Goal: Task Accomplishment & Management: Manage account settings

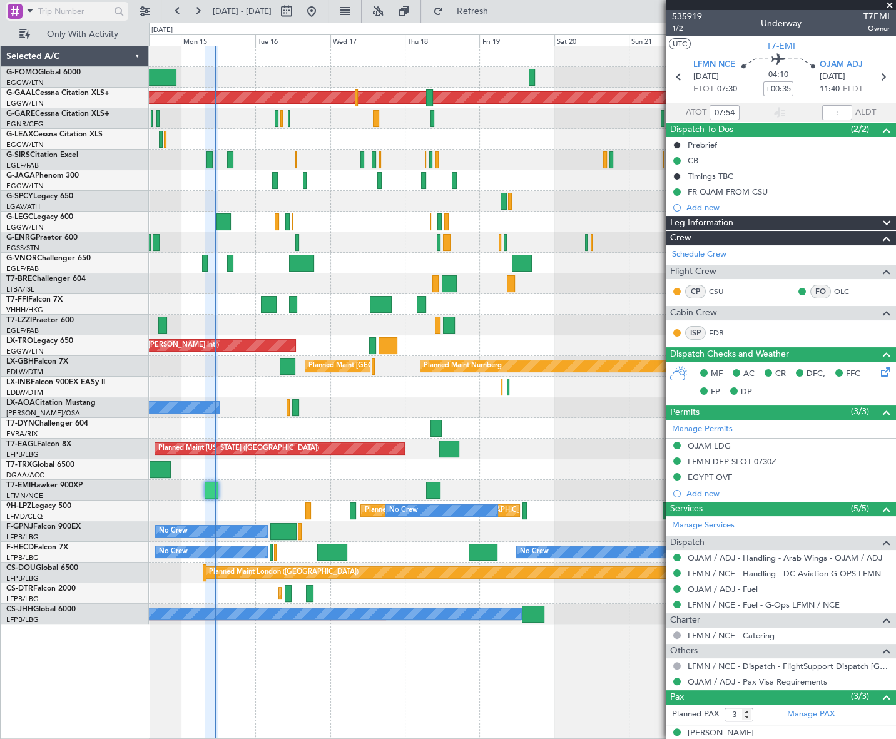
click at [24, 11] on span at bounding box center [30, 11] width 15 height 16
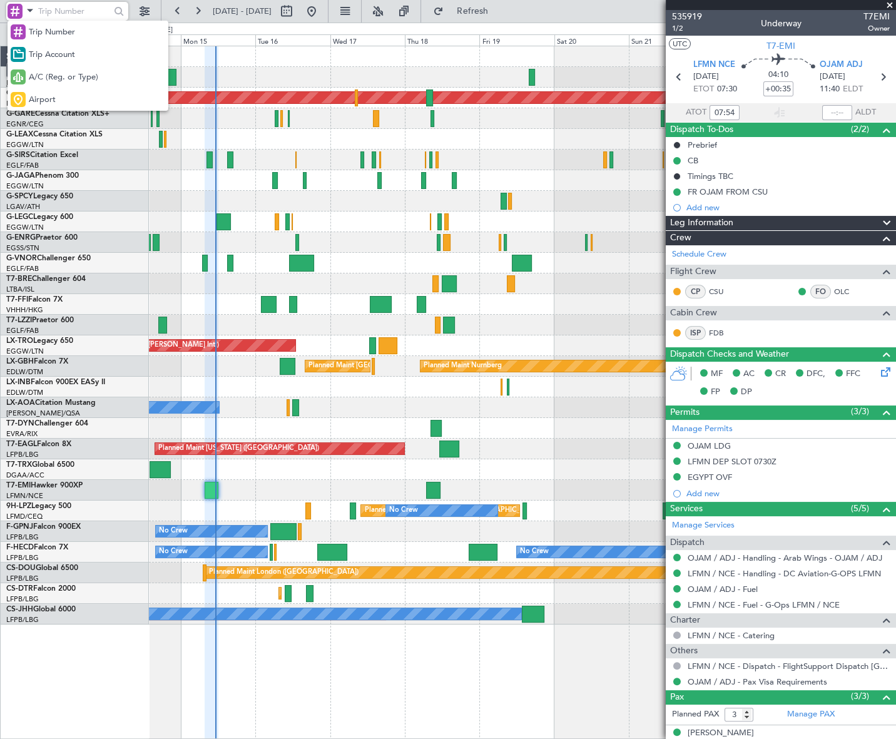
drag, startPoint x: 33, startPoint y: 99, endPoint x: 39, endPoint y: 68, distance: 31.8
click at [33, 96] on span "Airport" at bounding box center [42, 100] width 27 height 13
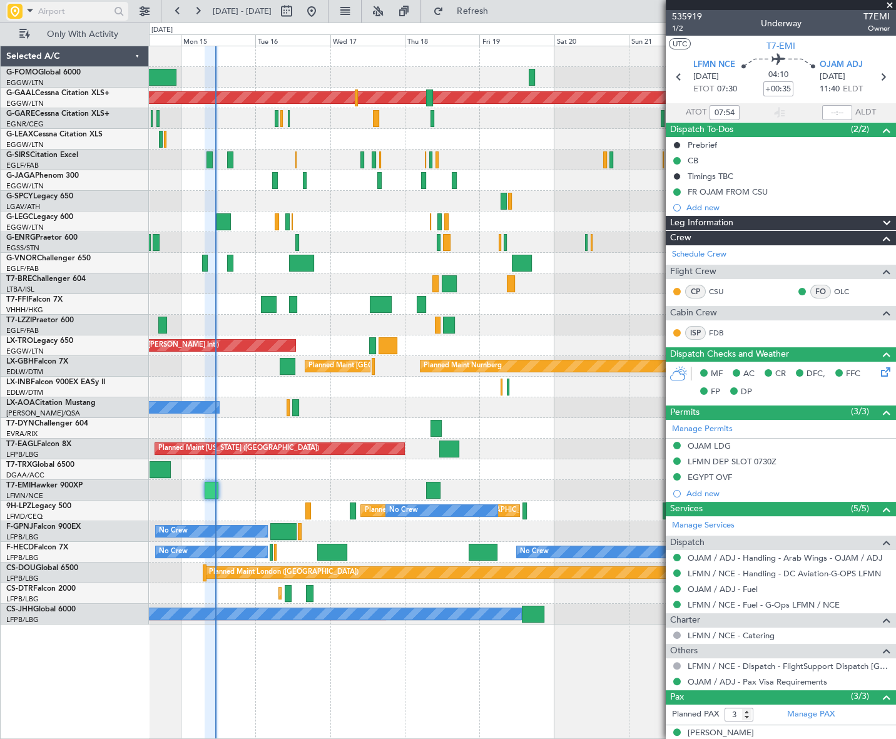
click at [50, 4] on input "text" at bounding box center [74, 11] width 72 height 19
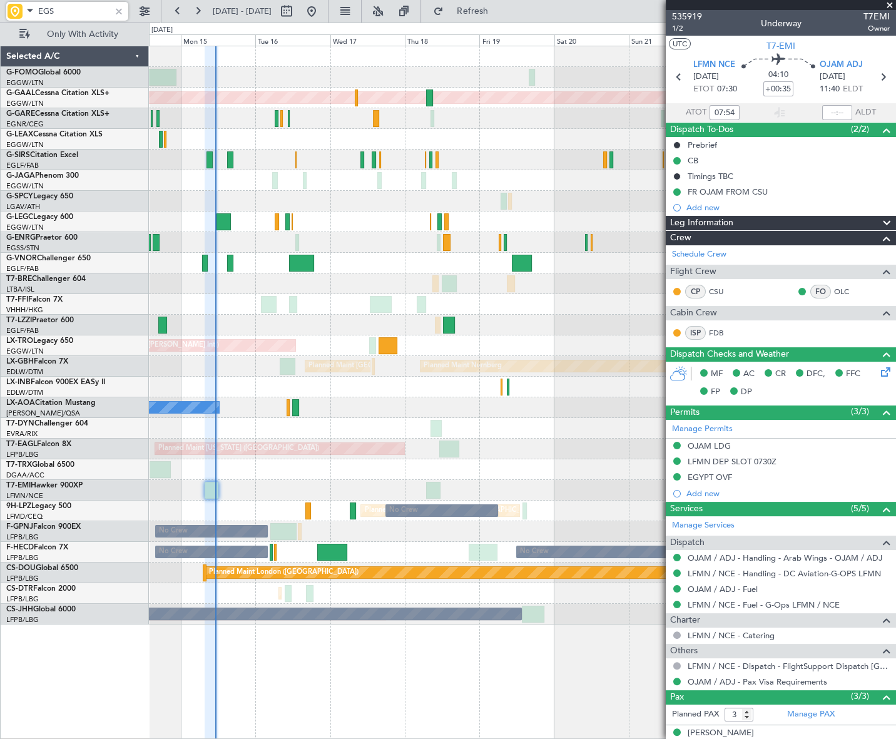
type input "EGSS"
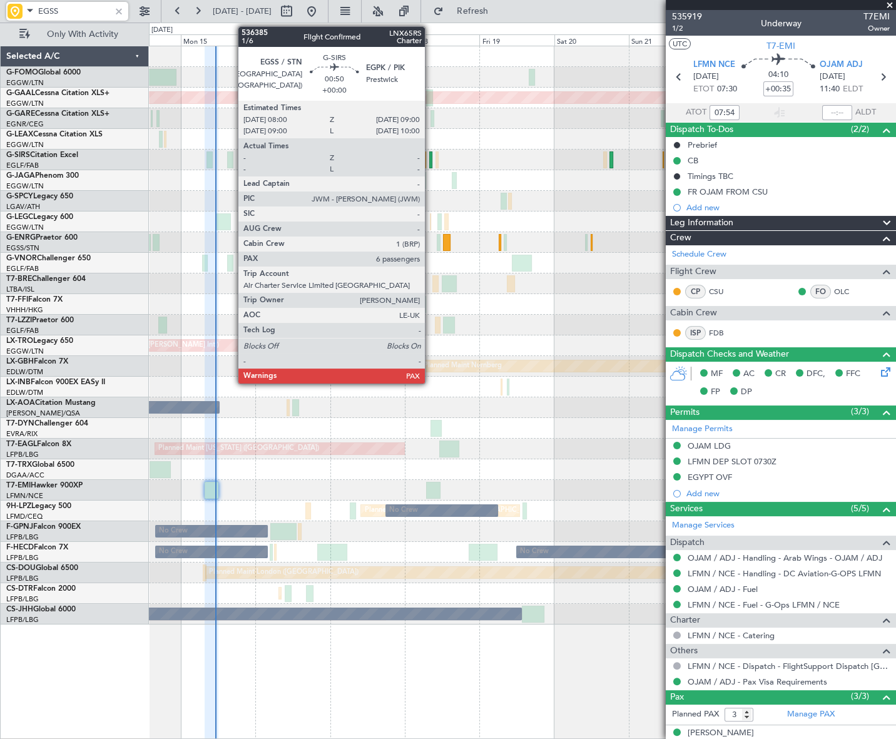
click at [430, 159] on div at bounding box center [430, 159] width 3 height 17
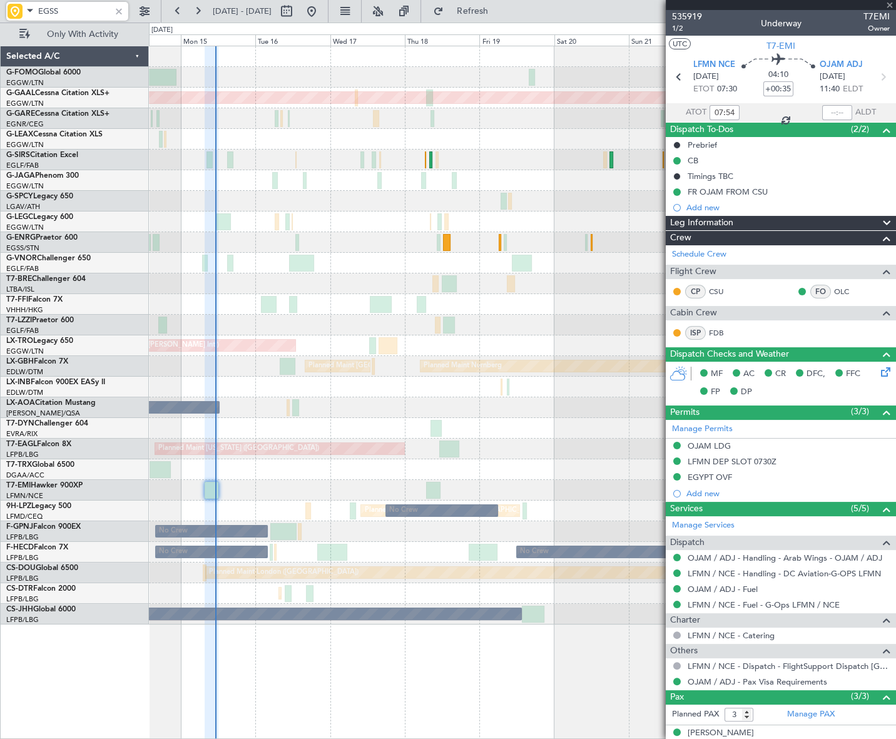
type input "6"
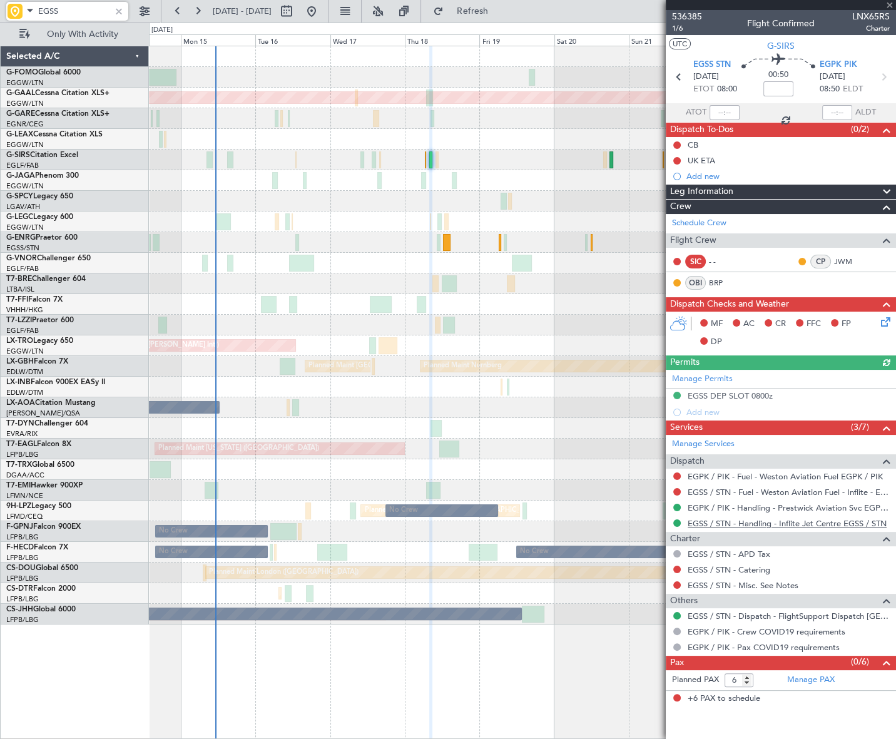
type input "EGSS"
click at [813, 523] on link "EGSS / STN - Handling - Inflite Jet Centre EGSS / STN" at bounding box center [786, 523] width 199 height 11
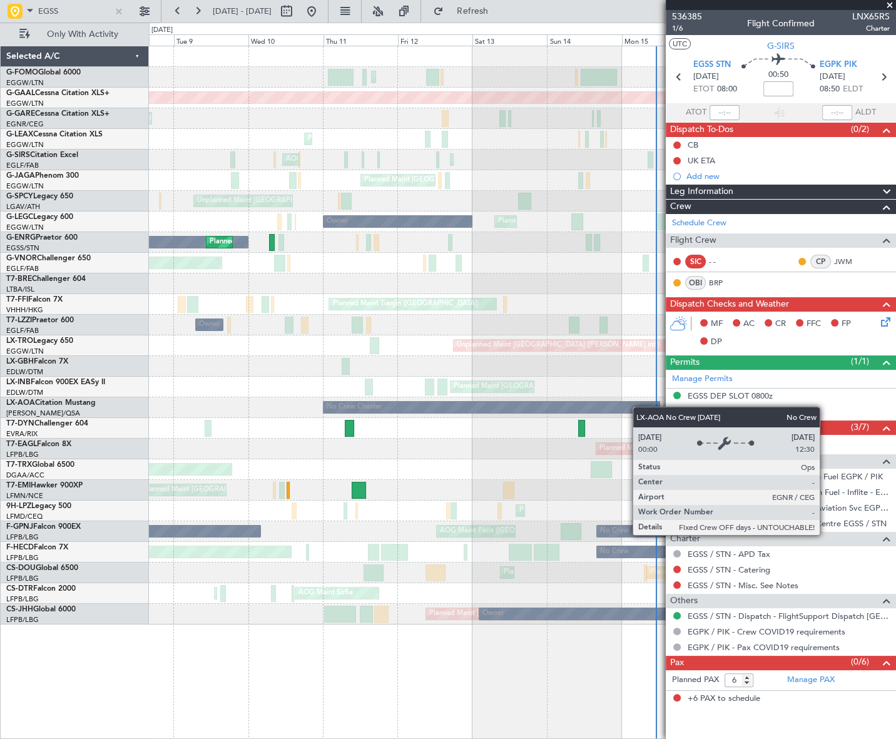
click at [640, 407] on div "Planned Maint London (Luton) Planned Maint London (Luton) Planned Maint Dusseld…" at bounding box center [522, 335] width 746 height 578
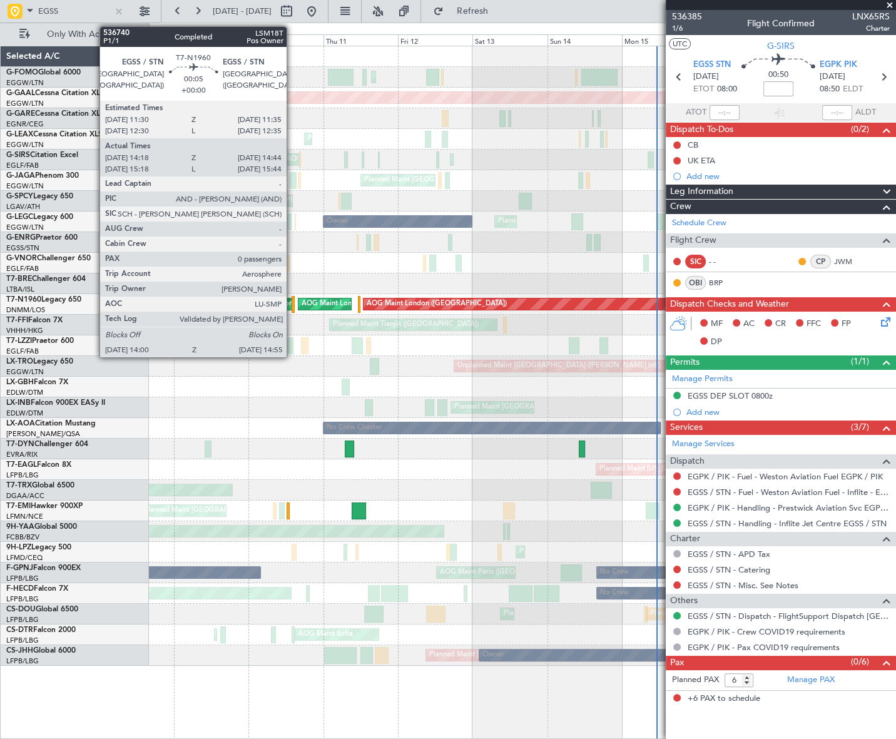
click at [292, 301] on div at bounding box center [292, 304] width 3 height 17
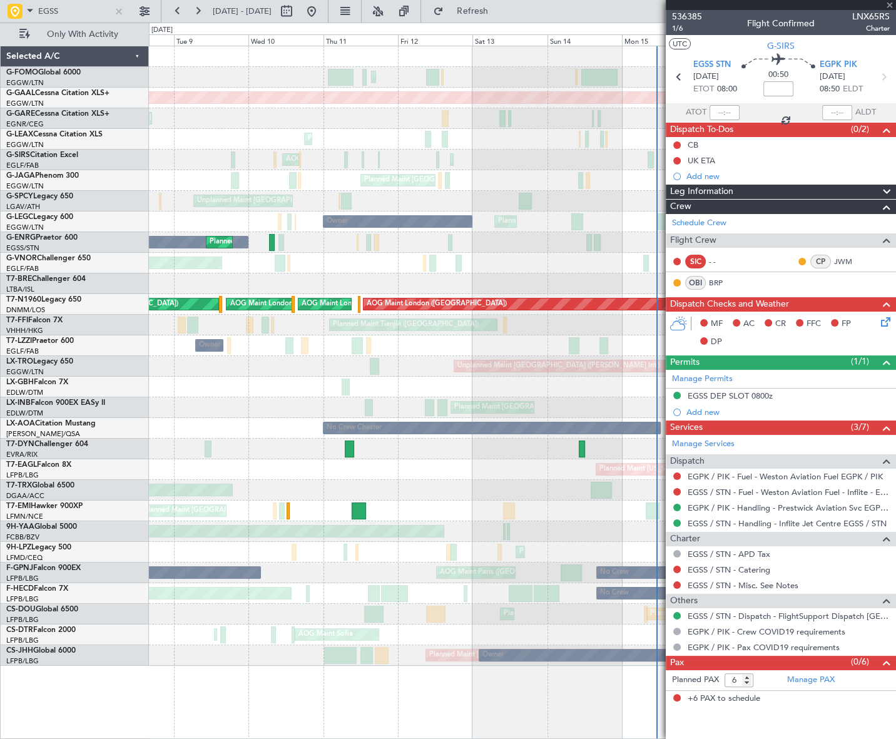
type input "14:18"
type input "14:44"
type input "0"
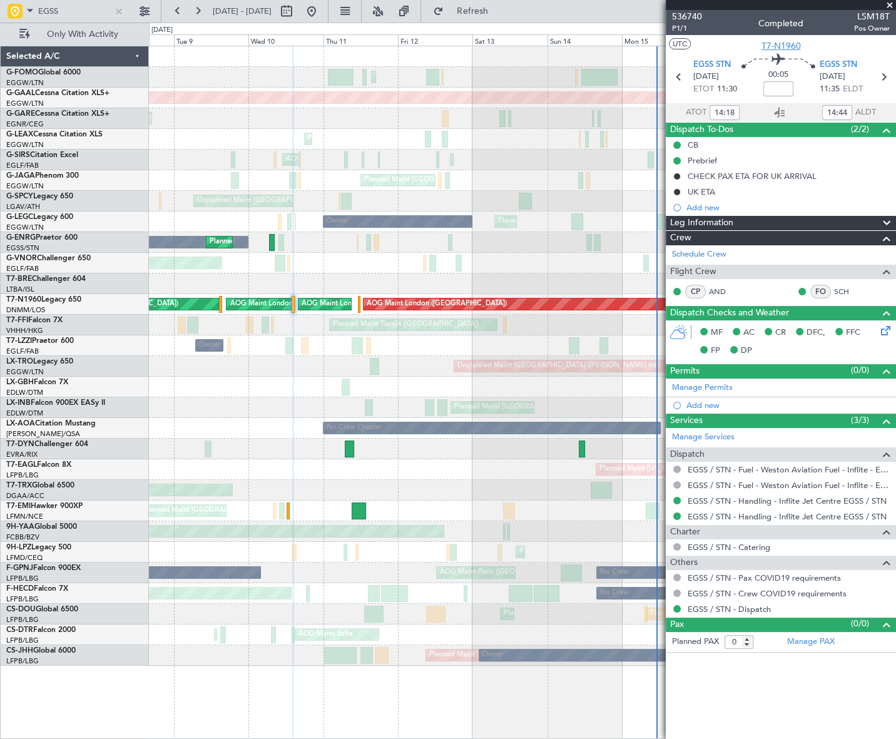
click at [784, 46] on span "T7-N1960" at bounding box center [780, 45] width 39 height 13
click at [836, 68] on span "EGSS STN" at bounding box center [838, 65] width 38 height 13
click at [0, 367] on html "EGSS 08 Sep 2025 - 18 Sep 2025 Refresh Quick Links Only With Activity Planned M…" at bounding box center [448, 369] width 896 height 739
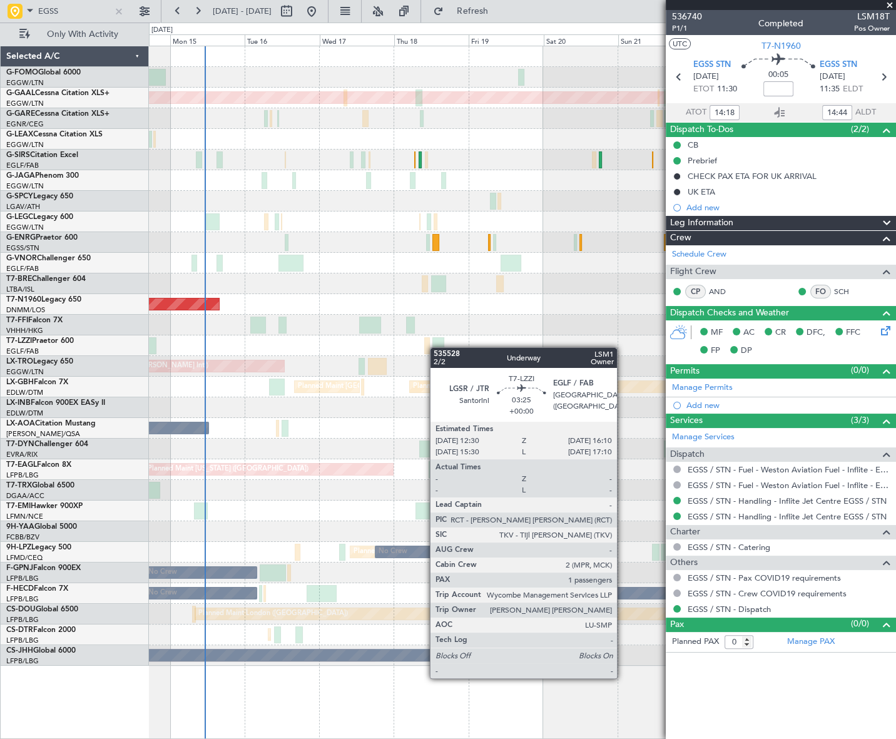
click at [455, 354] on div "Planned Maint Dusseldorf Planned Maint London (Farnborough) Planned Maint Londo…" at bounding box center [522, 355] width 746 height 619
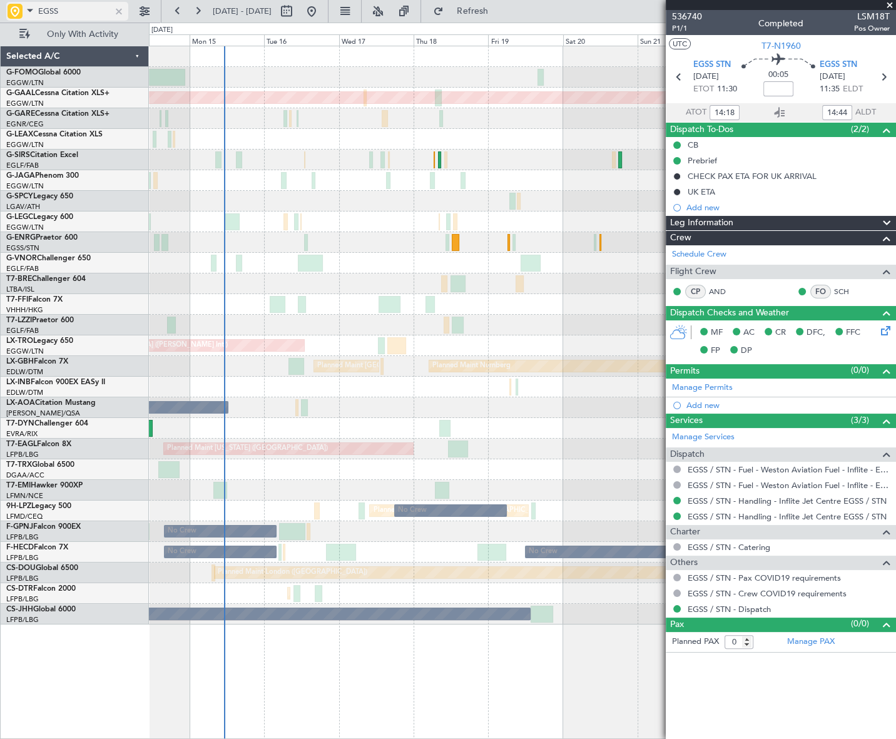
click at [120, 6] on div at bounding box center [119, 11] width 14 height 14
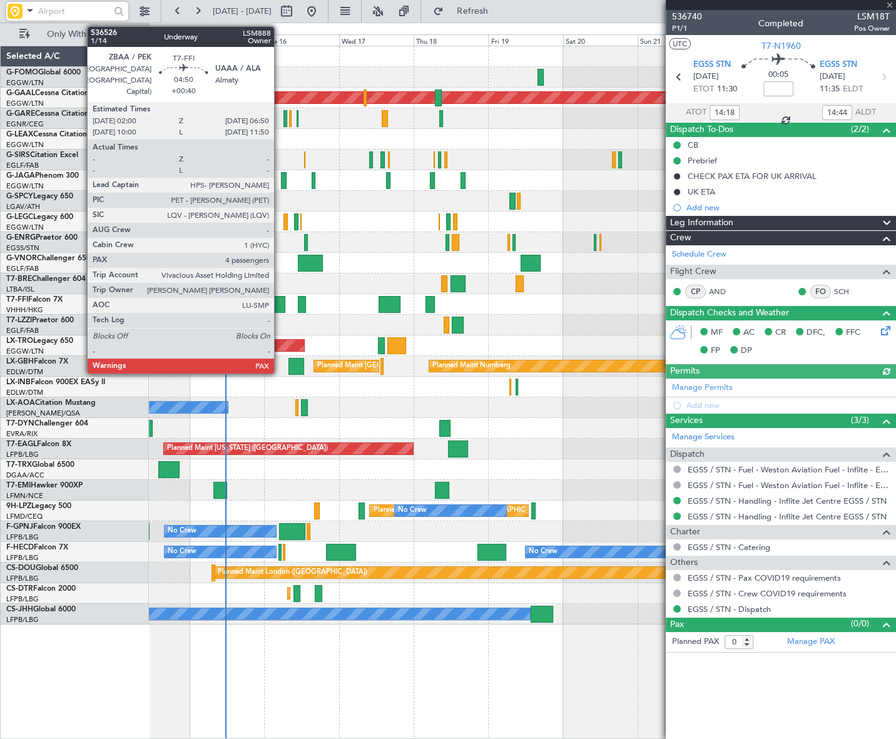
click at [280, 306] on div at bounding box center [278, 304] width 16 height 17
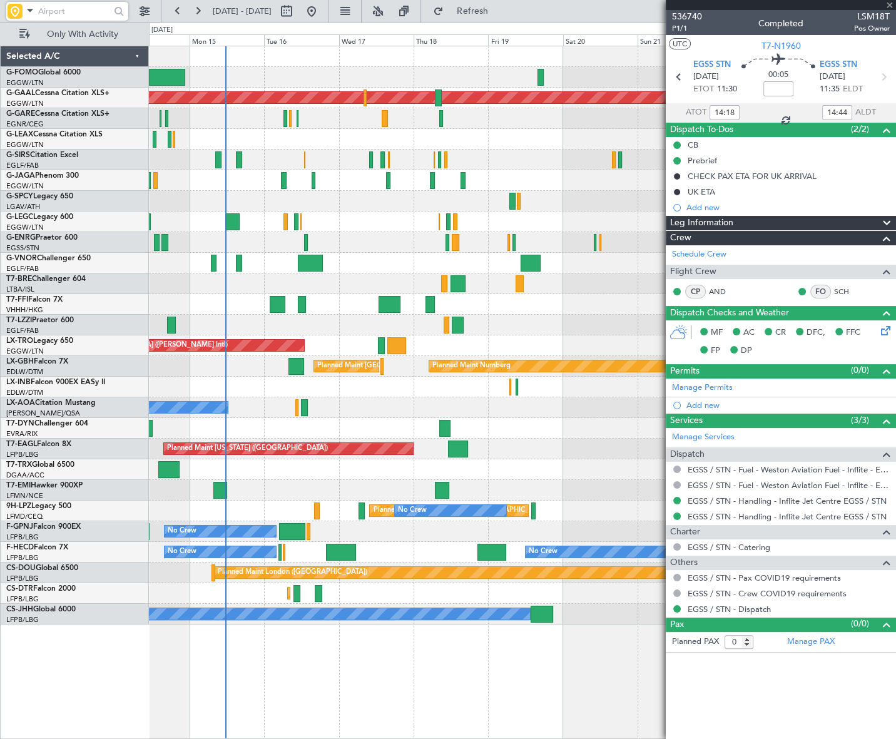
type input "+00:40"
type input "4"
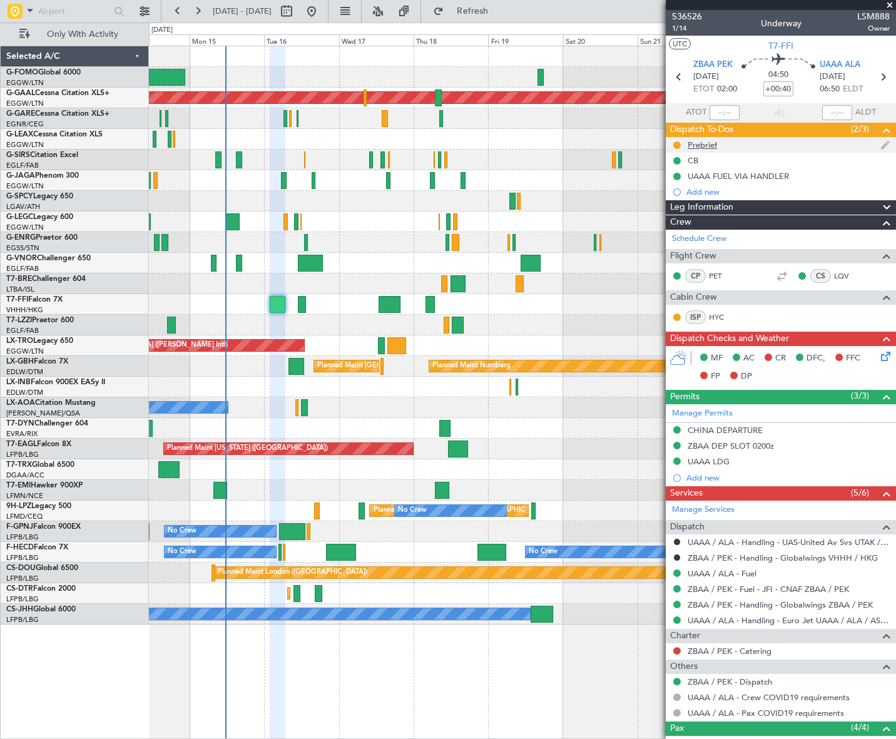
click at [691, 144] on div "Prebrief" at bounding box center [701, 144] width 29 height 11
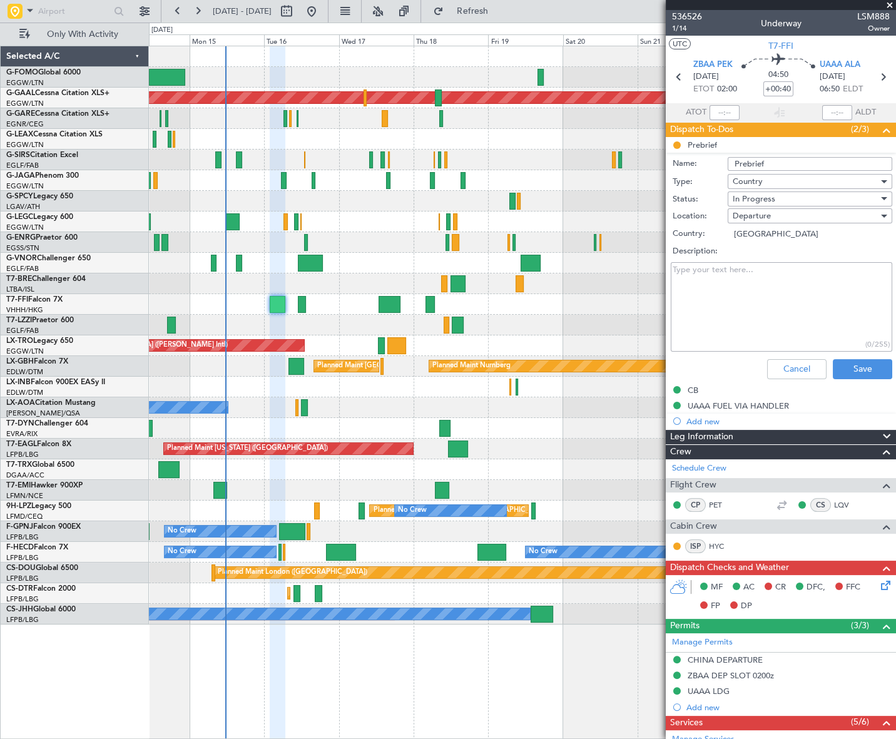
click at [754, 303] on textarea "Description:" at bounding box center [781, 306] width 221 height 89
paste textarea "28000lb"
type textarea "28000lb"
click at [782, 195] on div "In Progress" at bounding box center [805, 199] width 146 height 19
click at [779, 259] on span "Completed" at bounding box center [804, 261] width 147 height 19
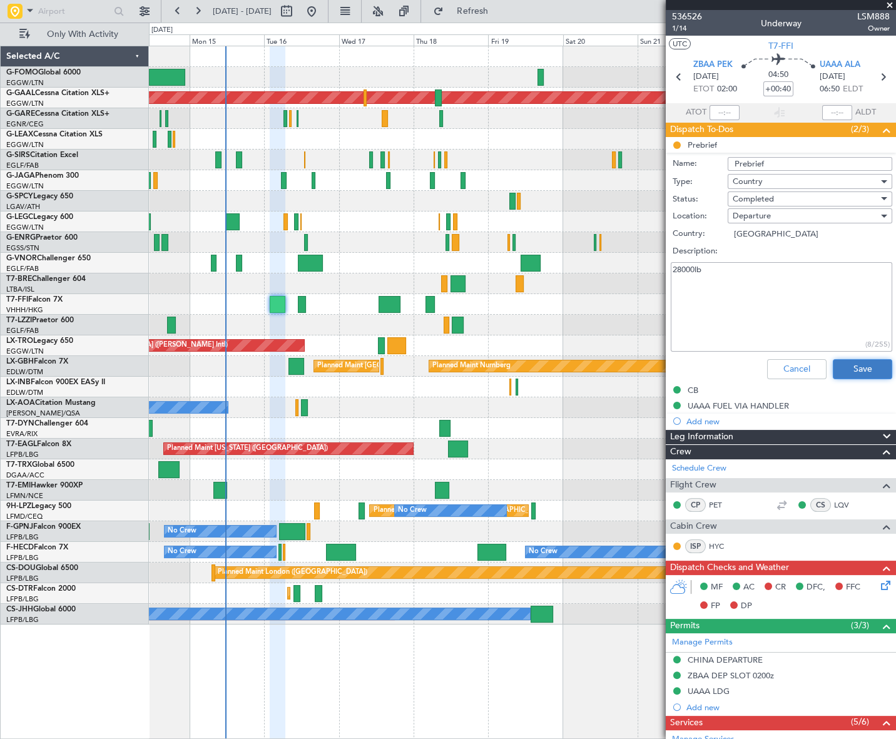
click at [846, 359] on button "Save" at bounding box center [862, 369] width 59 height 20
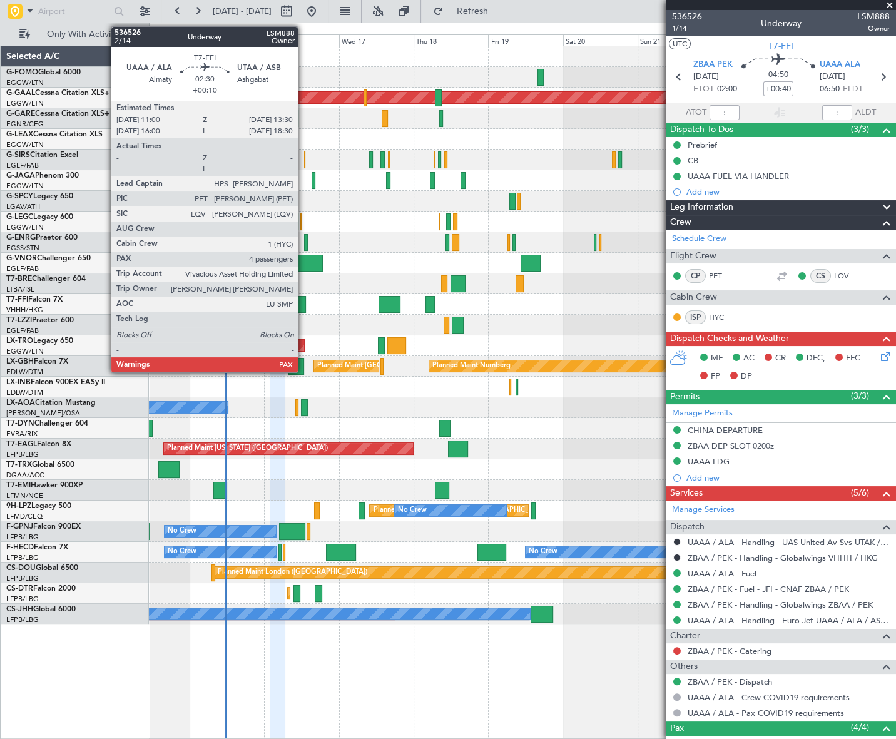
click at [303, 303] on div at bounding box center [302, 304] width 8 height 17
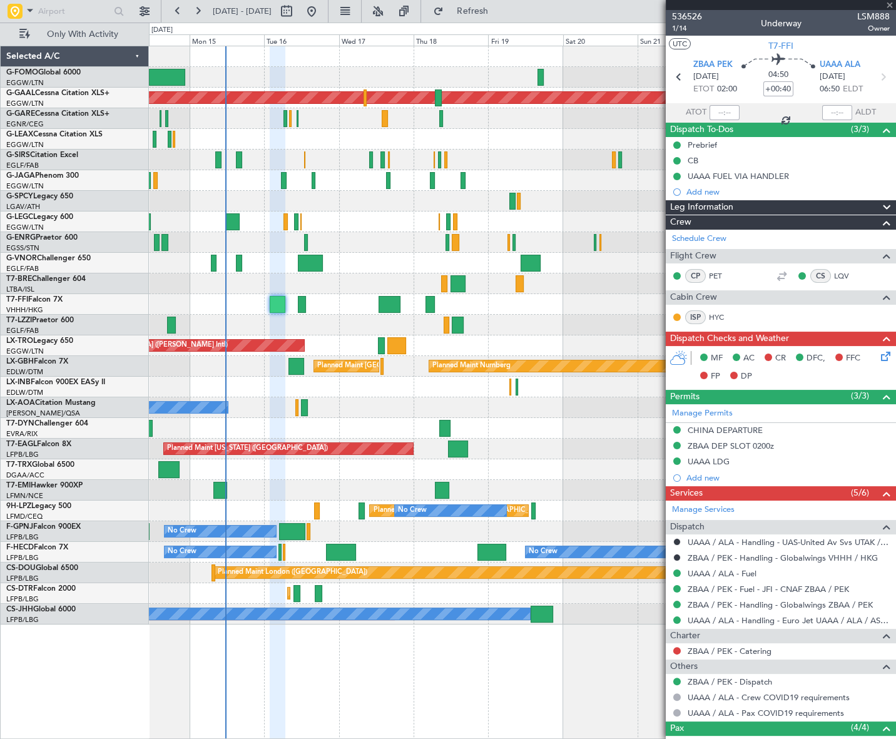
type input "+00:10"
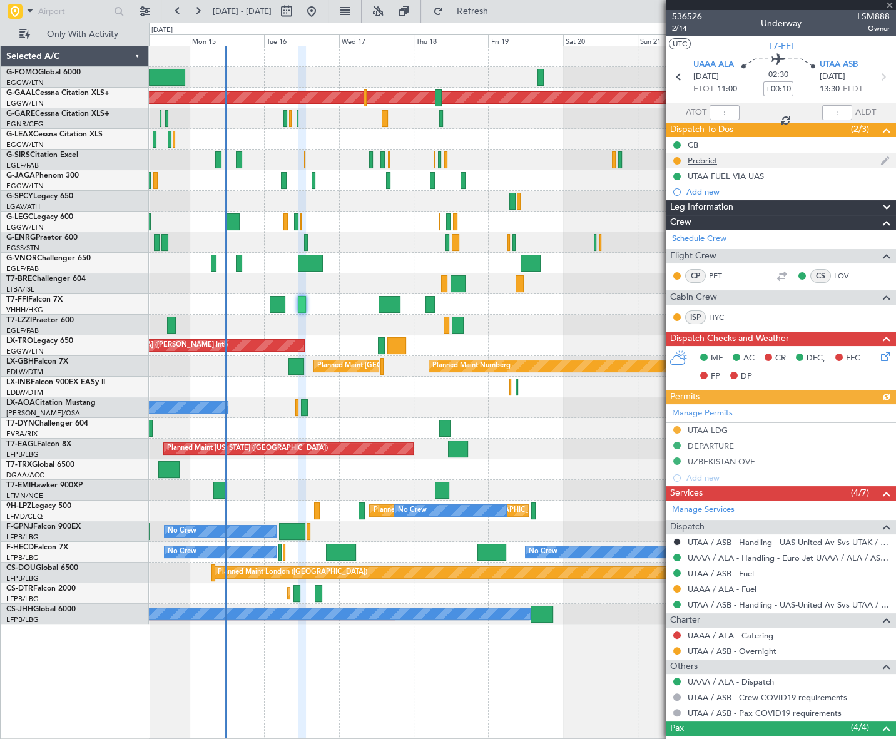
click at [704, 158] on div "Prebrief" at bounding box center [701, 160] width 29 height 11
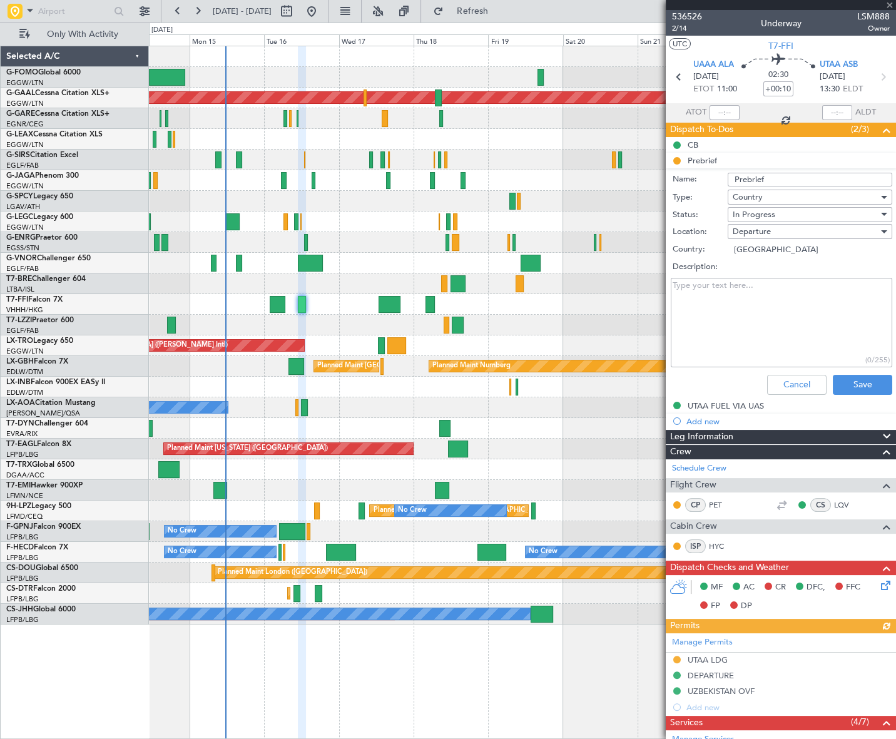
click at [727, 290] on textarea "Description:" at bounding box center [781, 322] width 221 height 89
type textarea "rem"
click at [753, 220] on div "In Progress" at bounding box center [805, 214] width 146 height 19
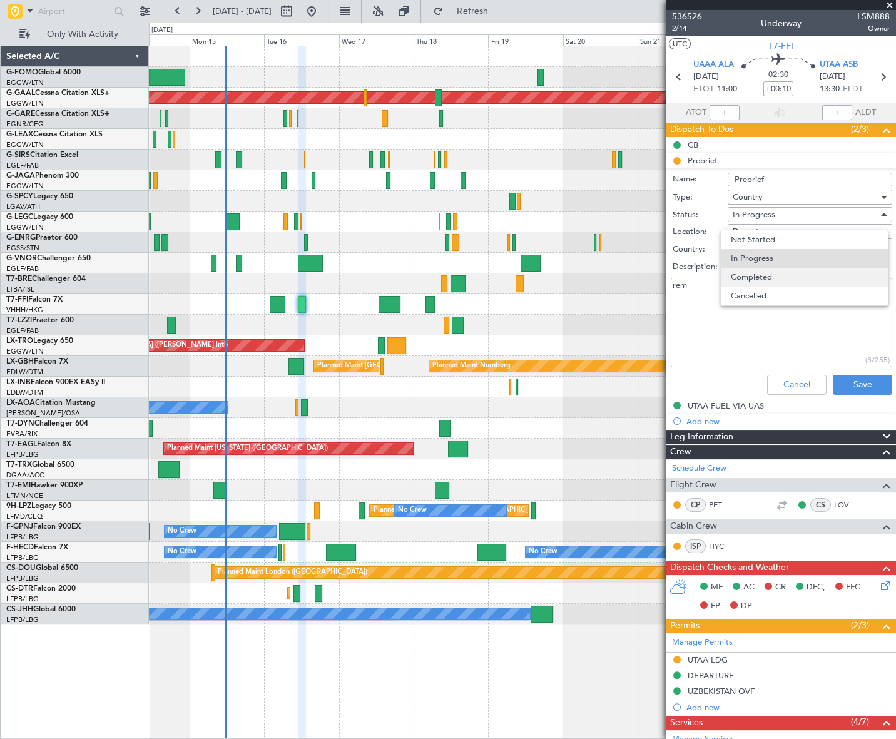
click at [769, 276] on span "Completed" at bounding box center [804, 277] width 147 height 19
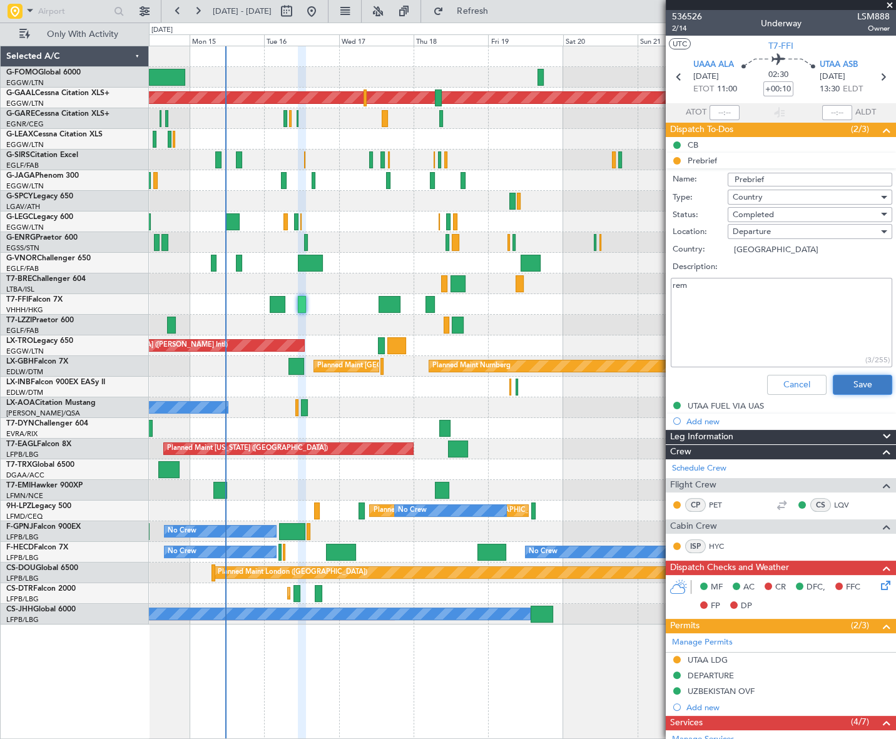
click at [859, 391] on button "Save" at bounding box center [862, 385] width 59 height 20
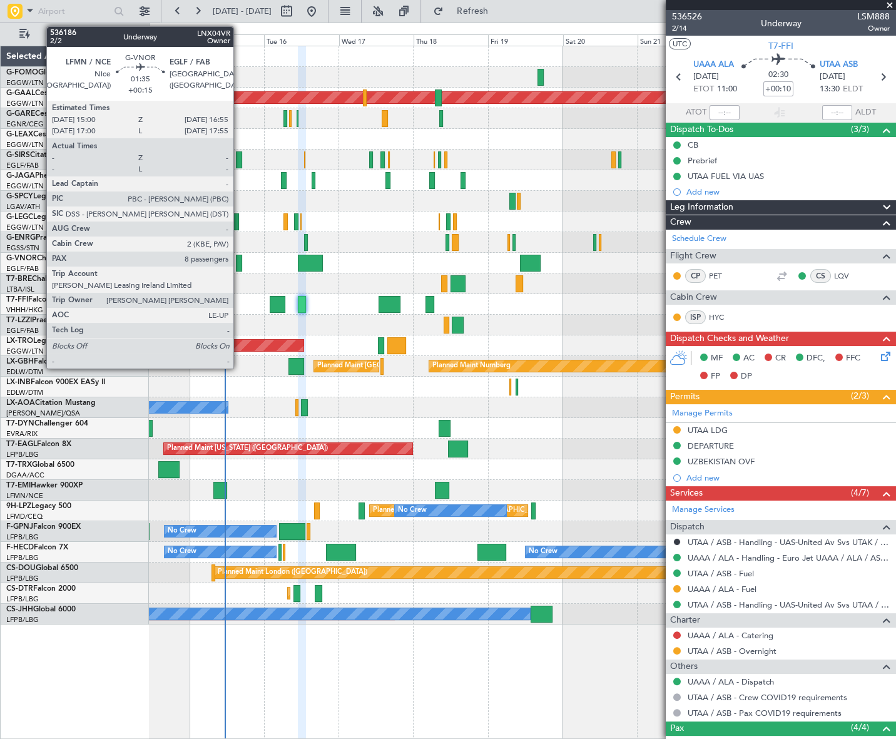
click at [239, 264] on div at bounding box center [239, 263] width 6 height 17
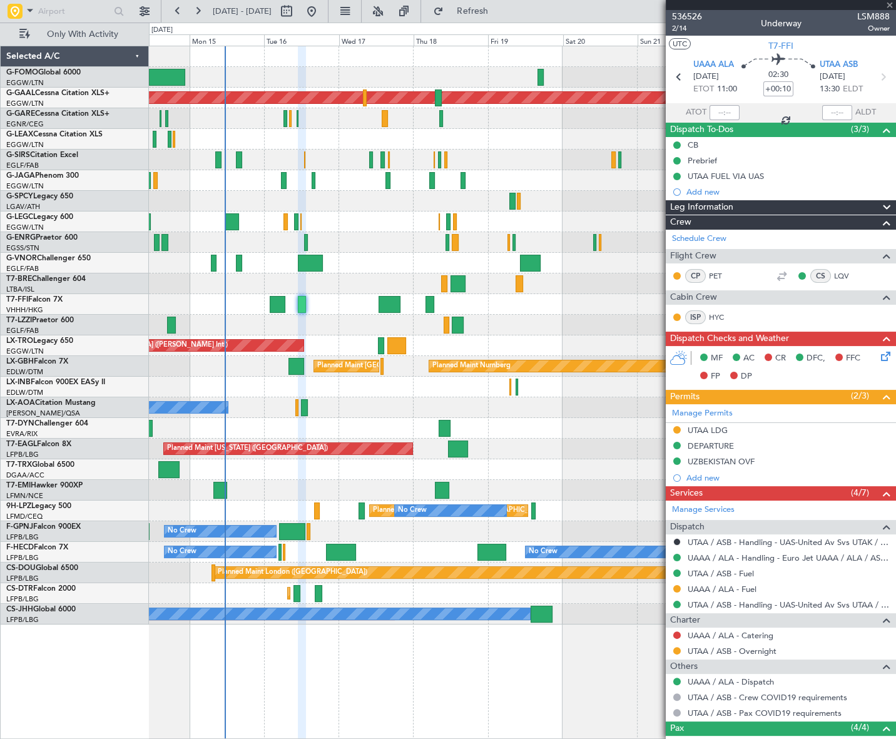
type input "+00:15"
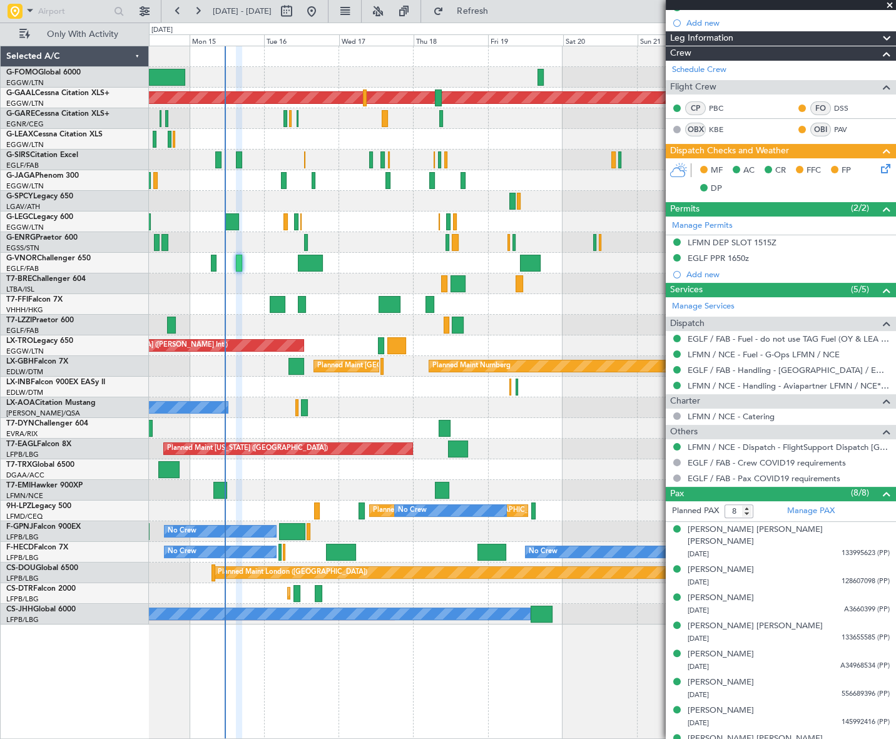
scroll to position [170, 0]
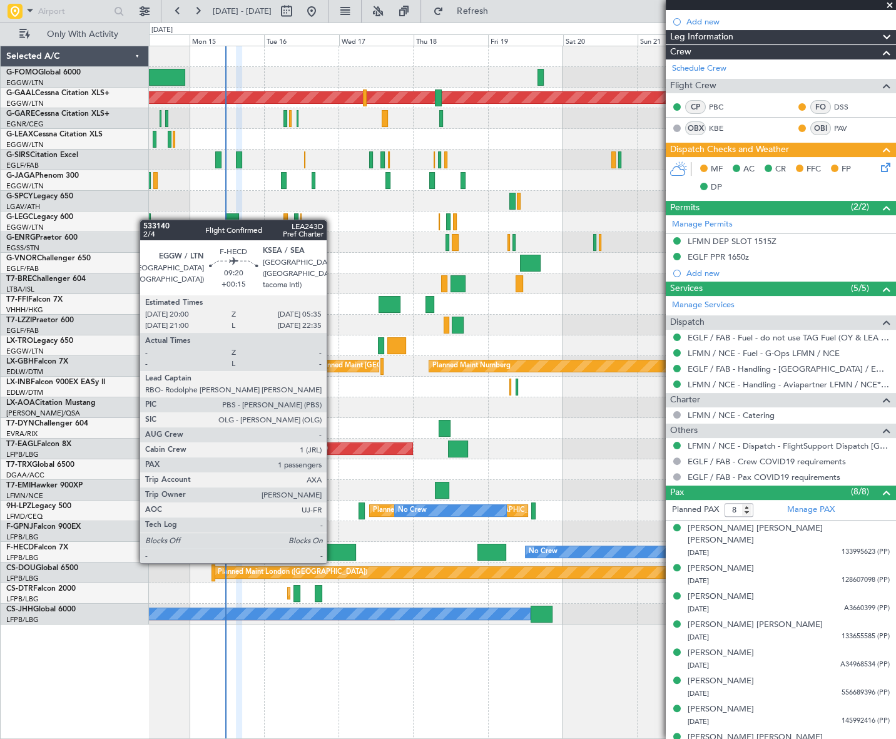
click at [332, 549] on div at bounding box center [341, 552] width 30 height 17
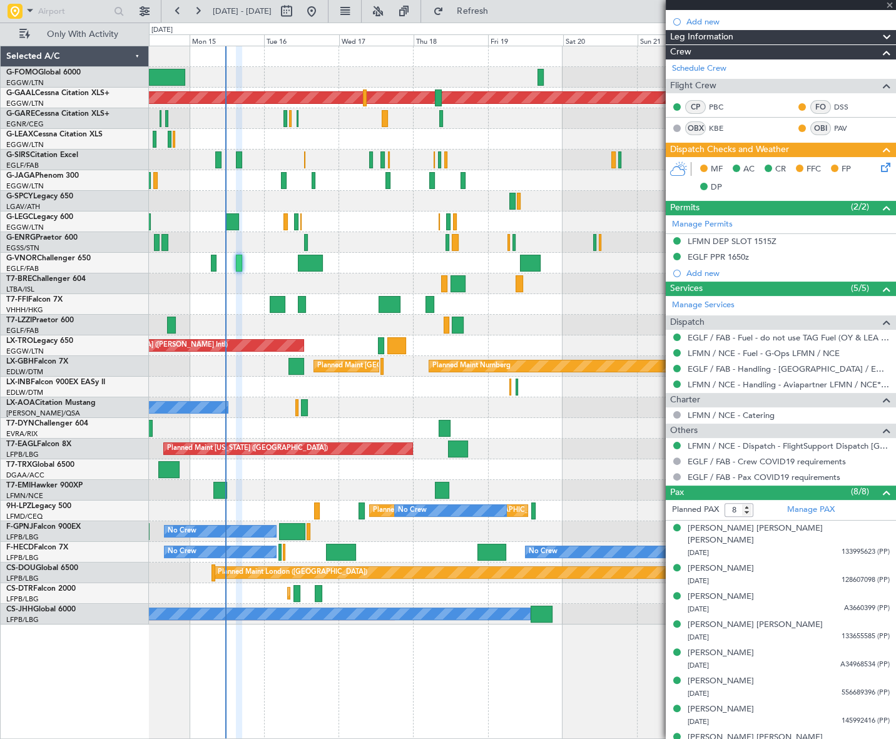
type input "1"
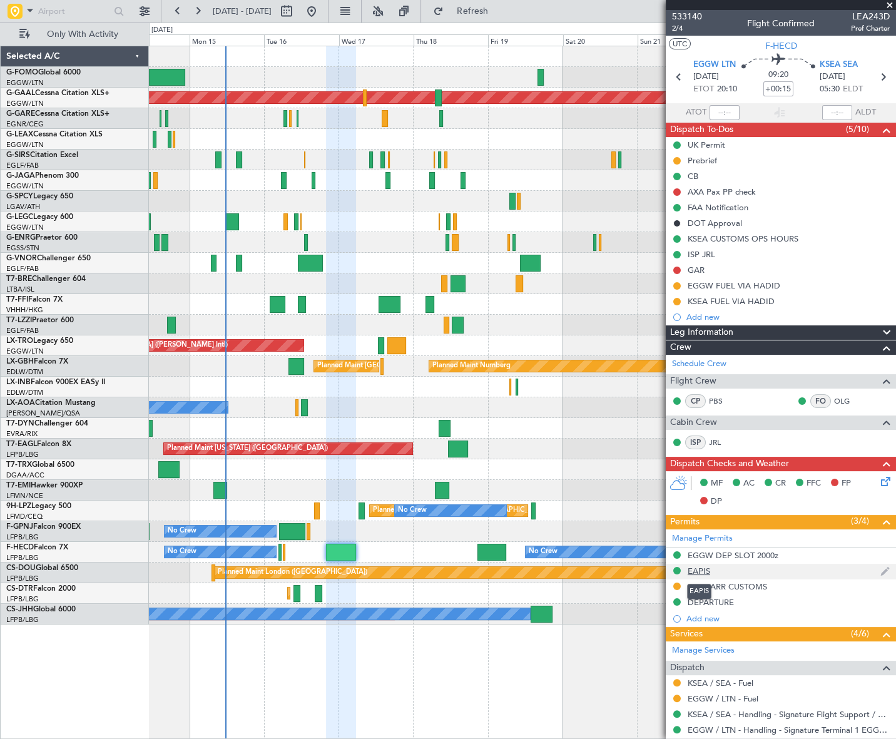
click at [699, 570] on div "EAPIS" at bounding box center [698, 570] width 23 height 11
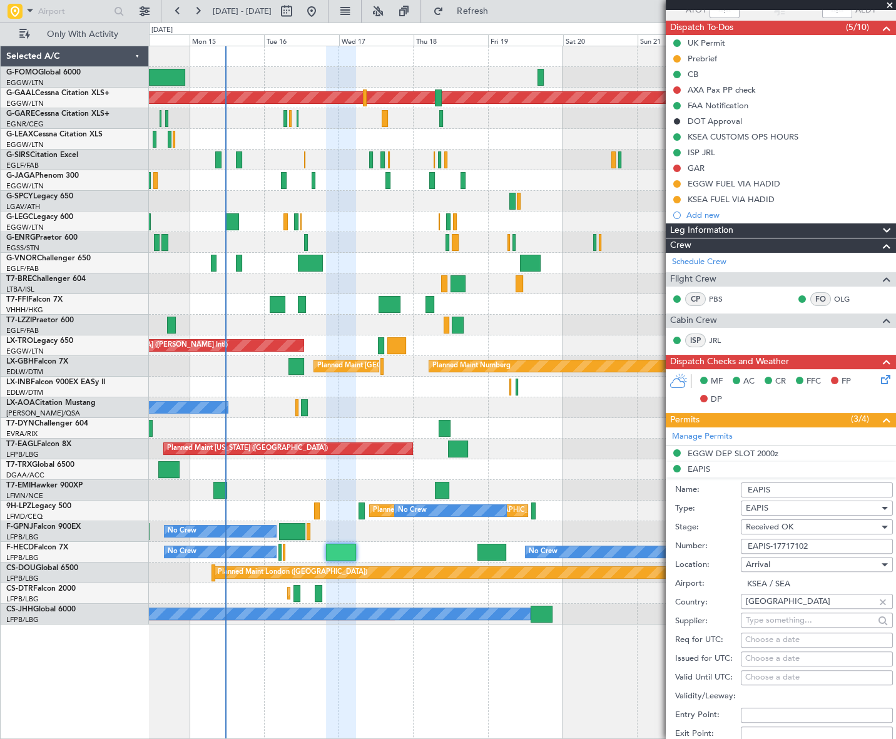
scroll to position [227, 0]
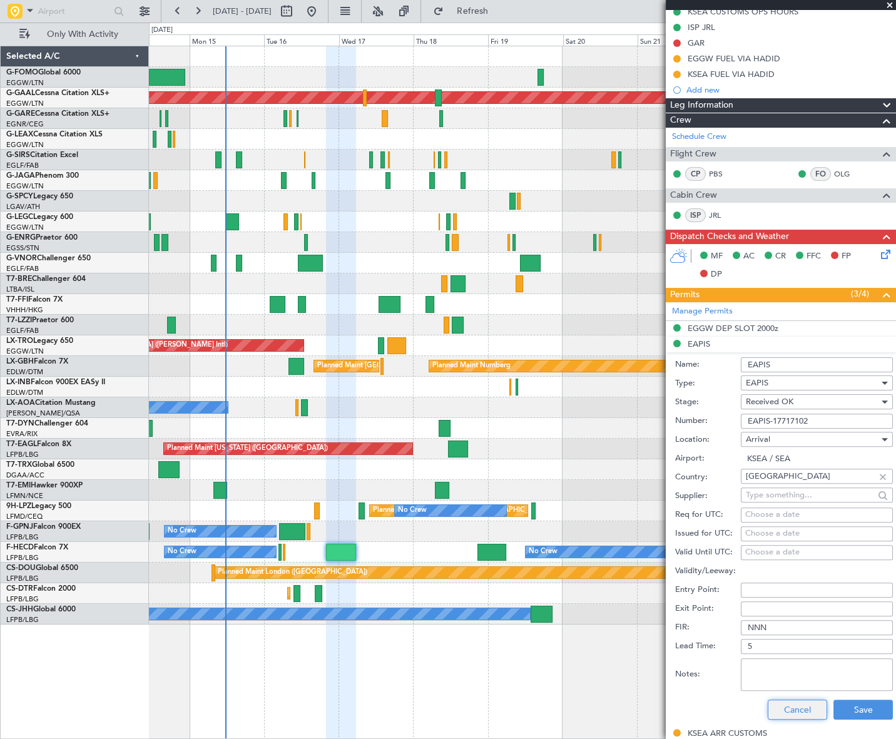
click at [783, 706] on button "Cancel" at bounding box center [796, 709] width 59 height 20
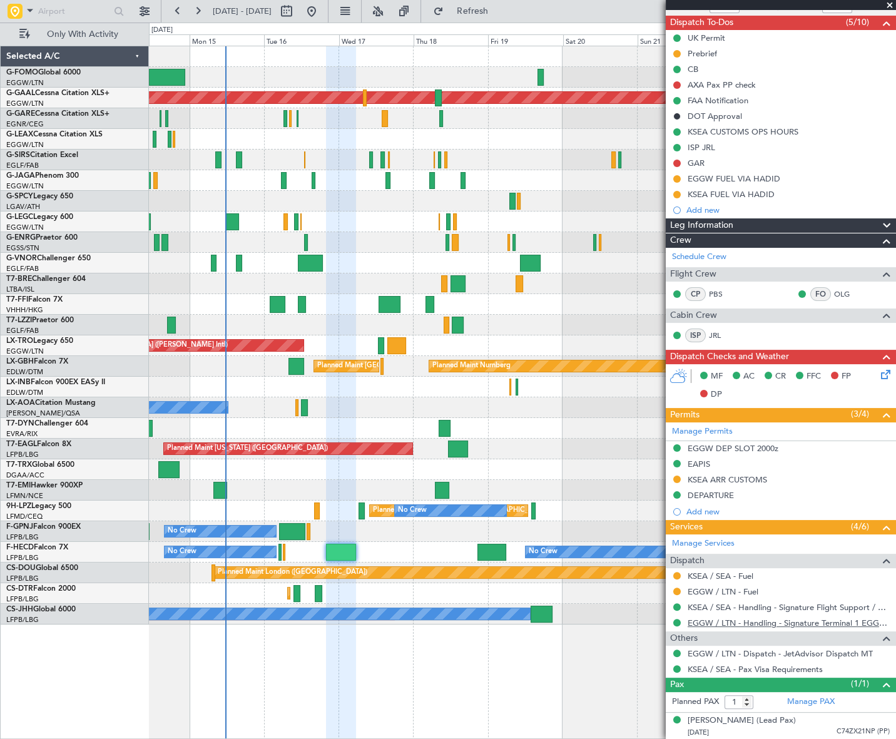
scroll to position [0, 0]
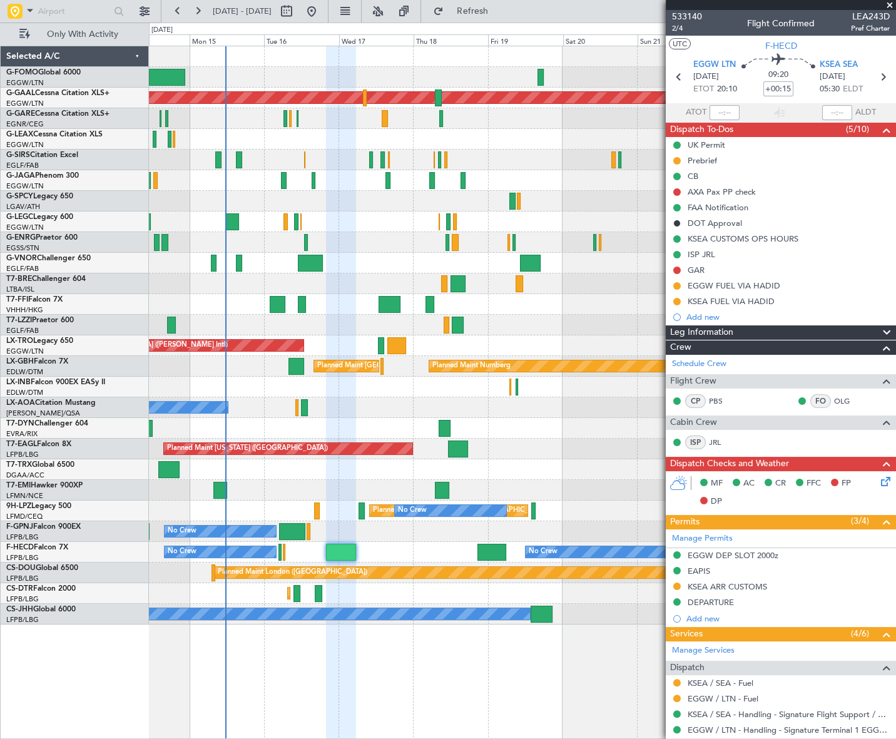
click at [502, 682] on div "Planned Maint Dusseldorf Planned Maint London (Farnborough) Planned Maint Londo…" at bounding box center [522, 392] width 746 height 693
click at [260, 176] on div "Planned Maint [GEOGRAPHIC_DATA] ([GEOGRAPHIC_DATA])" at bounding box center [522, 180] width 746 height 21
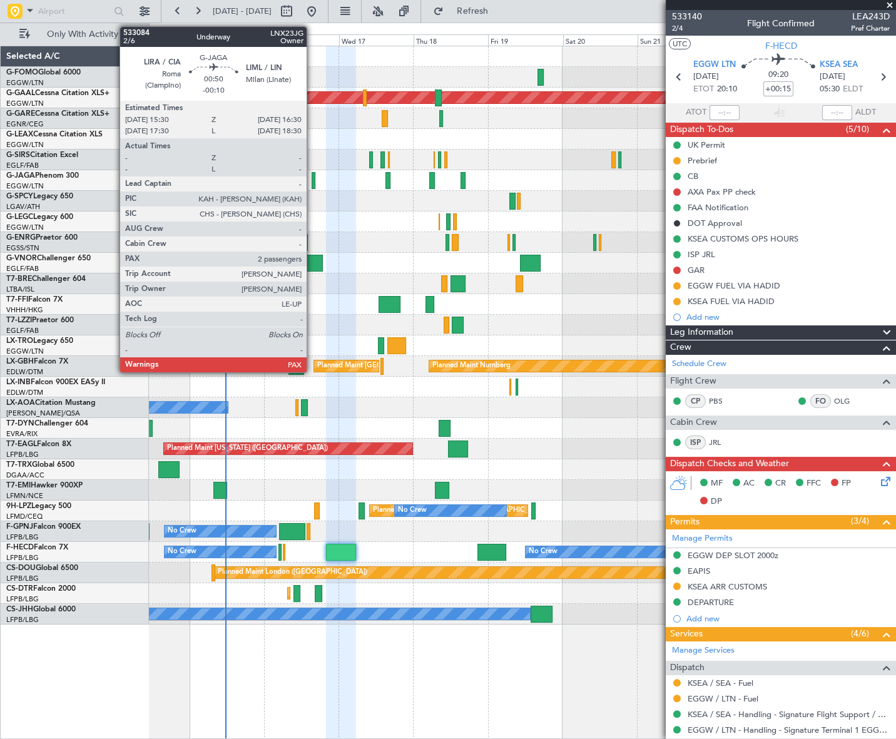
click at [312, 181] on div at bounding box center [312, 180] width 3 height 17
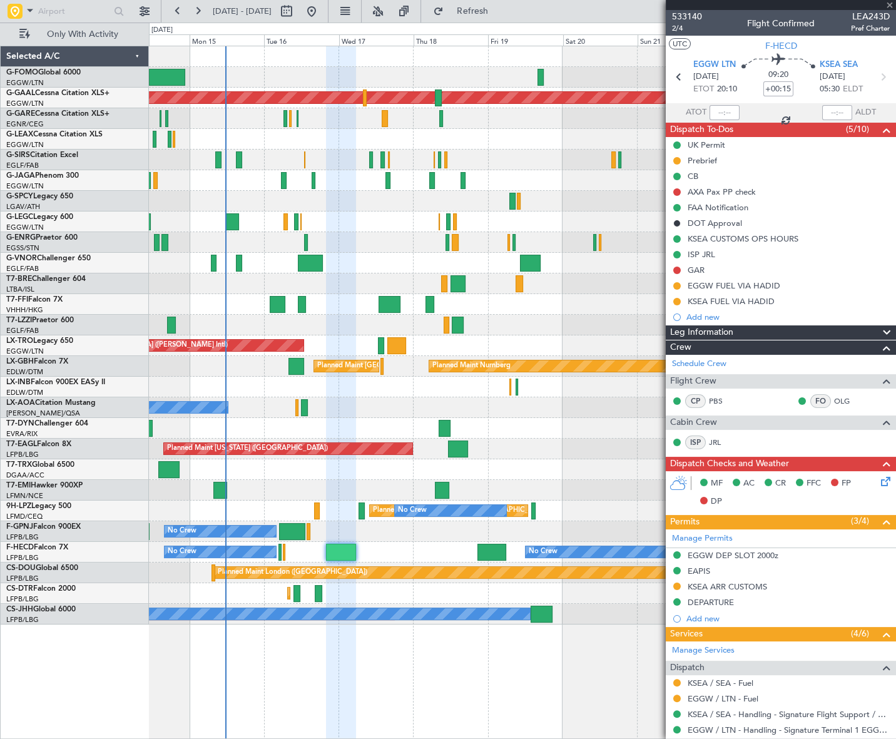
type input "-00:10"
type input "2"
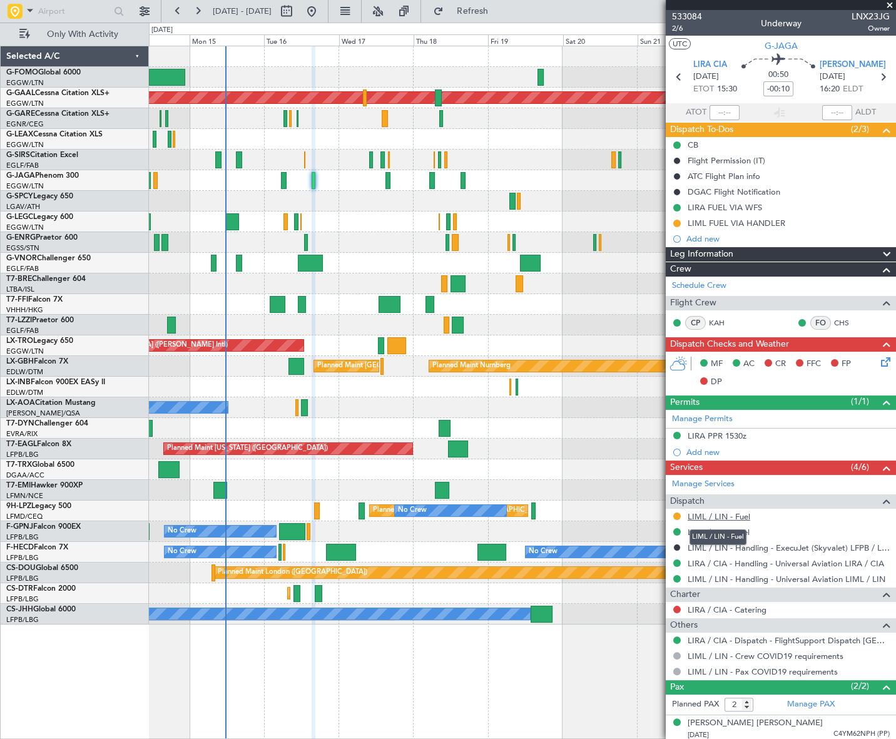
click at [731, 513] on link "LIML / LIN - Fuel" at bounding box center [718, 516] width 63 height 11
click at [744, 224] on div "LIML FUEL VIA HANDLER" at bounding box center [736, 223] width 98 height 11
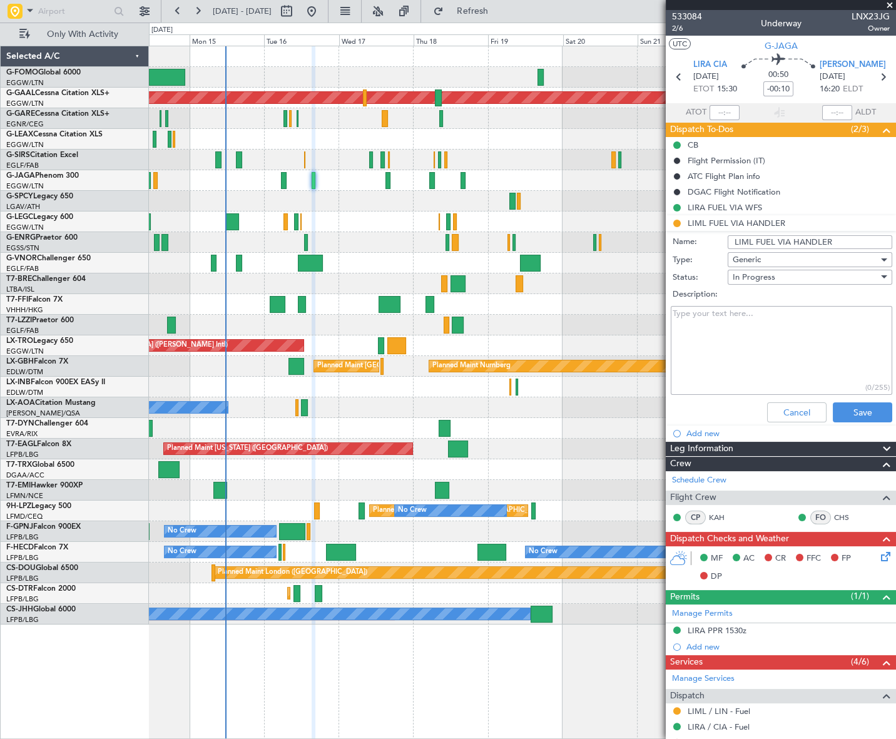
click at [818, 240] on input "LIML FUEL VIA HANDLER" at bounding box center [809, 242] width 165 height 14
type input "LIML FUEL VIA WFS"
drag, startPoint x: 878, startPoint y: 413, endPoint x: 849, endPoint y: 417, distance: 29.6
click at [877, 413] on button "Save" at bounding box center [862, 412] width 59 height 20
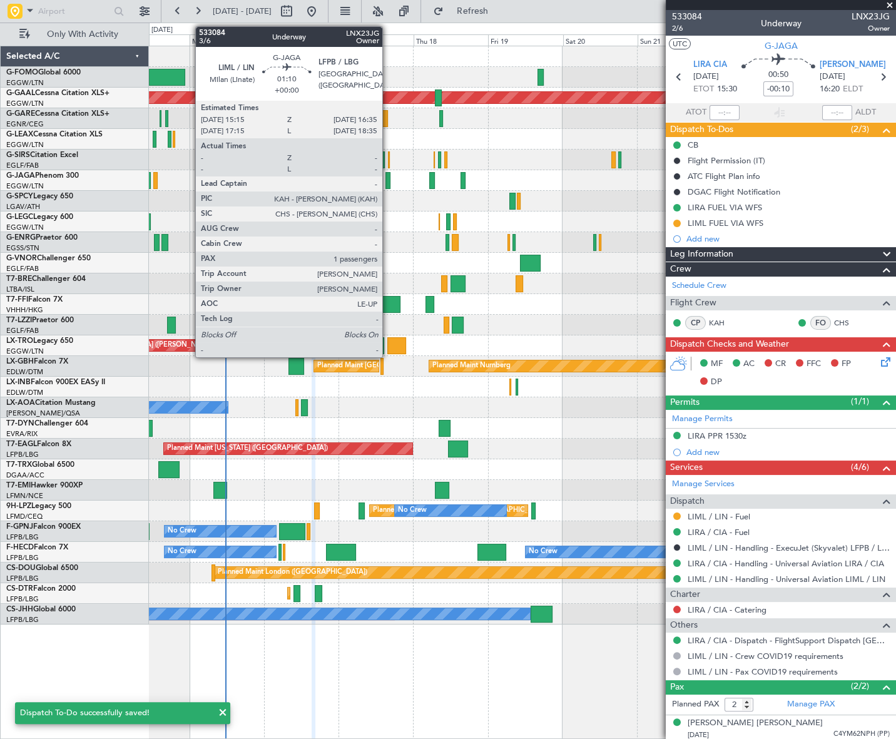
click at [388, 183] on div at bounding box center [387, 180] width 4 height 17
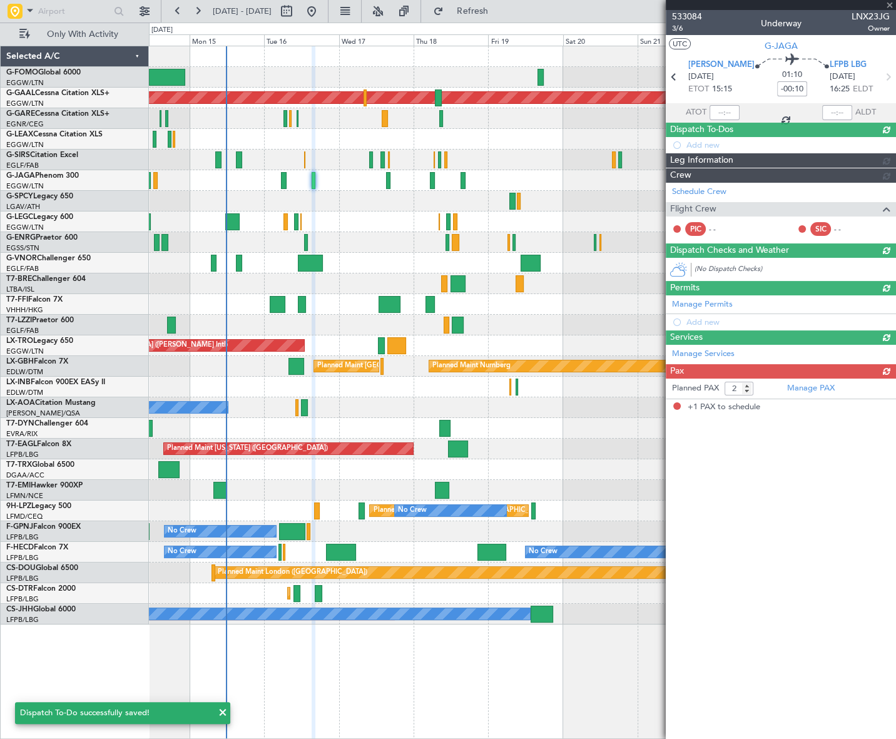
type input "1"
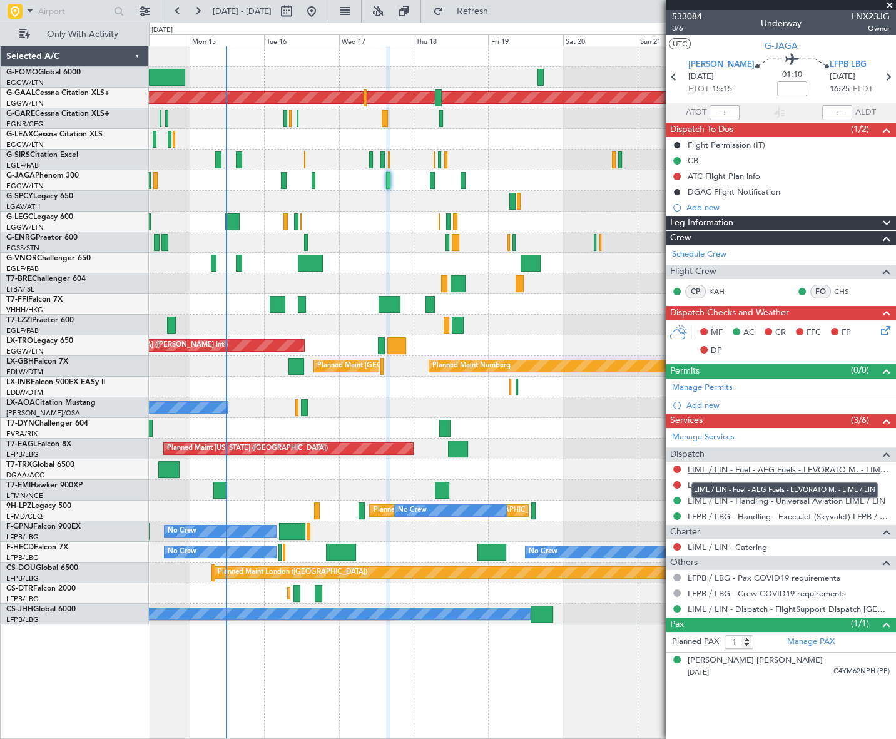
click at [800, 469] on link "LIML / LIN - Fuel - AEG Fuels - LEVORATO M. - LIML / LIN" at bounding box center [788, 469] width 202 height 11
click at [499, 7] on span "Refresh" at bounding box center [472, 11] width 53 height 9
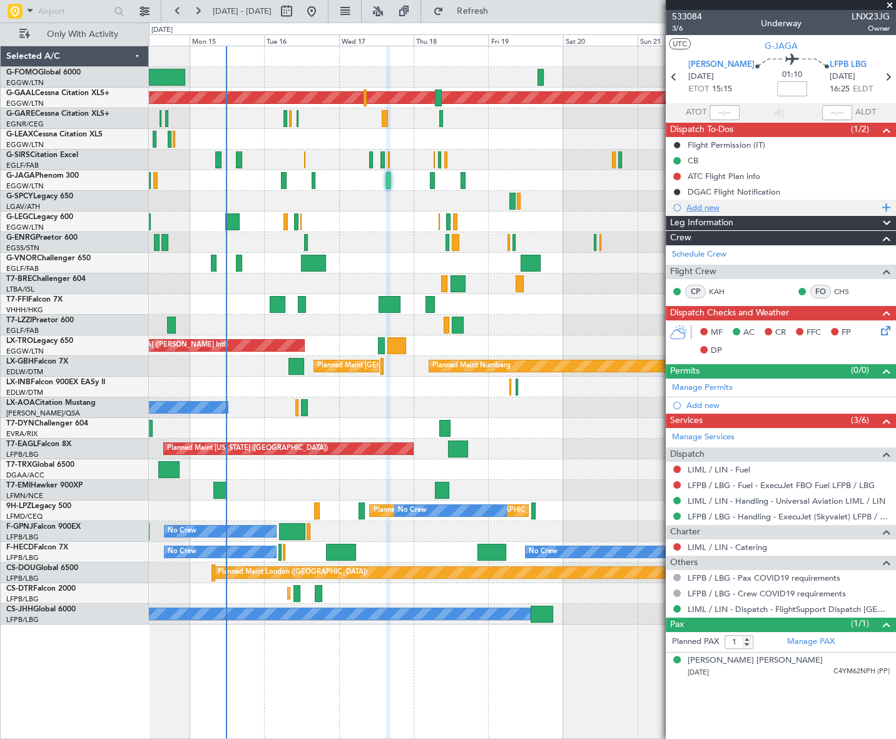
click at [711, 203] on div "Add new" at bounding box center [782, 207] width 192 height 11
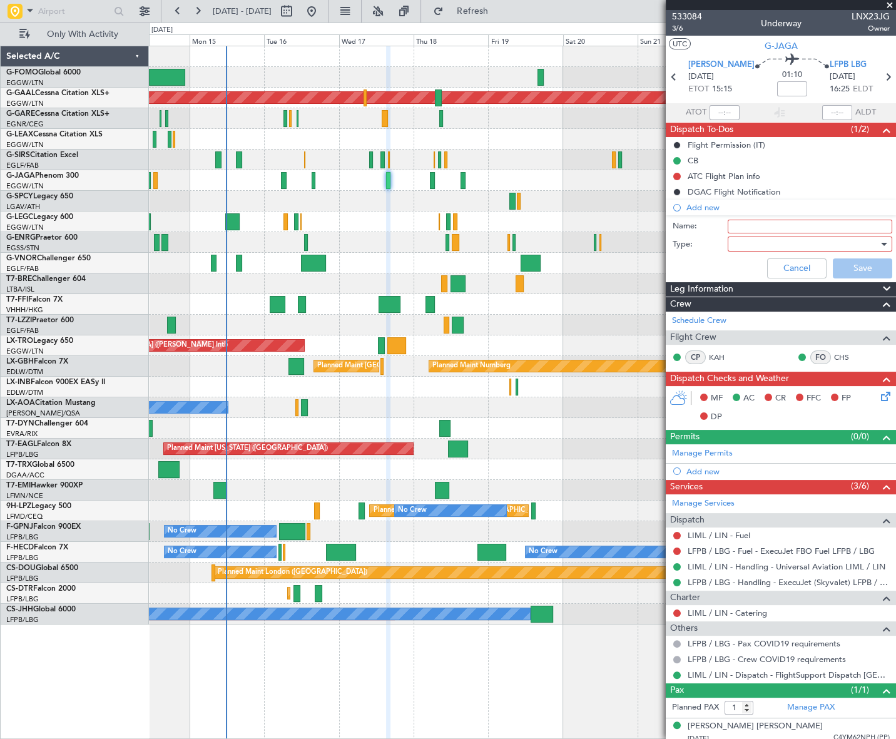
click at [786, 226] on input "Name:" at bounding box center [809, 227] width 165 height 14
type input "LIML FUEL VIA WFS"
click at [777, 238] on div at bounding box center [805, 244] width 146 height 19
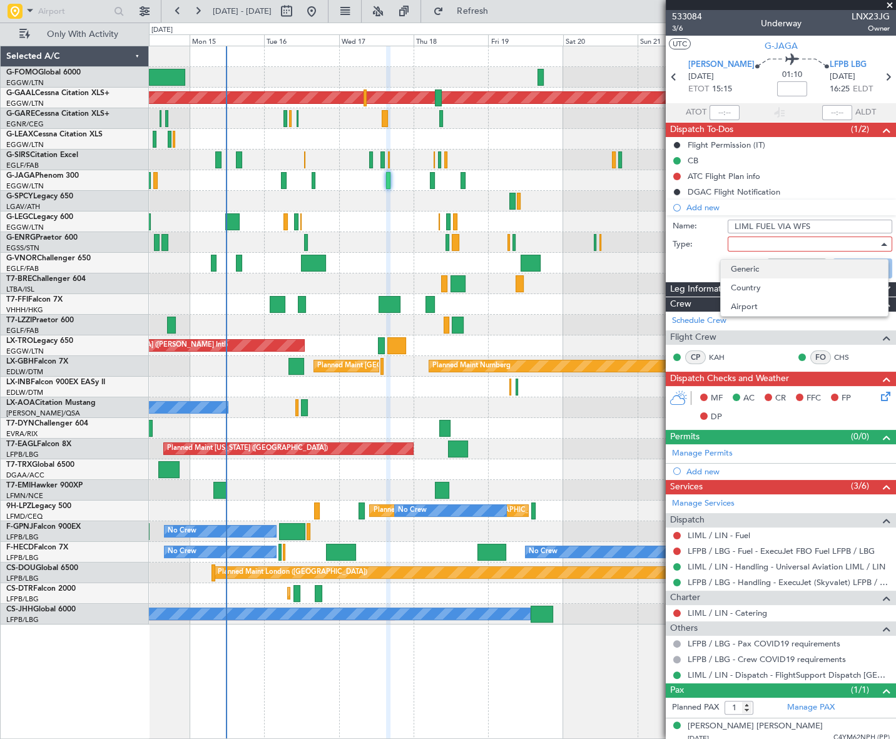
click at [769, 270] on span "Generic" at bounding box center [804, 269] width 147 height 19
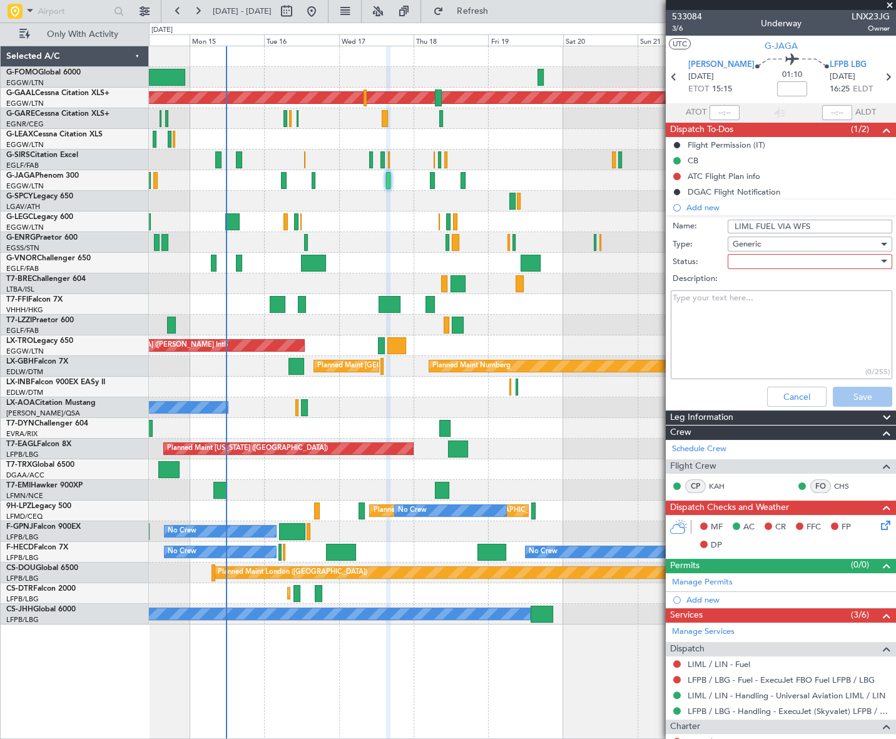
click at [772, 260] on div at bounding box center [805, 261] width 146 height 19
drag, startPoint x: 757, startPoint y: 311, endPoint x: 763, endPoint y: 313, distance: 6.5
click at [757, 308] on span "In Progress" at bounding box center [804, 305] width 147 height 19
click at [847, 396] on button "Save" at bounding box center [862, 397] width 59 height 20
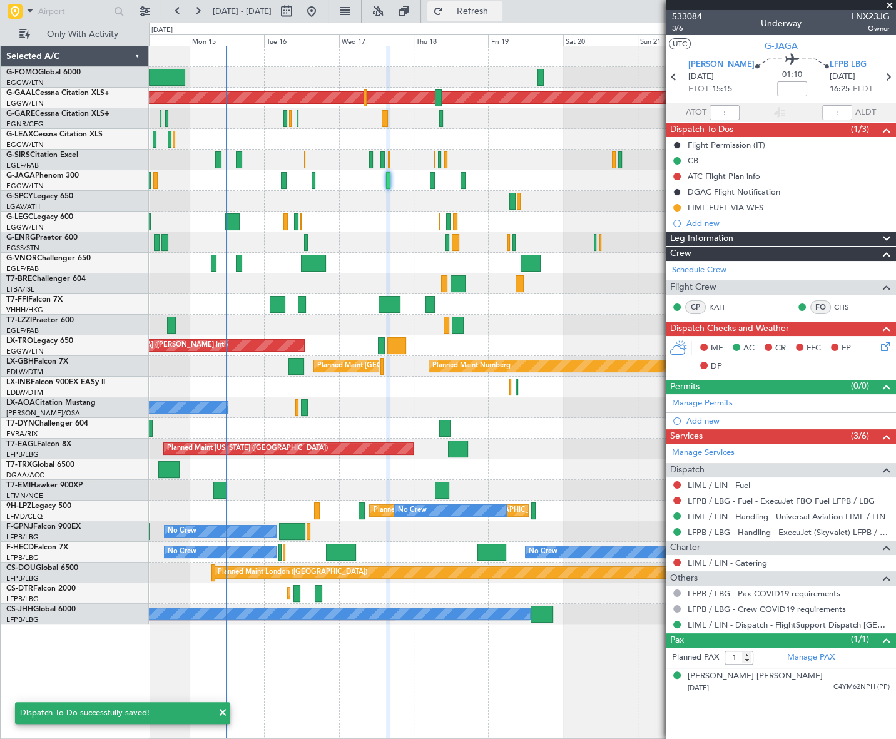
click at [485, 13] on span "Refresh" at bounding box center [472, 11] width 53 height 9
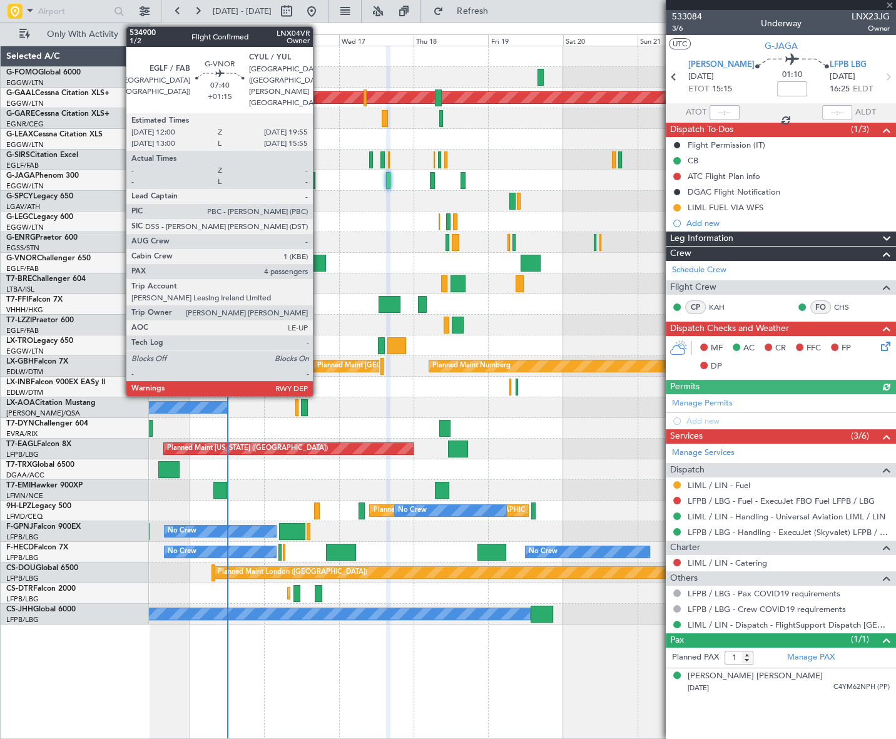
click at [318, 260] on div at bounding box center [313, 263] width 25 height 17
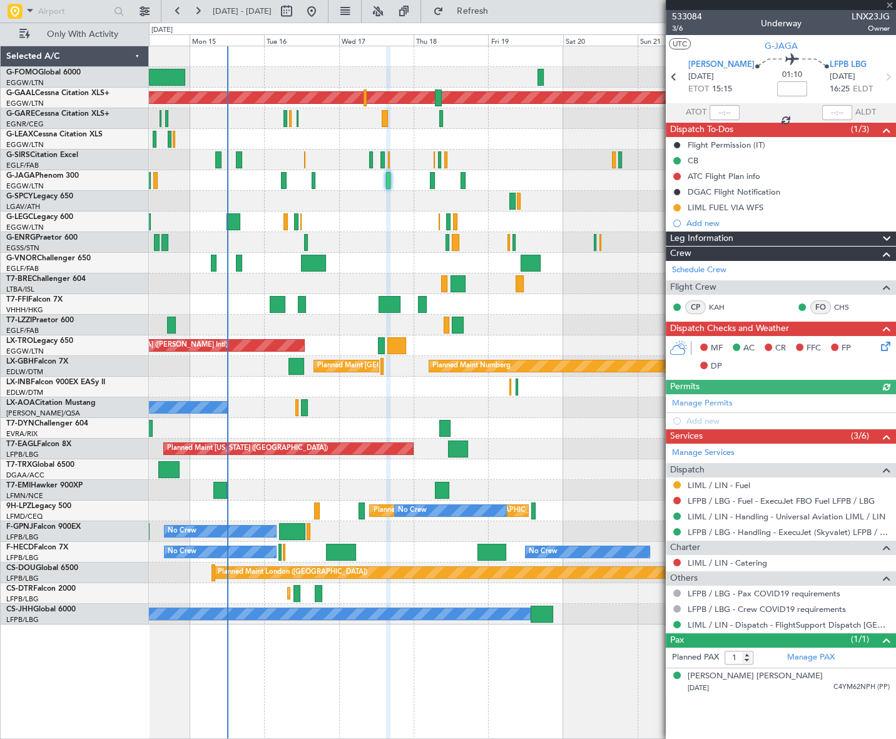
type input "+01:15"
type input "4"
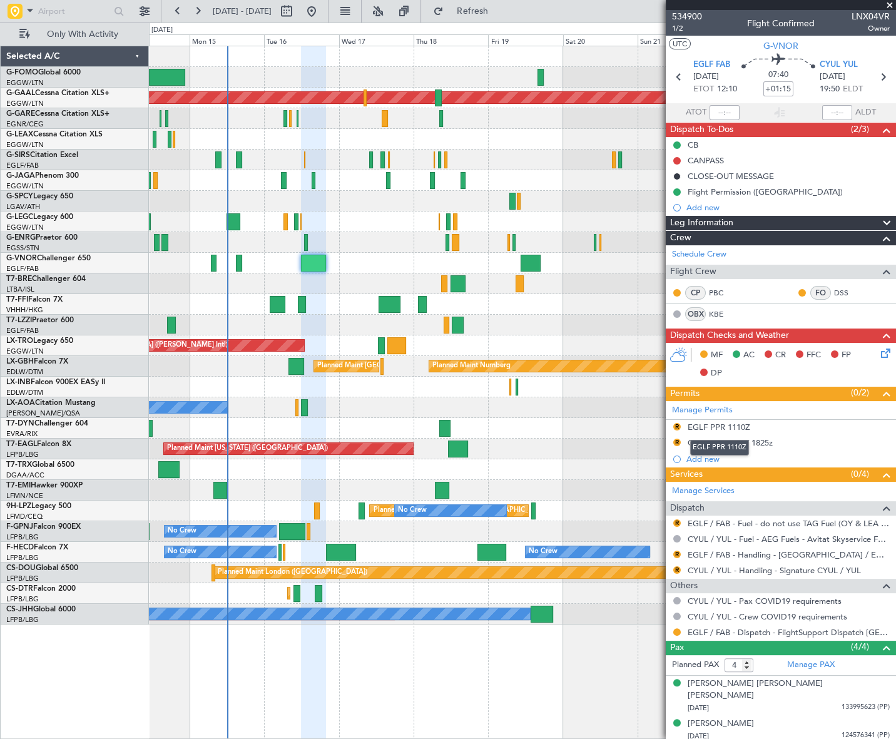
drag, startPoint x: 717, startPoint y: 424, endPoint x: 748, endPoint y: 426, distance: 30.7
click at [717, 423] on div "EGLF PPR 1110Z" at bounding box center [718, 427] width 63 height 11
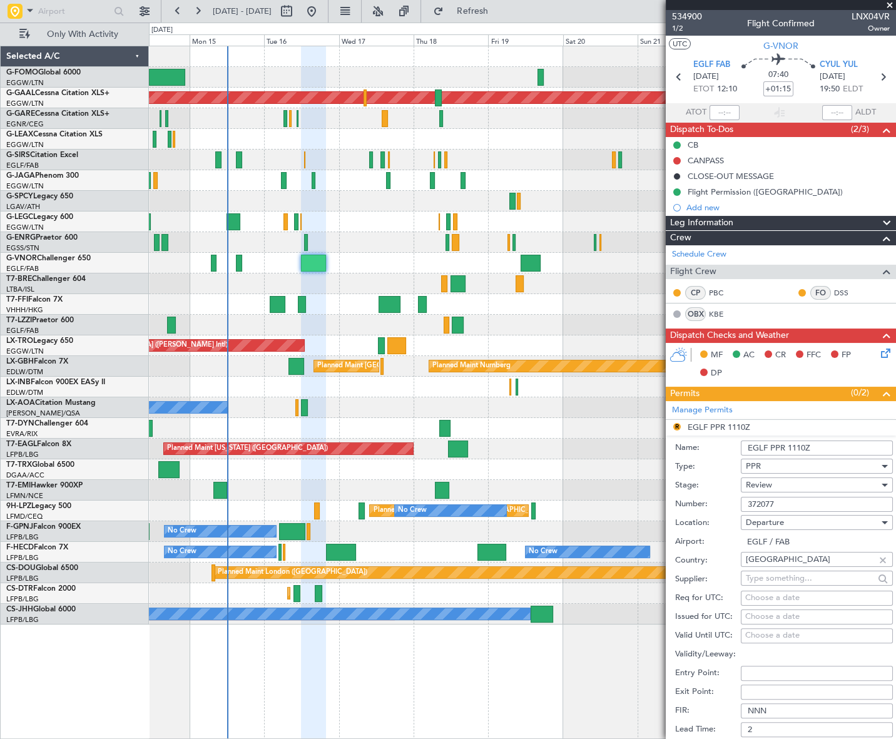
click at [794, 445] on input "EGLF PPR 1110Z" at bounding box center [817, 447] width 152 height 15
type input "EGLF PPR 1210Z"
click at [763, 487] on span "Review" at bounding box center [759, 484] width 26 height 11
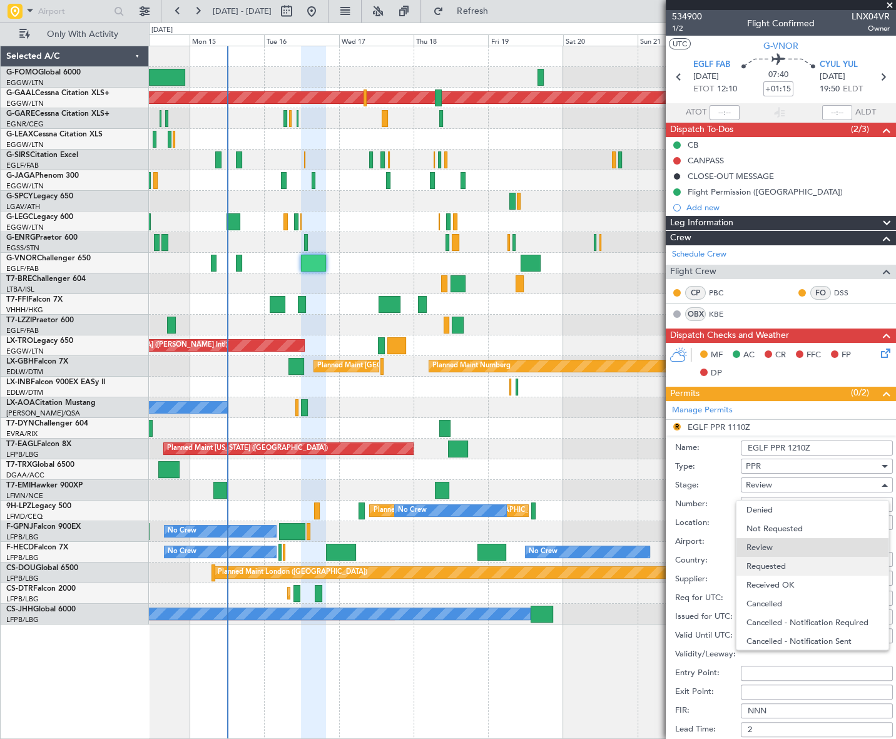
click at [786, 563] on span "Requested" at bounding box center [812, 566] width 133 height 19
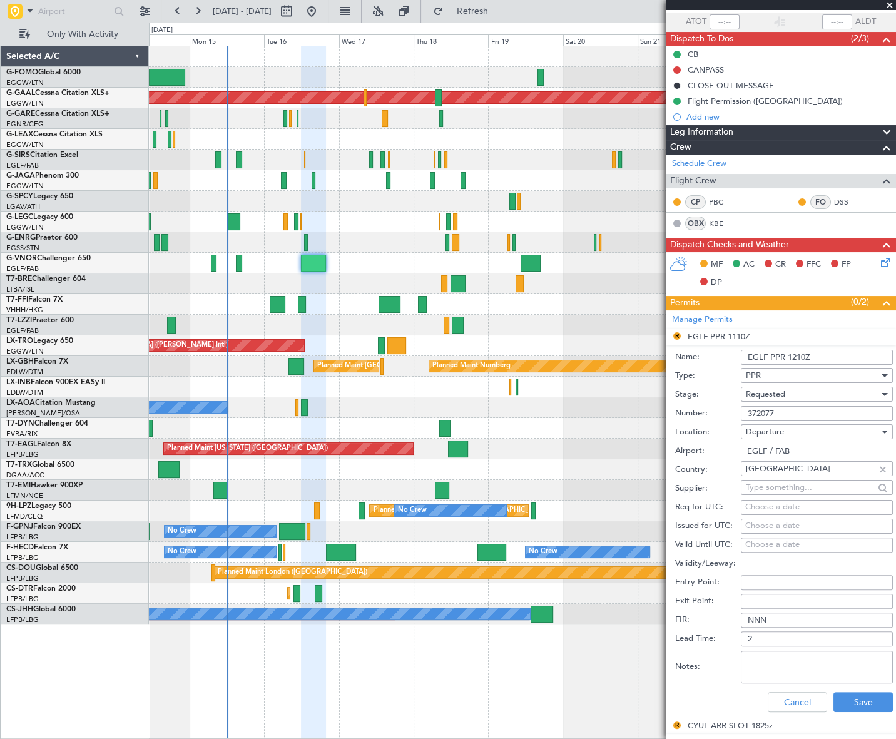
scroll to position [113, 0]
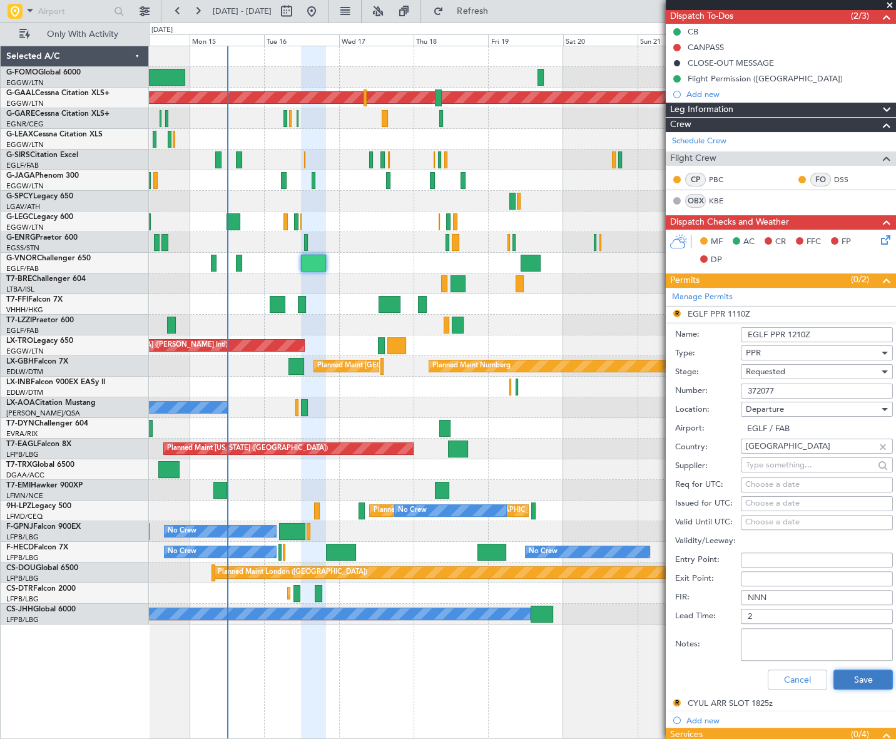
click at [859, 679] on button "Save" at bounding box center [862, 679] width 59 height 20
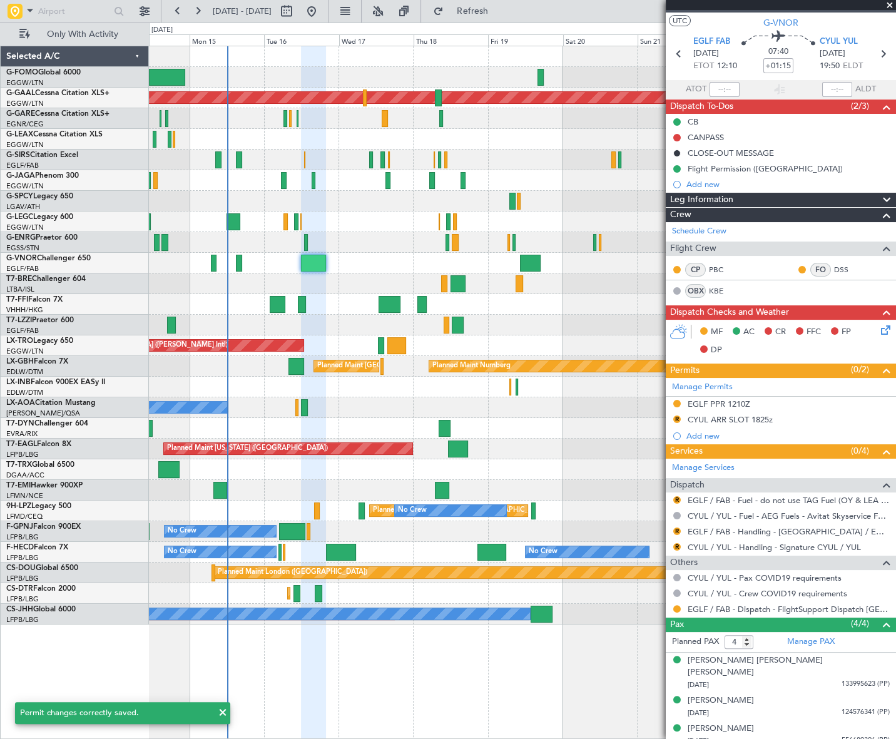
scroll to position [0, 0]
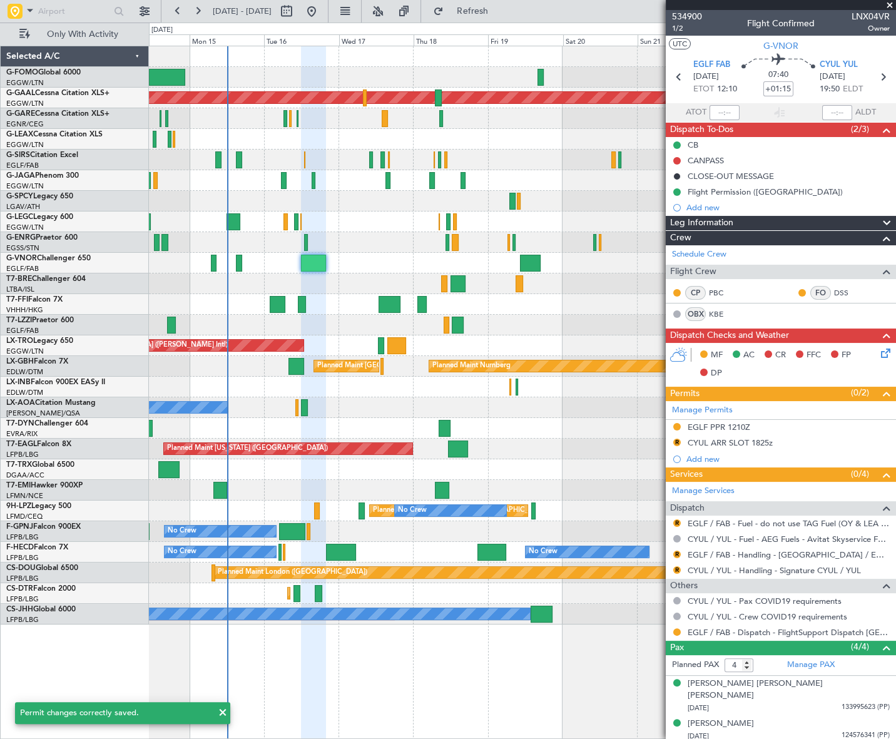
drag, startPoint x: 750, startPoint y: 441, endPoint x: 772, endPoint y: 440, distance: 22.5
click at [749, 440] on div "CYUL ARR SLOT 1825z" at bounding box center [729, 442] width 85 height 11
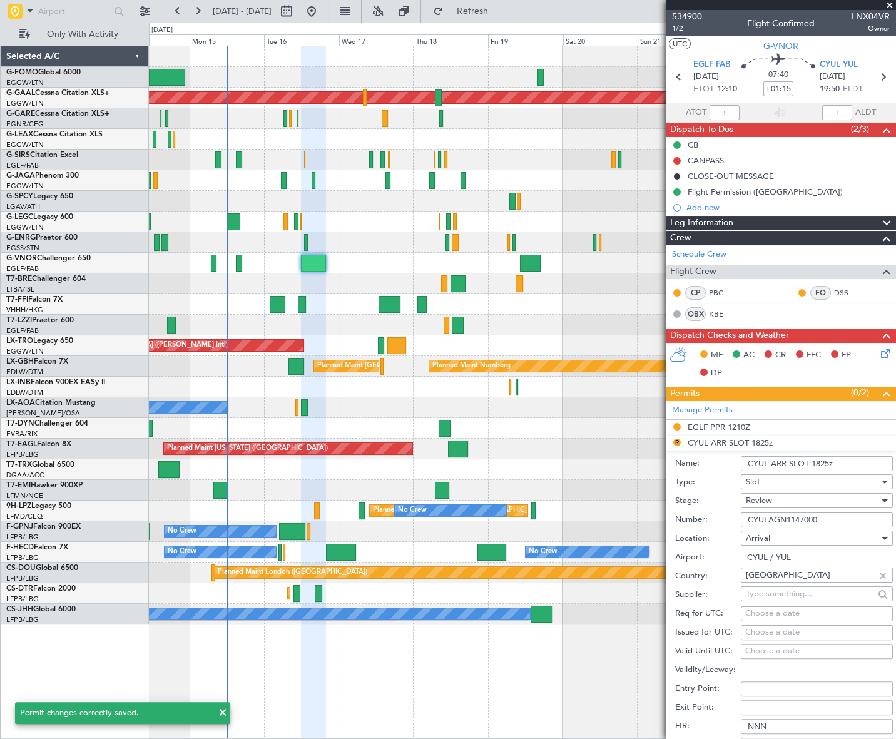
click at [828, 460] on input "CYUL ARR SLOT 1825z" at bounding box center [817, 463] width 152 height 15
type input "CYUL ARR SLOT 1950z"
click at [768, 496] on span "Review" at bounding box center [759, 500] width 26 height 11
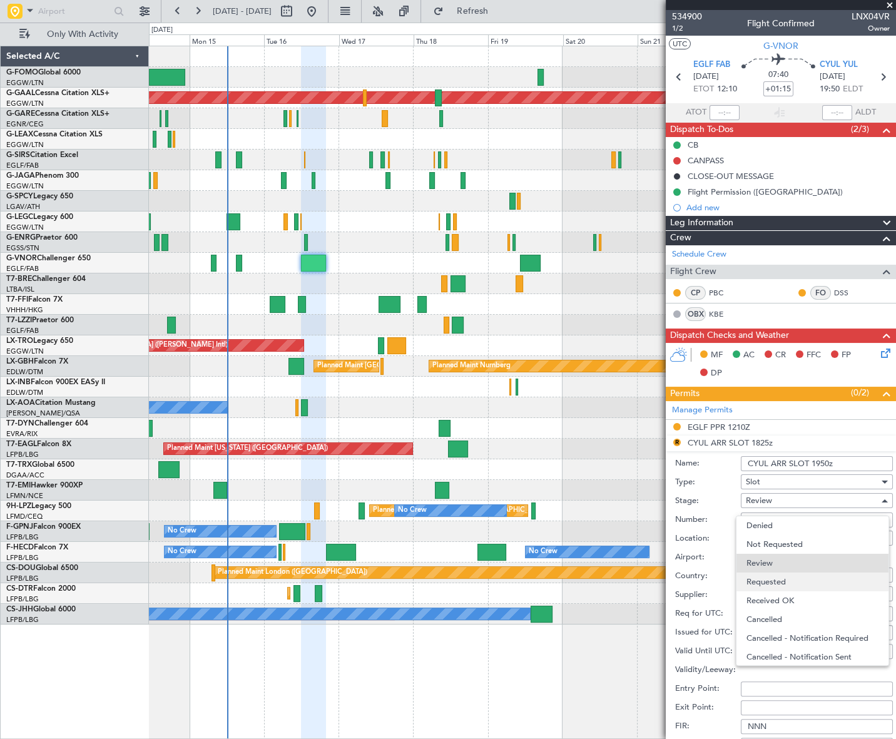
click at [783, 572] on span "Requested" at bounding box center [812, 581] width 133 height 19
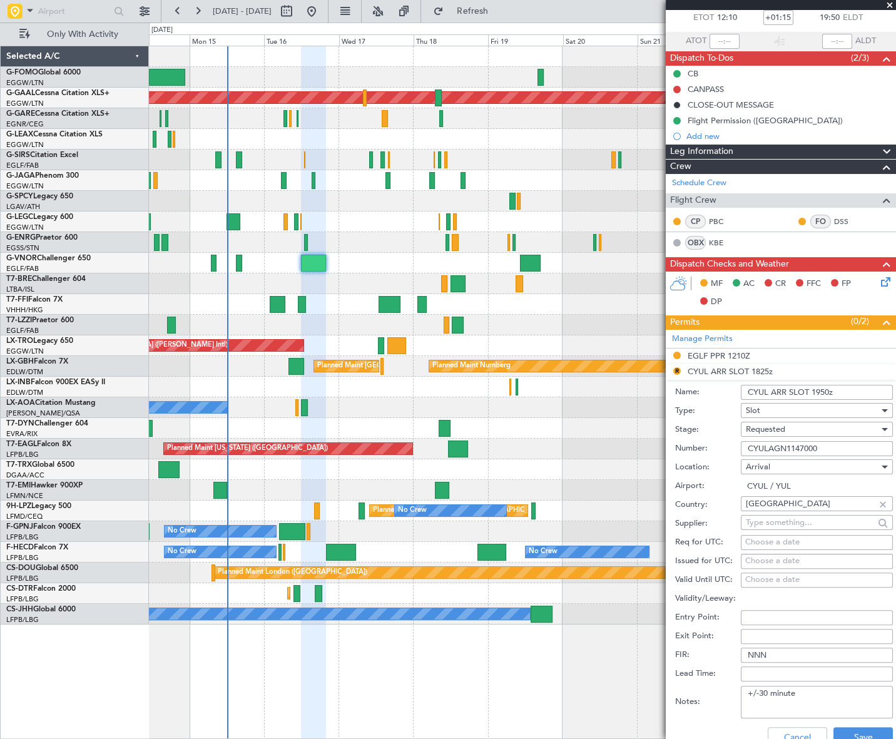
scroll to position [113, 0]
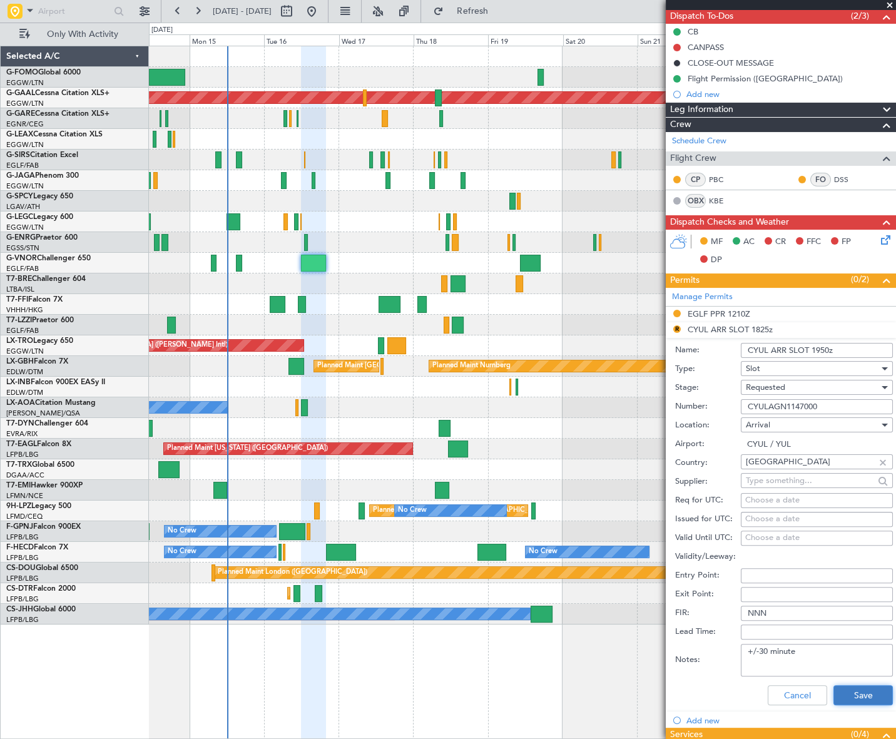
click at [863, 689] on button "Save" at bounding box center [862, 695] width 59 height 20
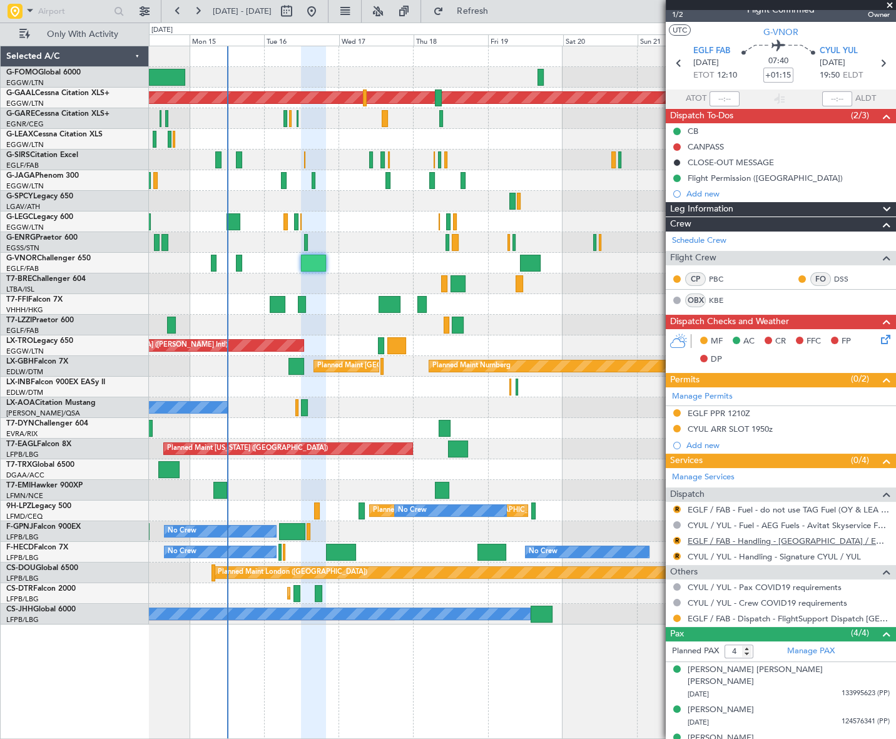
scroll to position [48, 0]
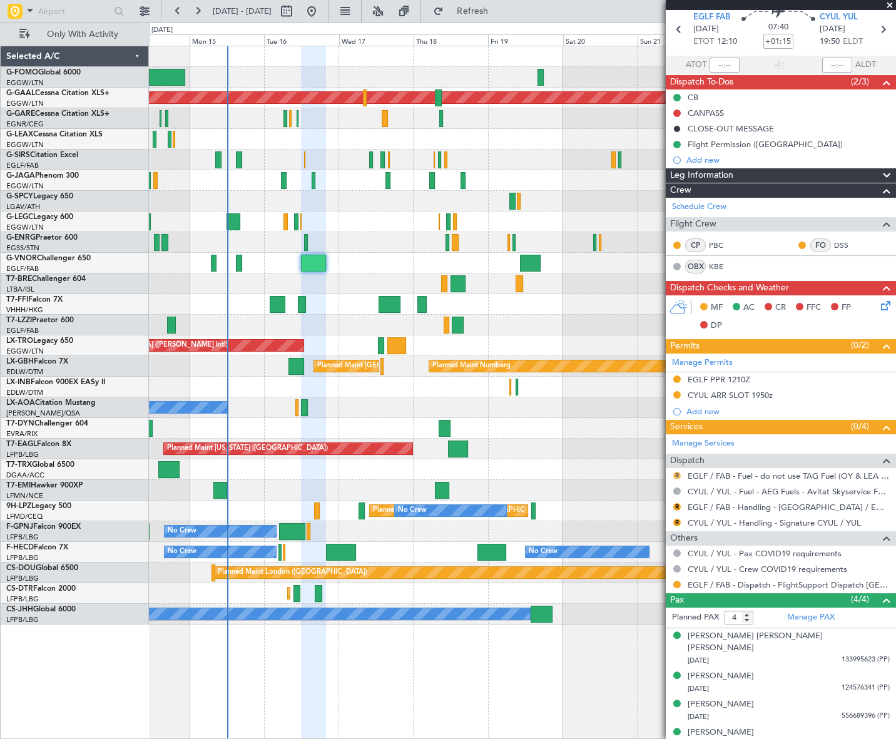
click at [673, 472] on button "R" at bounding box center [677, 476] width 8 height 8
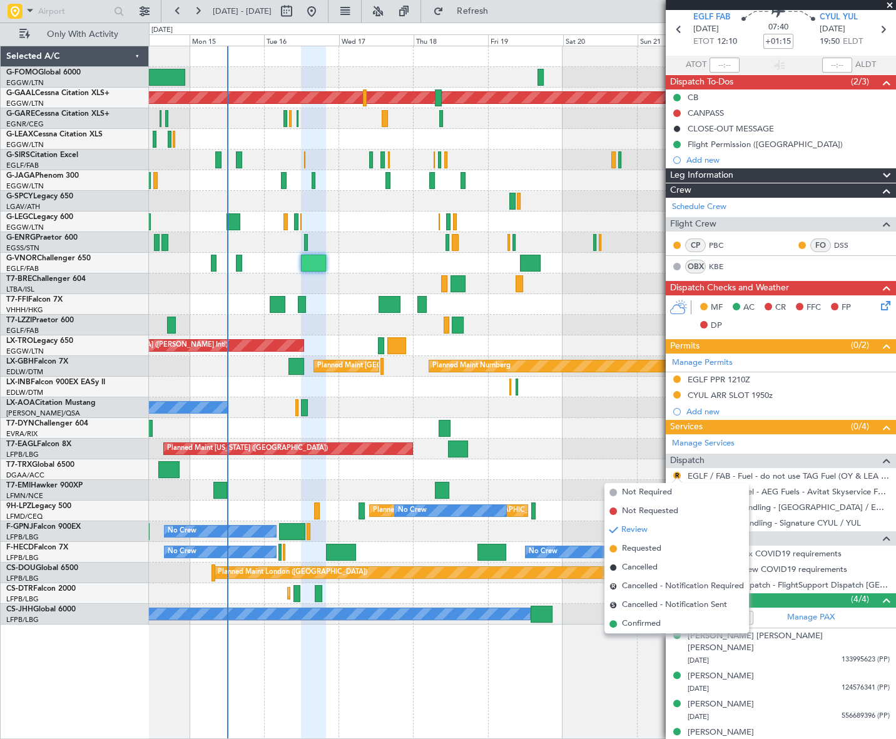
click at [643, 624] on li "Confirmed" at bounding box center [676, 623] width 144 height 19
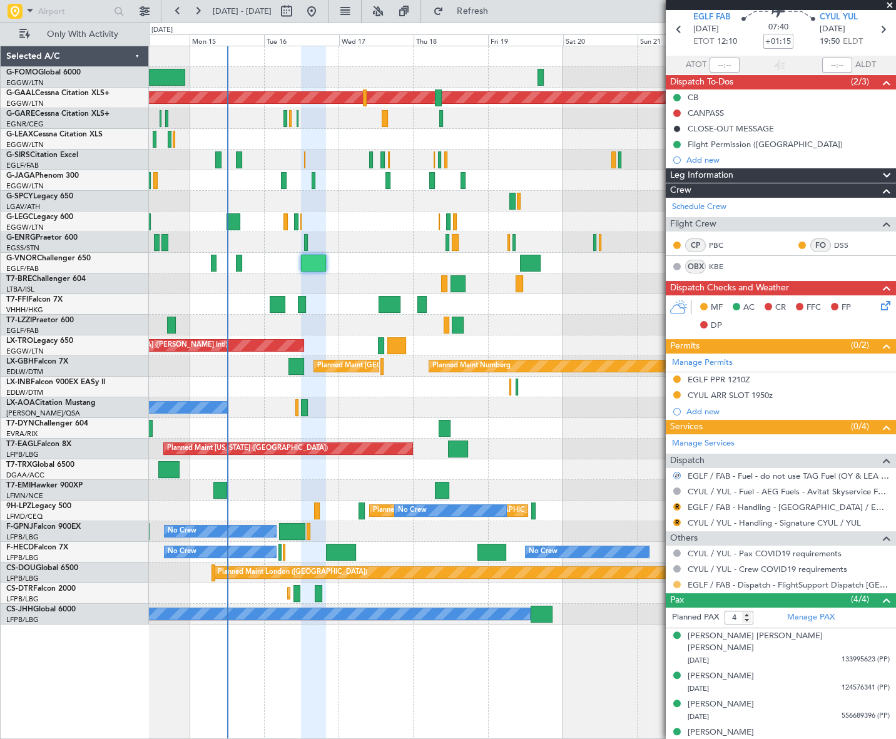
click at [676, 580] on button at bounding box center [677, 584] width 8 height 8
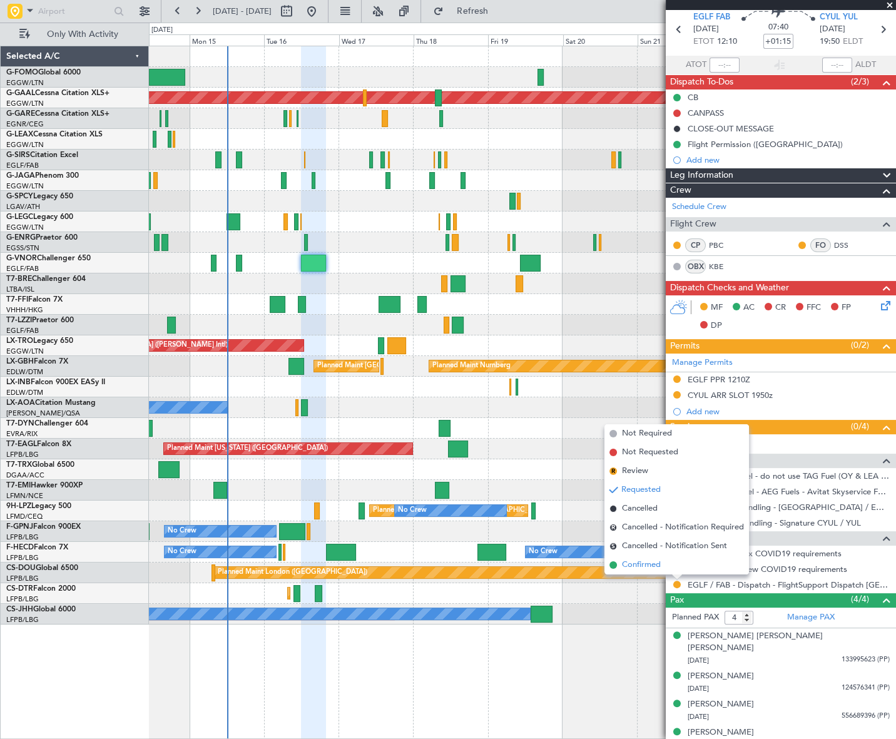
click at [657, 564] on span "Confirmed" at bounding box center [641, 565] width 39 height 13
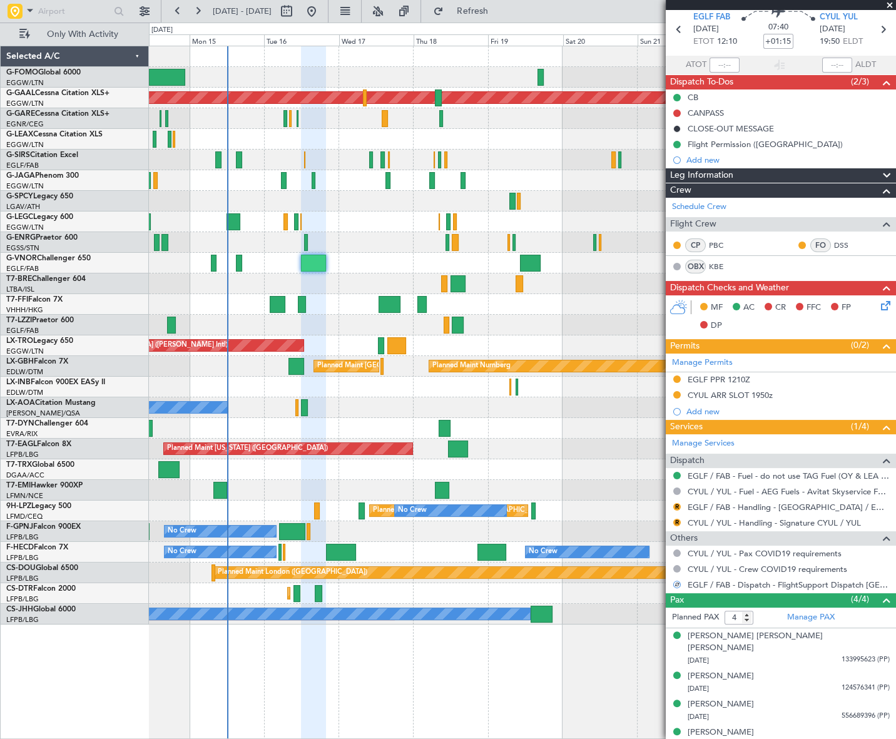
scroll to position [0, 0]
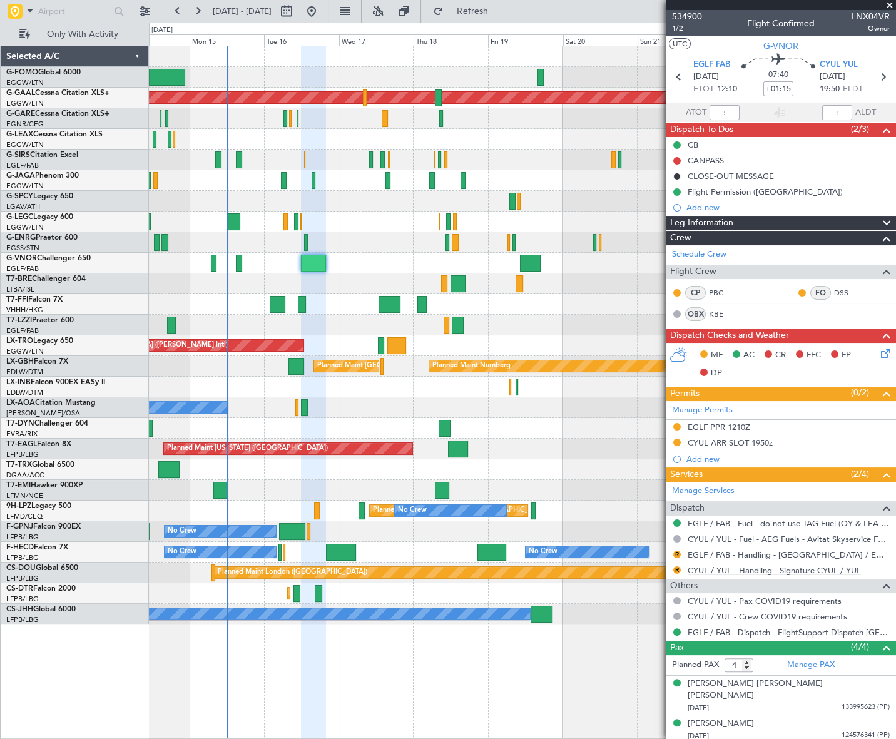
click at [803, 565] on link "CYUL / YUL - Handling - Signature CYUL / YUL" at bounding box center [773, 570] width 173 height 11
click at [676, 554] on button "R" at bounding box center [677, 554] width 8 height 8
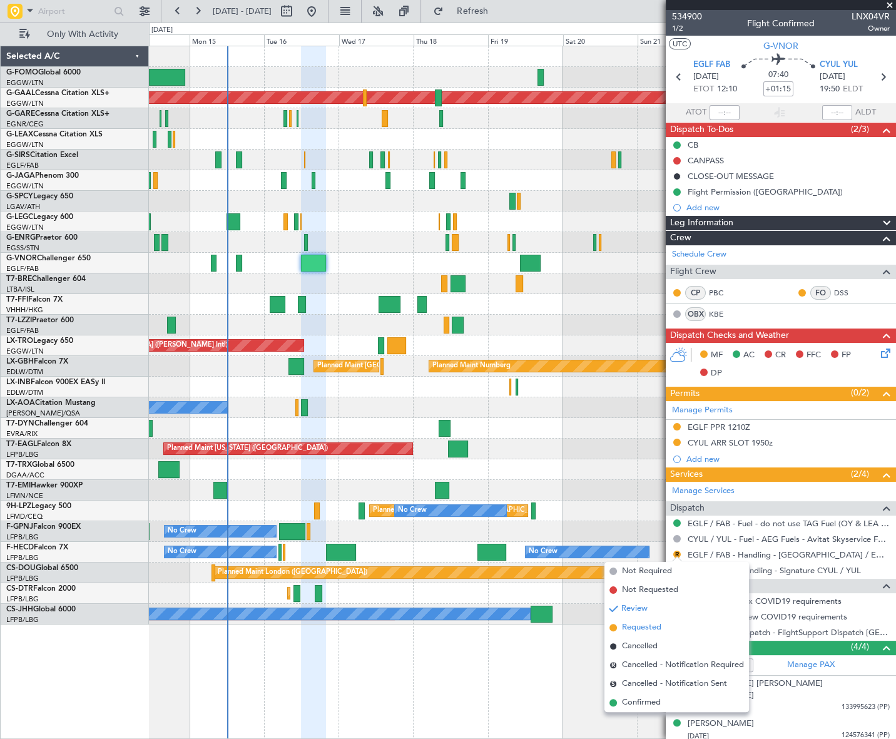
click at [634, 627] on span "Requested" at bounding box center [641, 627] width 39 height 13
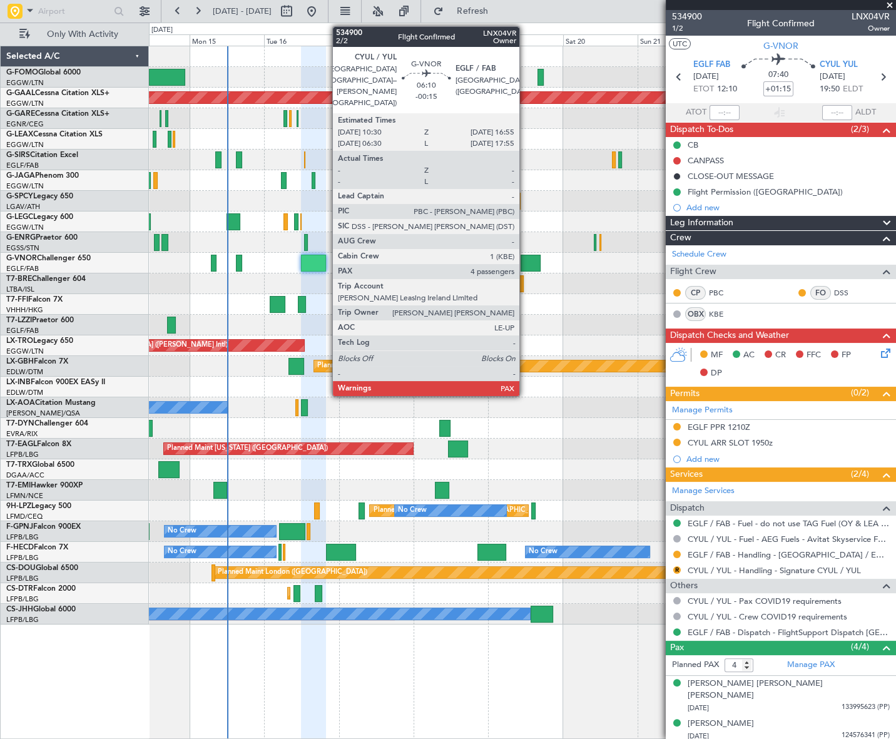
click at [525, 257] on div at bounding box center [530, 263] width 20 height 17
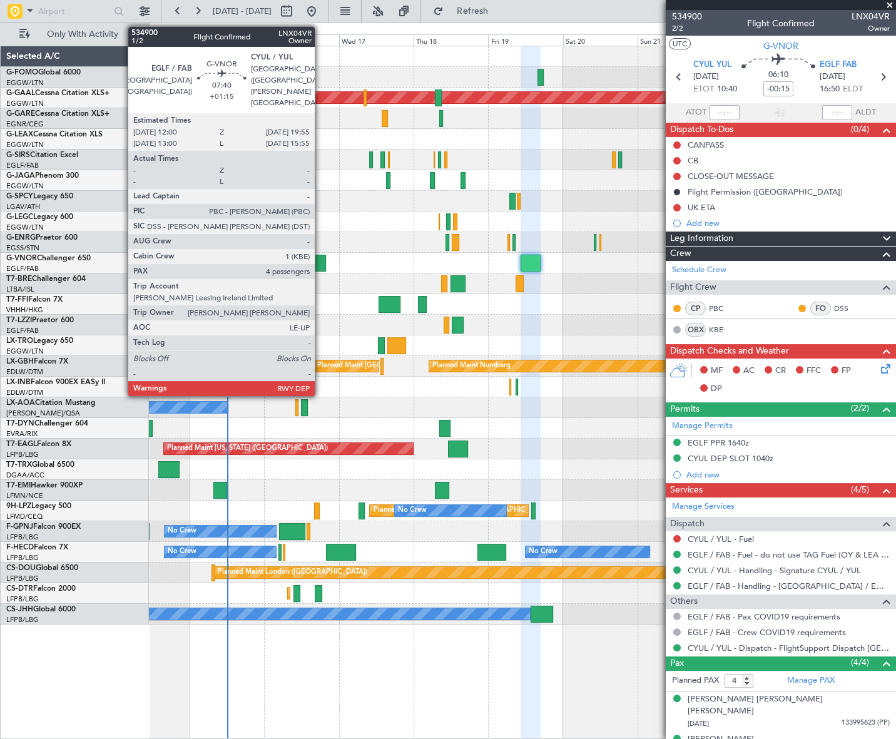
click at [320, 255] on div at bounding box center [313, 263] width 25 height 17
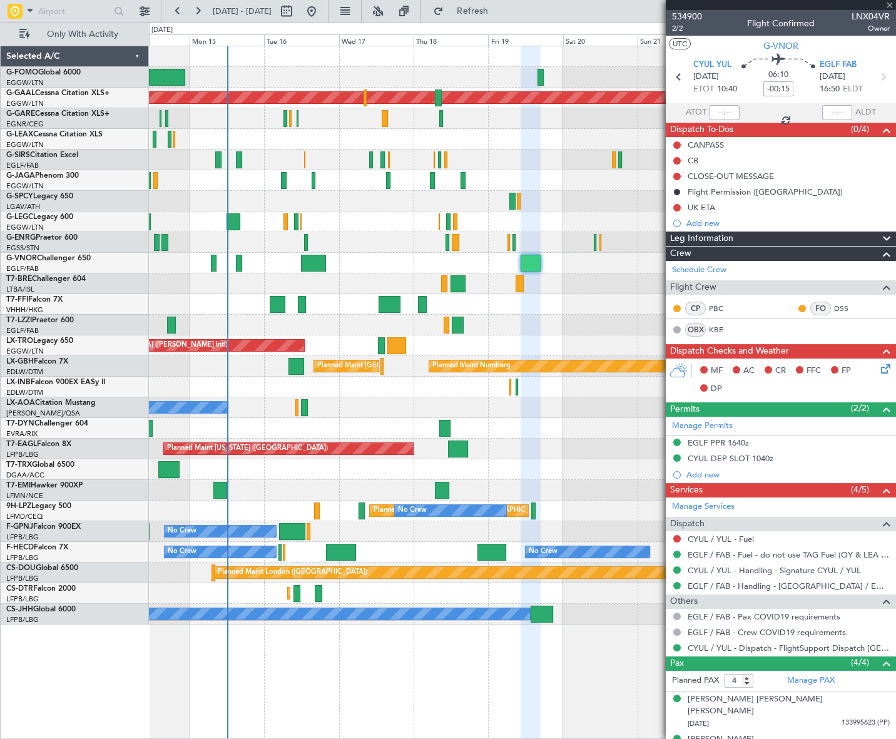
type input "+01:15"
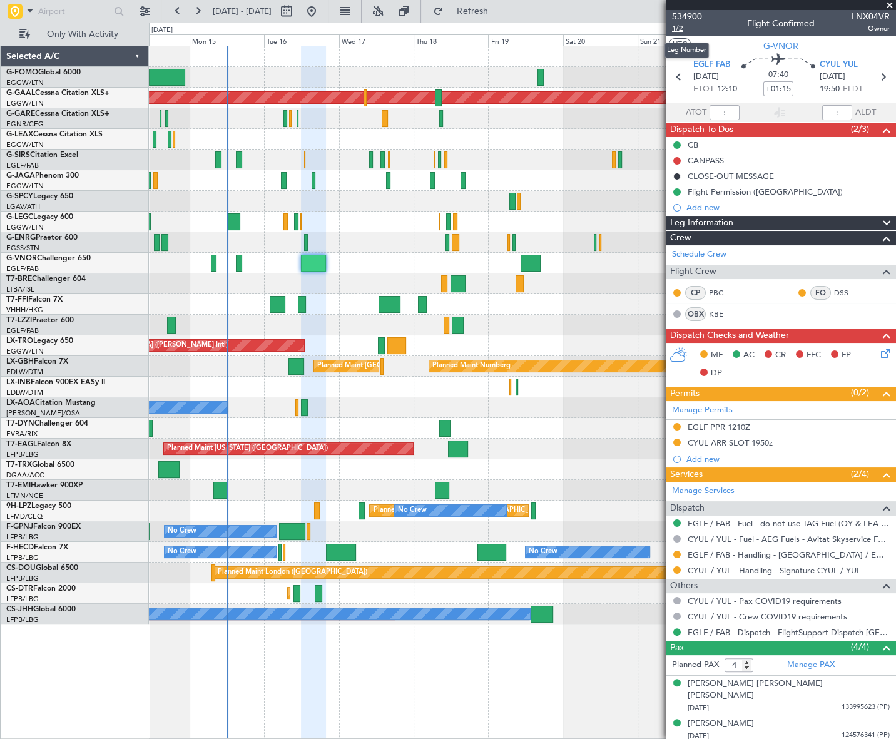
click at [682, 29] on span "1/2" at bounding box center [687, 28] width 30 height 11
click at [878, 353] on icon at bounding box center [883, 351] width 10 height 10
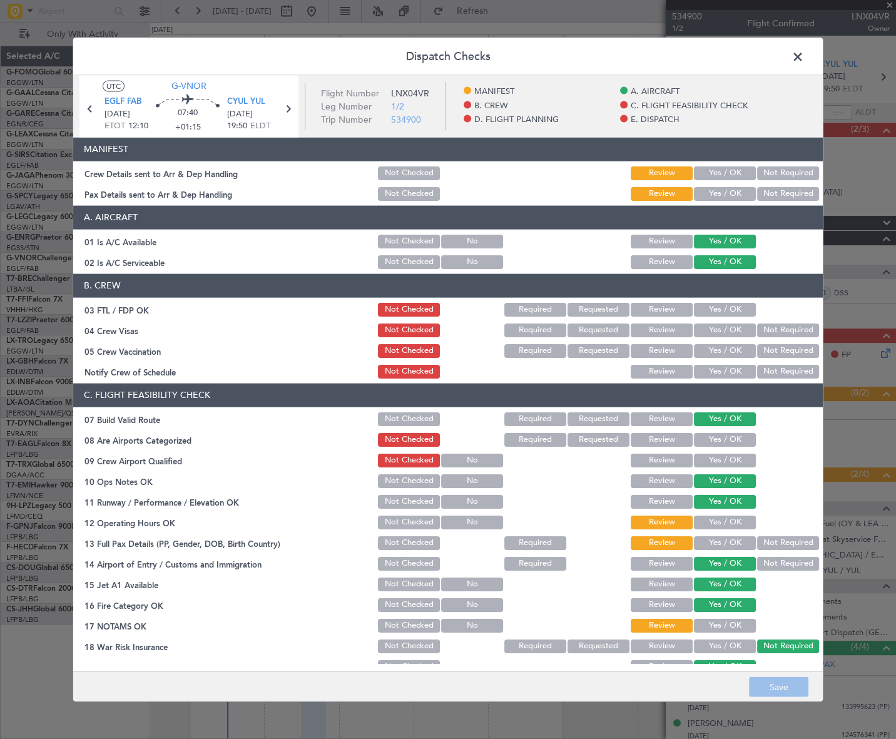
click at [709, 173] on button "Yes / OK" at bounding box center [725, 173] width 62 height 14
click at [713, 190] on button "Yes / OK" at bounding box center [725, 193] width 62 height 14
click at [730, 517] on button "Yes / OK" at bounding box center [725, 522] width 62 height 14
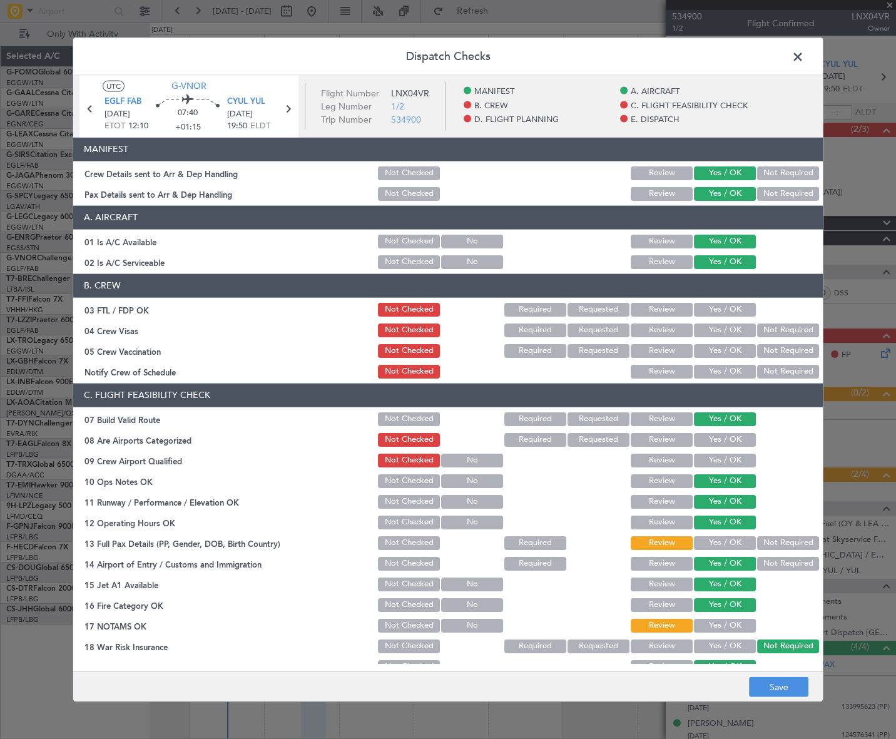
click at [730, 539] on button "Yes / OK" at bounding box center [725, 542] width 62 height 14
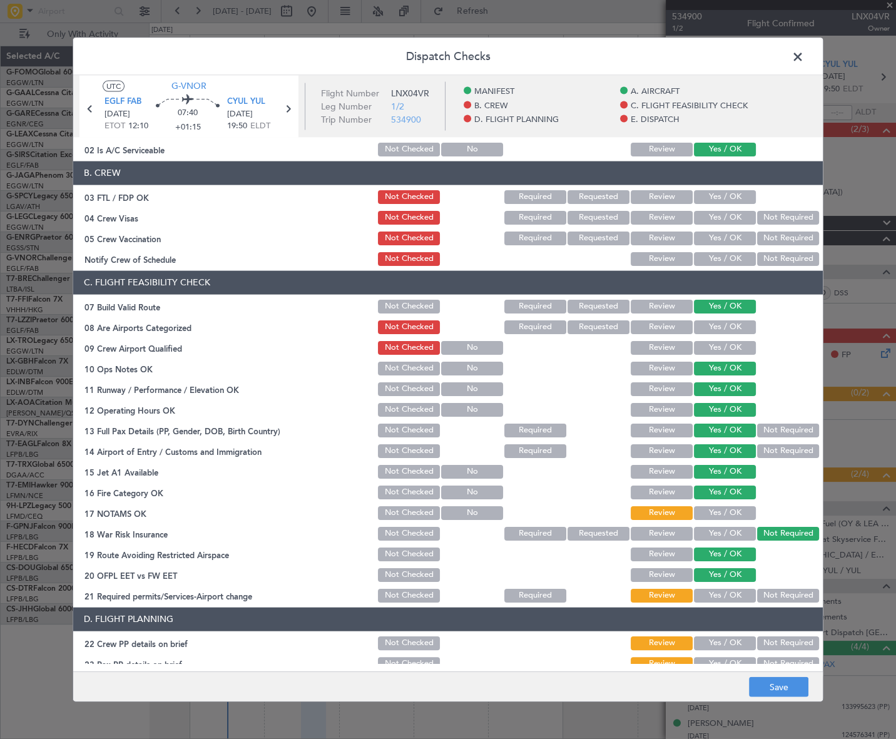
scroll to position [170, 0]
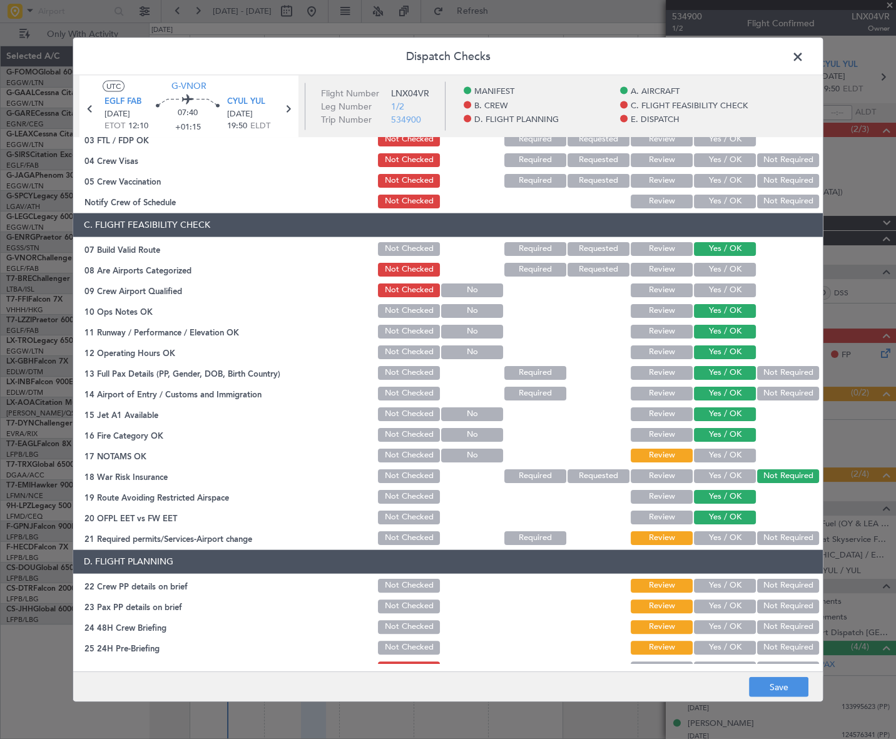
click at [726, 451] on button "Yes / OK" at bounding box center [725, 455] width 62 height 14
drag, startPoint x: 734, startPoint y: 527, endPoint x: 731, endPoint y: 540, distance: 13.7
click at [734, 529] on section "C. FLIGHT FEASIBILITY CHECK 07 Build Valid Route Not Checked Required Requested…" at bounding box center [447, 379] width 749 height 333
click at [731, 542] on button "Yes / OK" at bounding box center [725, 537] width 62 height 14
drag, startPoint x: 737, startPoint y: 577, endPoint x: 734, endPoint y: 598, distance: 21.4
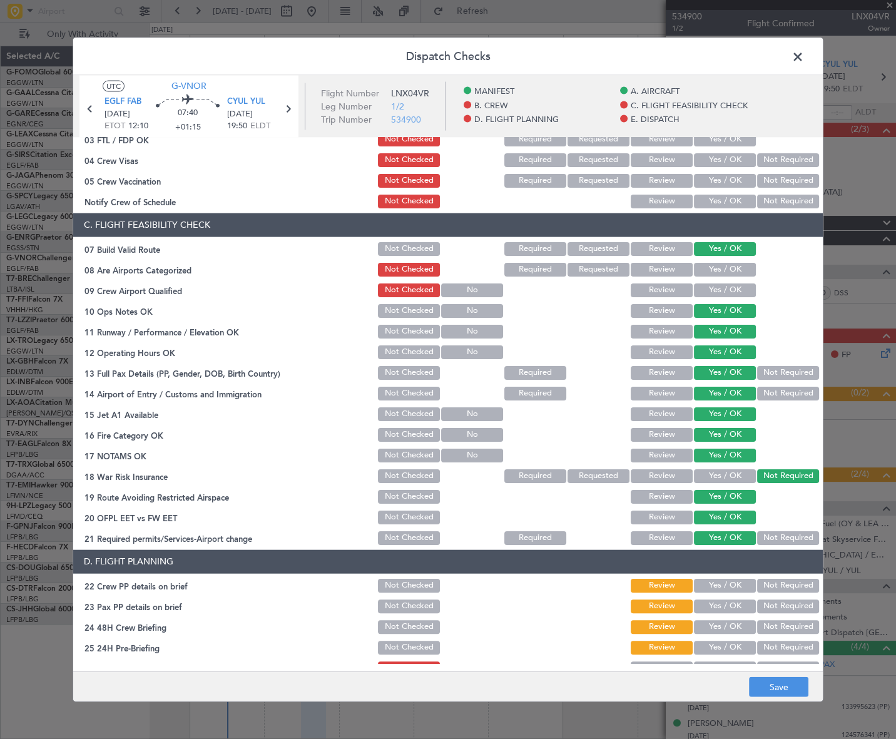
click at [737, 578] on button "Yes / OK" at bounding box center [725, 585] width 62 height 14
drag, startPoint x: 734, startPoint y: 598, endPoint x: 741, endPoint y: 624, distance: 27.2
click at [734, 600] on button "Yes / OK" at bounding box center [725, 606] width 62 height 14
click at [744, 629] on button "Yes / OK" at bounding box center [725, 626] width 62 height 14
click at [778, 648] on button "Not Required" at bounding box center [788, 647] width 62 height 14
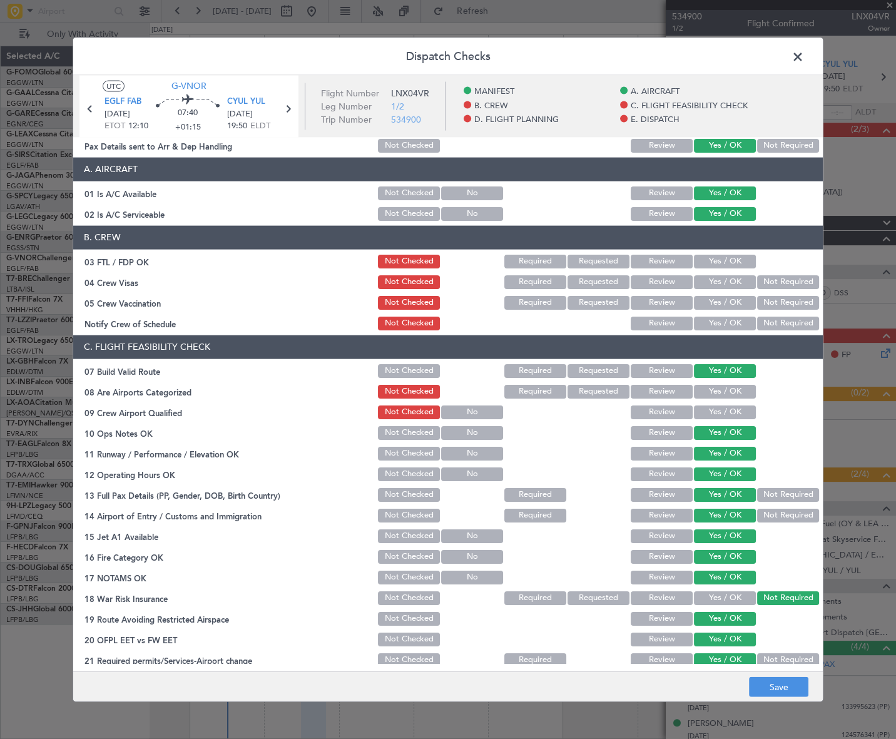
scroll to position [0, 0]
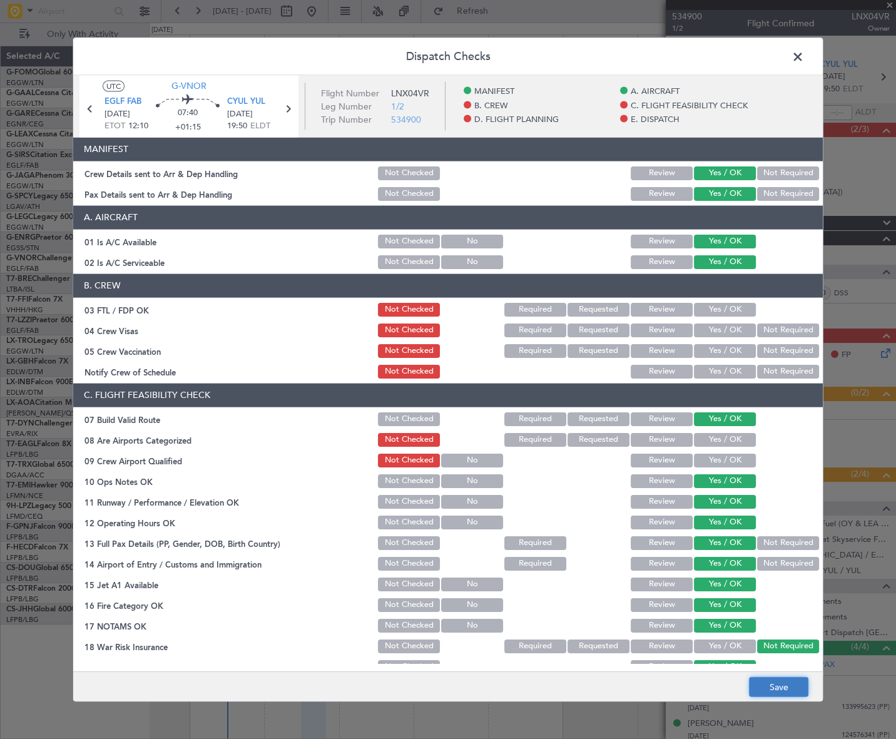
click at [787, 689] on button "Save" at bounding box center [778, 687] width 59 height 20
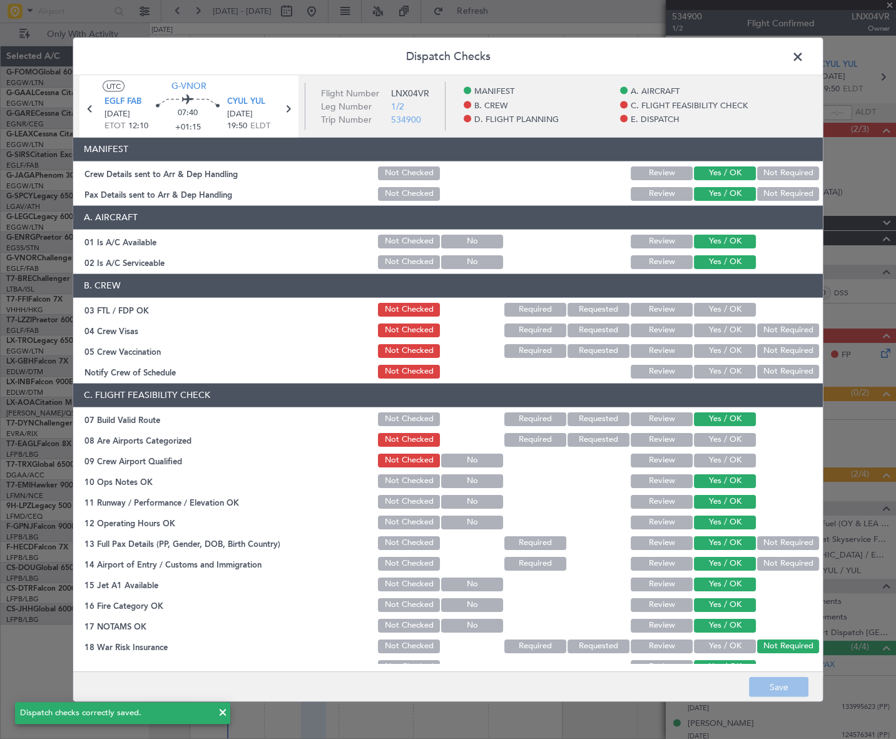
click at [804, 56] on span at bounding box center [804, 59] width 0 height 25
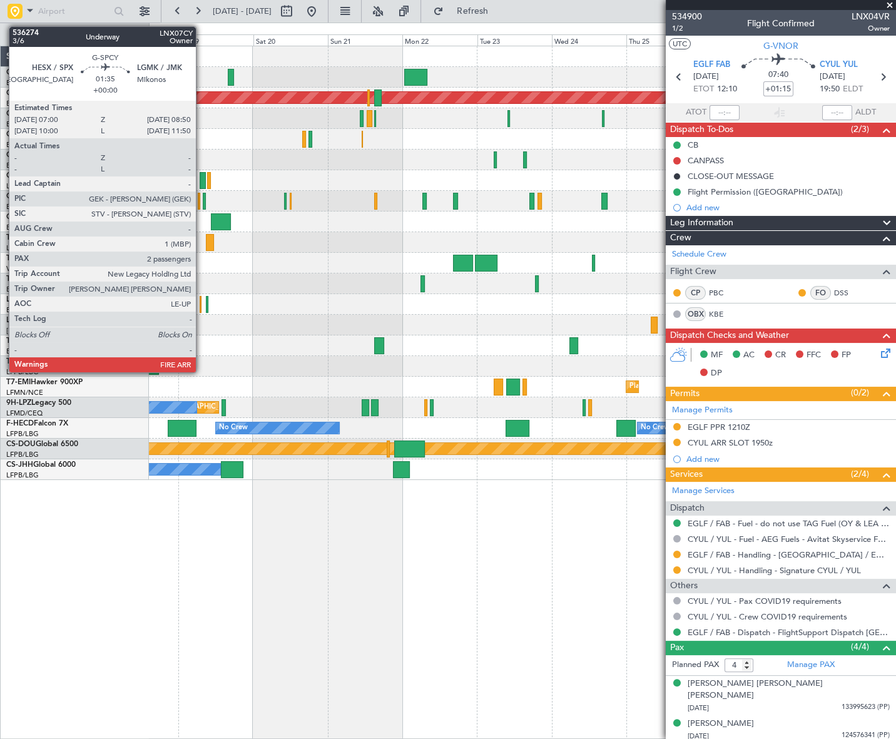
click at [201, 178] on div at bounding box center [203, 180] width 6 height 17
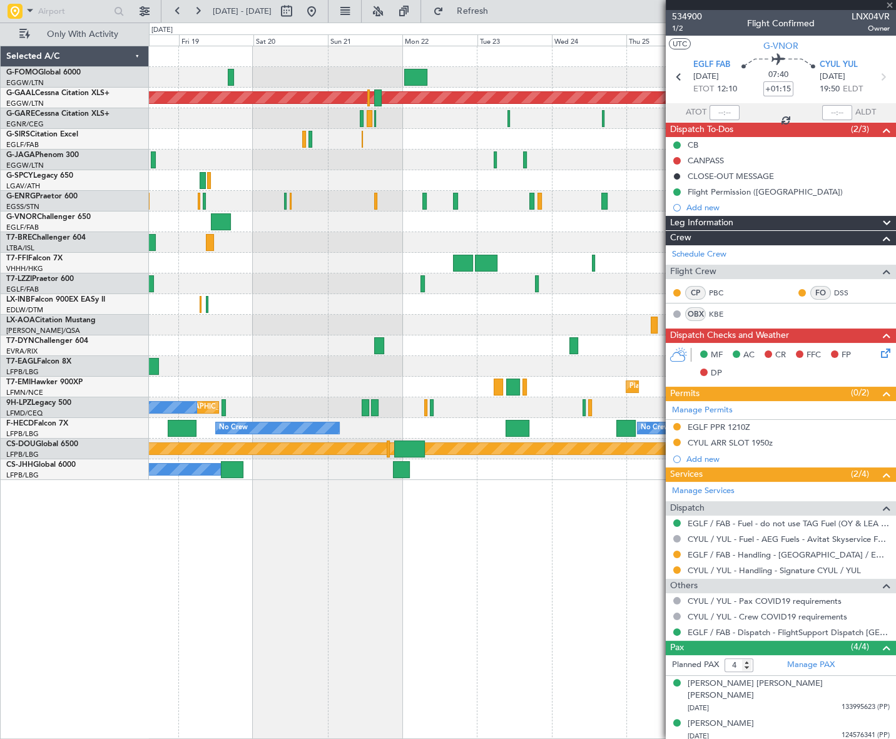
type input "2"
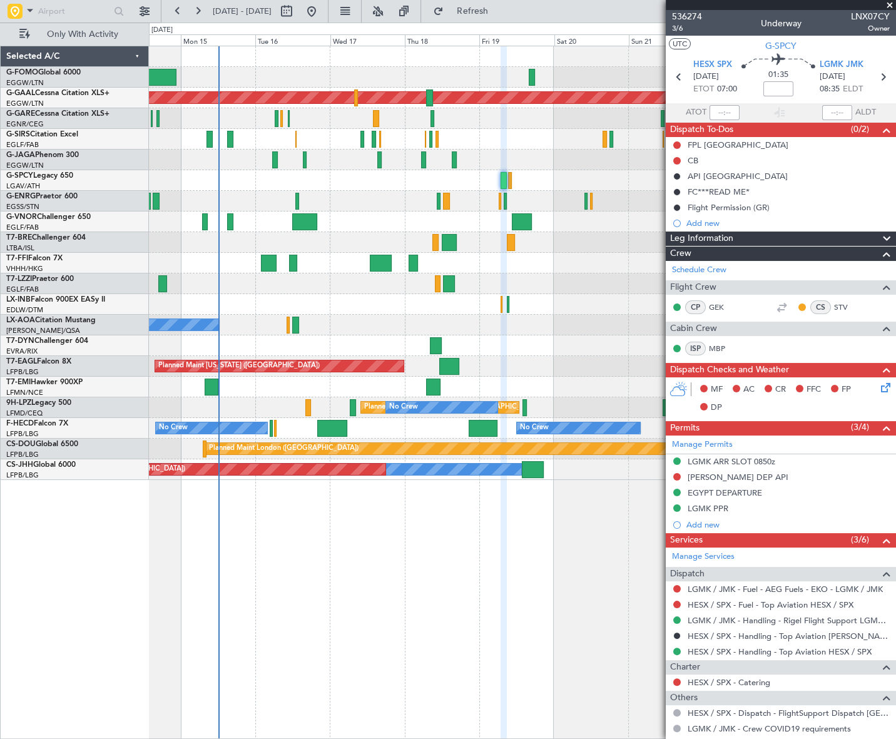
click at [550, 275] on div "Planned Maint Dusseldorf Planned Maint London (Farnborough) Planned Maint Londo…" at bounding box center [522, 262] width 746 height 433
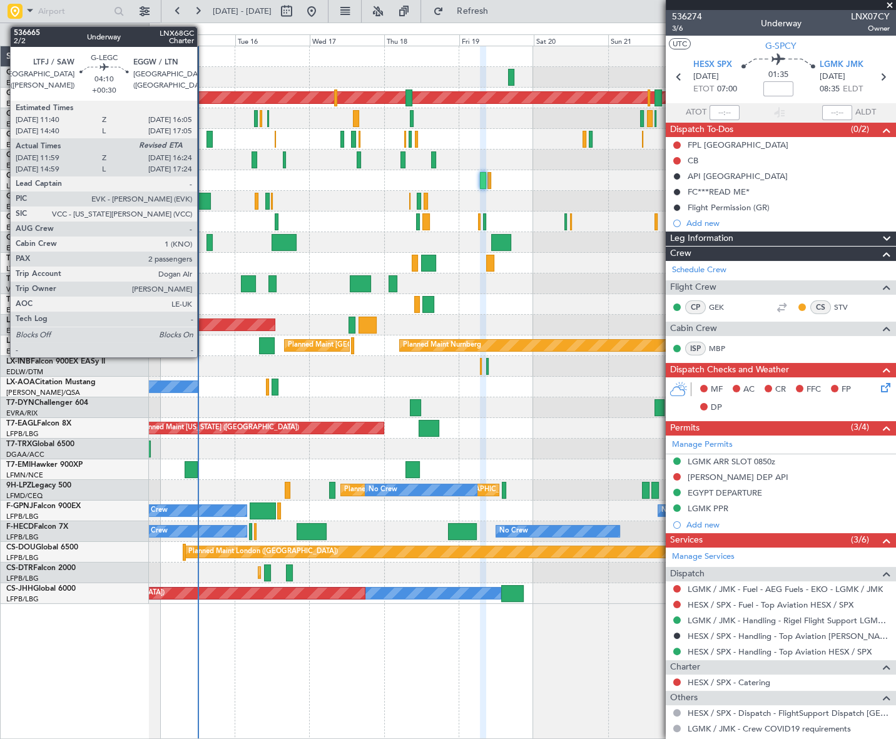
click at [203, 202] on div at bounding box center [204, 201] width 14 height 17
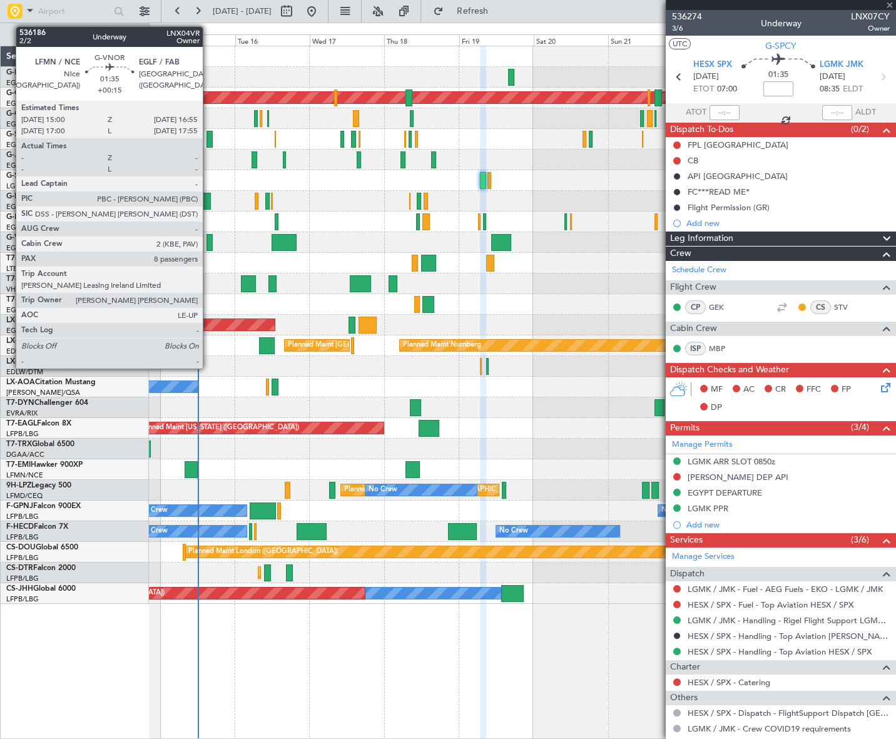
type input "+00:30"
type input "11:59"
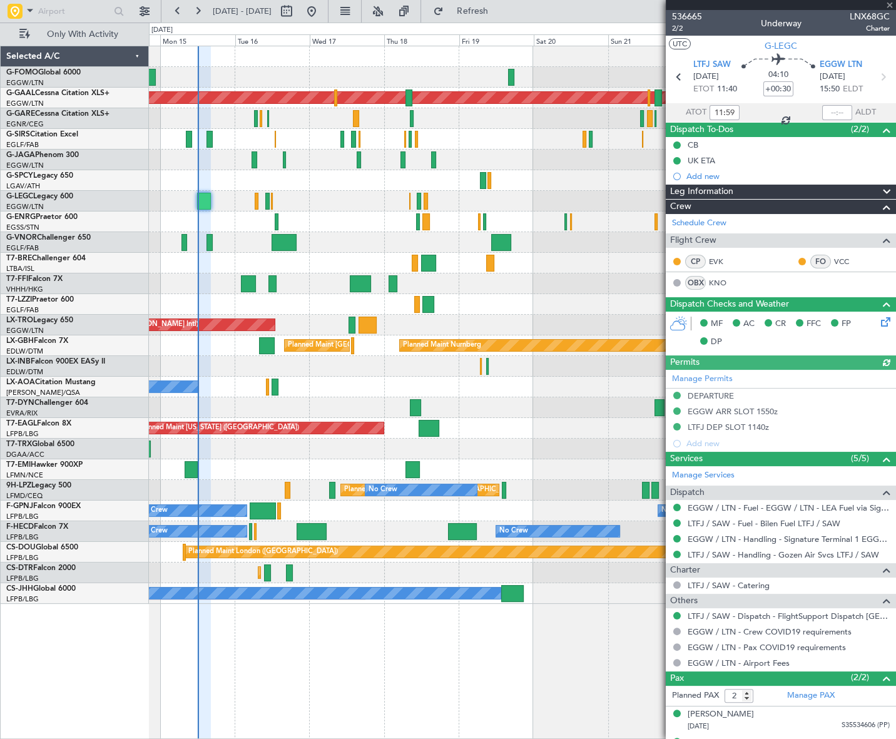
click at [878, 320] on icon at bounding box center [883, 320] width 10 height 10
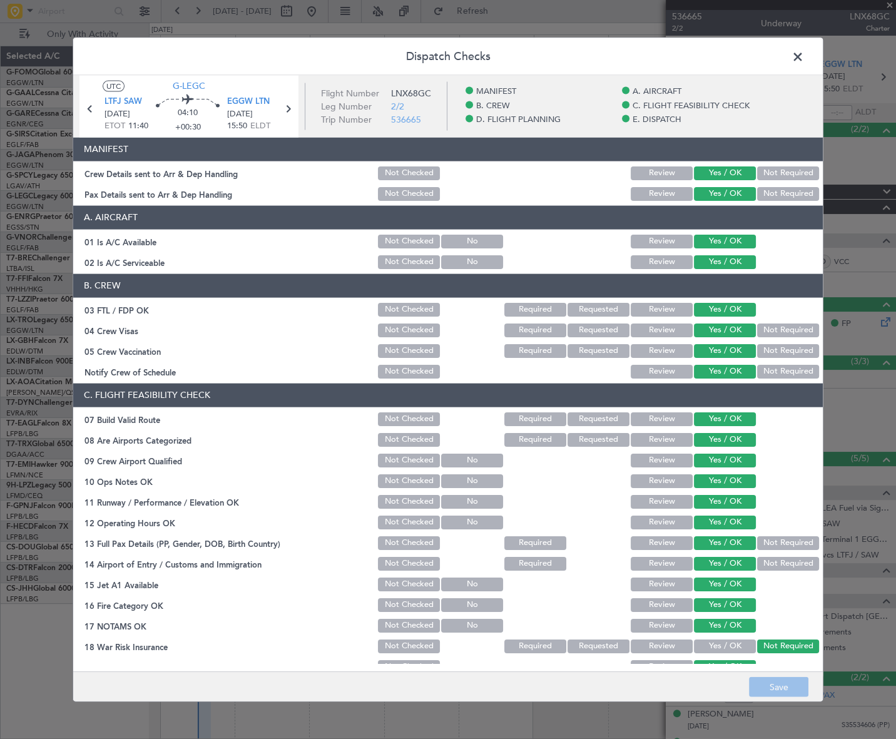
click at [173, 172] on div "Crew Details sent to Arr & Dep Handling" at bounding box center [224, 172] width 303 height 13
click at [138, 175] on div "Crew Details sent to Arr & Dep Handling" at bounding box center [224, 172] width 303 height 13
click at [188, 195] on div "Pax Details sent to Arr & Dep Handling" at bounding box center [224, 193] width 303 height 13
click at [804, 51] on span at bounding box center [804, 59] width 0 height 25
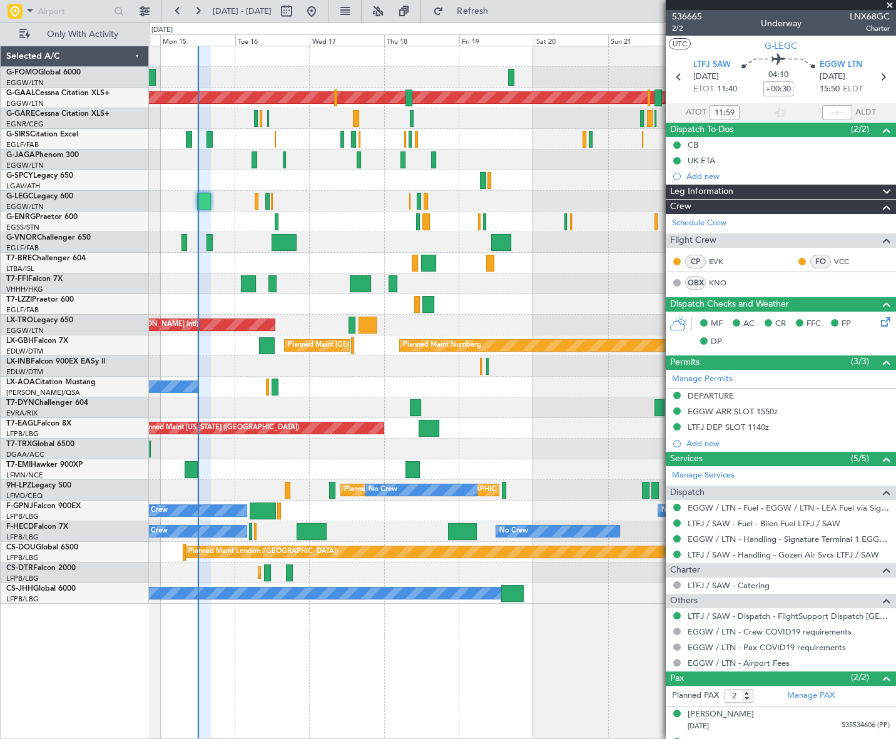
click at [878, 321] on icon at bounding box center [883, 320] width 10 height 10
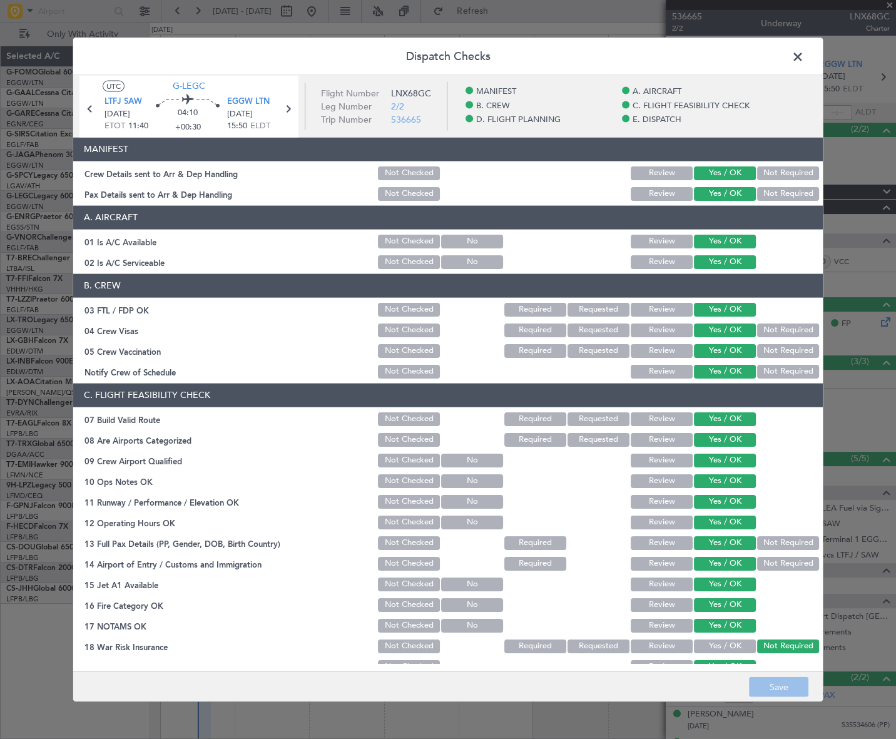
click at [180, 179] on div "Crew Details sent to Arr & Dep Handling Not Checked Review Yes / OK Not Required" at bounding box center [447, 173] width 749 height 18
click at [181, 175] on div "Crew Details sent to Arr & Dep Handling" at bounding box center [224, 172] width 303 height 13
click at [804, 56] on span at bounding box center [804, 59] width 0 height 25
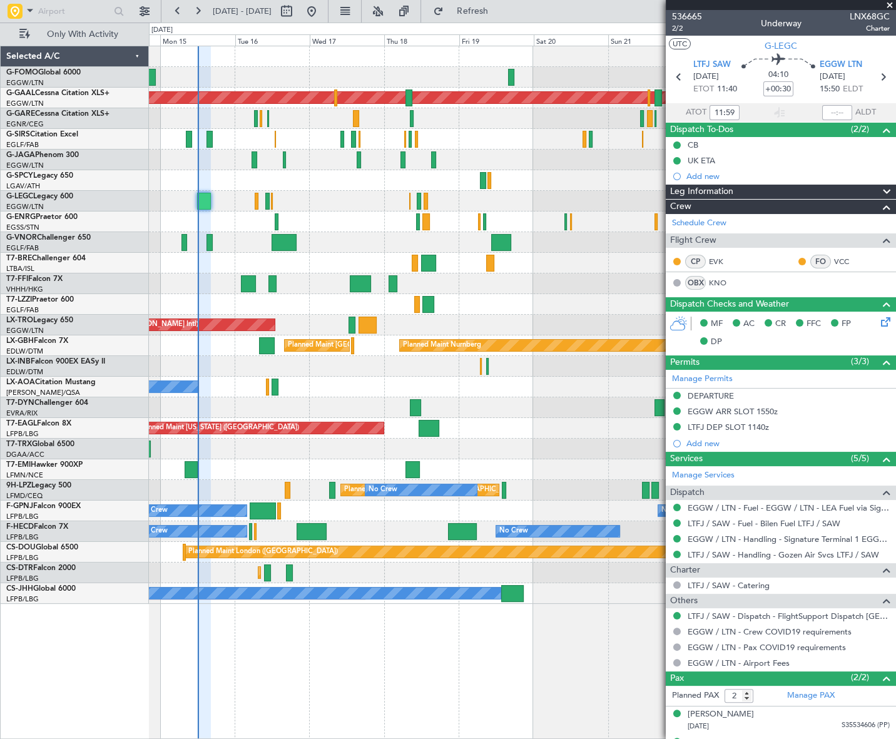
click at [591, 234] on div at bounding box center [522, 242] width 746 height 21
click at [878, 318] on icon at bounding box center [883, 320] width 10 height 10
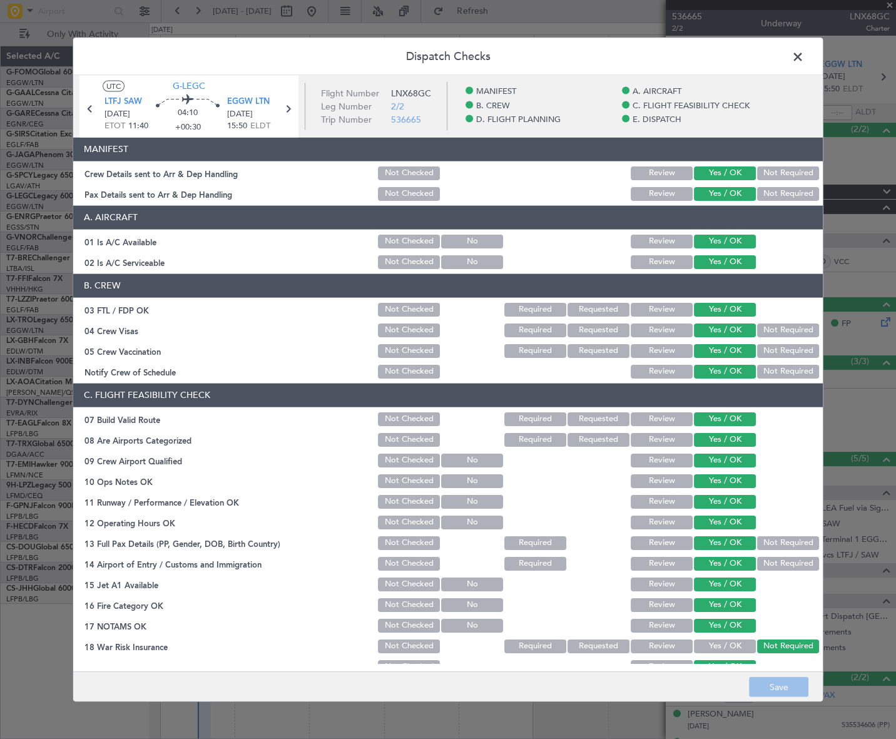
click at [201, 173] on div "Crew Details sent to Arr & Dep Handling" at bounding box center [224, 172] width 303 height 13
click at [804, 56] on span at bounding box center [804, 59] width 0 height 25
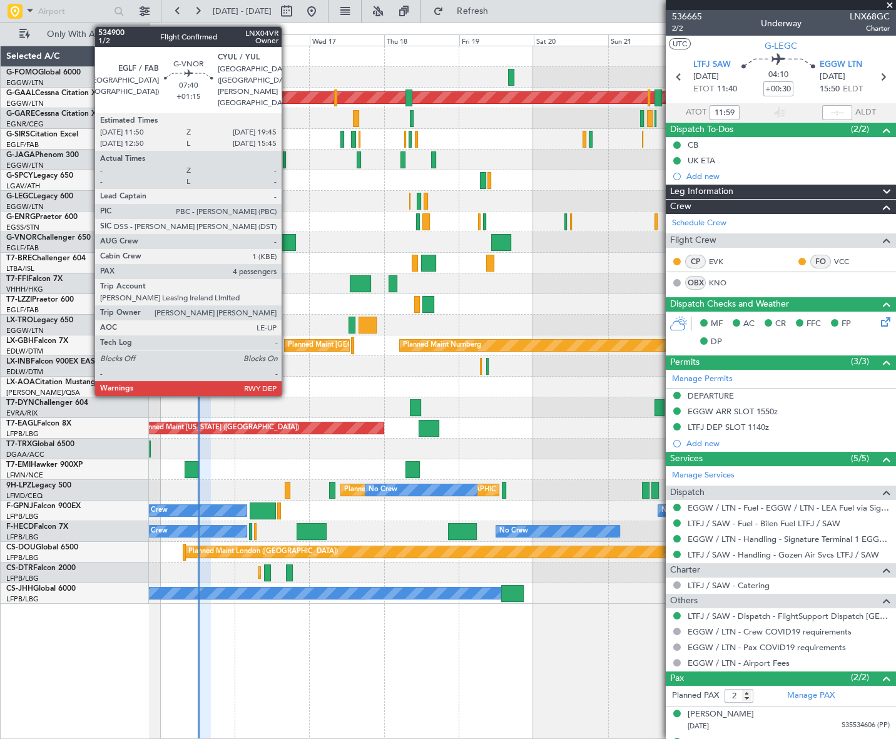
click at [280, 240] on div at bounding box center [283, 242] width 25 height 17
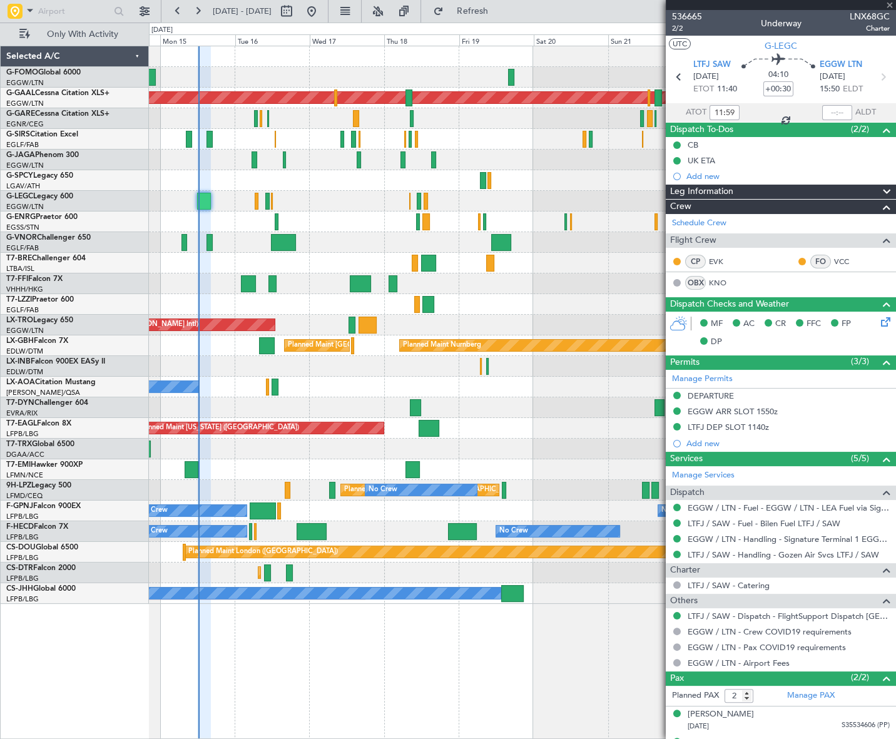
type input "+01:15"
type input "4"
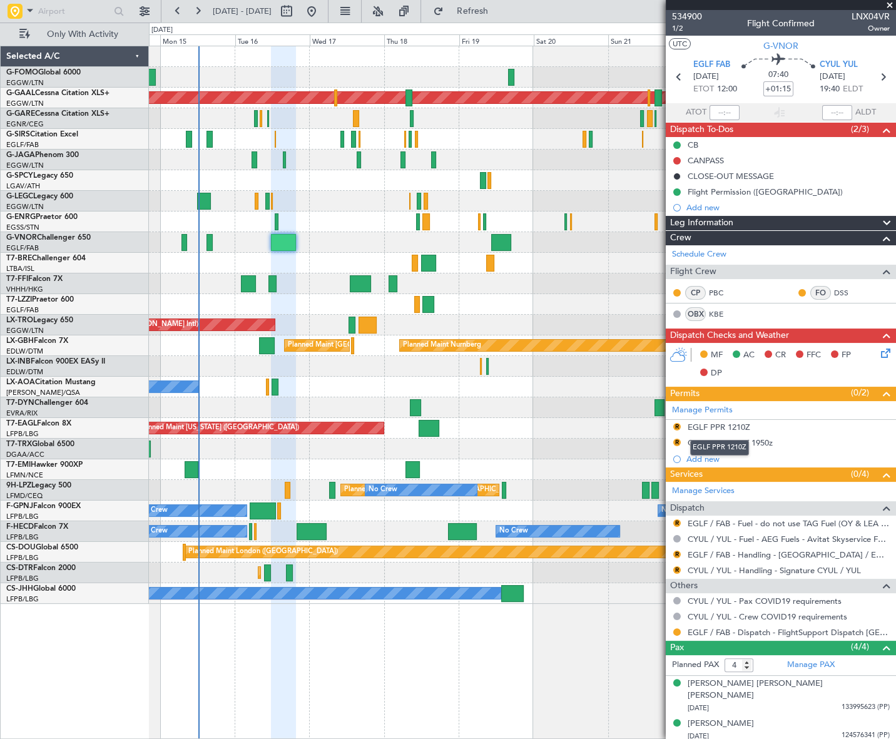
click at [720, 424] on div "EGLF PPR 1210Z" at bounding box center [718, 427] width 63 height 11
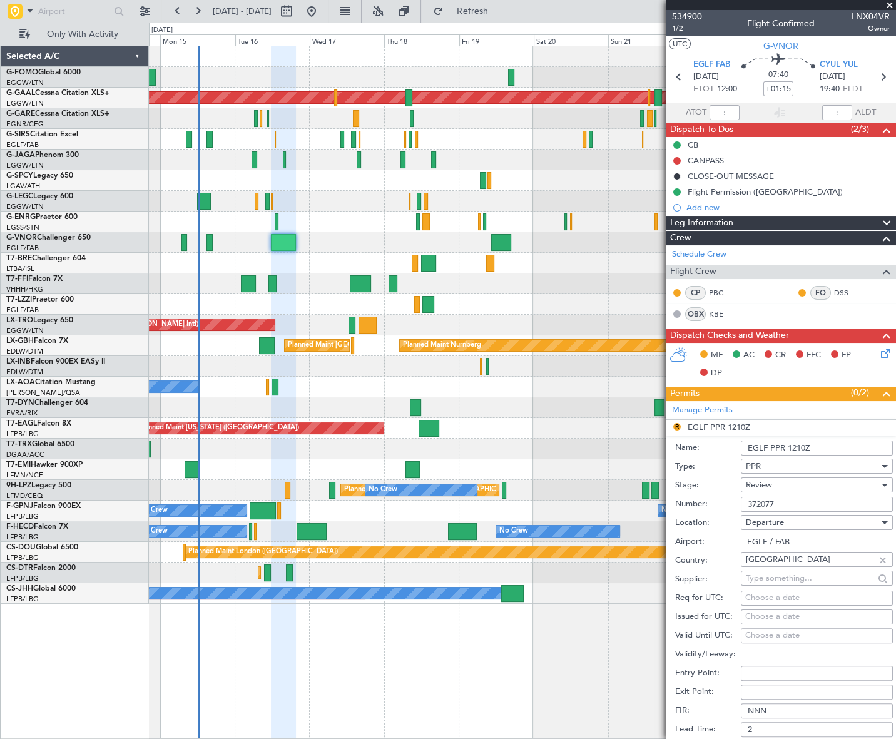
click at [801, 446] on input "EGLF PPR 1210Z" at bounding box center [817, 447] width 152 height 15
click at [802, 447] on input "EGLF PPR 1210Z" at bounding box center [817, 447] width 152 height 15
type input "EGLF PPR 1200Z"
click at [766, 486] on span "Review" at bounding box center [759, 484] width 26 height 11
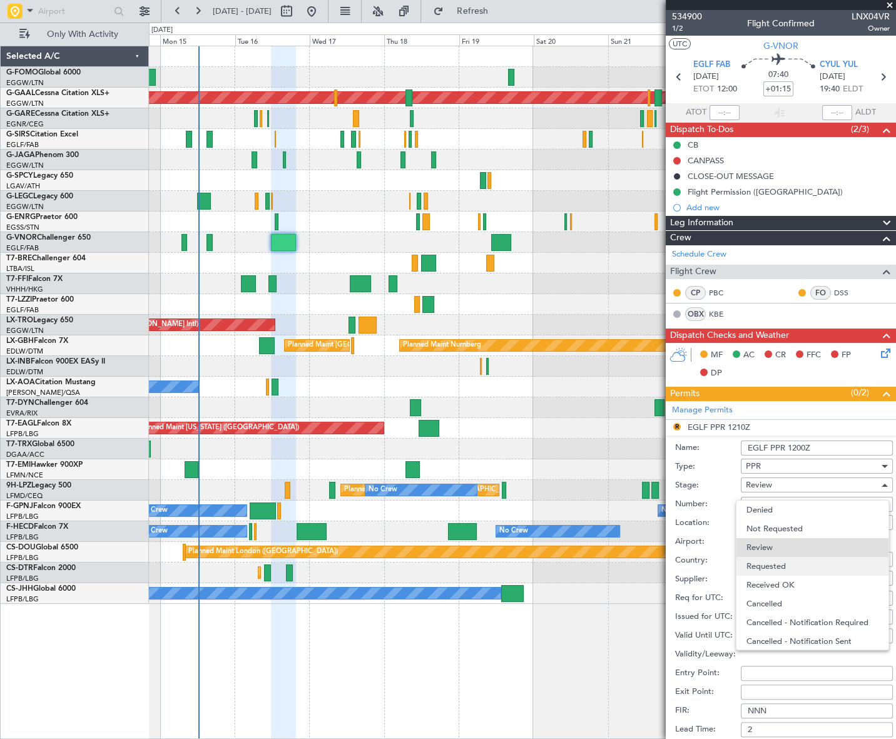
click at [794, 565] on span "Requested" at bounding box center [812, 566] width 133 height 19
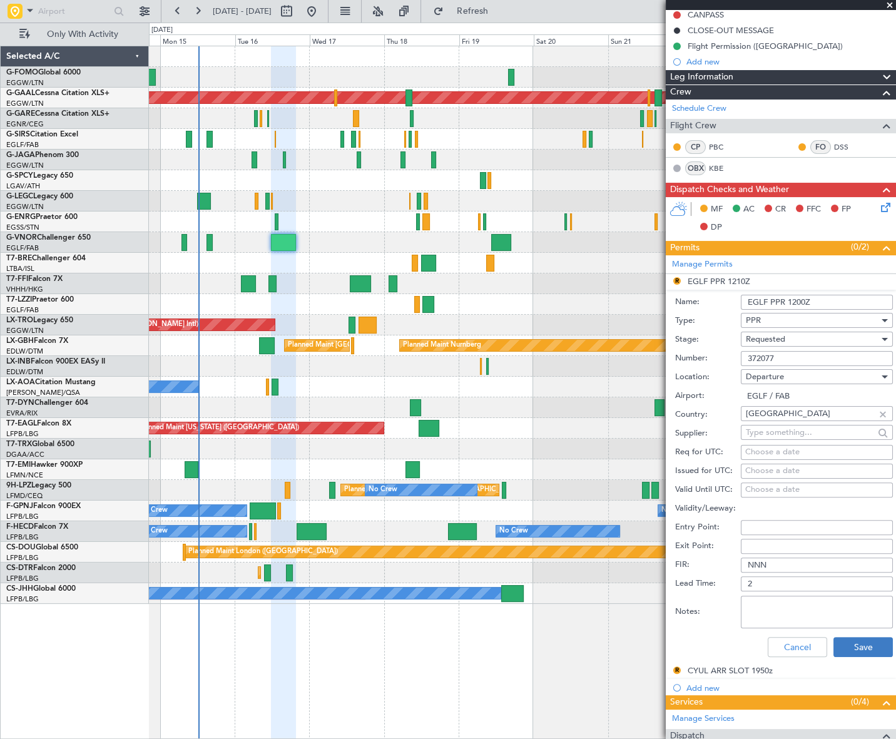
scroll to position [227, 0]
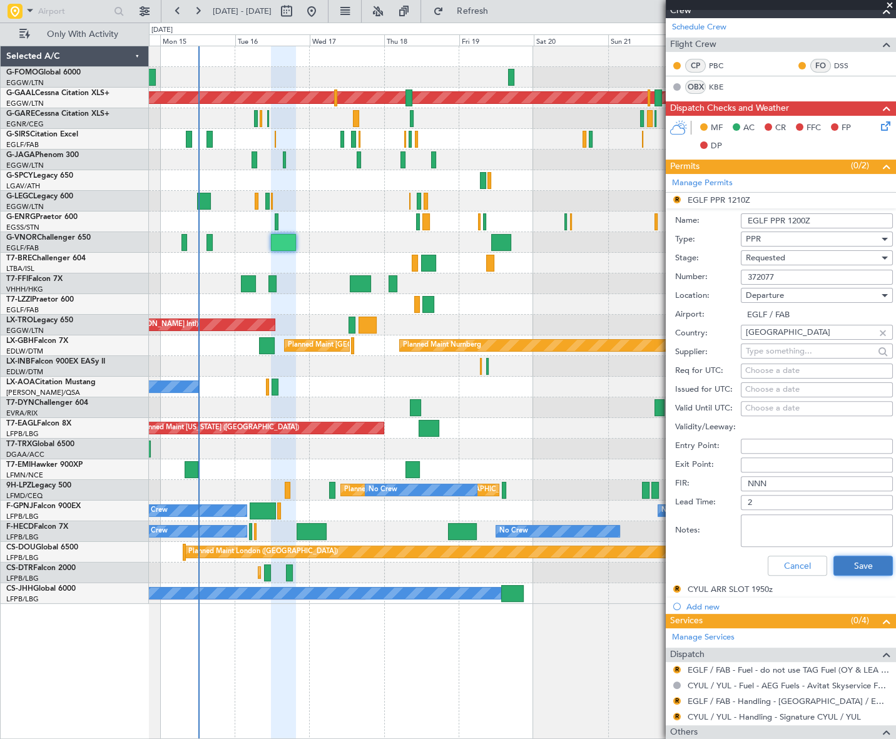
click at [869, 560] on button "Save" at bounding box center [862, 565] width 59 height 20
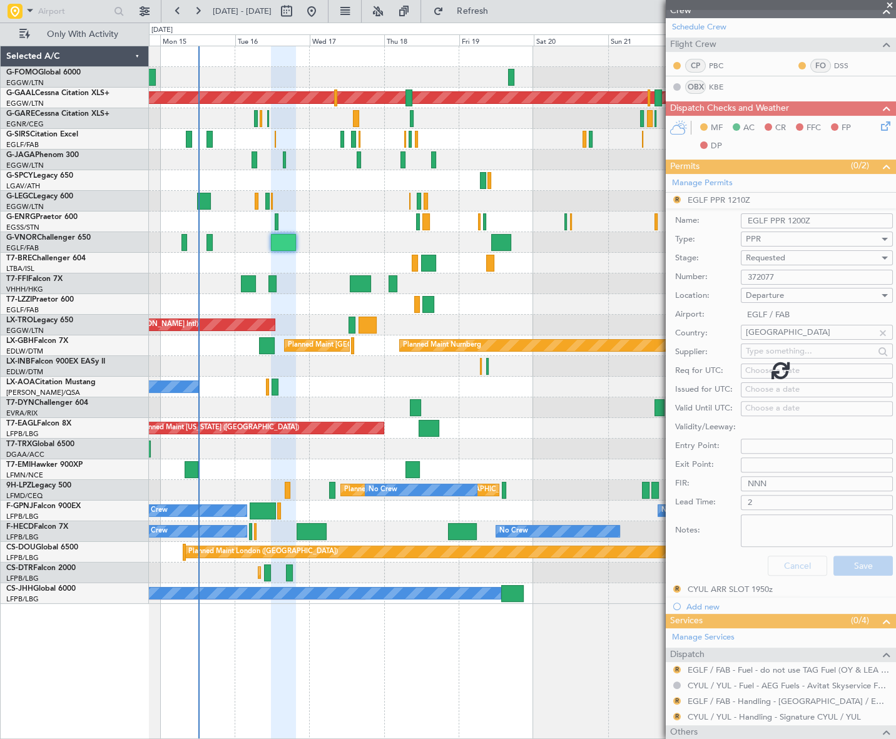
scroll to position [48, 0]
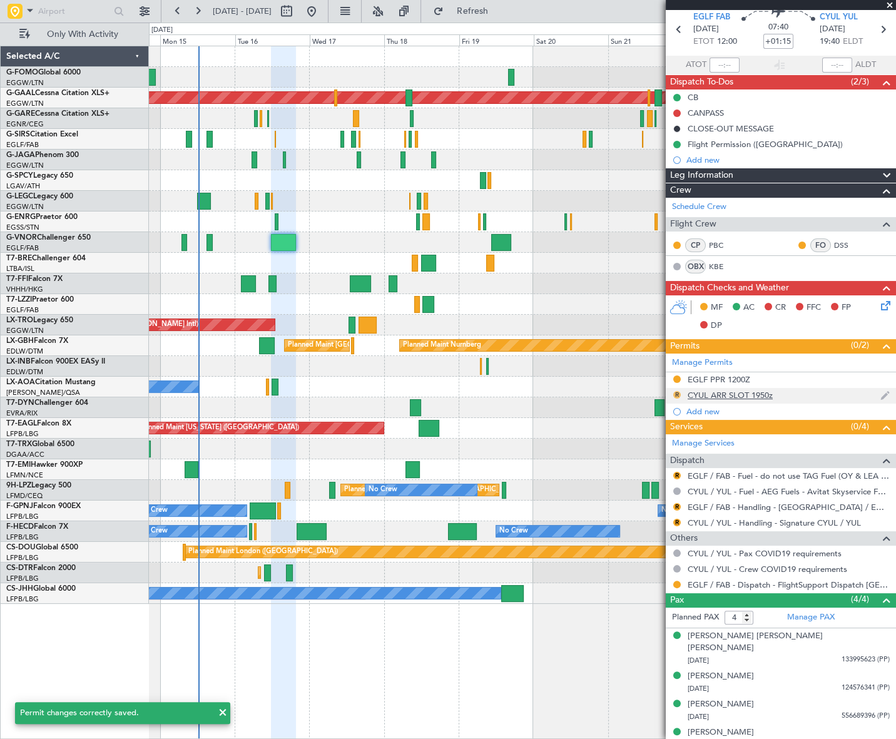
click at [676, 394] on button "R" at bounding box center [677, 395] width 8 height 8
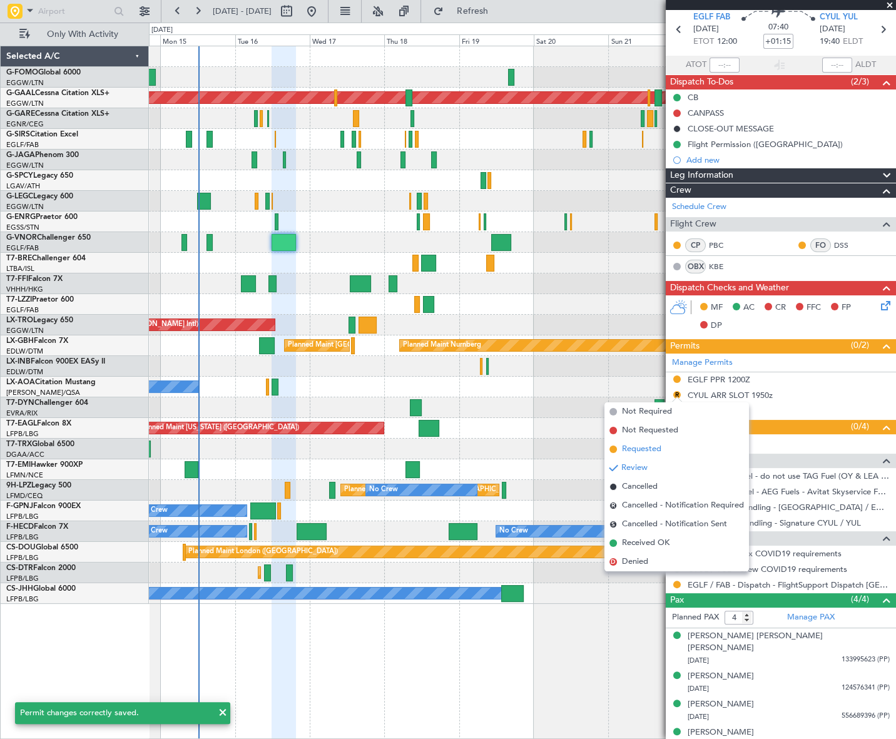
click at [631, 448] on span "Requested" at bounding box center [641, 449] width 39 height 13
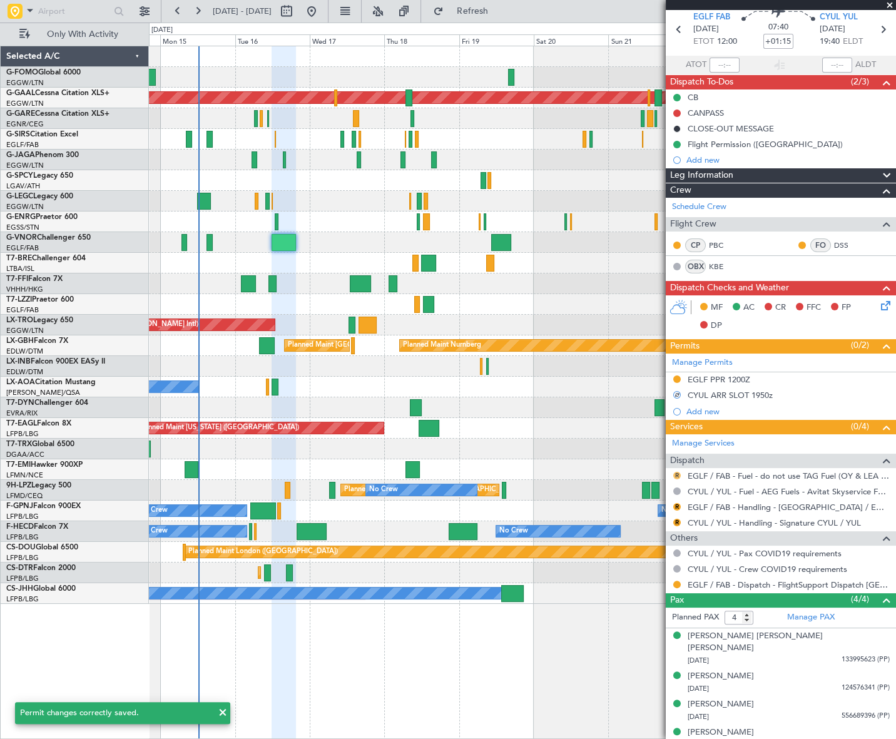
click at [675, 473] on button "R" at bounding box center [677, 476] width 8 height 8
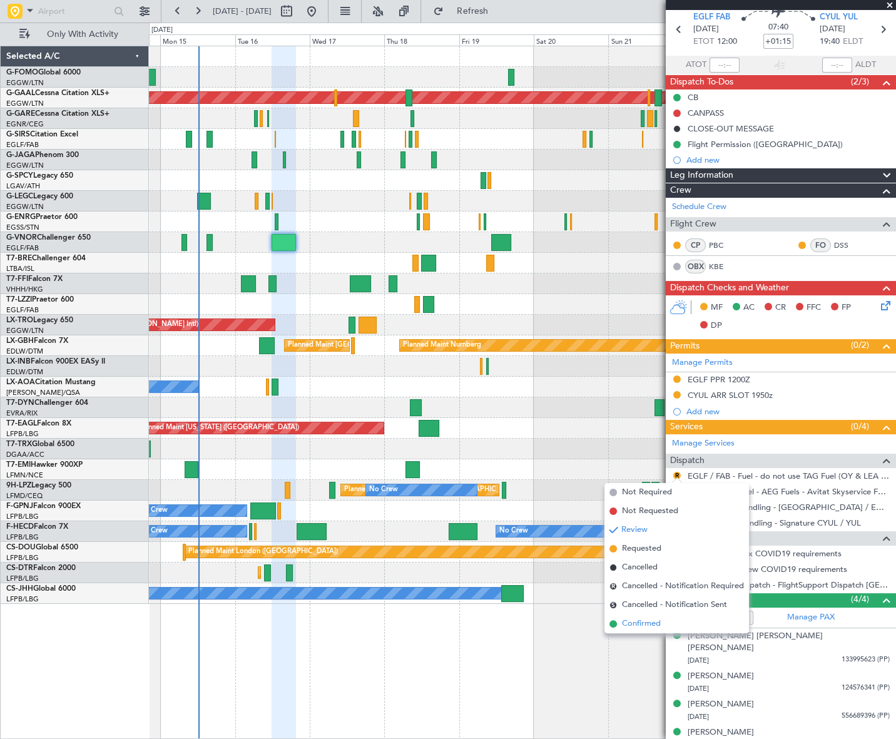
click at [631, 622] on span "Confirmed" at bounding box center [641, 623] width 39 height 13
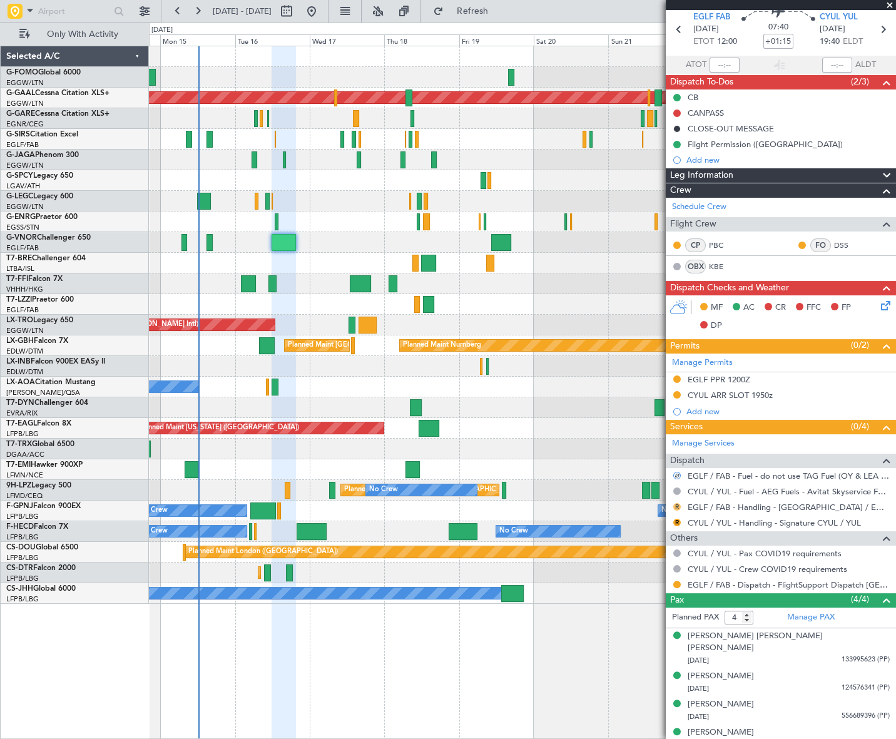
click at [677, 503] on button "R" at bounding box center [677, 507] width 8 height 8
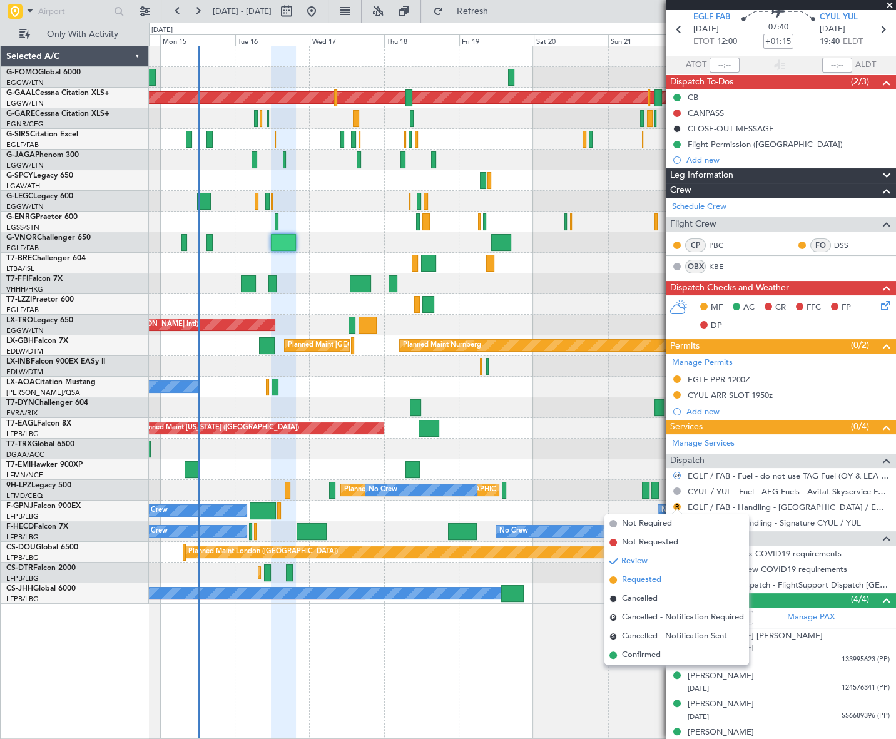
click at [640, 577] on span "Requested" at bounding box center [641, 580] width 39 height 13
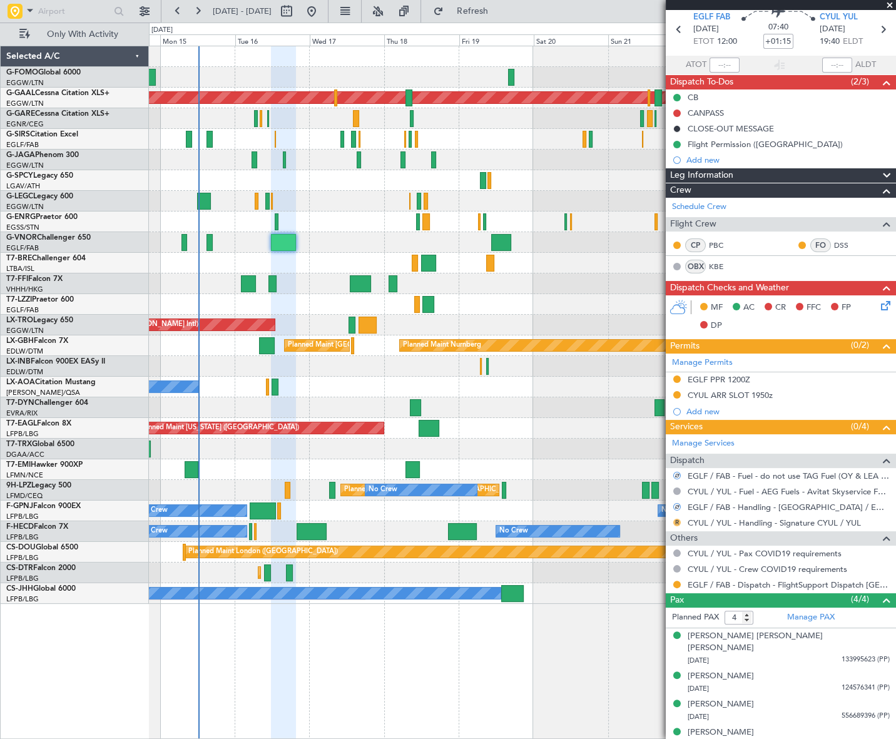
click at [677, 519] on button "R" at bounding box center [677, 523] width 8 height 8
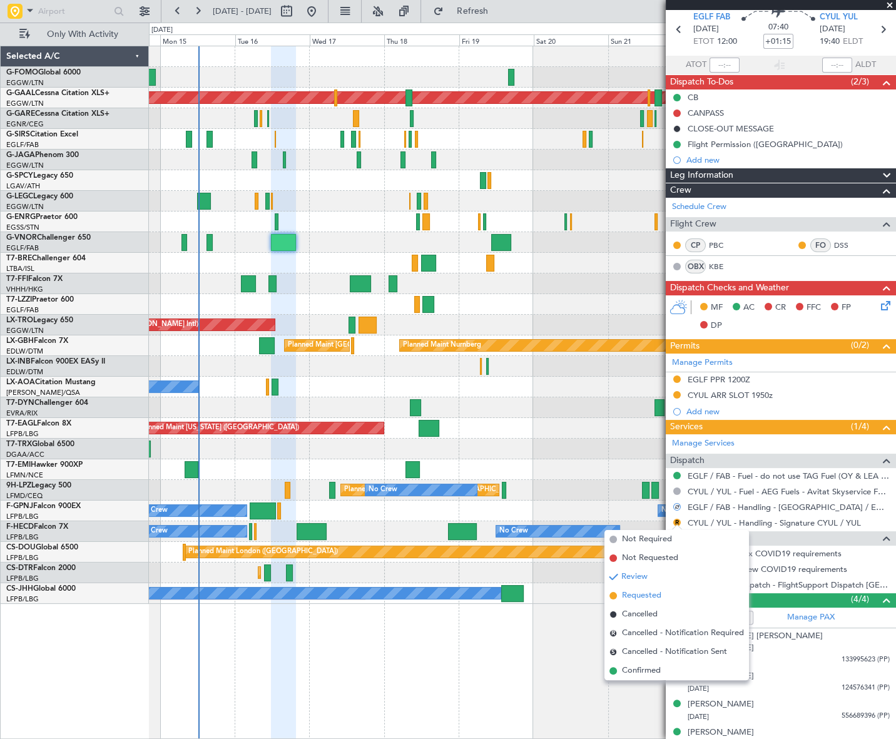
click at [637, 594] on span "Requested" at bounding box center [641, 595] width 39 height 13
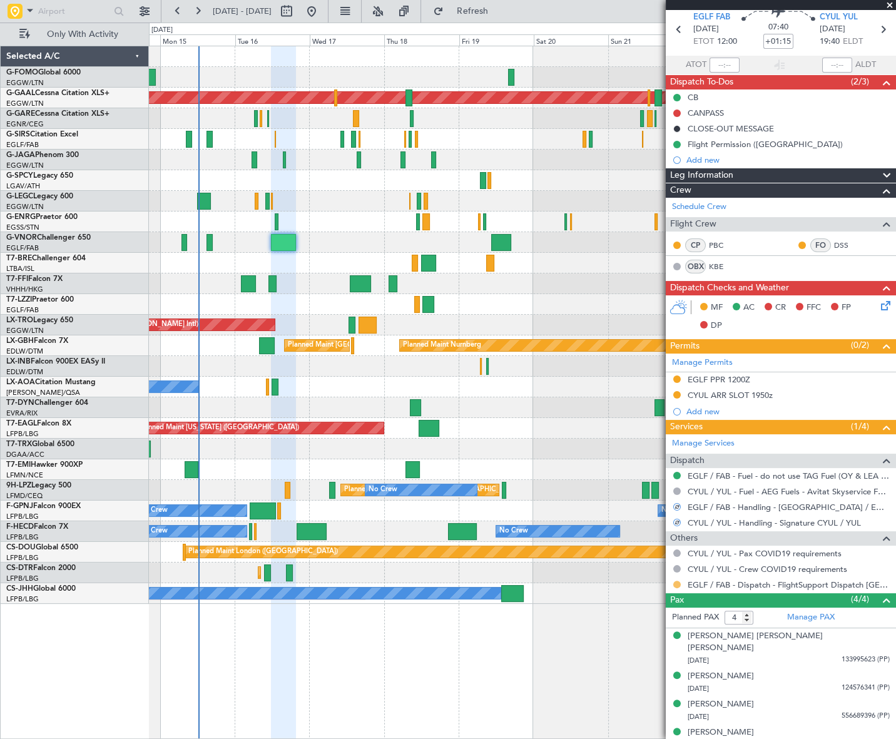
click at [676, 583] on button at bounding box center [677, 584] width 8 height 8
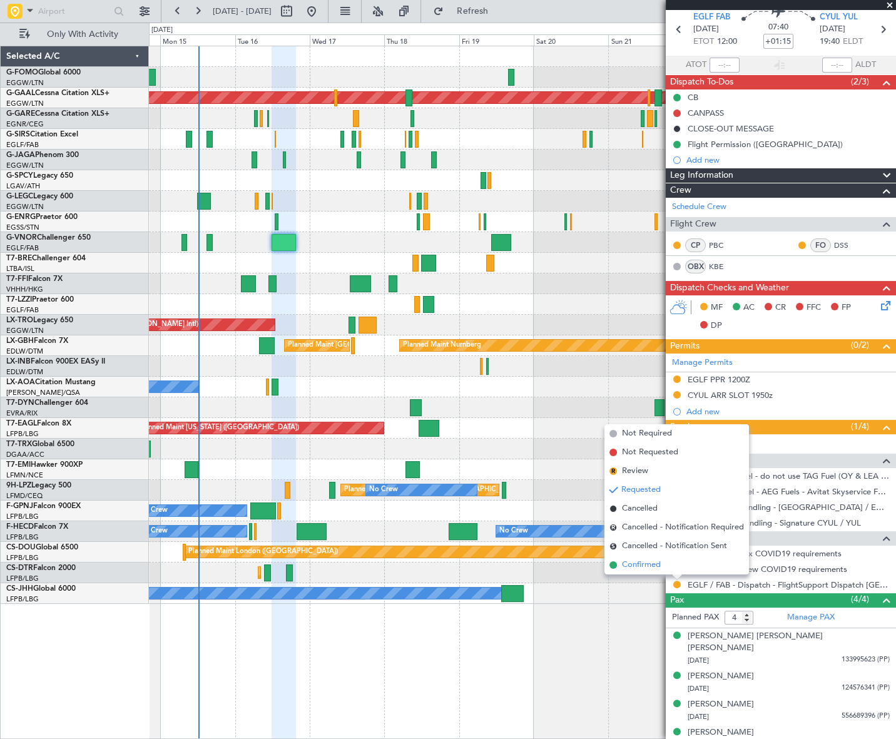
click at [654, 564] on span "Confirmed" at bounding box center [641, 565] width 39 height 13
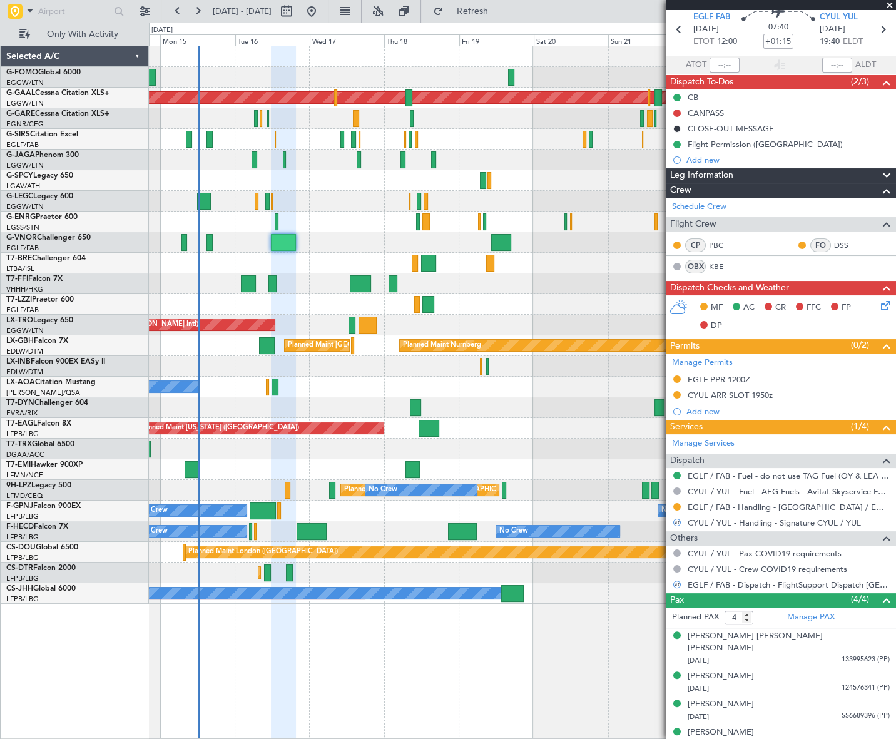
click at [878, 307] on icon at bounding box center [883, 303] width 10 height 10
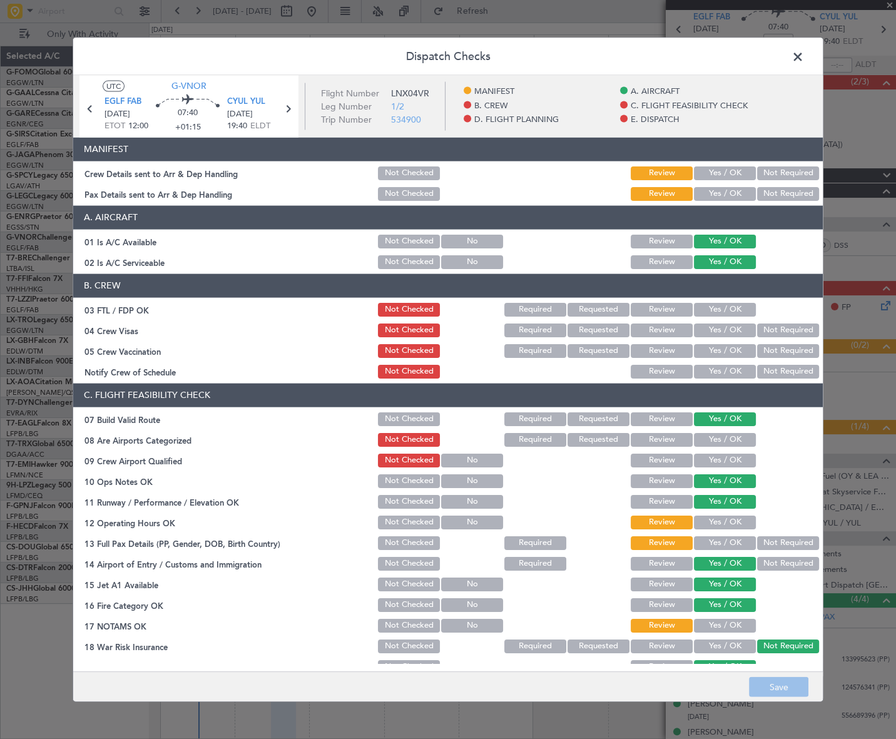
click at [708, 168] on button "Yes / OK" at bounding box center [725, 173] width 62 height 14
drag, startPoint x: 714, startPoint y: 185, endPoint x: 714, endPoint y: 193, distance: 8.2
click at [714, 188] on div "Yes / OK" at bounding box center [723, 194] width 63 height 18
click at [714, 193] on button "Yes / OK" at bounding box center [725, 193] width 62 height 14
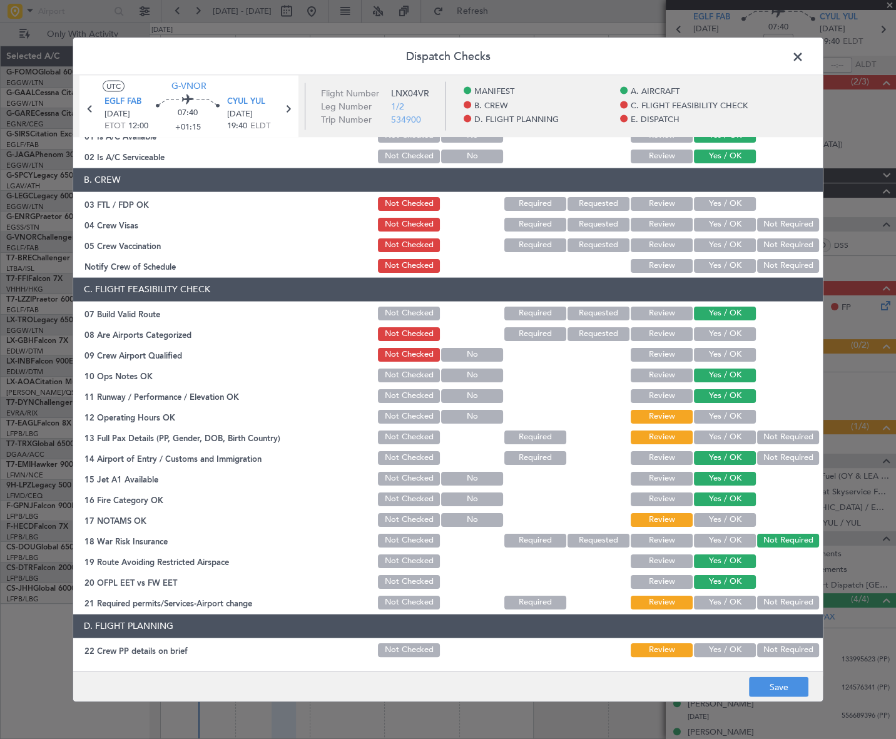
scroll to position [113, 0]
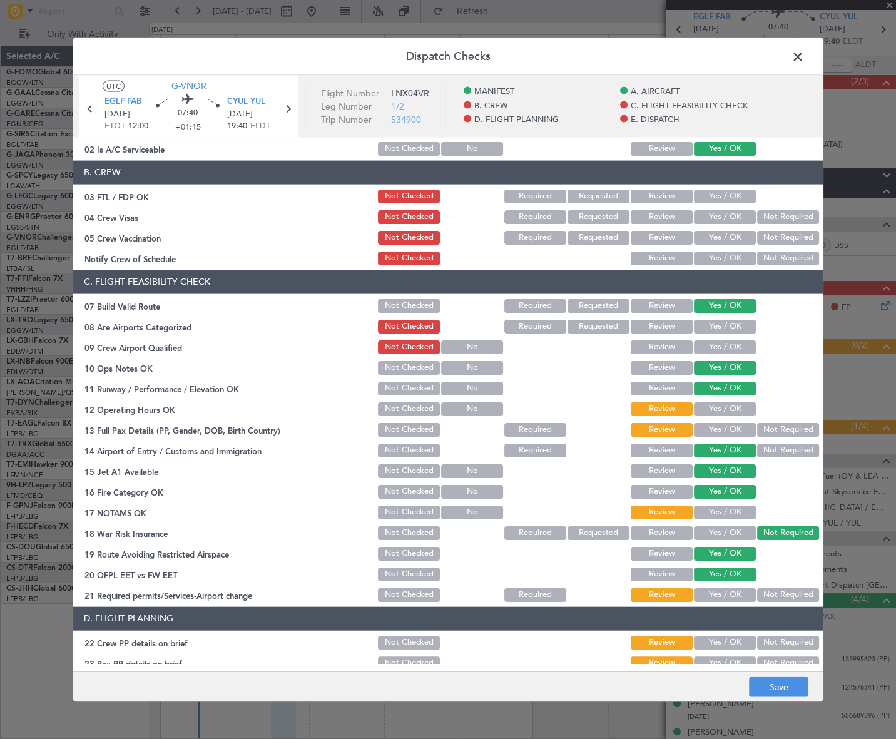
click at [734, 407] on button "Yes / OK" at bounding box center [725, 409] width 62 height 14
drag, startPoint x: 738, startPoint y: 425, endPoint x: 736, endPoint y: 494, distance: 68.2
click at [738, 425] on button "Yes / OK" at bounding box center [725, 429] width 62 height 14
click at [738, 508] on button "Yes / OK" at bounding box center [725, 512] width 62 height 14
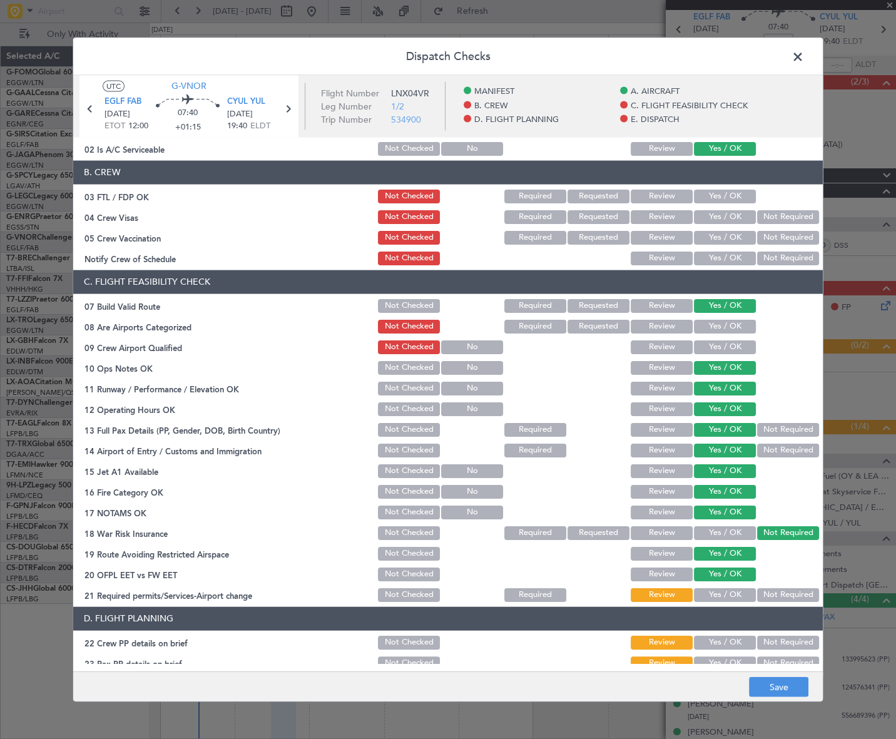
click at [740, 590] on button "Yes / OK" at bounding box center [725, 594] width 62 height 14
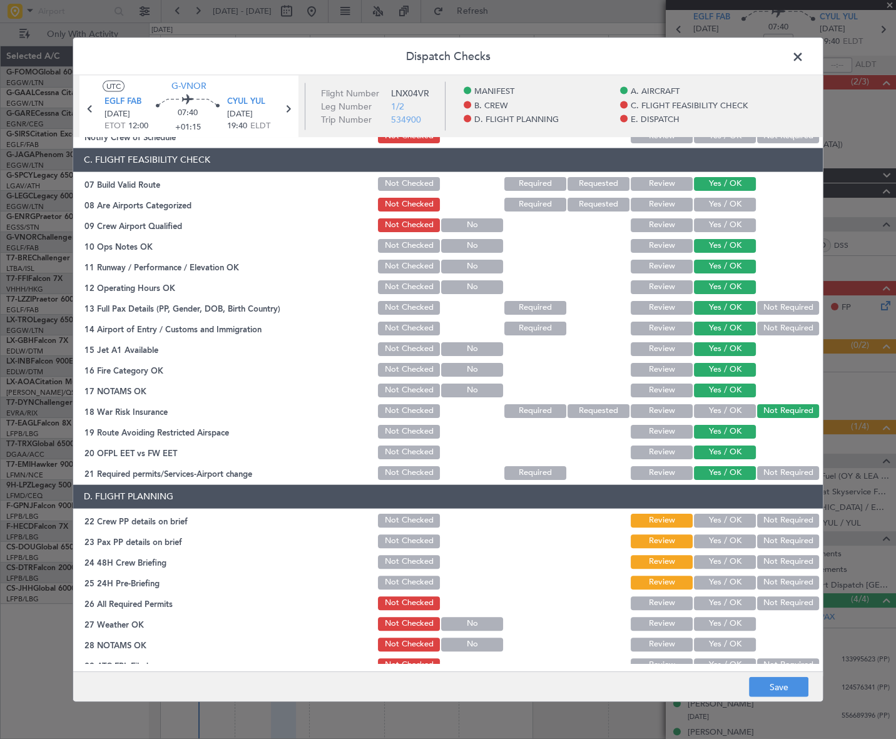
scroll to position [284, 0]
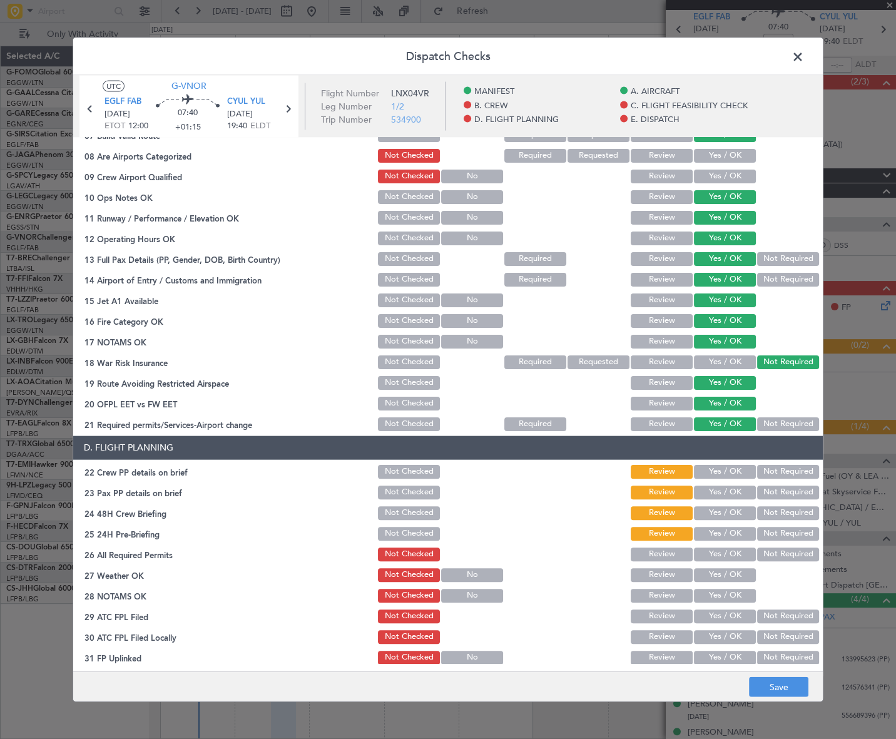
click at [726, 469] on button "Yes / OK" at bounding box center [725, 471] width 62 height 14
click at [722, 491] on button "Yes / OK" at bounding box center [725, 492] width 62 height 14
click at [729, 512] on button "Yes / OK" at bounding box center [725, 512] width 62 height 14
click at [781, 532] on button "Not Required" at bounding box center [788, 533] width 62 height 14
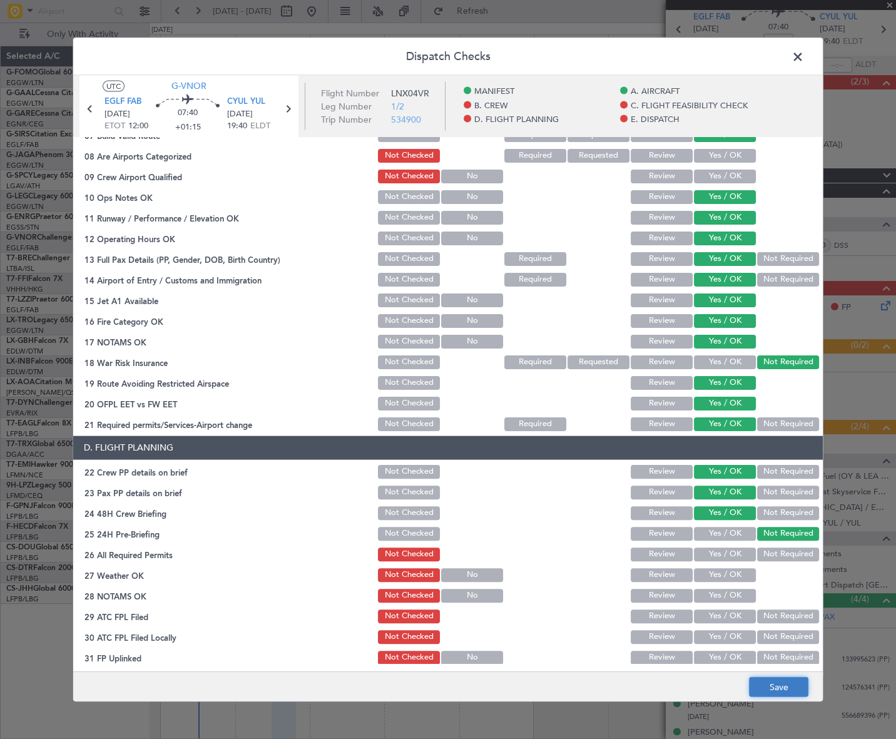
click at [785, 692] on button "Save" at bounding box center [778, 687] width 59 height 20
click at [804, 48] on span at bounding box center [804, 59] width 0 height 25
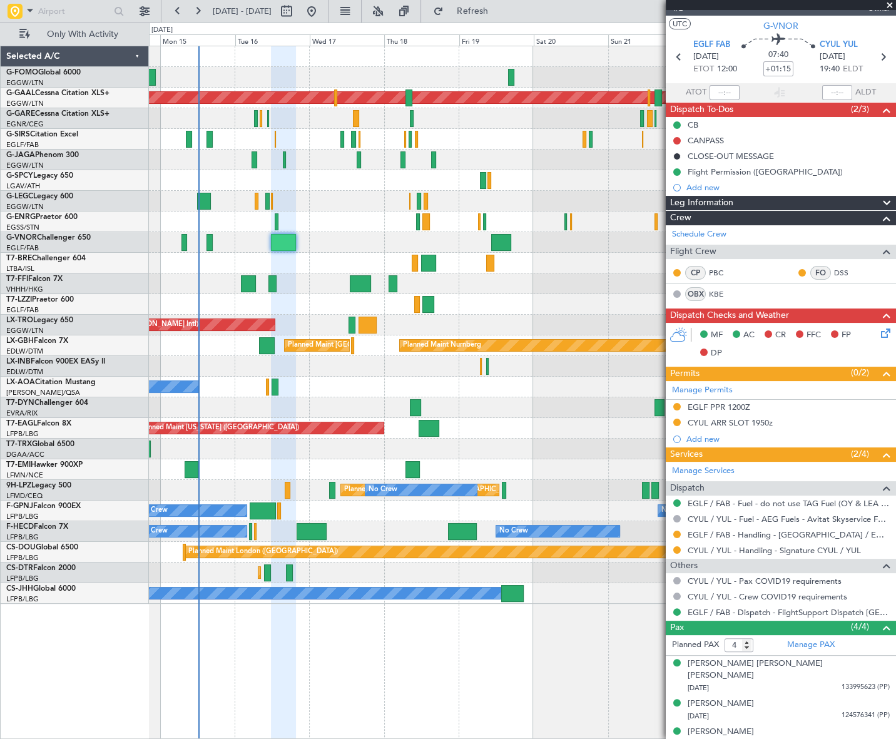
scroll to position [0, 0]
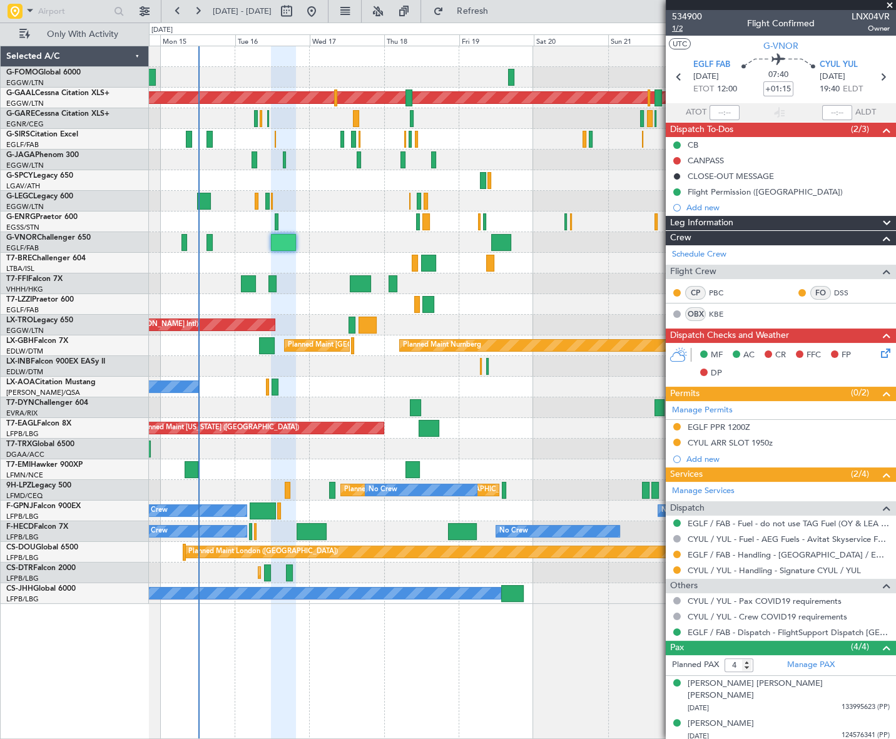
click at [679, 31] on span "1/2" at bounding box center [687, 28] width 30 height 11
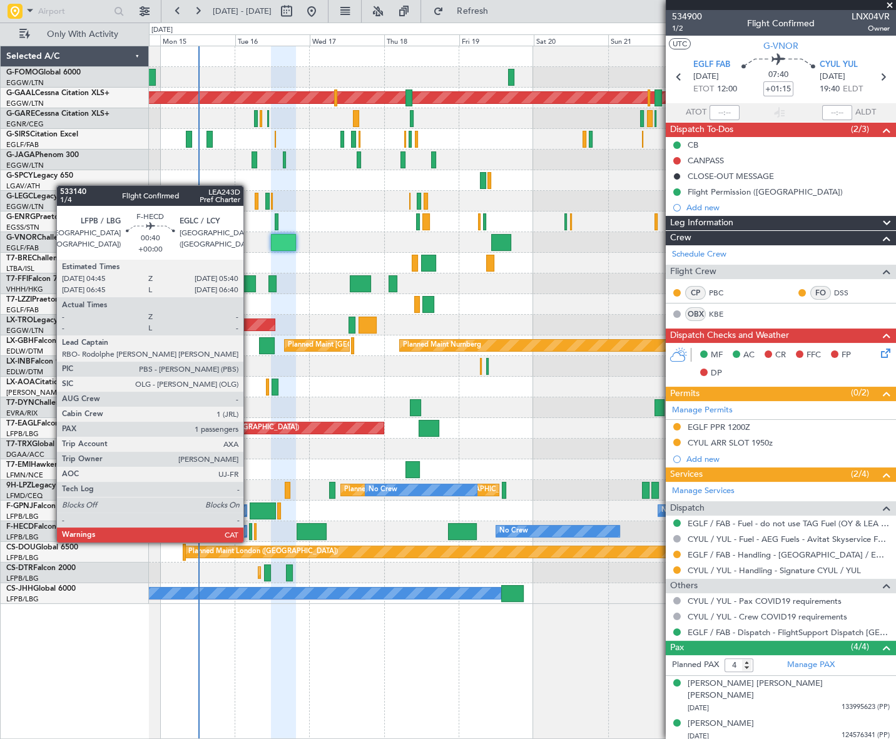
click at [249, 530] on div at bounding box center [250, 531] width 3 height 17
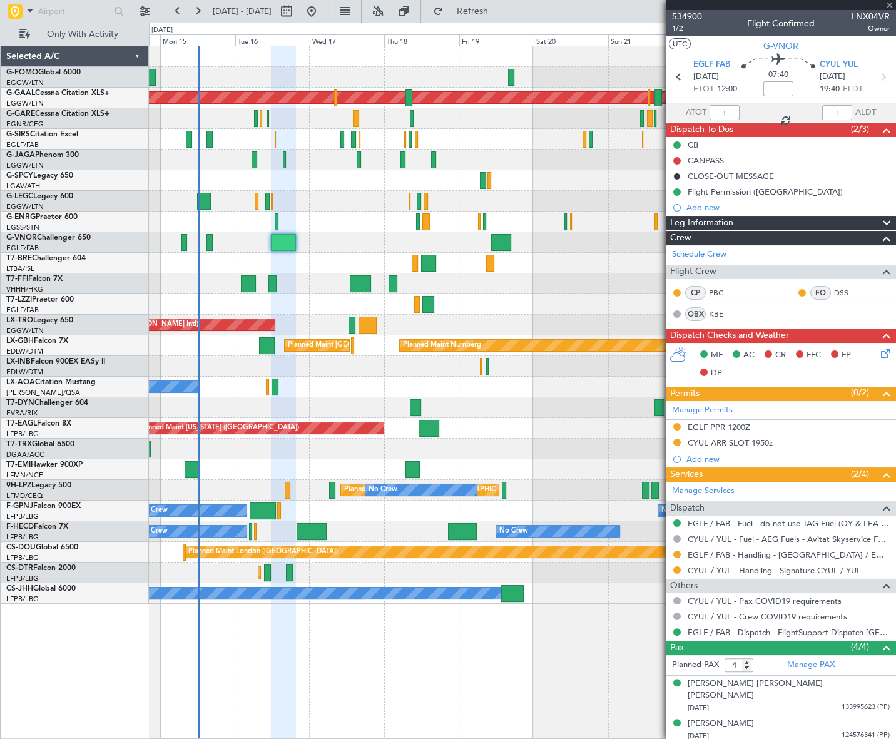
type input "1"
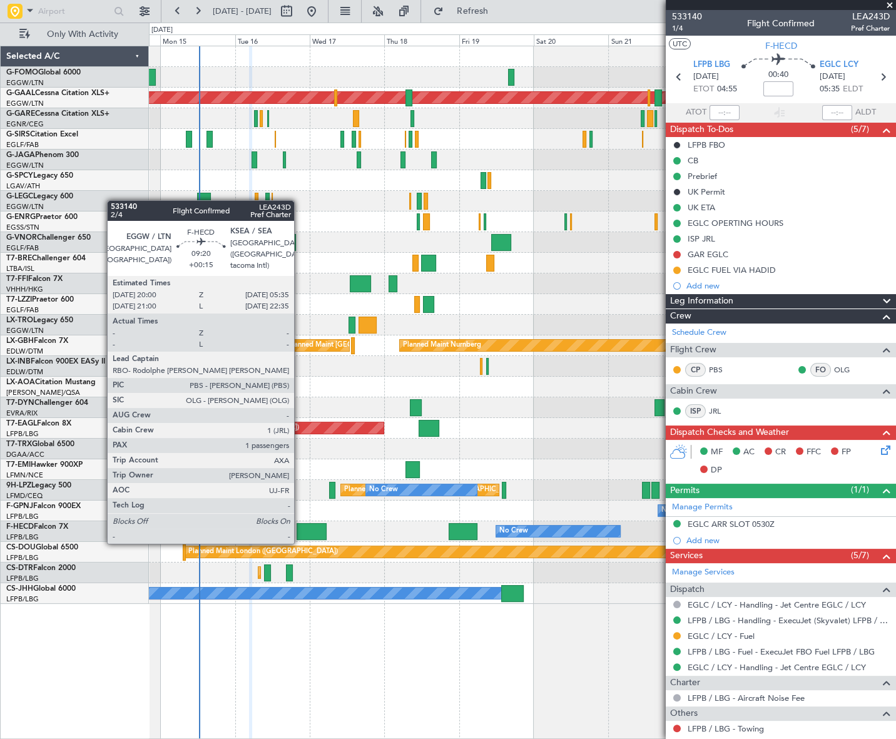
click at [300, 530] on div at bounding box center [311, 531] width 30 height 17
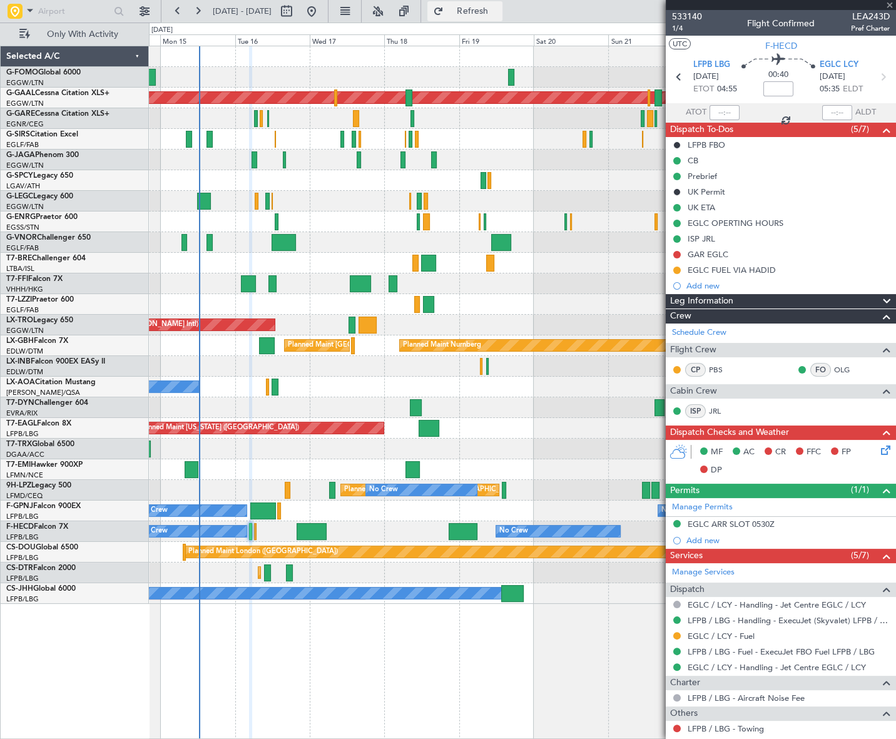
type input "+00:15"
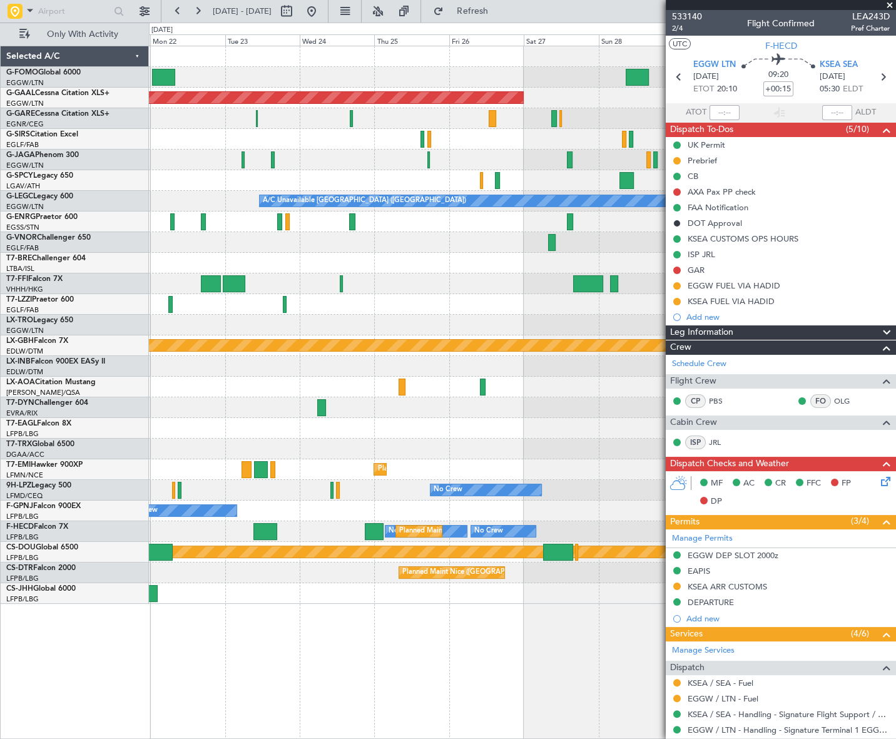
click at [0, 475] on html "[DATE] - [DATE] Refresh Quick Links Only With Activity Planned [GEOGRAPHIC_DATA…" at bounding box center [448, 369] width 896 height 739
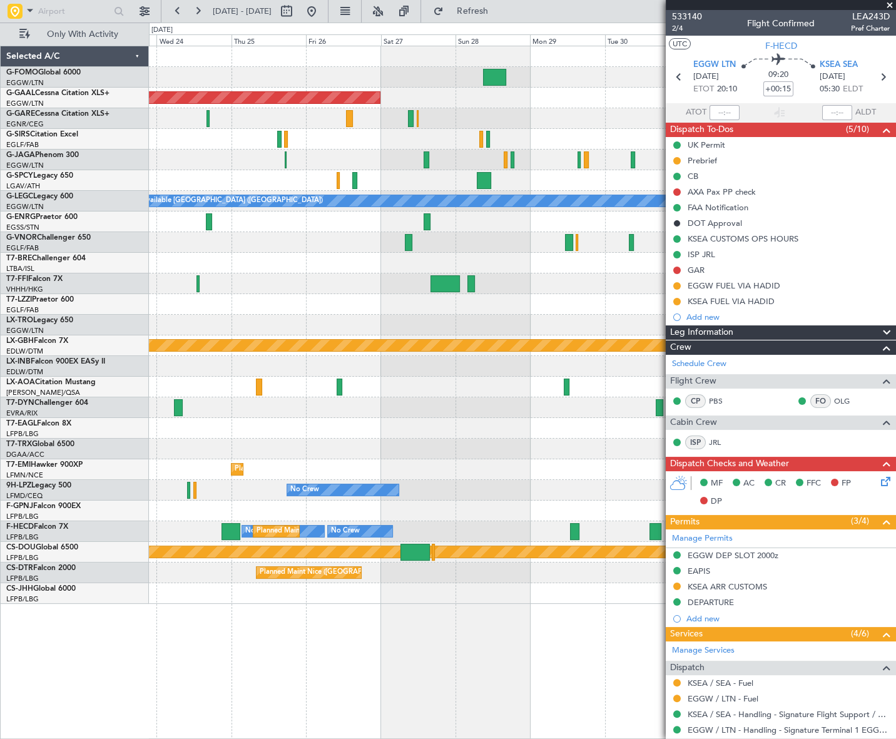
click at [0, 461] on html "[DATE] - [DATE] Refresh Quick Links Only With Activity Planned [GEOGRAPHIC_DATA…" at bounding box center [448, 369] width 896 height 739
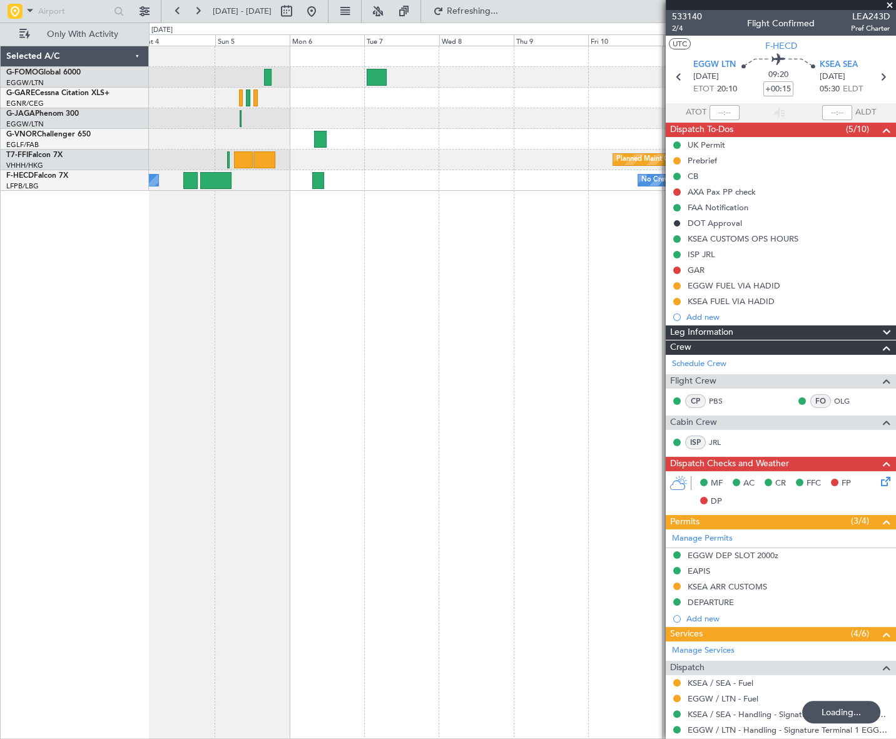
click at [342, 406] on div "Planned Maint Geneva (Cointrin) No Crew No Crew Planned Maint [GEOGRAPHIC_DATA]…" at bounding box center [522, 392] width 746 height 693
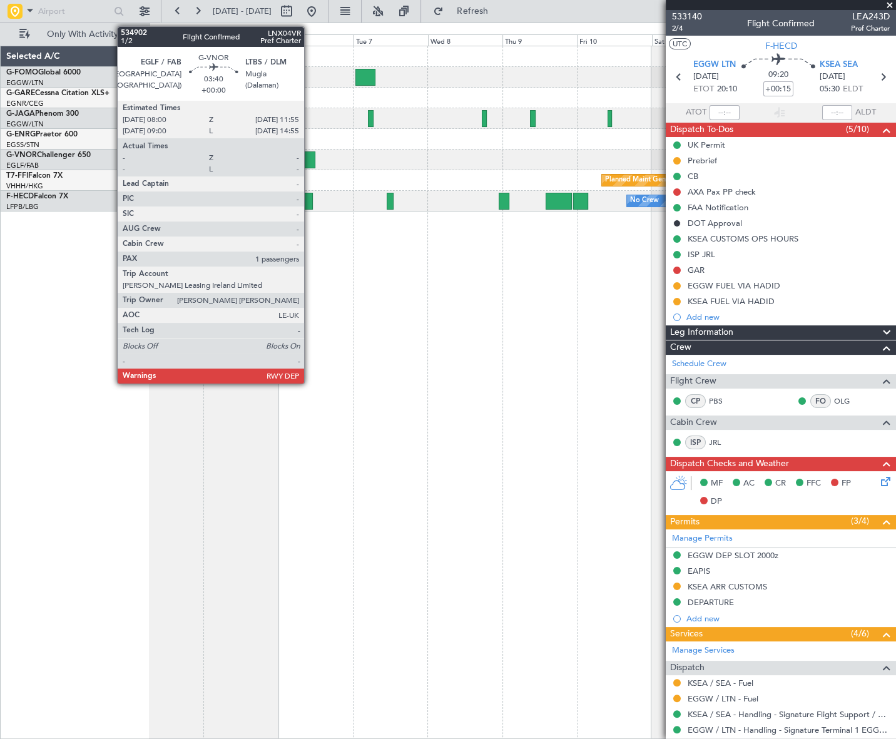
click at [310, 158] on div at bounding box center [309, 159] width 13 height 17
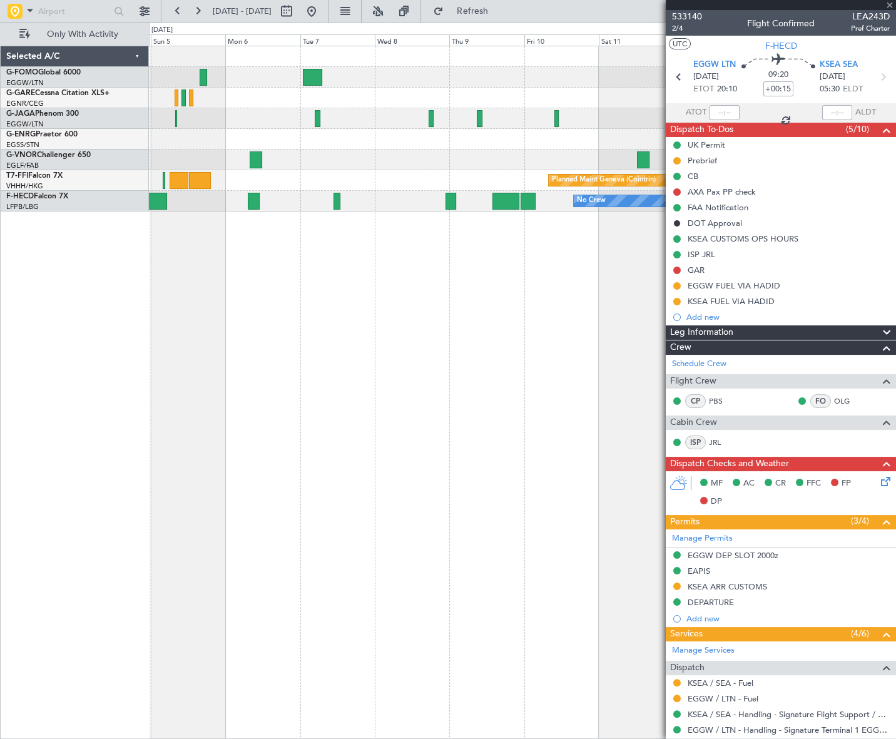
click at [404, 356] on div "Planned Maint Geneva (Cointrin) No Crew Planned Maint [GEOGRAPHIC_DATA] ([GEOGR…" at bounding box center [522, 392] width 747 height 693
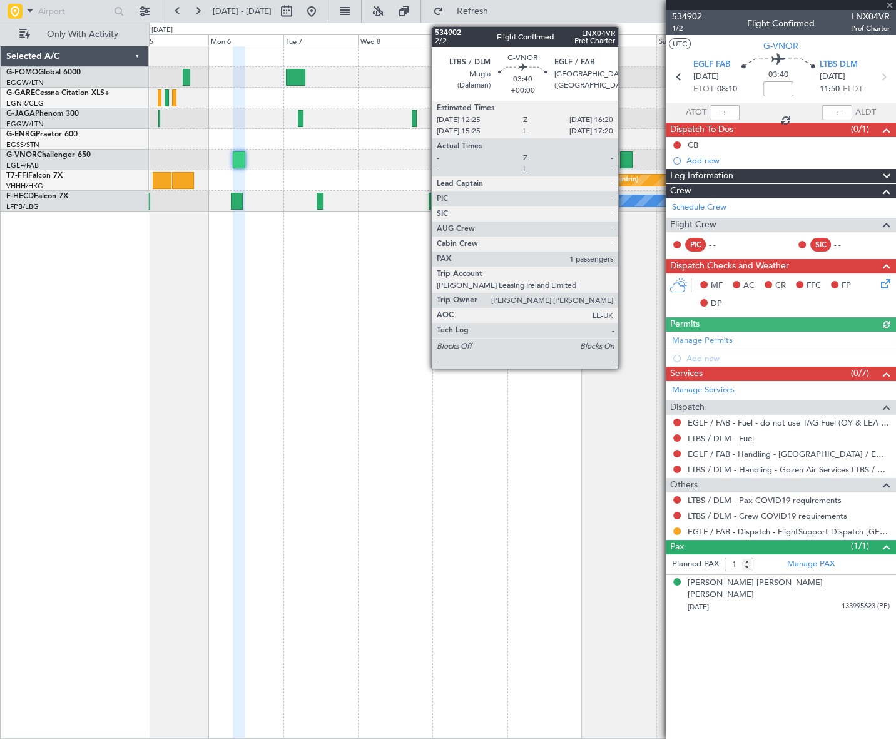
click at [624, 157] on div at bounding box center [626, 159] width 13 height 17
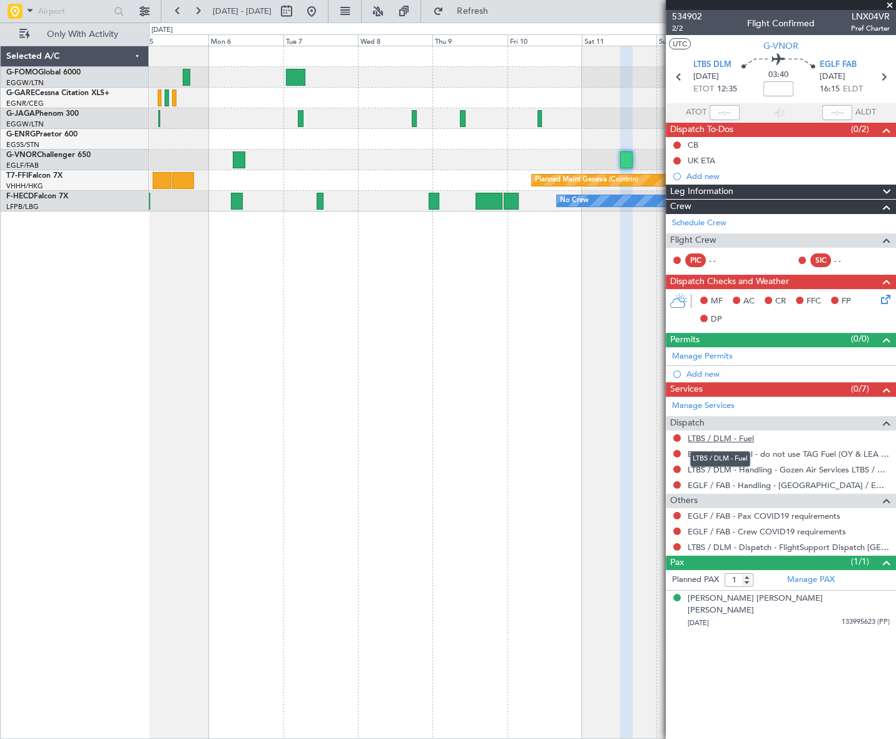
click at [727, 434] on link "LTBS / DLM - Fuel" at bounding box center [720, 438] width 66 height 11
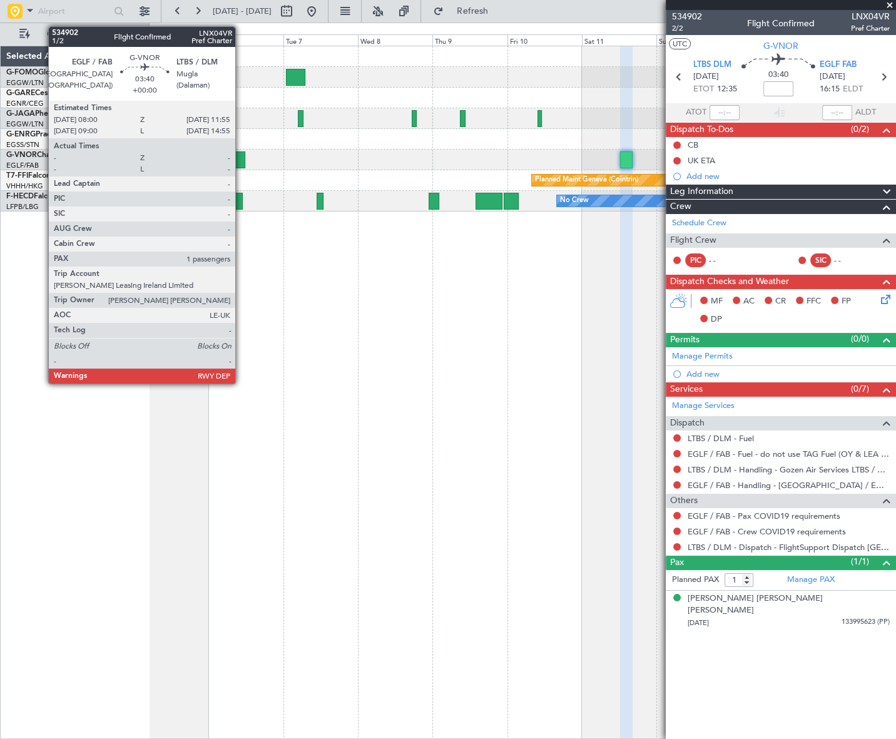
click at [241, 158] on div at bounding box center [239, 159] width 13 height 17
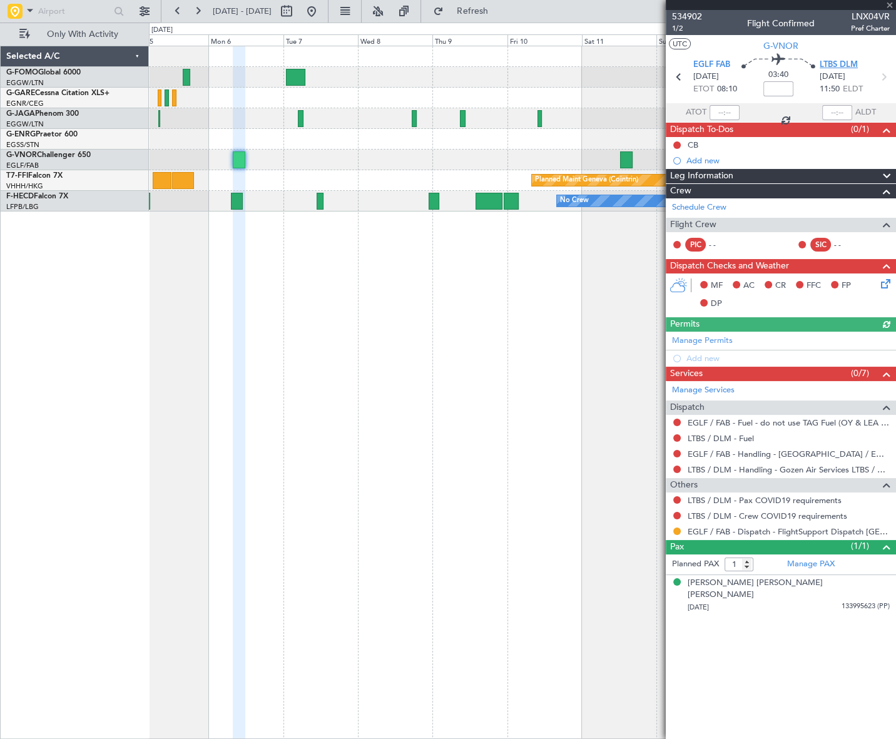
click at [849, 59] on span "LTBS DLM" at bounding box center [838, 65] width 38 height 13
drag, startPoint x: 706, startPoint y: 355, endPoint x: 714, endPoint y: 363, distance: 10.6
click at [706, 354] on div "Add new" at bounding box center [787, 358] width 203 height 11
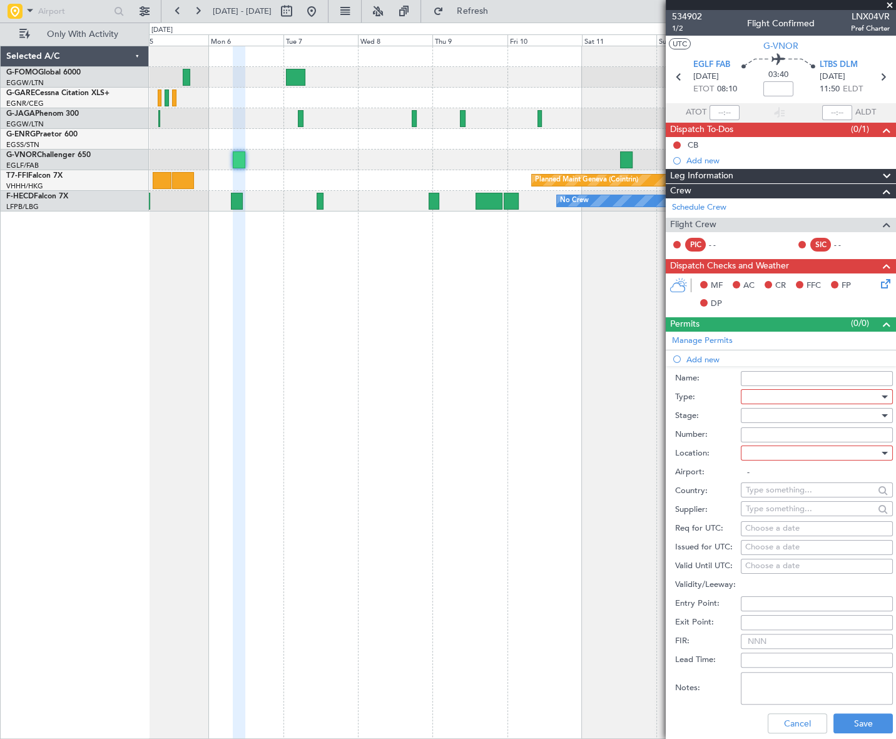
click at [797, 399] on div at bounding box center [812, 396] width 133 height 19
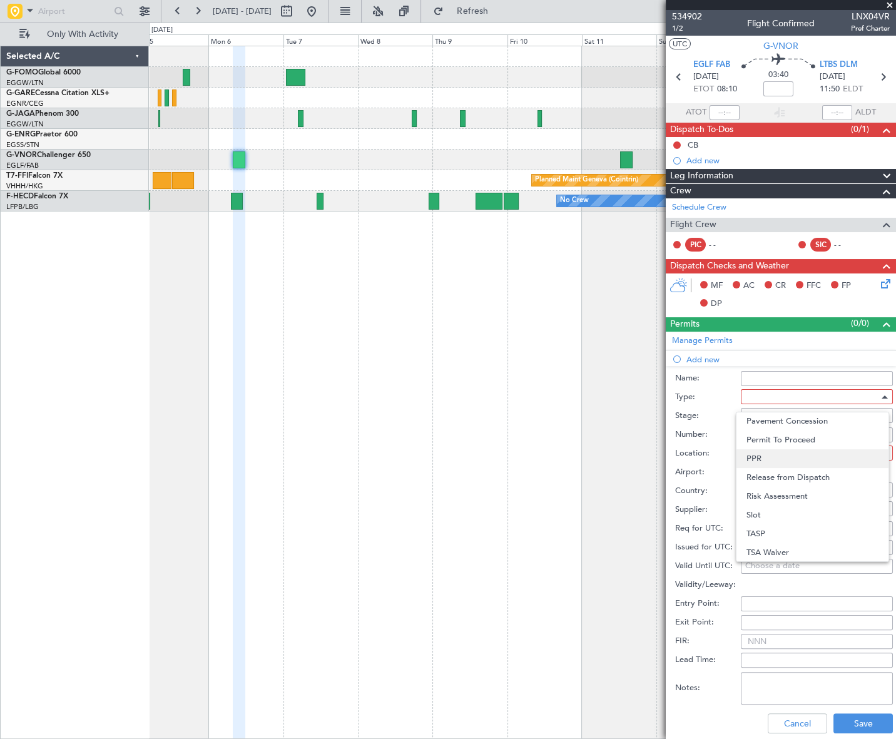
click at [777, 454] on span "PPR" at bounding box center [812, 458] width 133 height 19
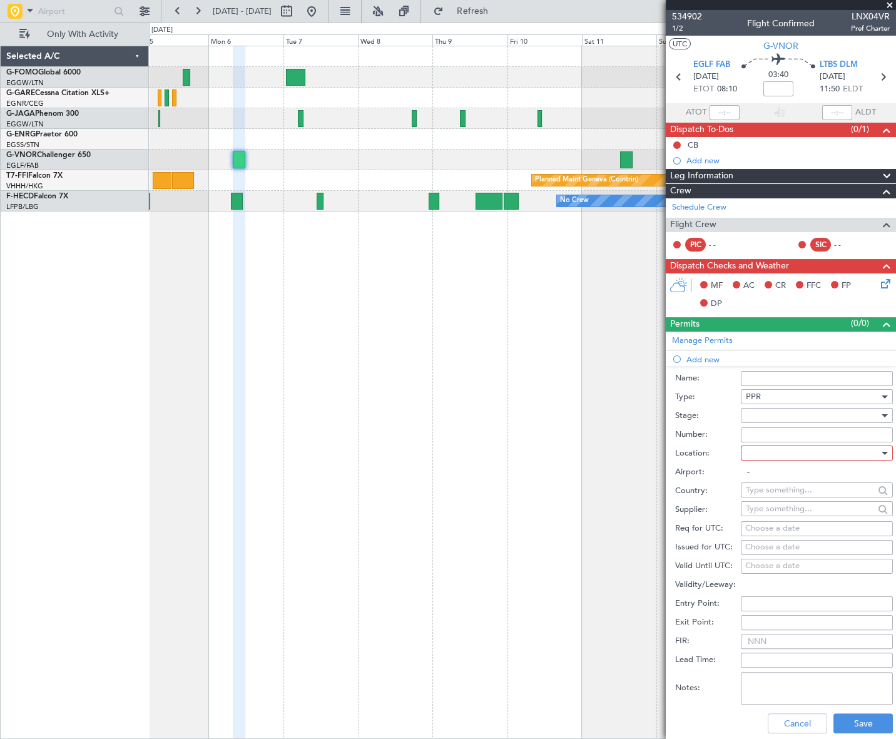
click at [834, 407] on div at bounding box center [812, 415] width 133 height 19
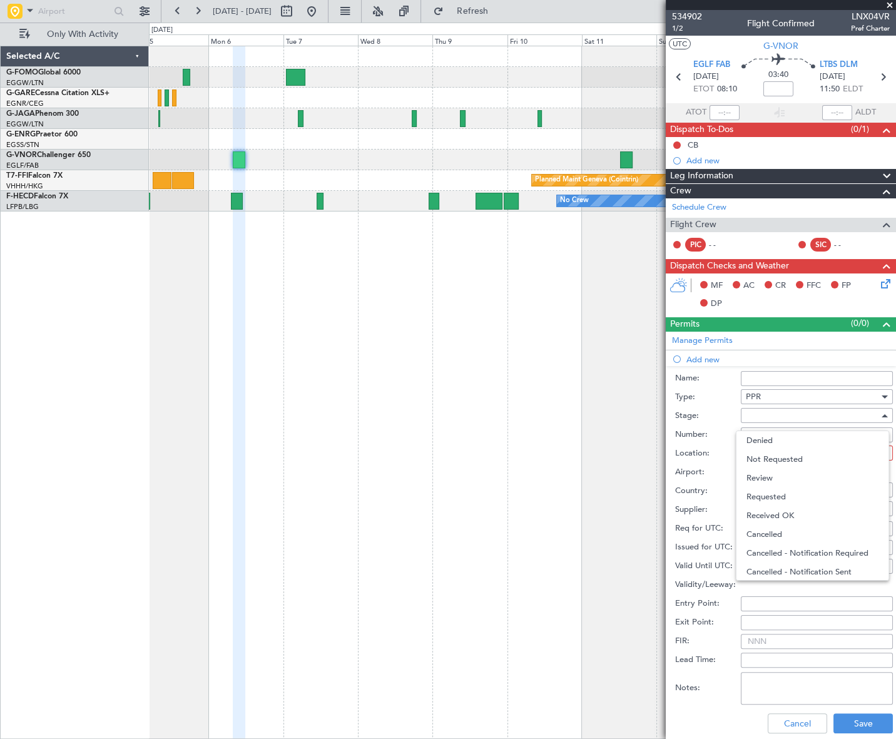
click at [776, 495] on span "Requested" at bounding box center [812, 496] width 133 height 19
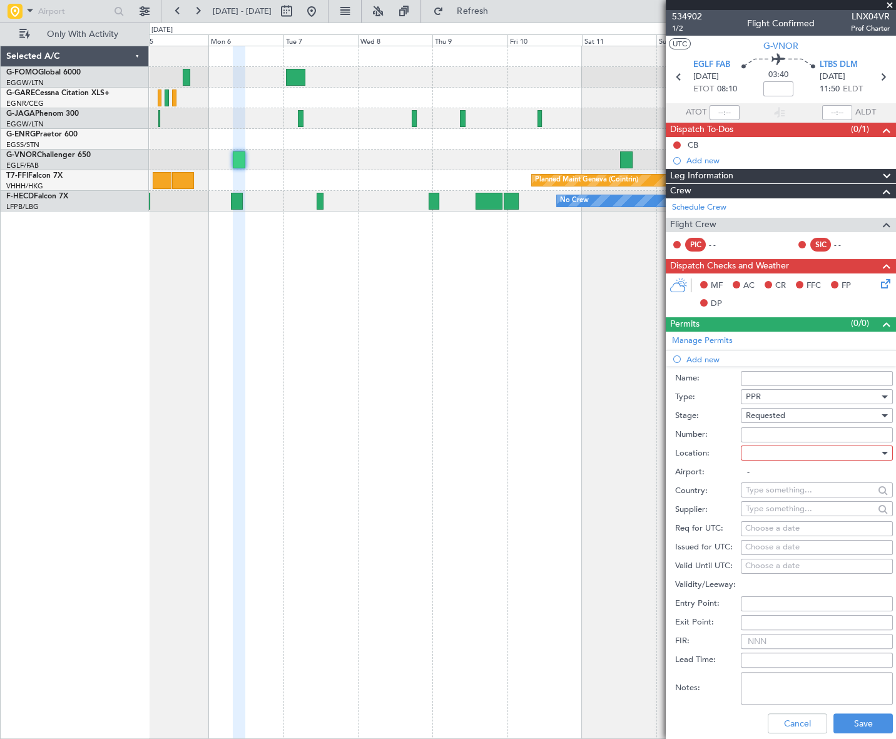
click at [837, 451] on div at bounding box center [812, 452] width 133 height 19
click at [768, 475] on span "Departure" at bounding box center [812, 477] width 133 height 19
type input "EGLF / FAB"
click at [862, 716] on button "Save" at bounding box center [862, 723] width 59 height 20
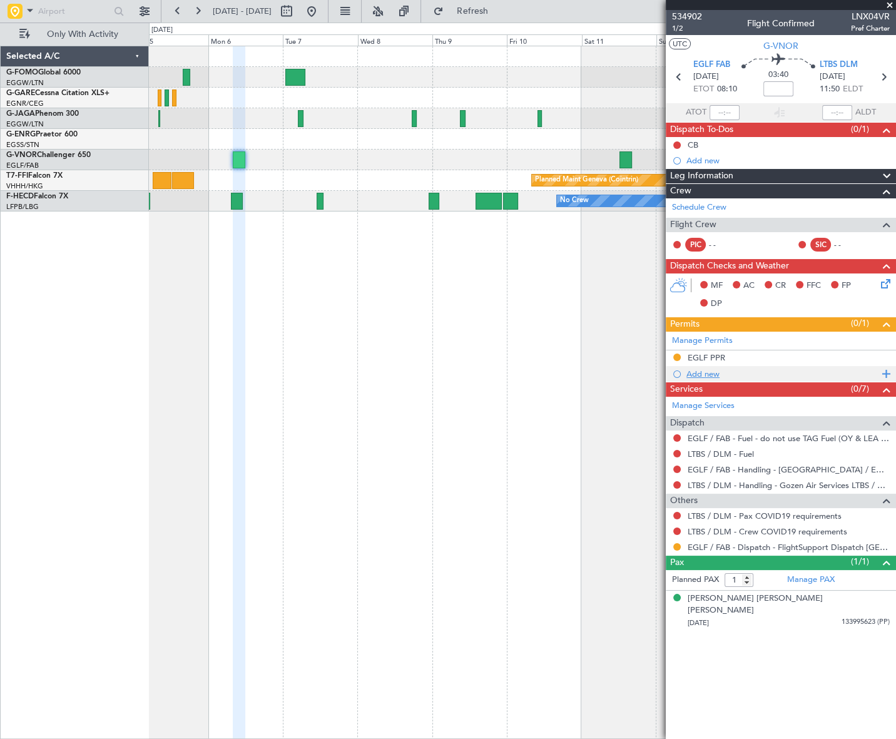
click at [710, 375] on div "Add new" at bounding box center [782, 373] width 192 height 11
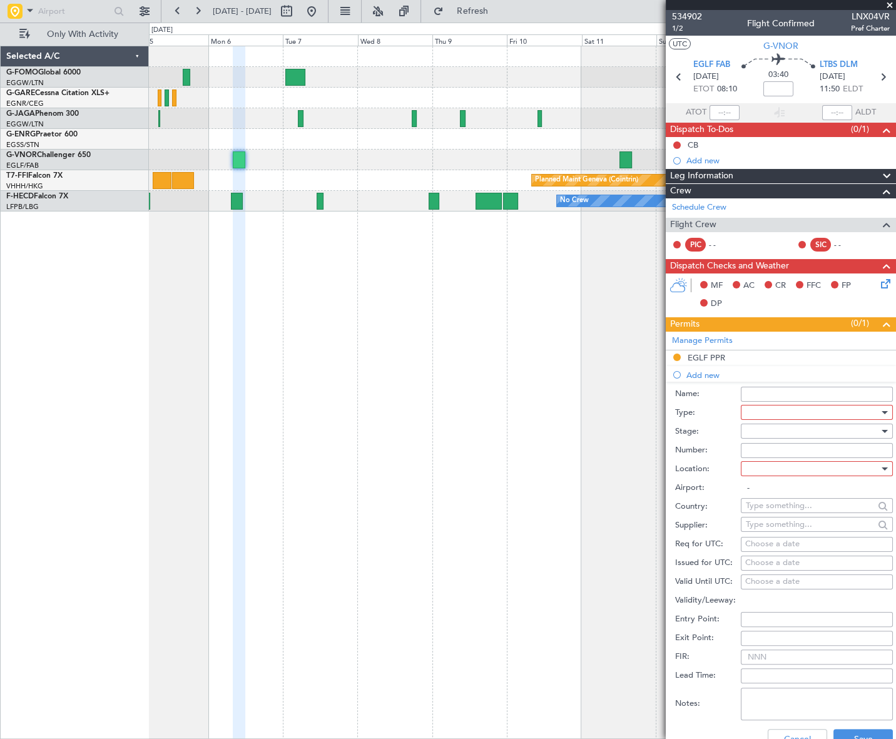
click at [799, 414] on div at bounding box center [812, 412] width 133 height 19
click at [767, 525] on span "Slot" at bounding box center [812, 530] width 133 height 19
click at [833, 432] on div at bounding box center [812, 431] width 133 height 19
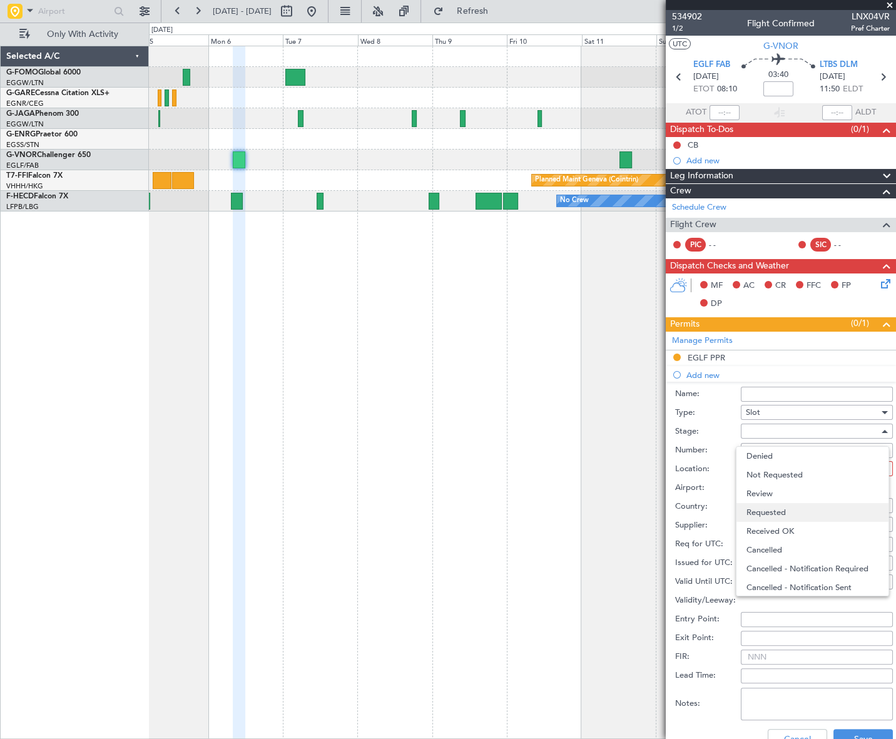
drag, startPoint x: 772, startPoint y: 513, endPoint x: 802, endPoint y: 487, distance: 39.4
click at [772, 512] on span "Requested" at bounding box center [812, 512] width 133 height 19
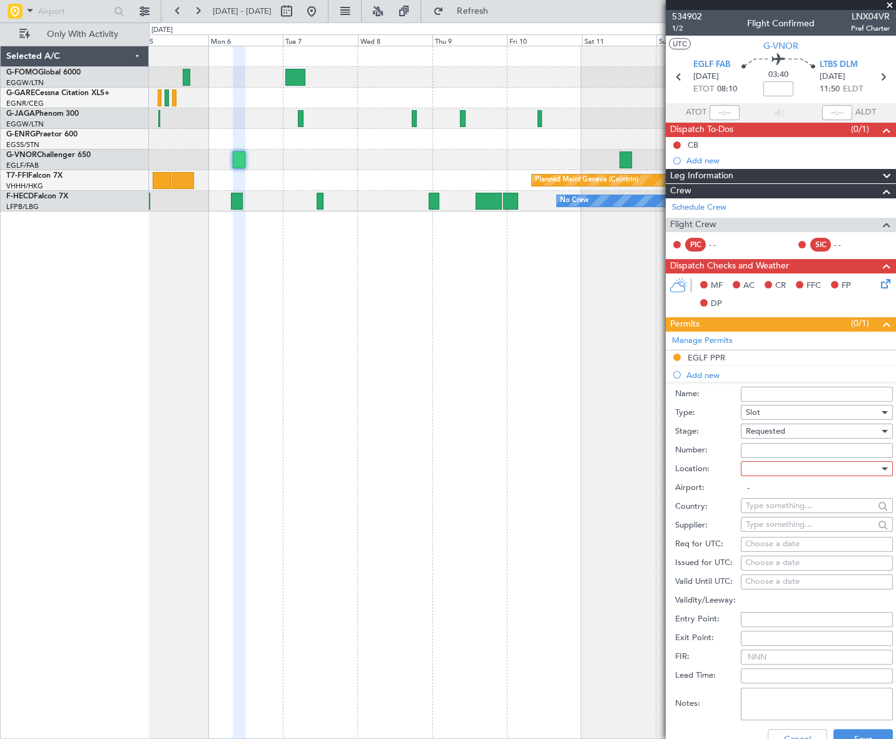
click at [836, 466] on div at bounding box center [812, 468] width 133 height 19
drag, startPoint x: 789, startPoint y: 525, endPoint x: 788, endPoint y: 542, distance: 16.9
click at [789, 525] on span "Arrival" at bounding box center [812, 531] width 133 height 19
type input "LTBS / DLM"
click at [854, 736] on button "Save" at bounding box center [862, 739] width 59 height 20
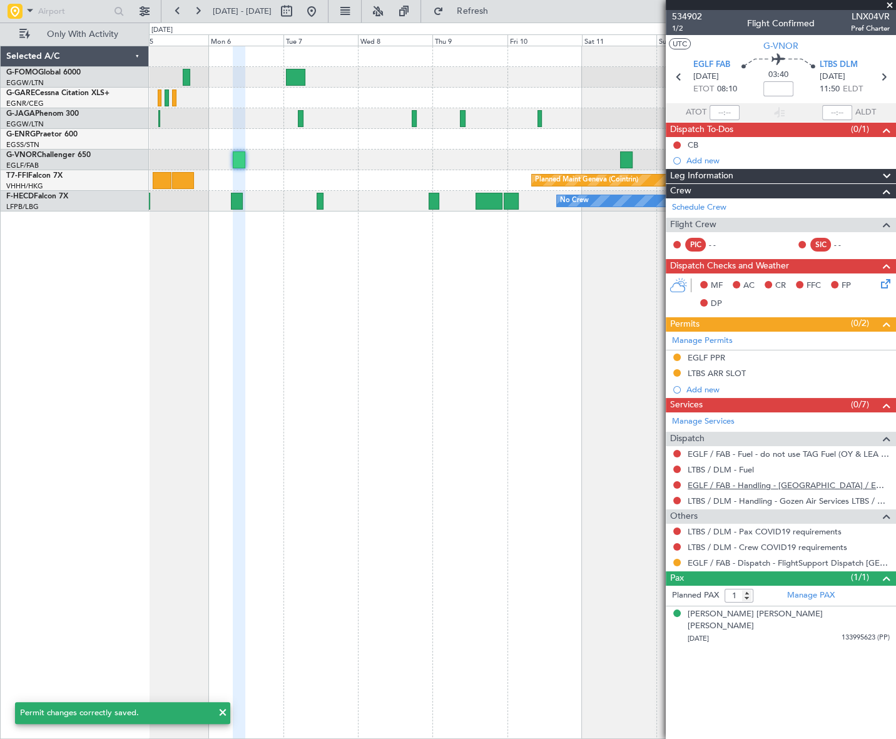
click at [731, 484] on link "EGLF / FAB - Handling - [GEOGRAPHIC_DATA] / EGLF / FAB" at bounding box center [788, 485] width 202 height 11
click at [776, 500] on link "LTBS / DLM - Handling - Gozen Air Services LTBS / DLM" at bounding box center [788, 500] width 202 height 11
click at [675, 563] on button at bounding box center [677, 563] width 8 height 8
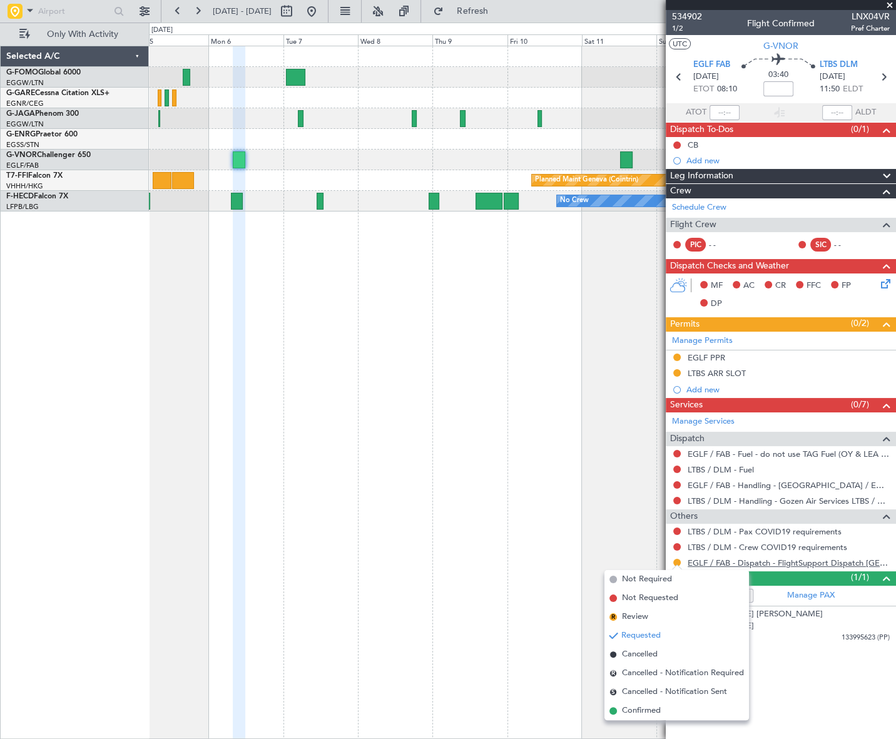
drag, startPoint x: 649, startPoint y: 711, endPoint x: 703, endPoint y: 560, distance: 159.7
click at [651, 704] on span "Confirmed" at bounding box center [641, 710] width 39 height 13
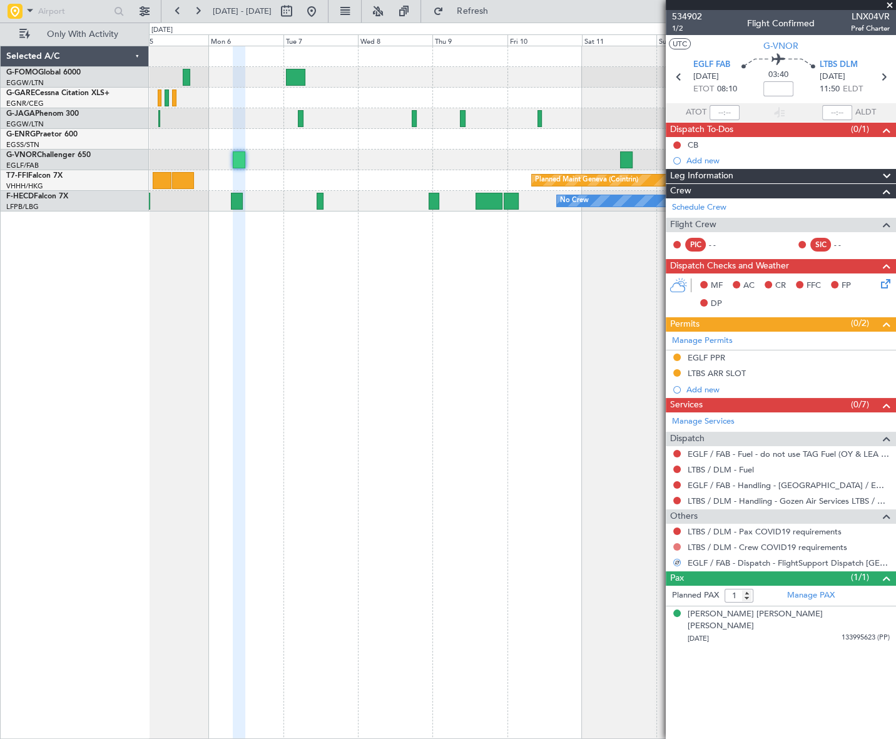
click at [676, 544] on button at bounding box center [677, 547] width 8 height 8
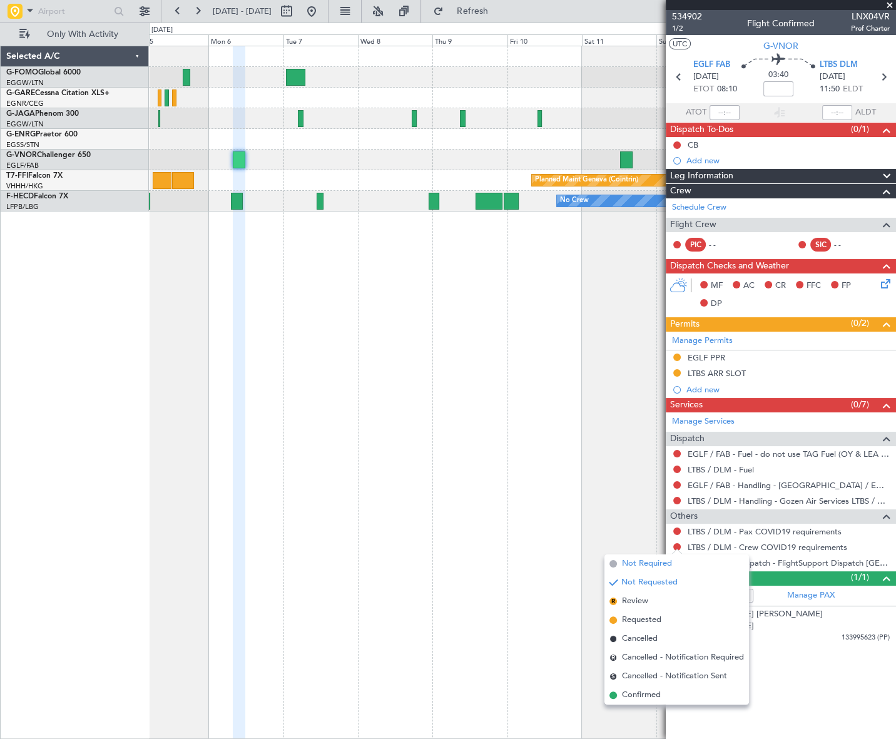
click at [637, 561] on span "Not Required" at bounding box center [647, 563] width 50 height 13
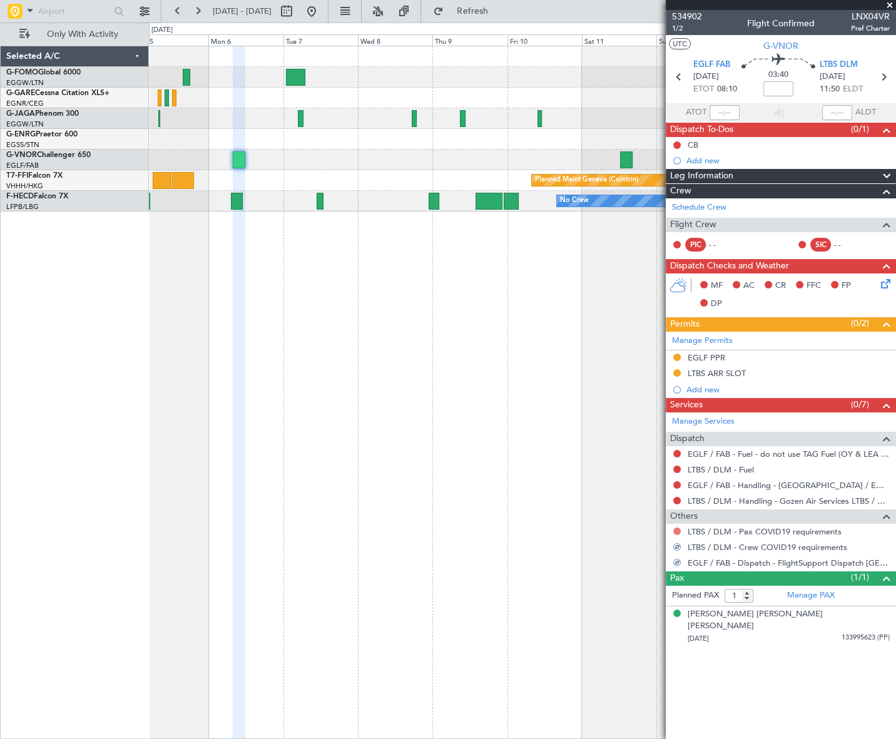
click at [676, 532] on button at bounding box center [677, 531] width 8 height 8
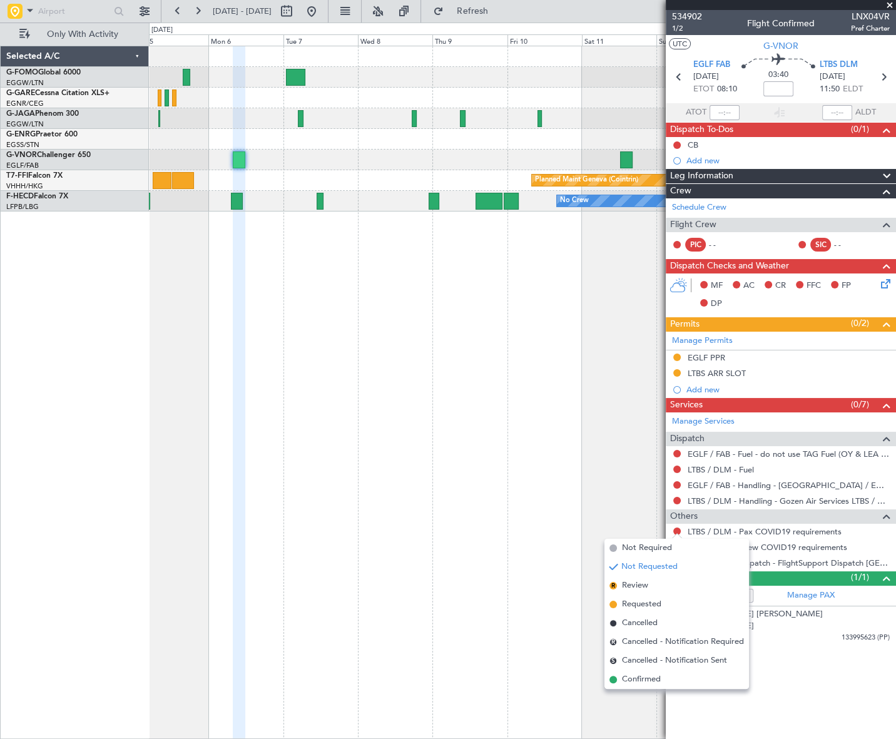
click at [639, 547] on span "Not Required" at bounding box center [647, 548] width 50 height 13
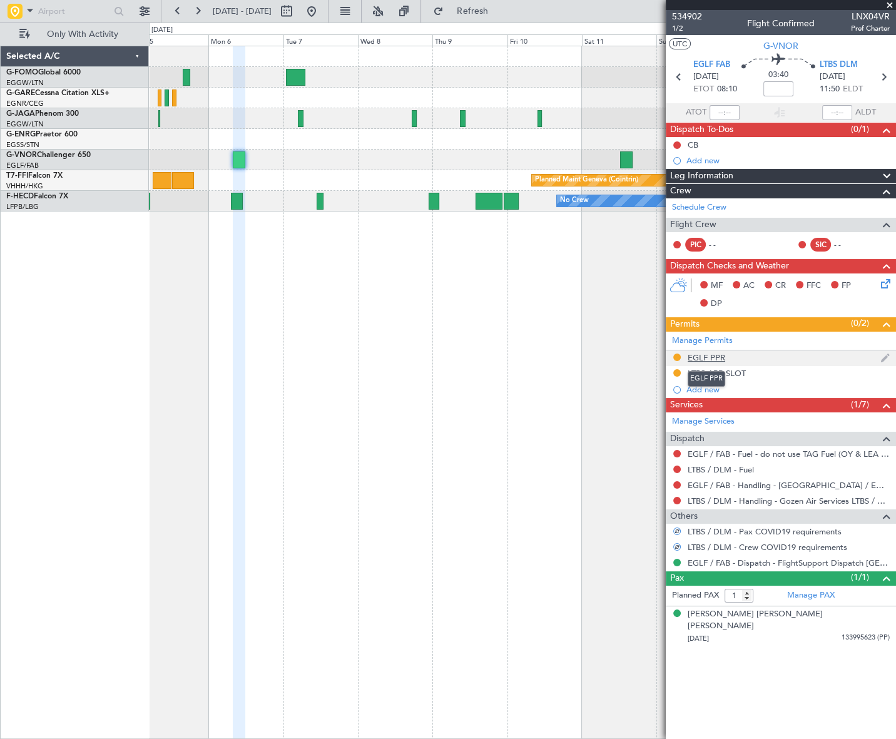
click at [712, 358] on div "EGLF PPR" at bounding box center [706, 357] width 38 height 11
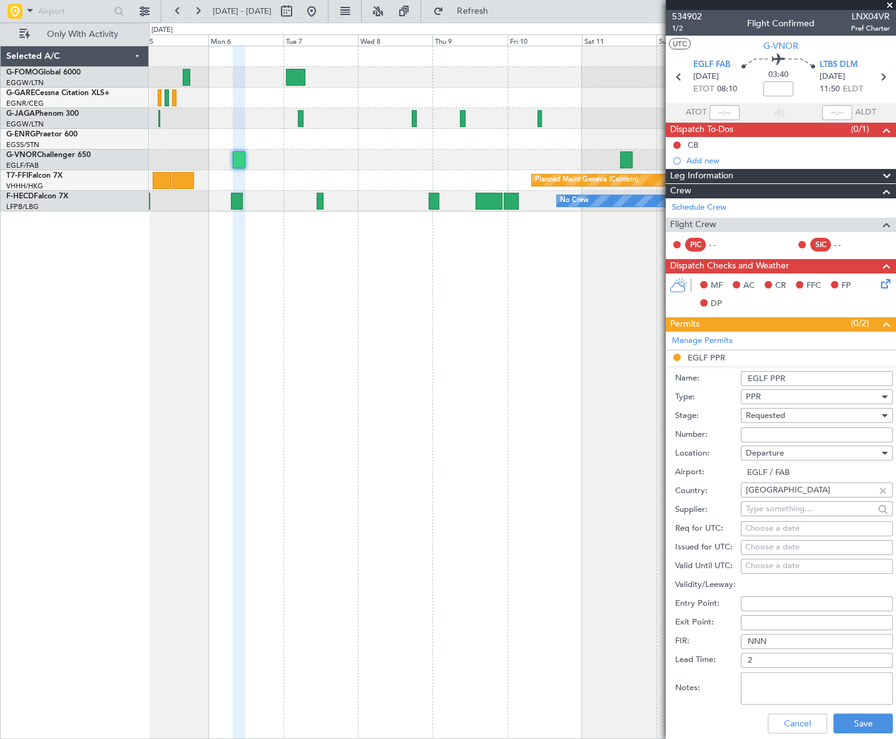
click at [826, 373] on input "EGLF PPR" at bounding box center [817, 378] width 152 height 15
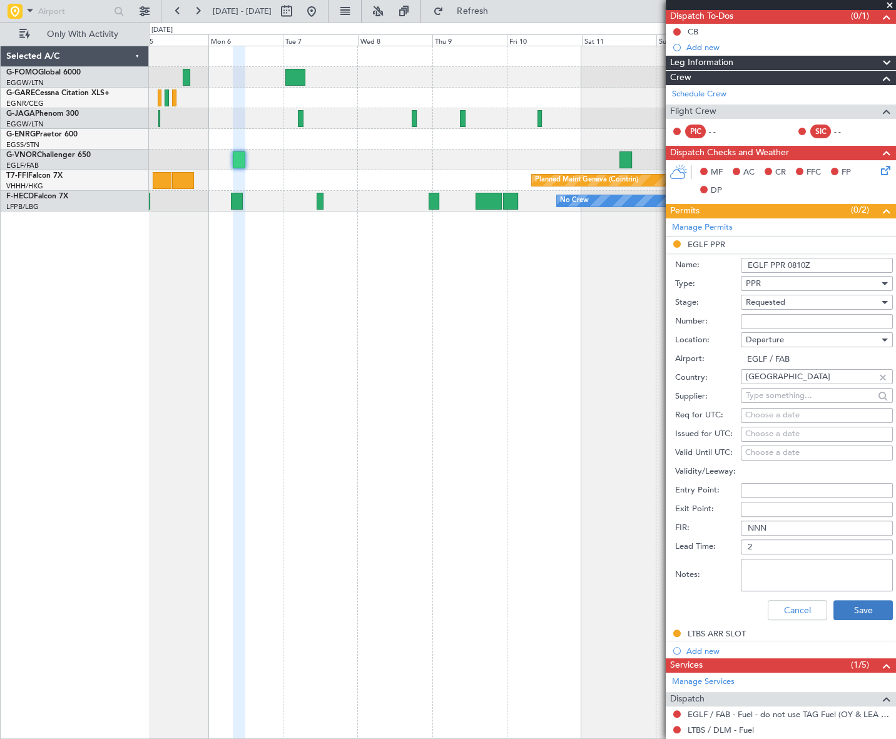
type input "EGLF PPR 0810Z"
click at [856, 604] on button "Save" at bounding box center [862, 610] width 59 height 20
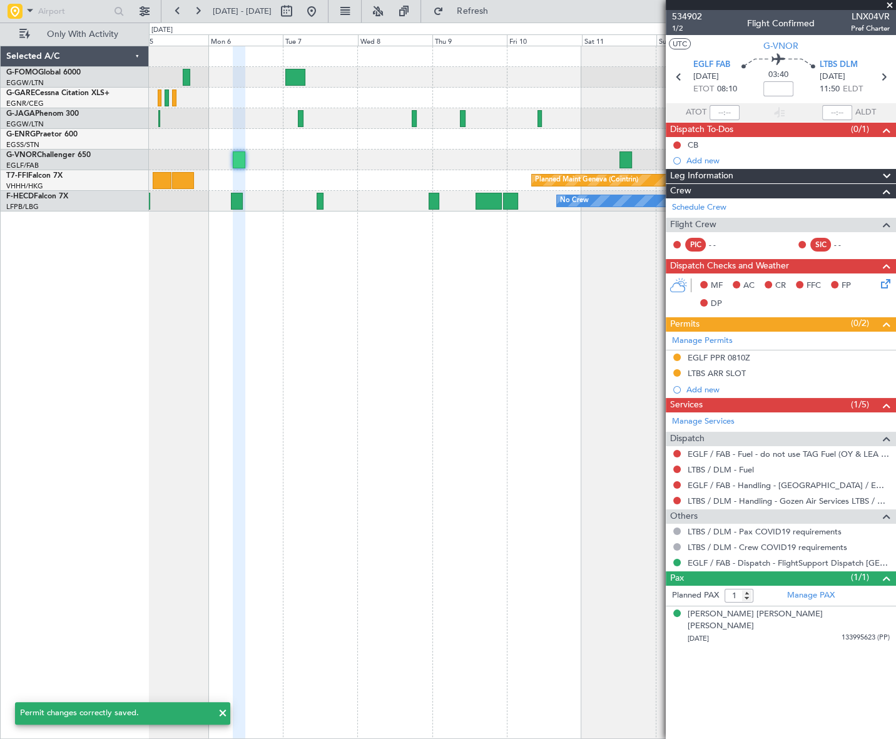
scroll to position [0, 0]
click at [729, 368] on div "LTBS ARR SLOT" at bounding box center [716, 373] width 58 height 11
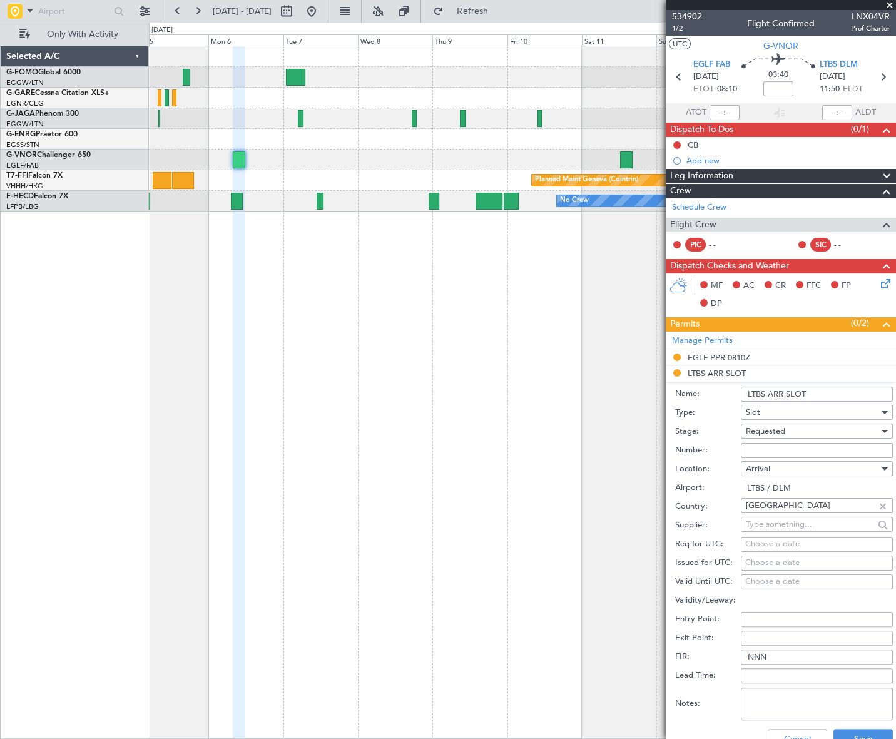
scroll to position [267, 0]
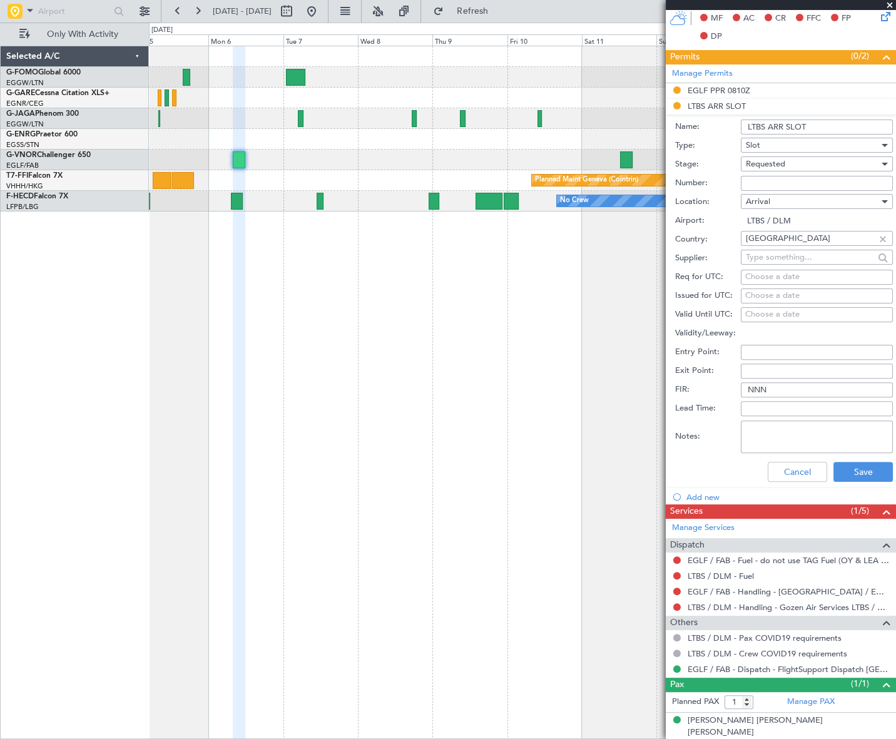
drag, startPoint x: 807, startPoint y: 118, endPoint x: 831, endPoint y: 128, distance: 26.6
click at [807, 118] on div "Name: LTBS ARR SLOT" at bounding box center [784, 127] width 218 height 19
click at [823, 123] on input "LTBS ARR SLOT" at bounding box center [817, 126] width 152 height 15
type input "LTBS ARR SLOT 1150Z"
click at [853, 464] on button "Save" at bounding box center [862, 472] width 59 height 20
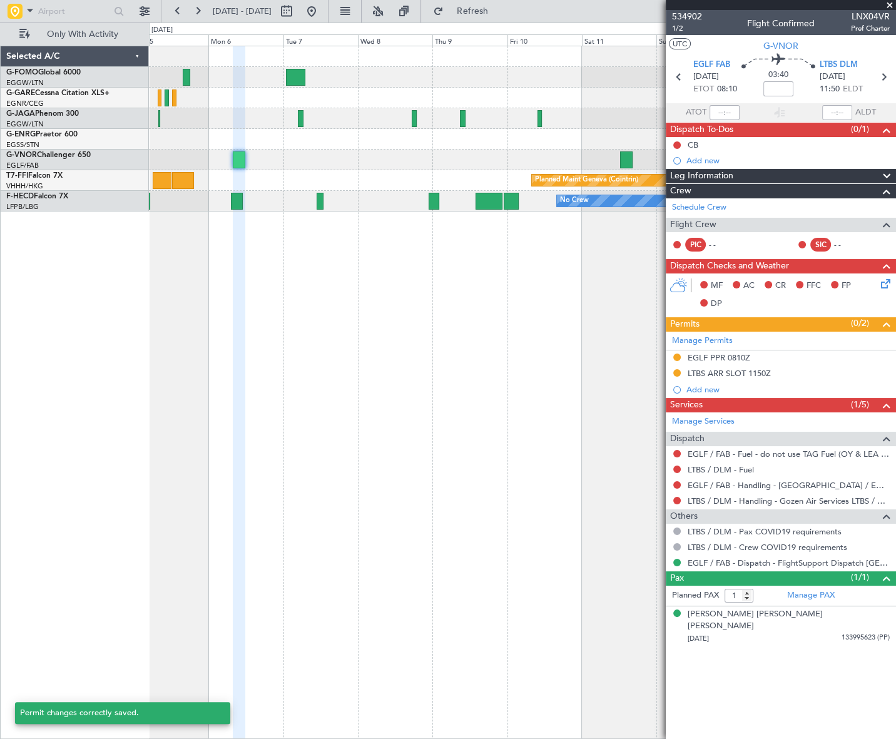
scroll to position [0, 0]
click at [676, 483] on button at bounding box center [677, 485] width 8 height 8
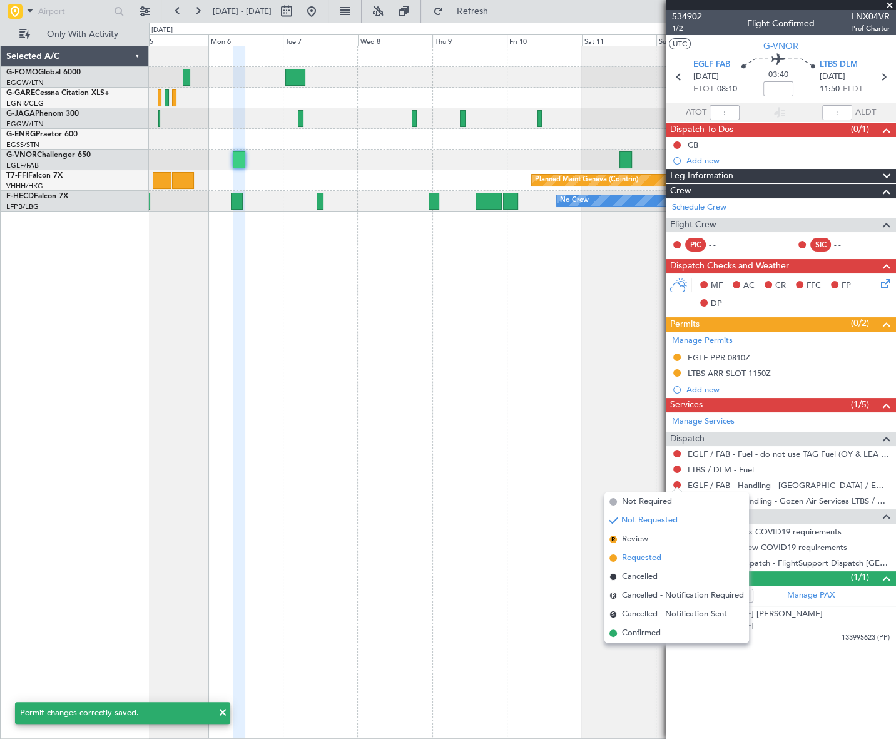
click at [629, 558] on span "Requested" at bounding box center [641, 558] width 39 height 13
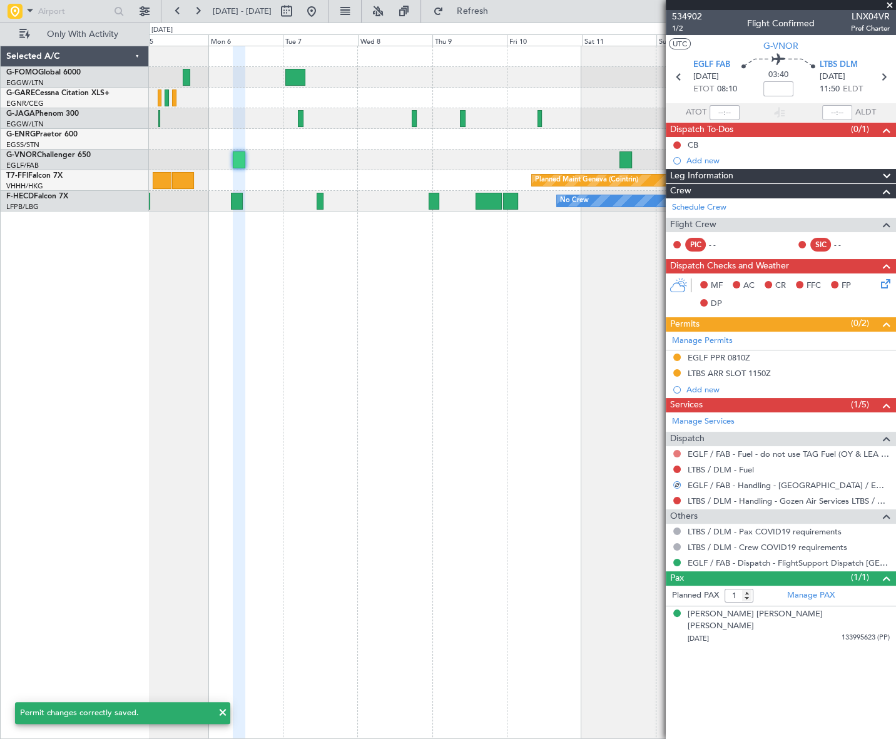
click at [677, 452] on button at bounding box center [677, 454] width 8 height 8
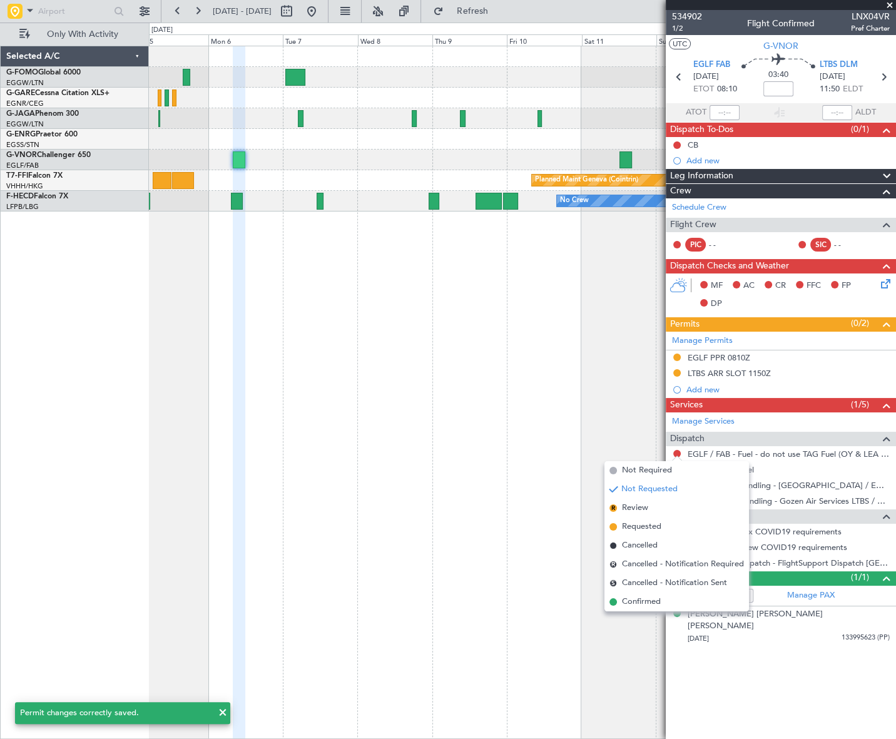
click at [640, 600] on span "Confirmed" at bounding box center [641, 601] width 39 height 13
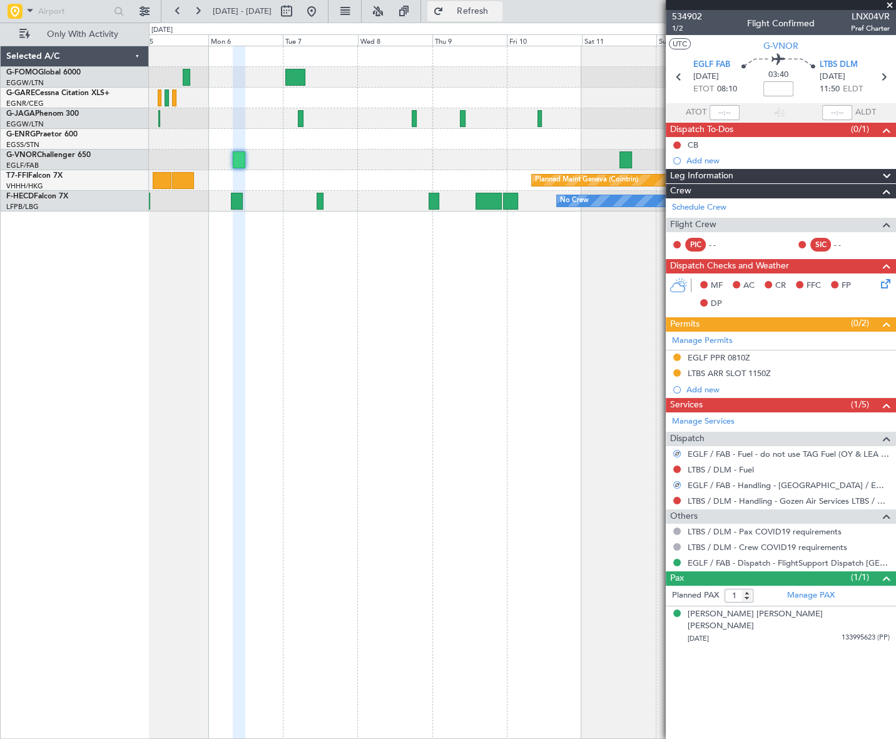
click at [499, 10] on span "Refresh" at bounding box center [472, 11] width 53 height 9
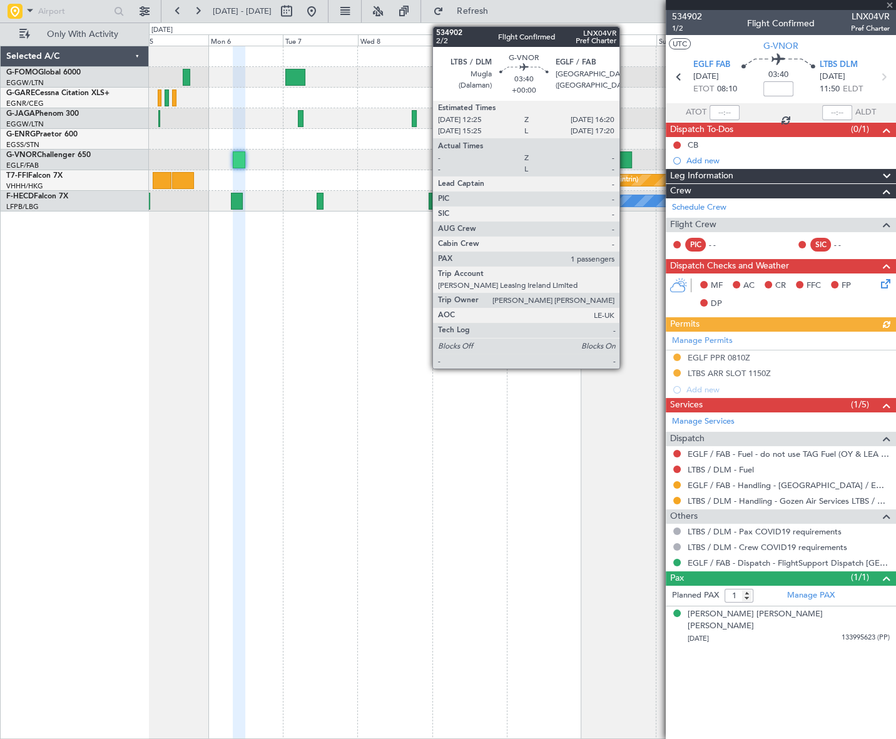
click at [625, 159] on div at bounding box center [625, 159] width 13 height 17
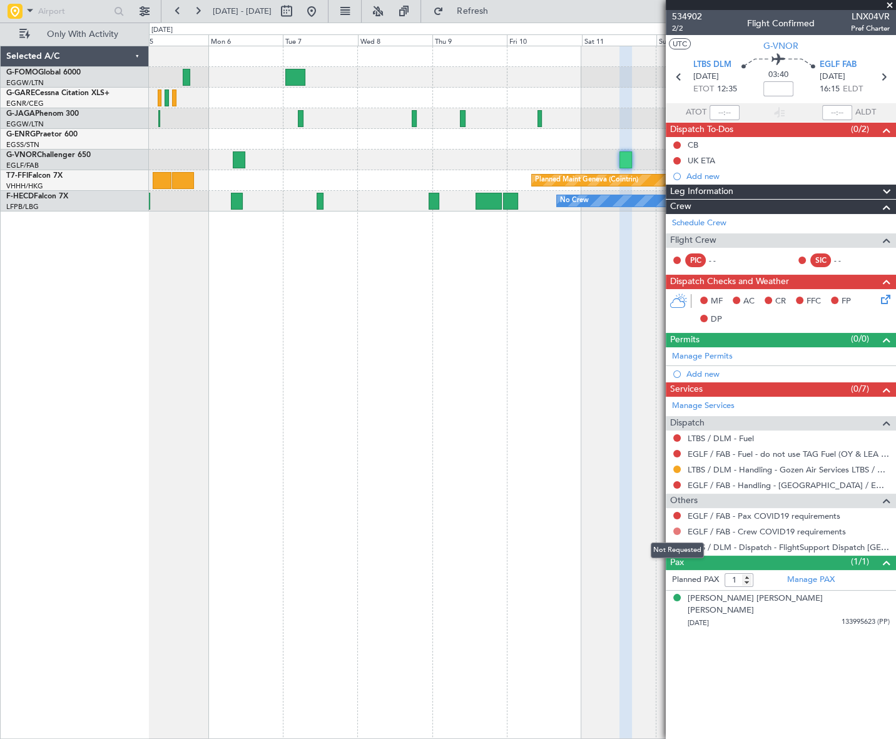
click at [676, 529] on button at bounding box center [677, 531] width 8 height 8
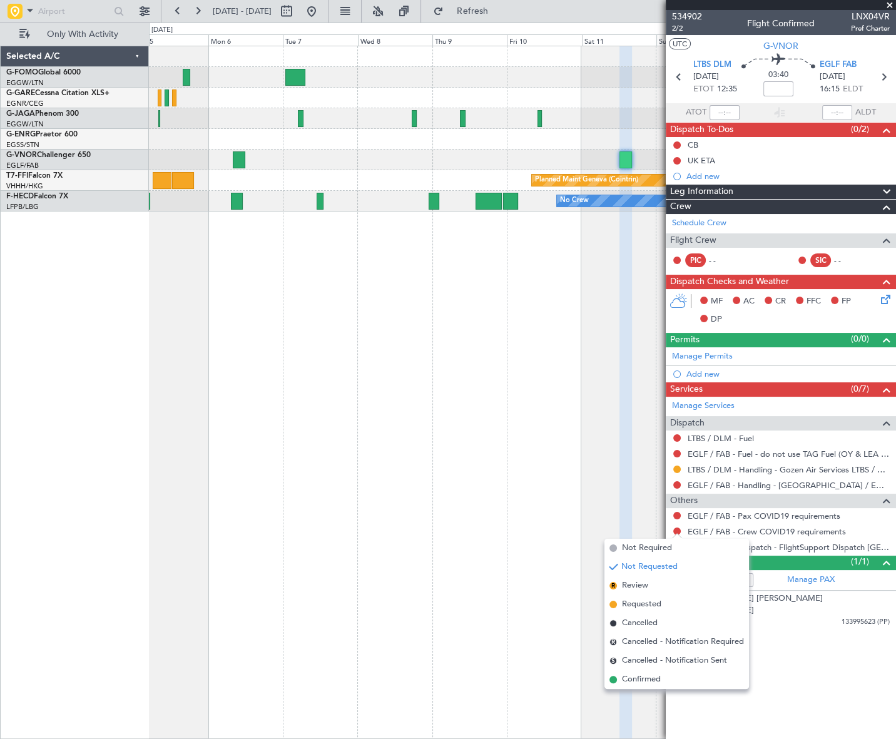
click at [646, 547] on span "Not Required" at bounding box center [647, 548] width 50 height 13
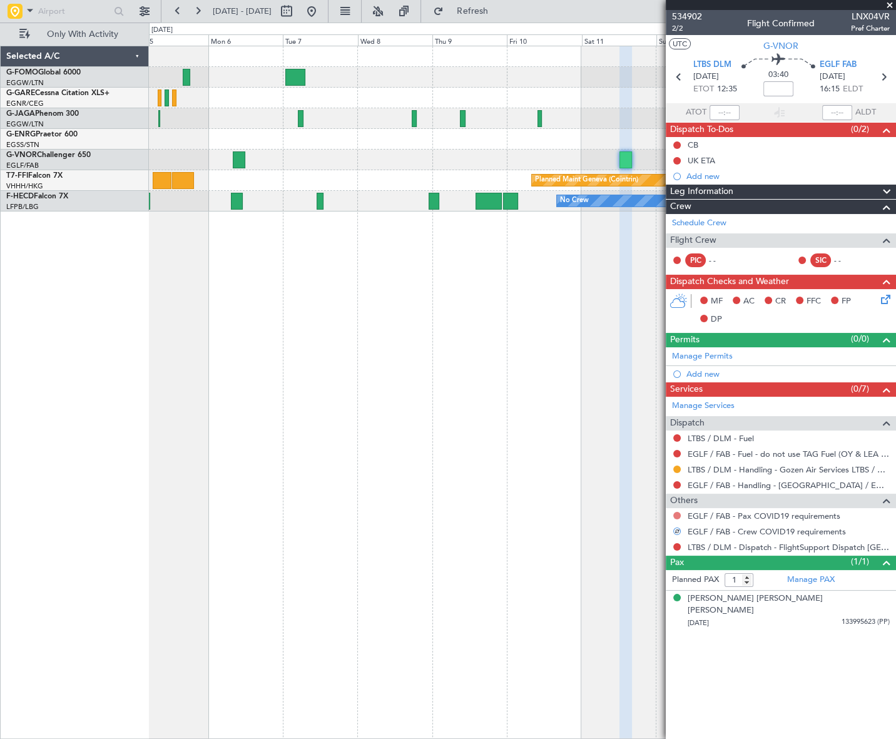
click at [677, 512] on button at bounding box center [677, 516] width 8 height 8
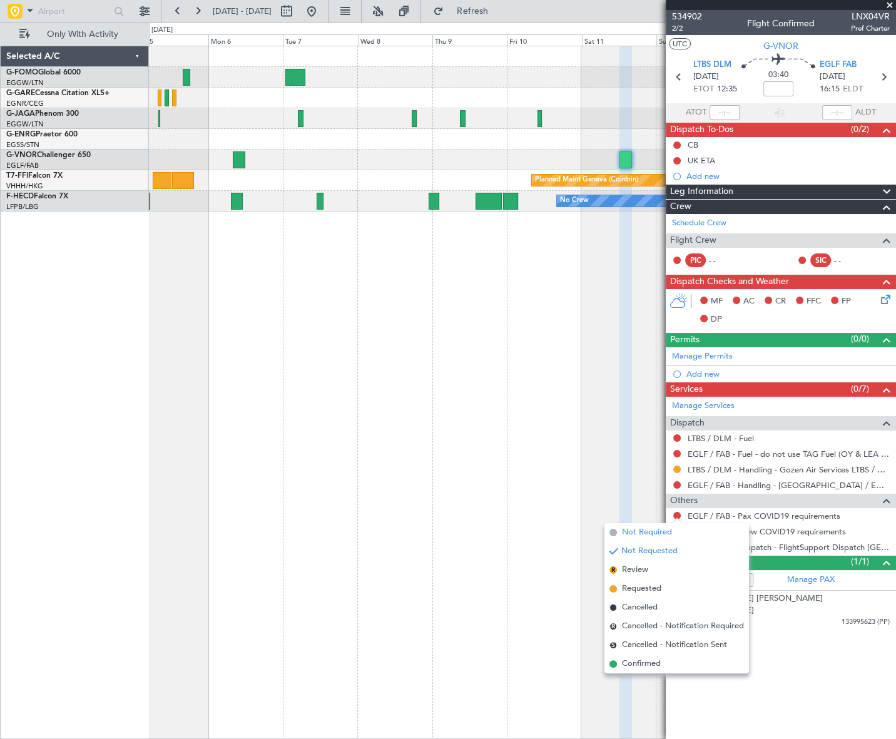
click at [644, 530] on span "Not Required" at bounding box center [647, 532] width 50 height 13
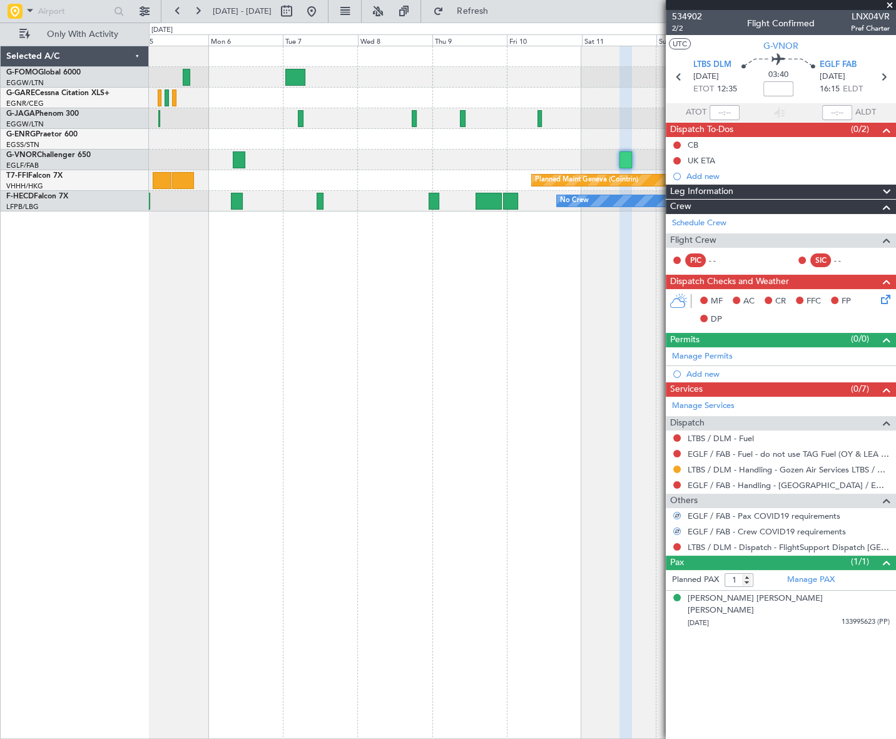
click at [676, 545] on button at bounding box center [677, 547] width 8 height 8
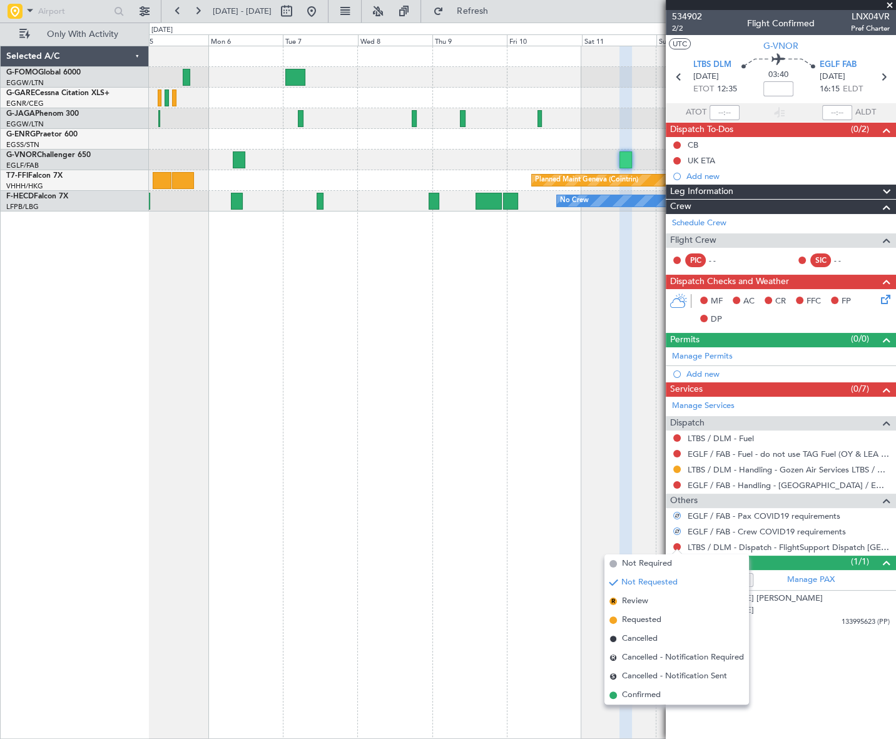
drag, startPoint x: 637, startPoint y: 695, endPoint x: 644, endPoint y: 690, distance: 8.0
click at [639, 695] on span "Confirmed" at bounding box center [641, 695] width 39 height 13
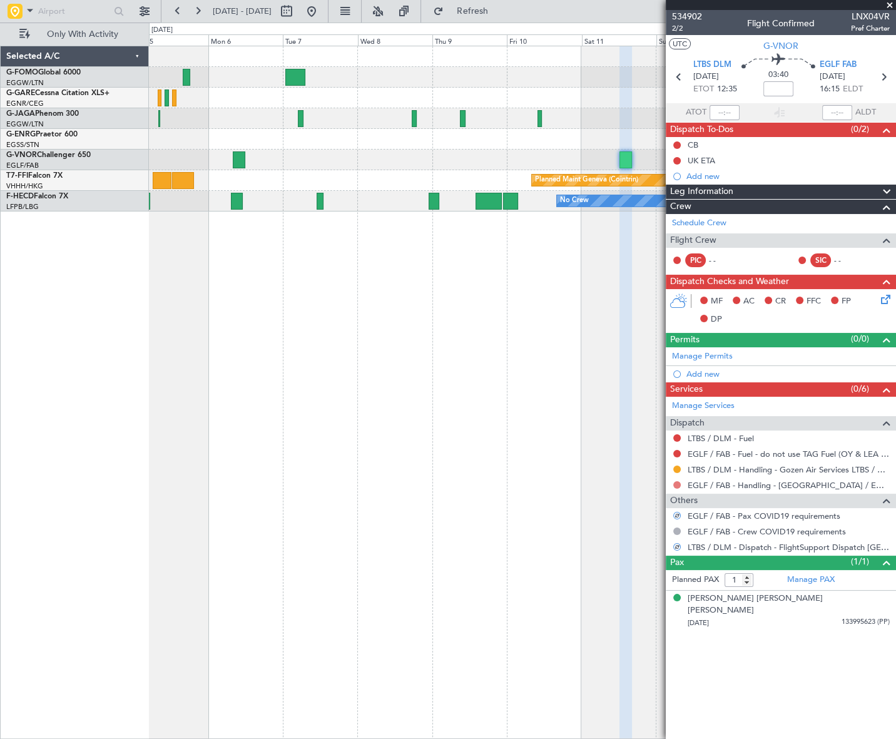
click at [675, 485] on button at bounding box center [677, 485] width 8 height 8
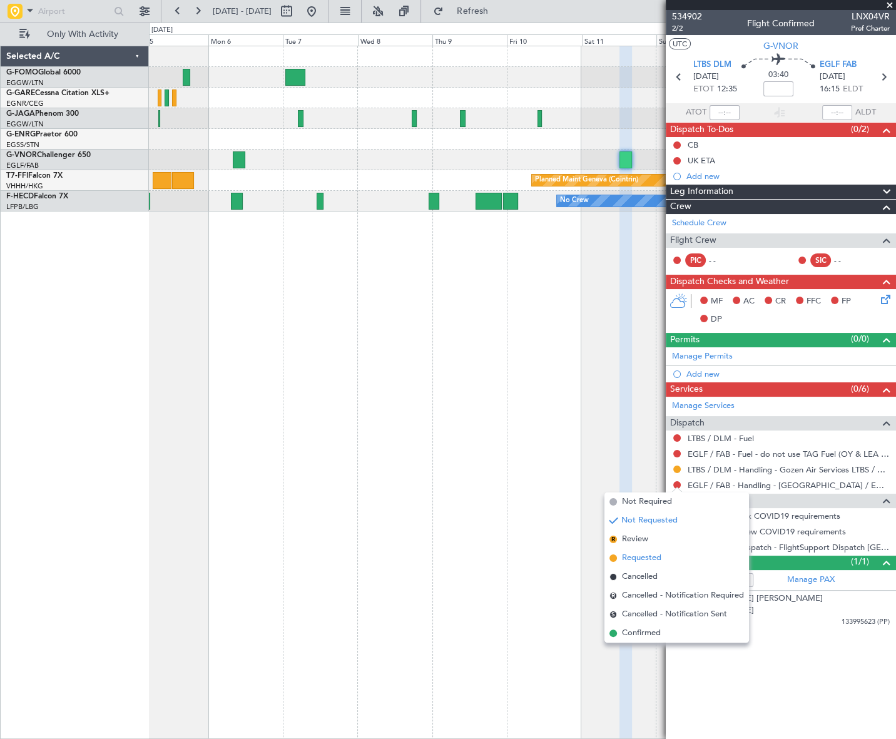
click at [649, 557] on span "Requested" at bounding box center [641, 558] width 39 height 13
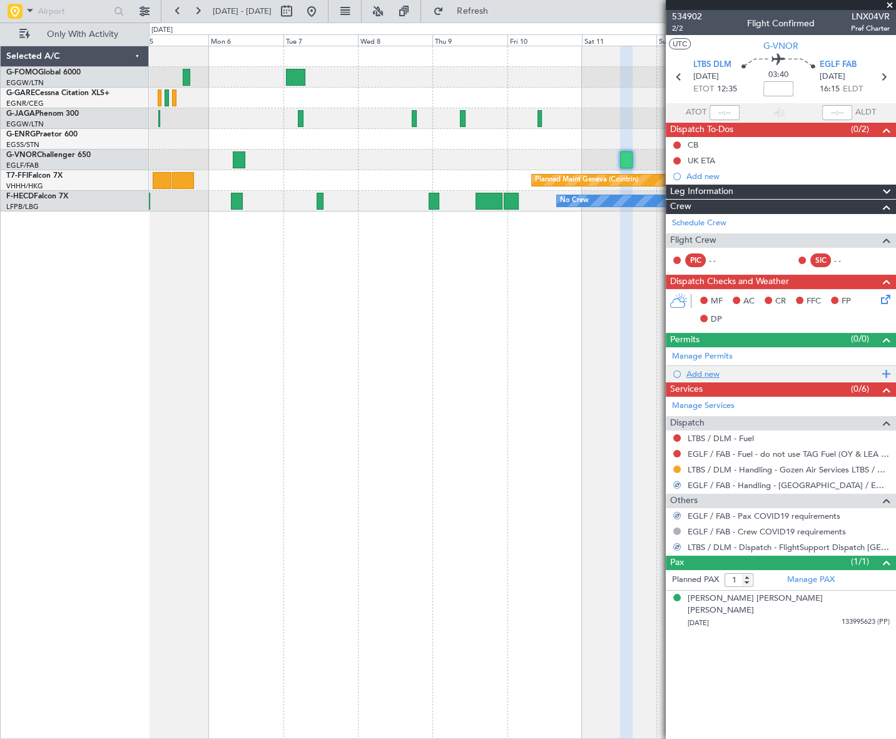
click at [711, 370] on div "Add new" at bounding box center [782, 373] width 192 height 11
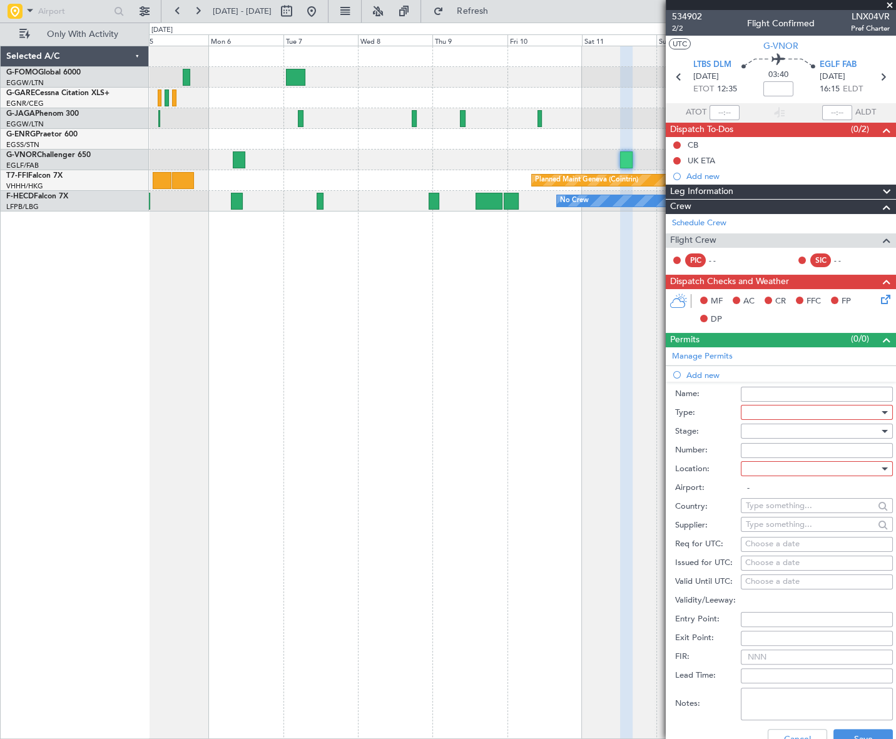
click at [782, 414] on div at bounding box center [812, 412] width 133 height 19
click at [766, 523] on span "Slot" at bounding box center [812, 530] width 133 height 19
click at [828, 429] on div at bounding box center [812, 431] width 133 height 19
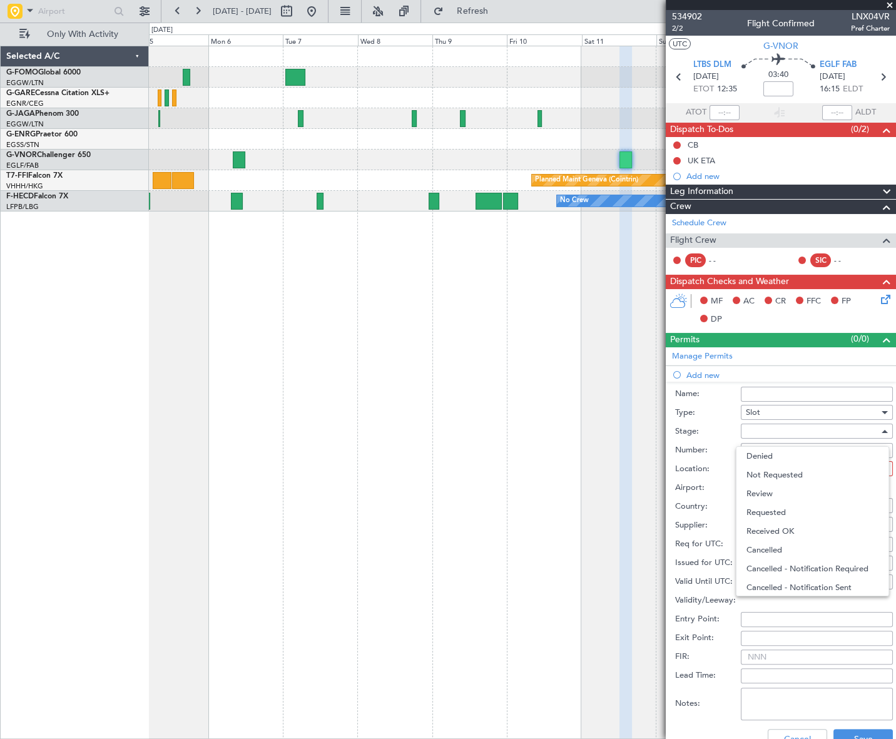
click at [781, 510] on span "Requested" at bounding box center [812, 512] width 133 height 19
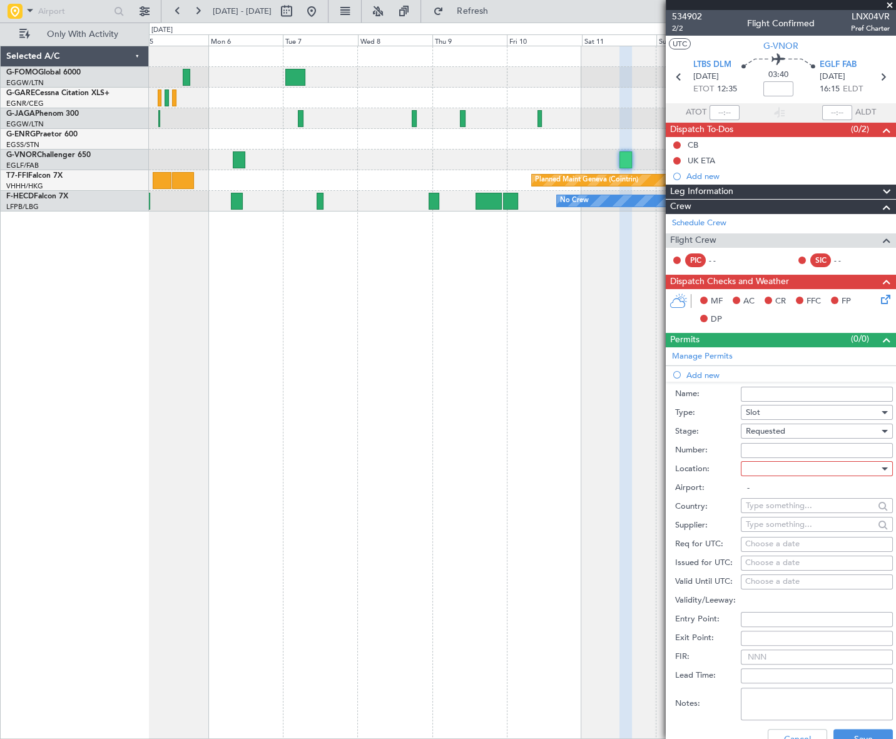
click at [836, 468] on div at bounding box center [812, 468] width 133 height 19
click at [765, 493] on span "Departure" at bounding box center [812, 493] width 133 height 19
type input "LTBS / DLM"
click at [854, 732] on button "Save" at bounding box center [862, 739] width 59 height 20
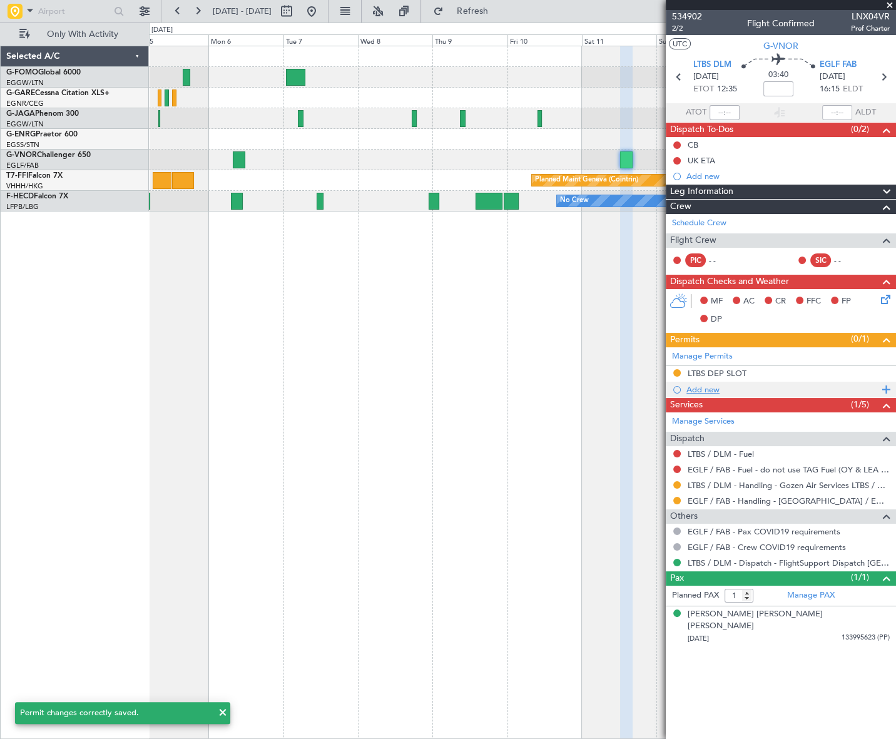
click at [714, 388] on div "Add new" at bounding box center [782, 389] width 192 height 11
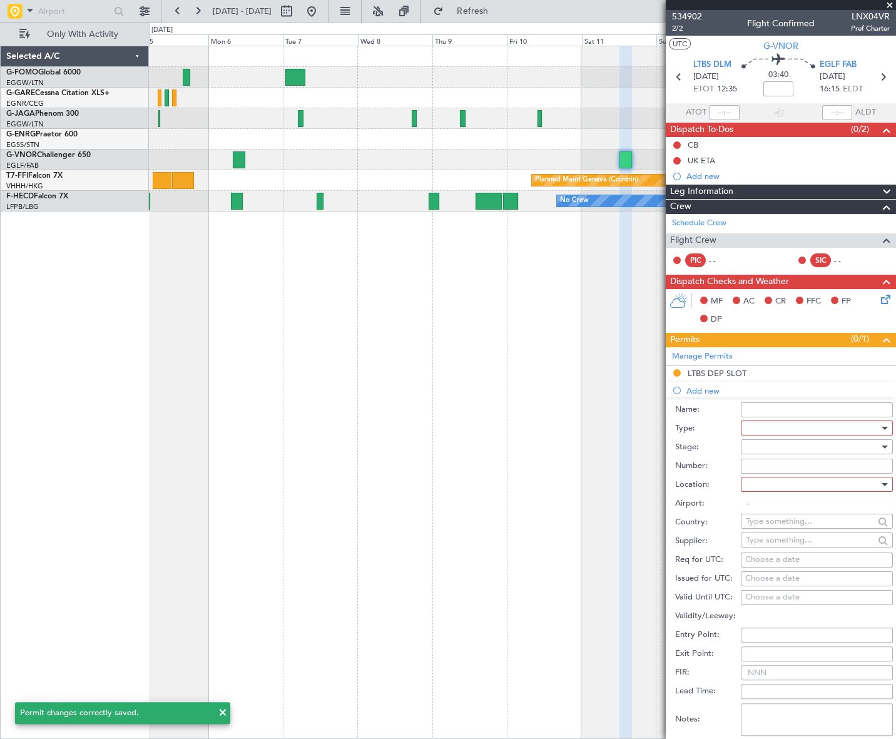
click at [831, 429] on div at bounding box center [812, 427] width 133 height 19
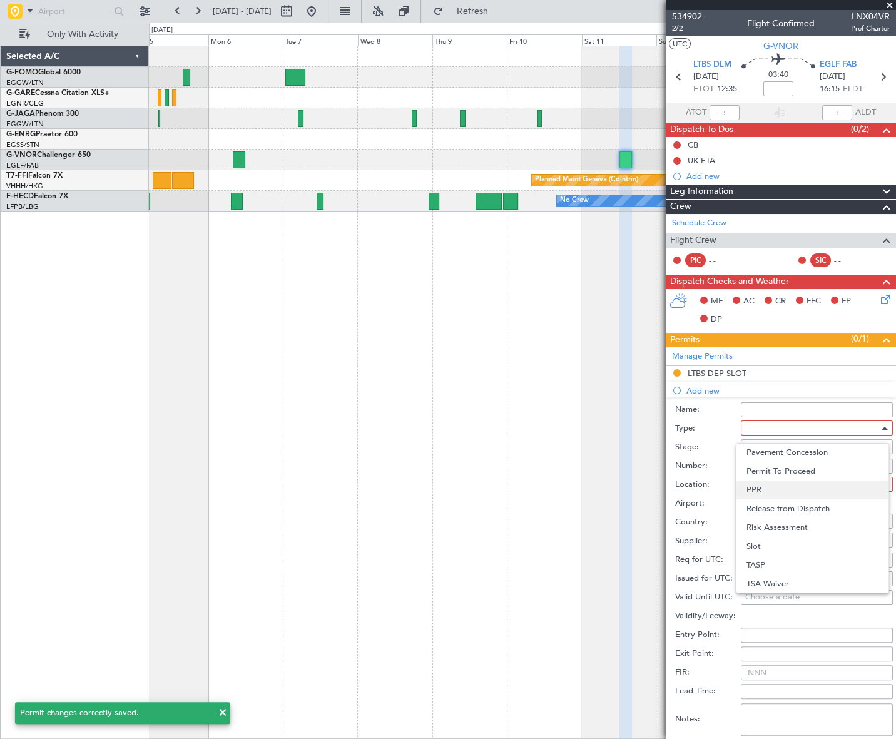
click at [771, 488] on span "PPR" at bounding box center [812, 489] width 133 height 19
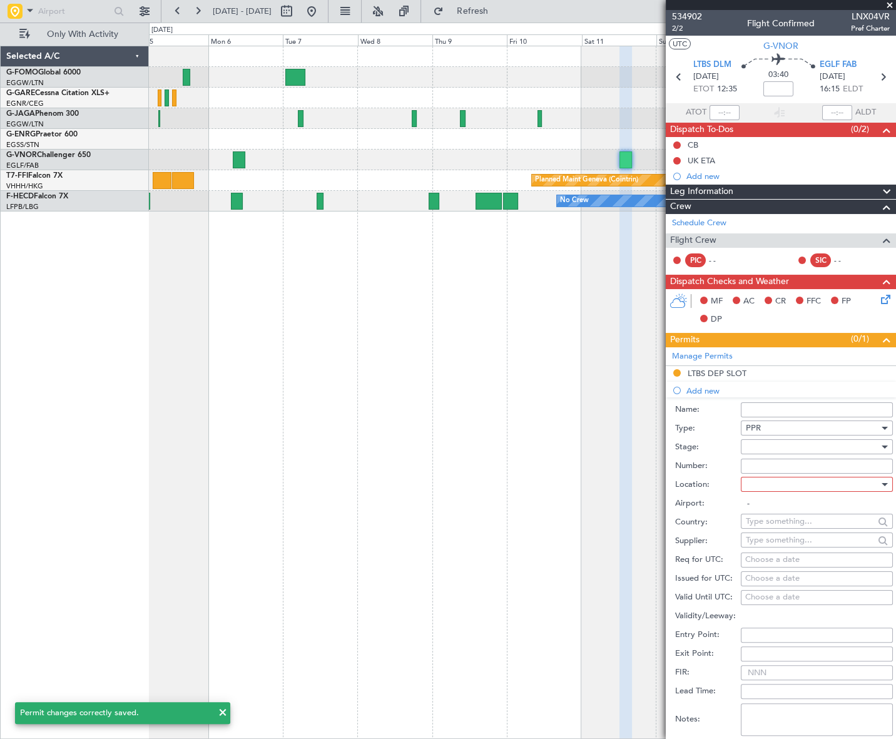
click at [833, 447] on div at bounding box center [812, 446] width 133 height 19
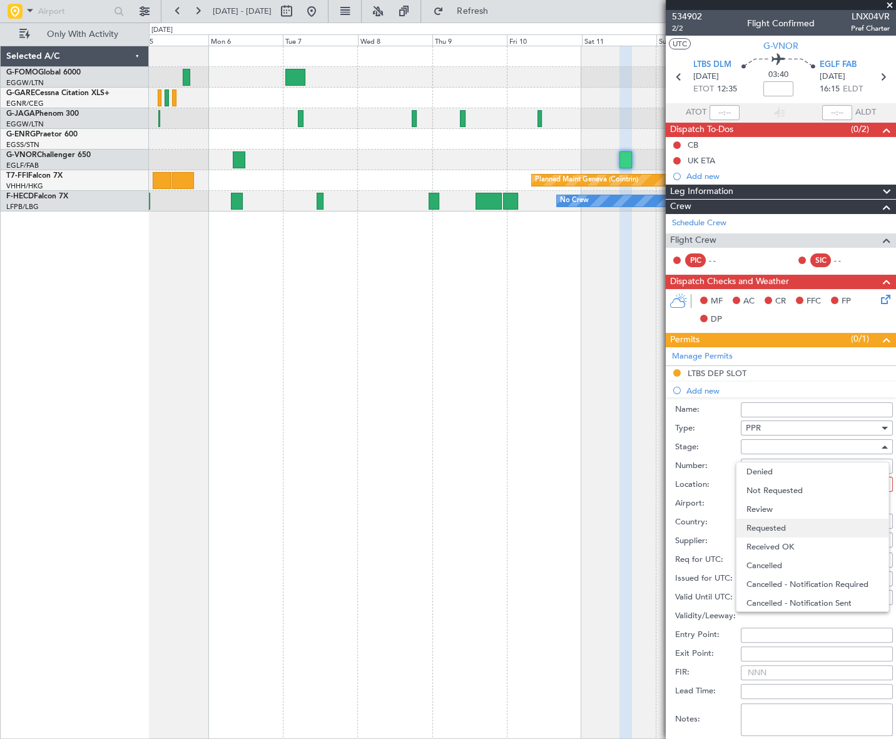
click at [777, 529] on span "Requested" at bounding box center [812, 528] width 133 height 19
click at [849, 485] on div at bounding box center [812, 484] width 133 height 19
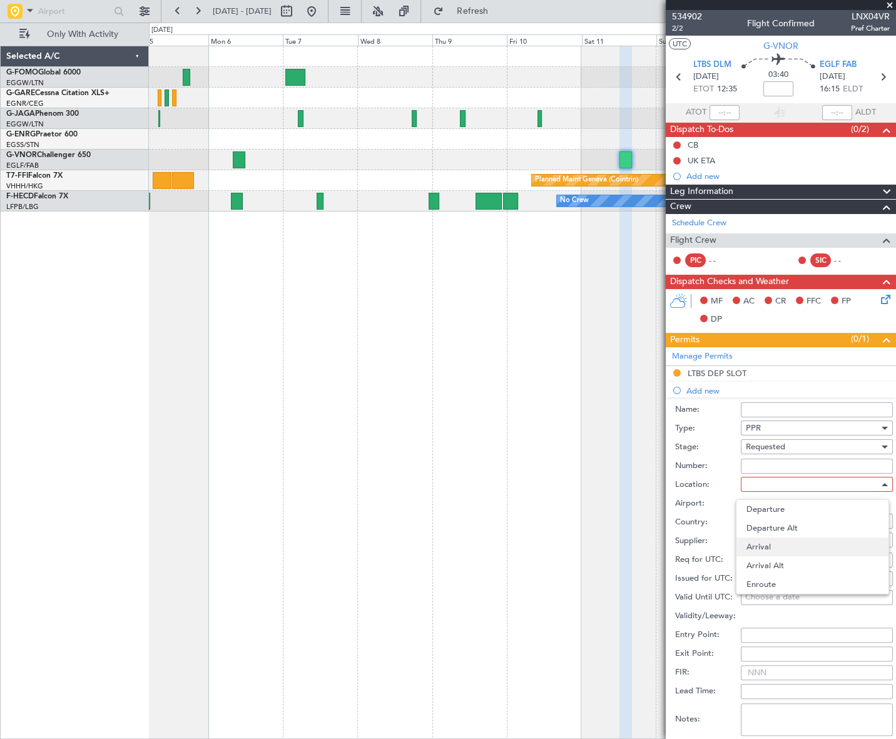
click at [766, 544] on span "Arrival" at bounding box center [812, 546] width 133 height 19
type input "EGLF / FAB"
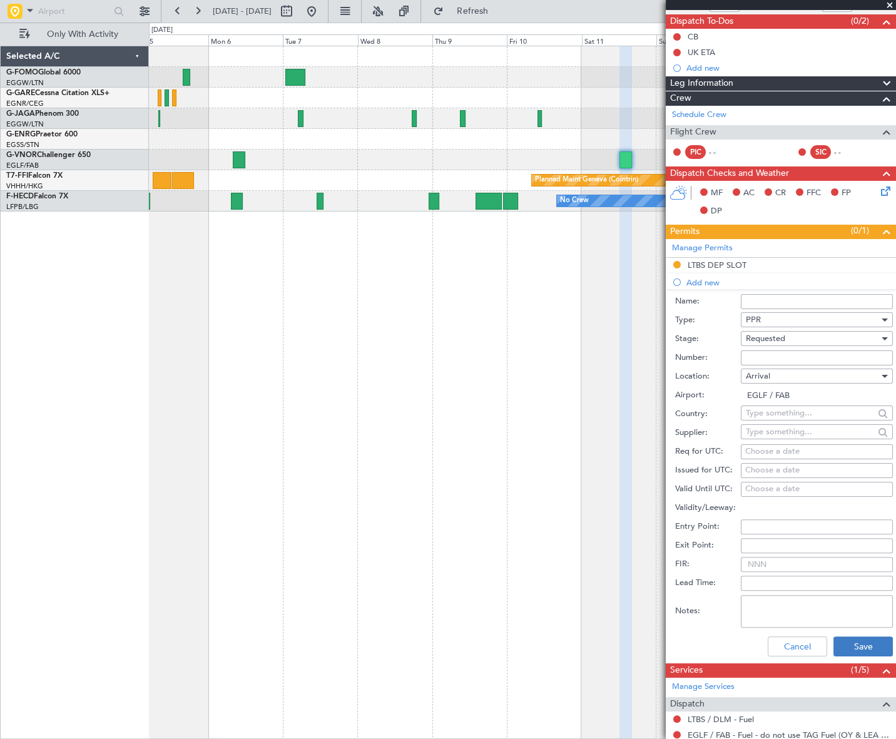
scroll to position [170, 0]
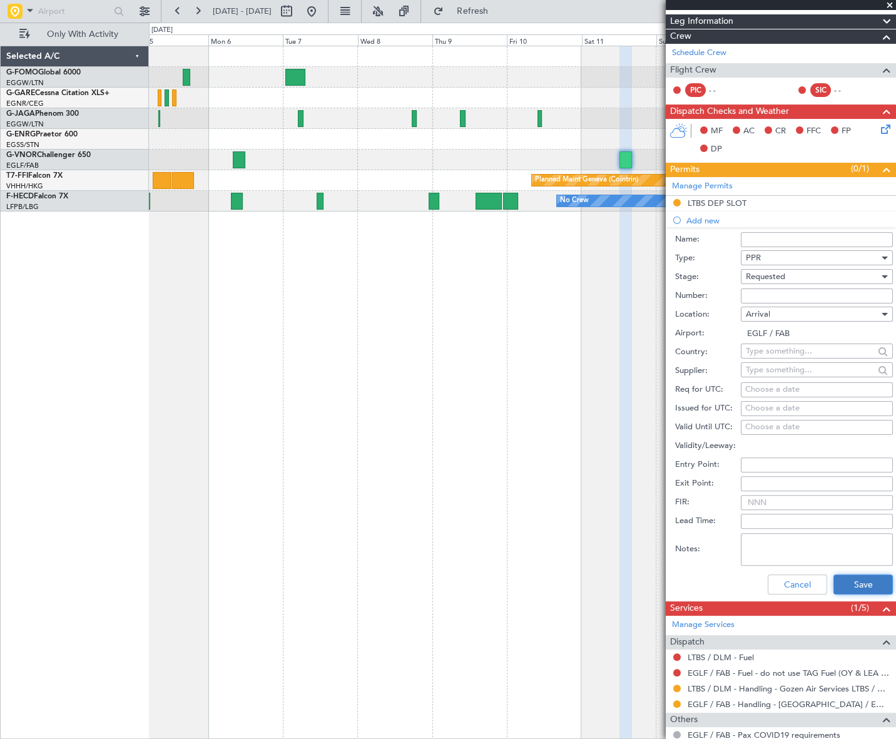
click at [863, 581] on button "Save" at bounding box center [862, 584] width 59 height 20
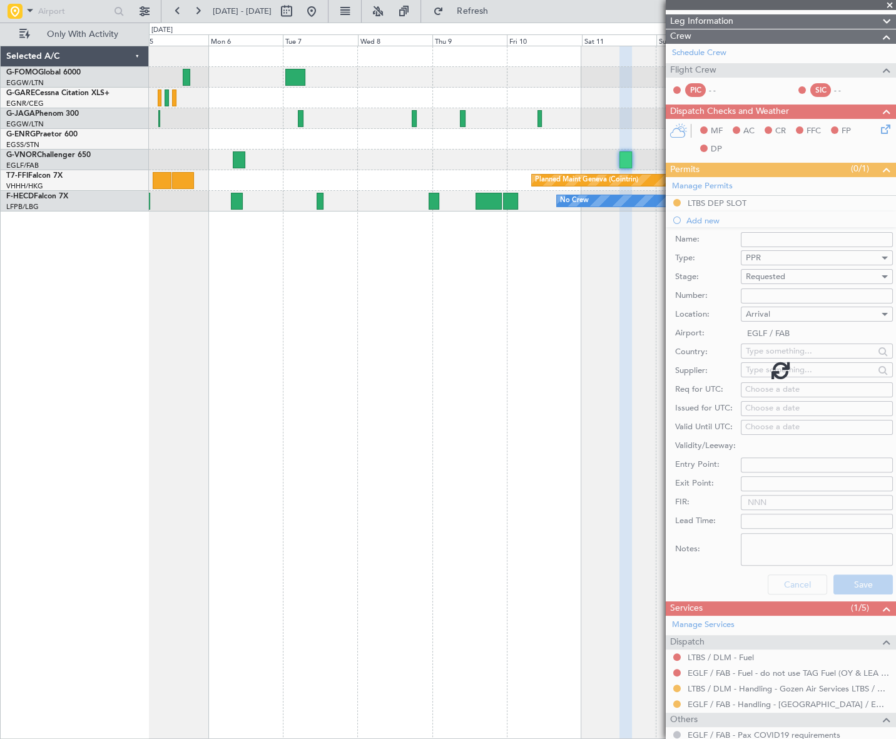
scroll to position [0, 0]
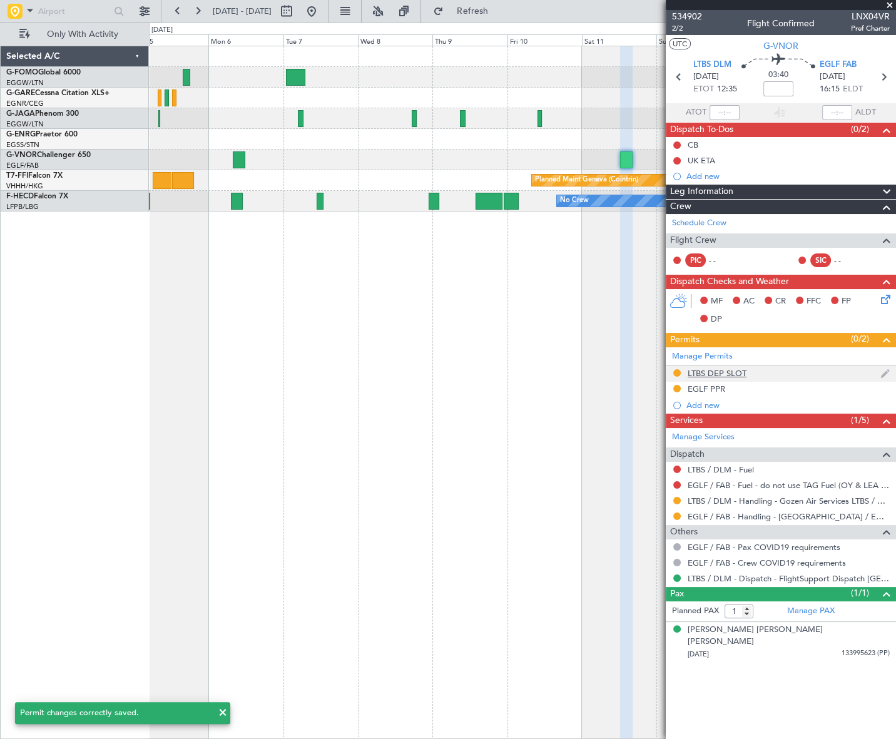
click at [729, 370] on div "LTBS DEP SLOT" at bounding box center [716, 373] width 59 height 11
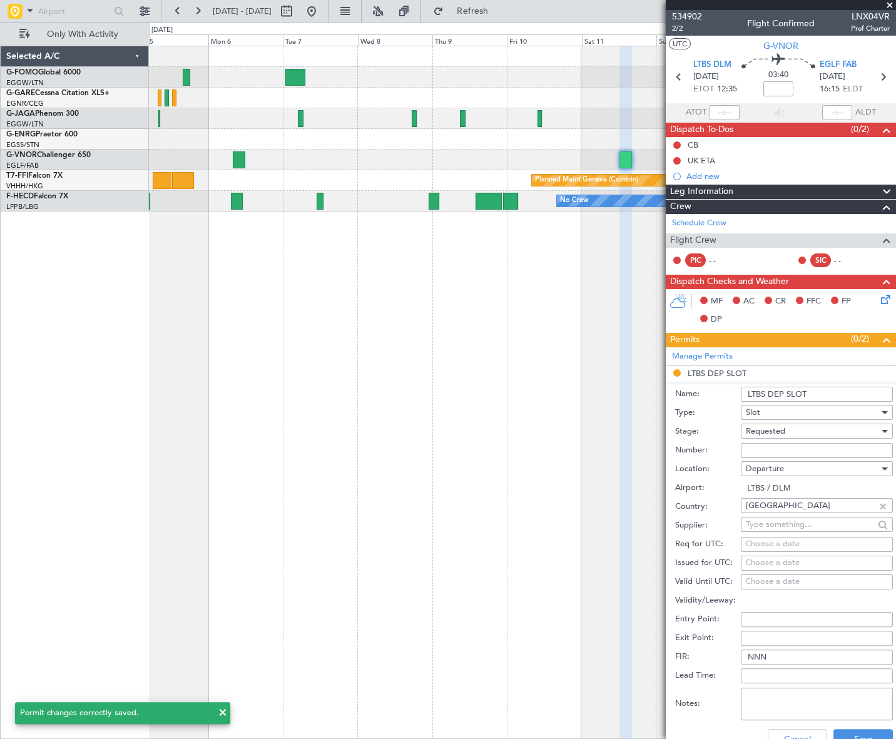
click at [812, 390] on input "LTBS DEP SLOT" at bounding box center [817, 394] width 152 height 15
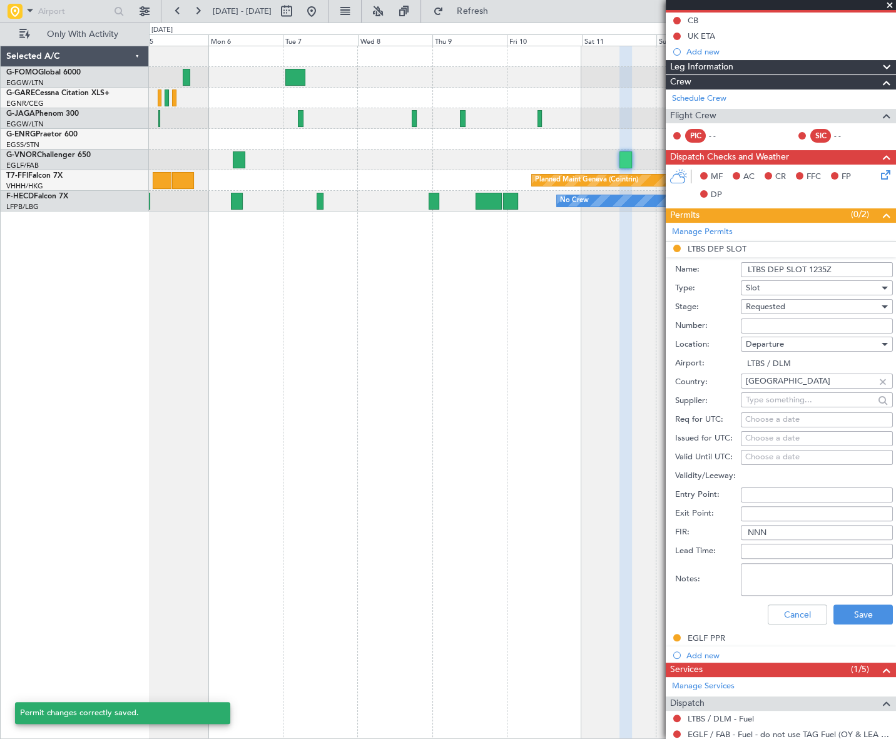
scroll to position [227, 0]
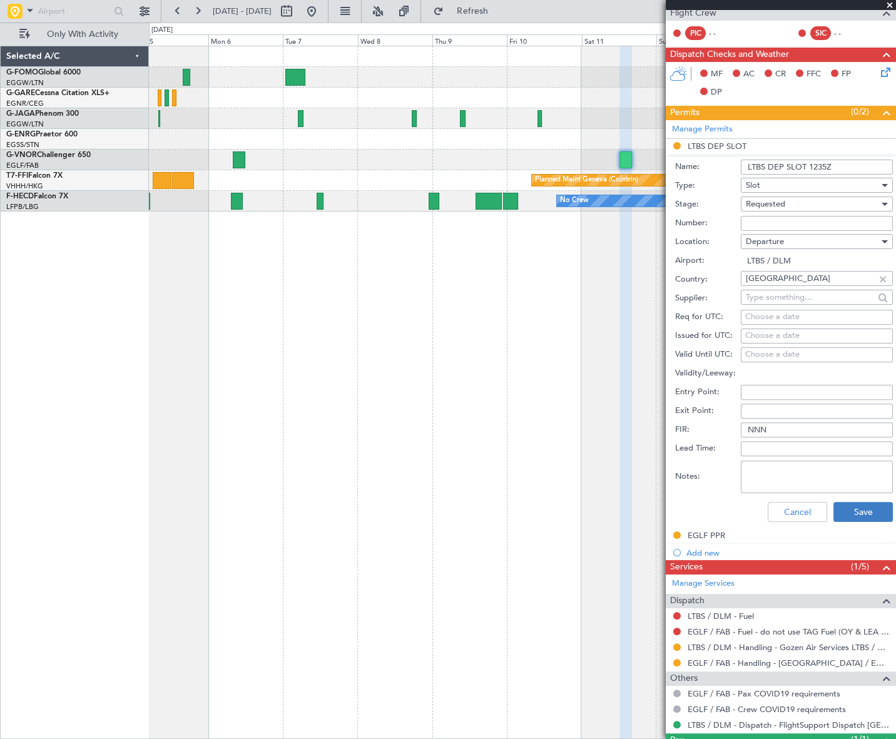
type input "LTBS DEP SLOT 1235Z"
click at [849, 502] on button "Save" at bounding box center [862, 512] width 59 height 20
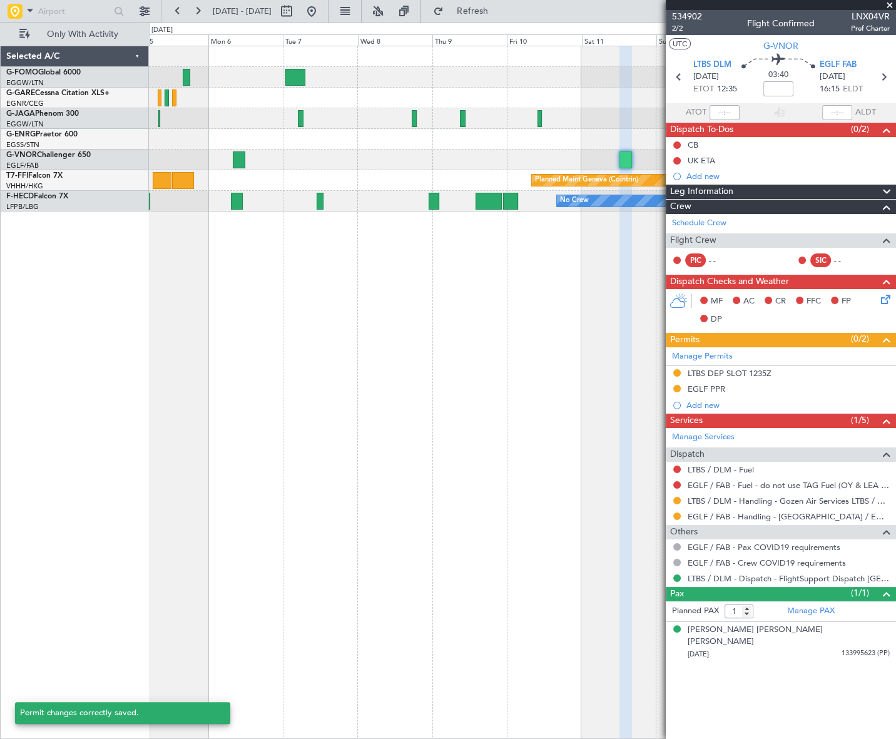
scroll to position [0, 0]
click at [709, 388] on div "EGLF PPR" at bounding box center [706, 388] width 38 height 11
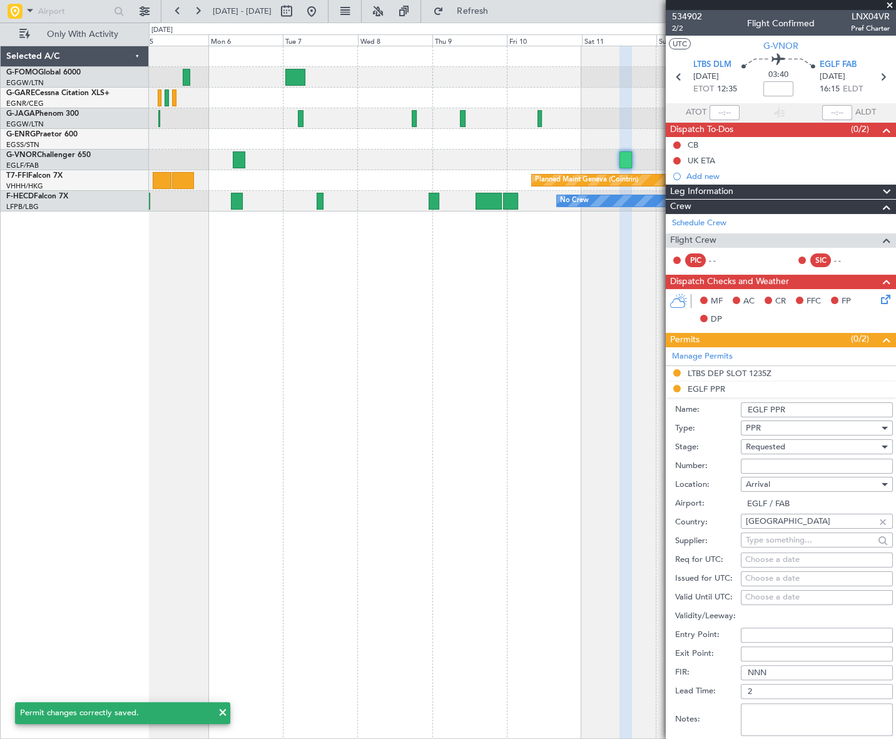
click at [820, 410] on input "EGLF PPR" at bounding box center [817, 409] width 152 height 15
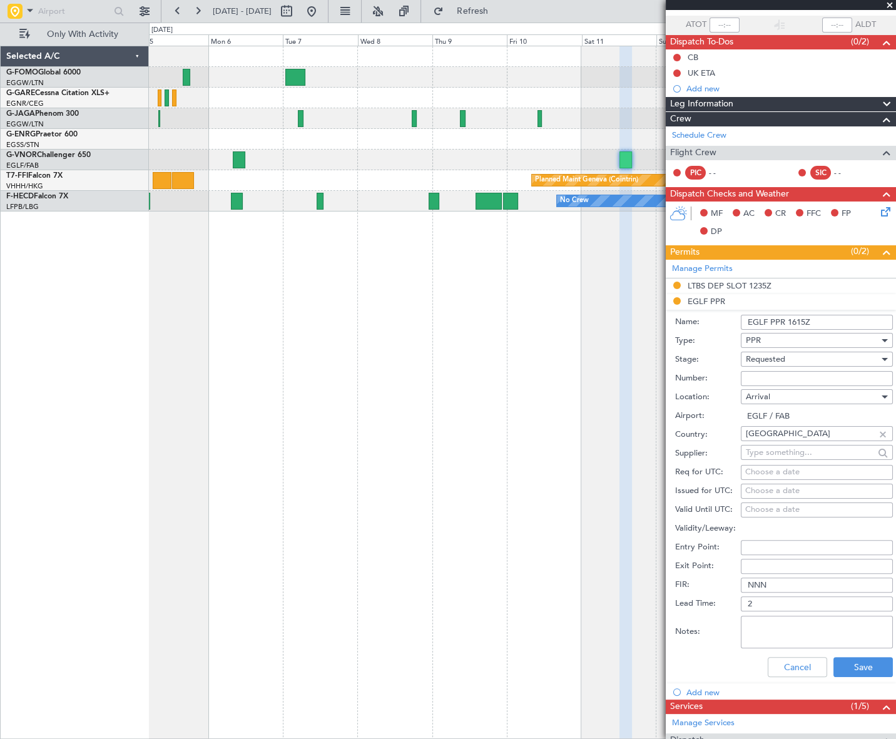
scroll to position [170, 0]
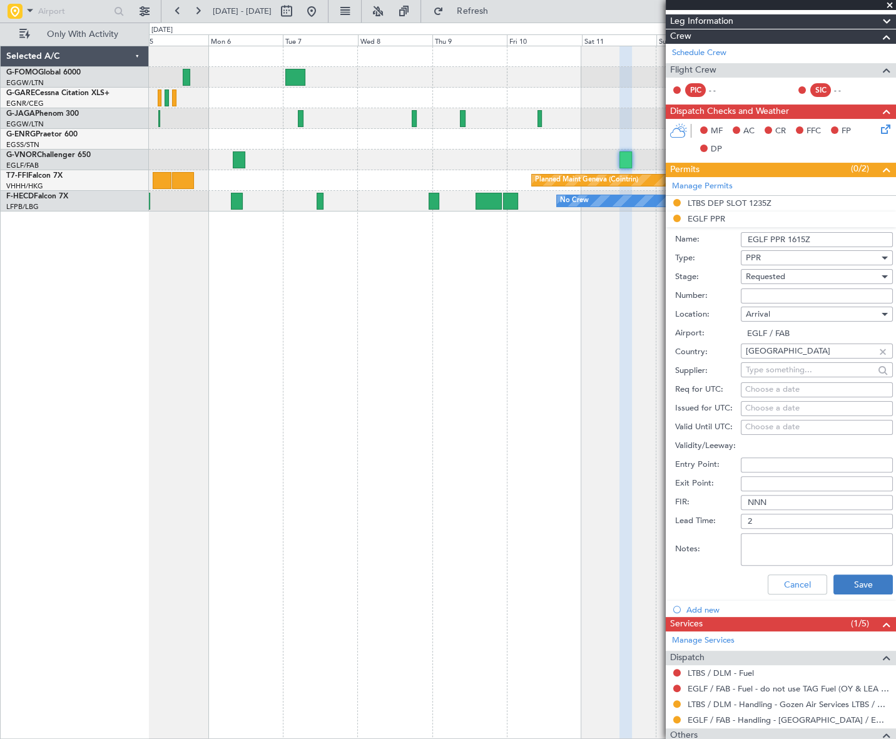
type input "EGLF PPR 1615Z"
click at [844, 575] on button "Save" at bounding box center [862, 584] width 59 height 20
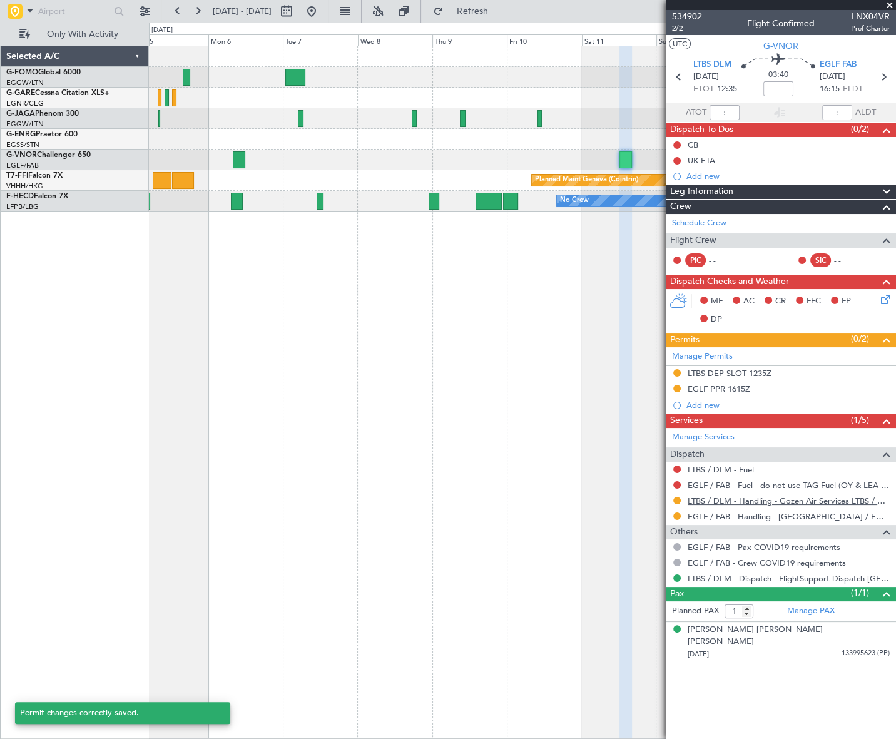
scroll to position [0, 0]
click at [676, 482] on button at bounding box center [677, 485] width 8 height 8
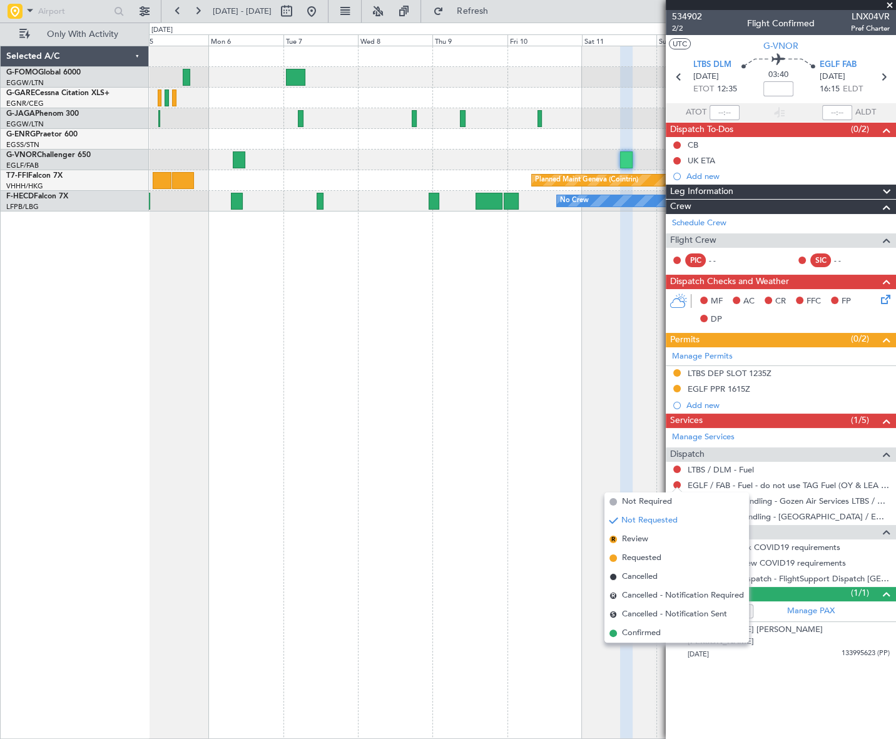
click at [632, 631] on span "Confirmed" at bounding box center [641, 633] width 39 height 13
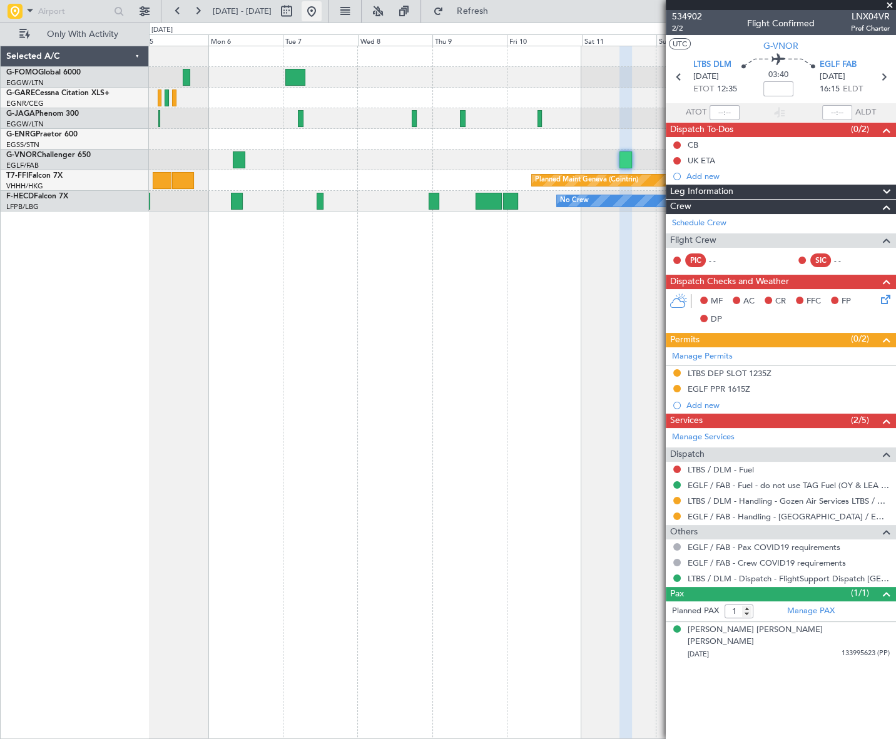
click at [321, 13] on button at bounding box center [311, 11] width 20 height 20
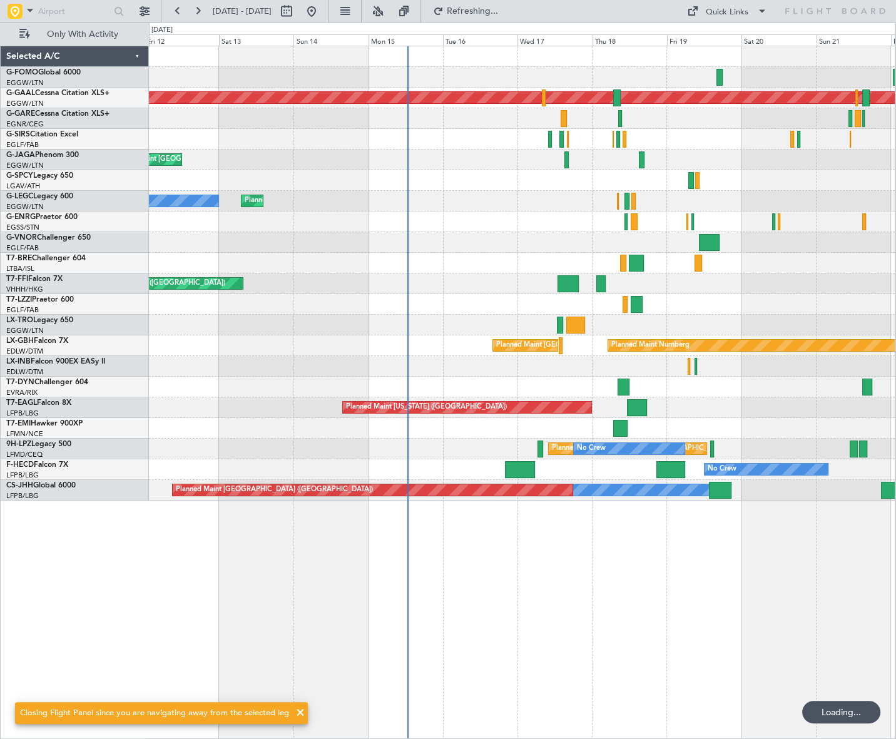
click at [458, 592] on div "Planned Maint Dusseldorf Planned Maint [GEOGRAPHIC_DATA] ([GEOGRAPHIC_DATA]) Pl…" at bounding box center [522, 392] width 746 height 693
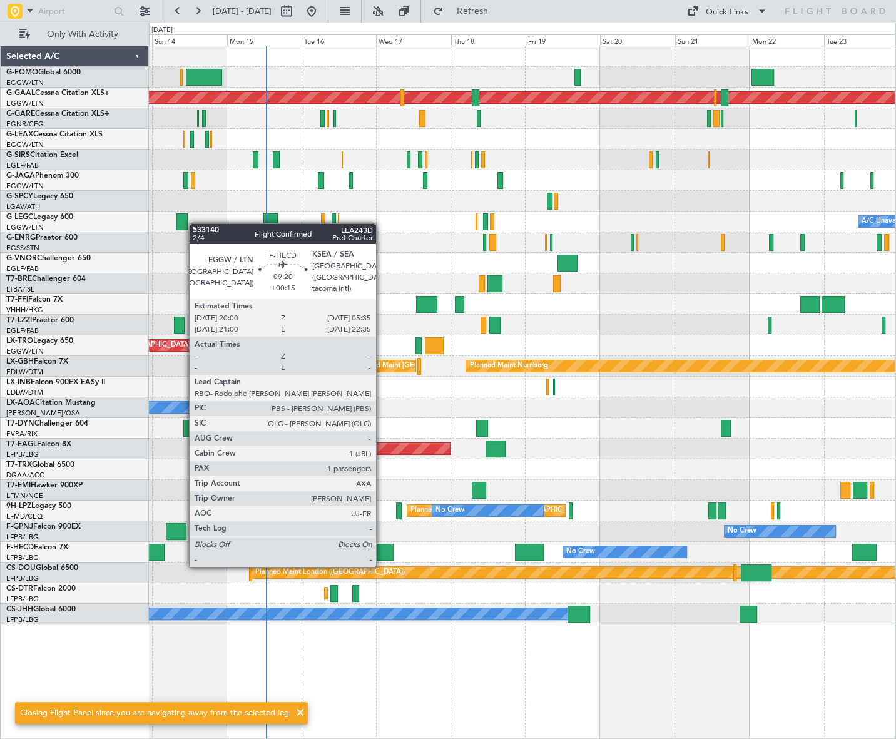
click at [382, 554] on div at bounding box center [378, 552] width 30 height 17
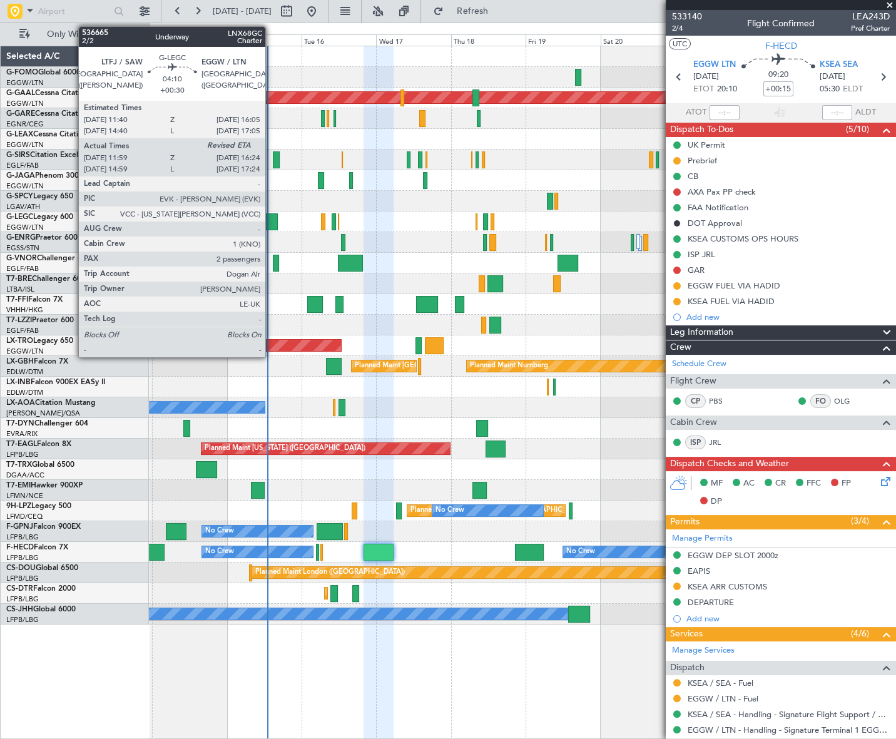
click at [271, 220] on div at bounding box center [270, 221] width 14 height 17
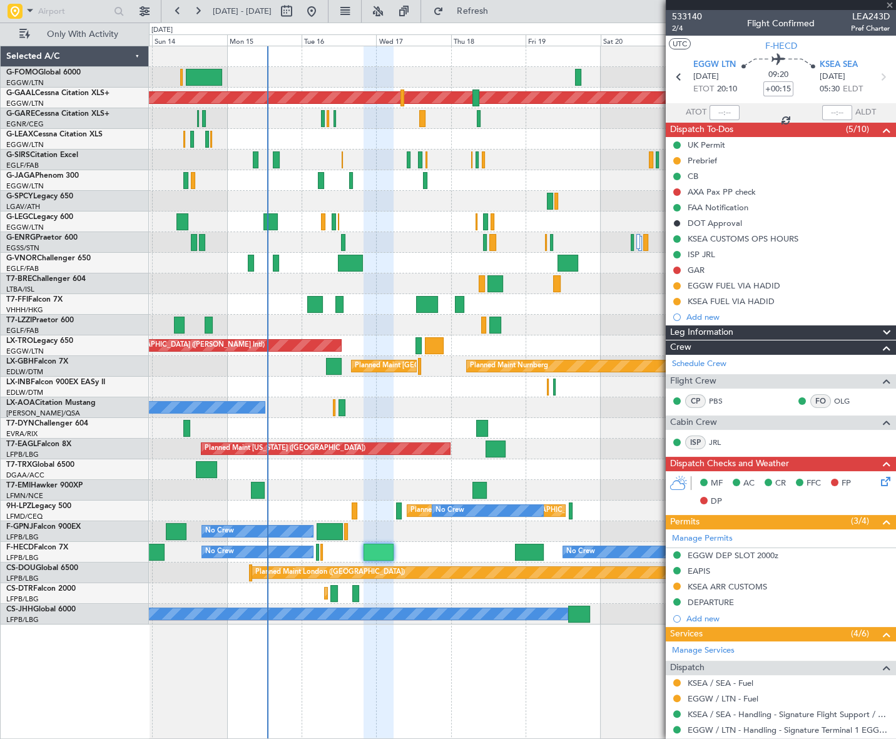
type input "+00:30"
type input "11:59"
type input "2"
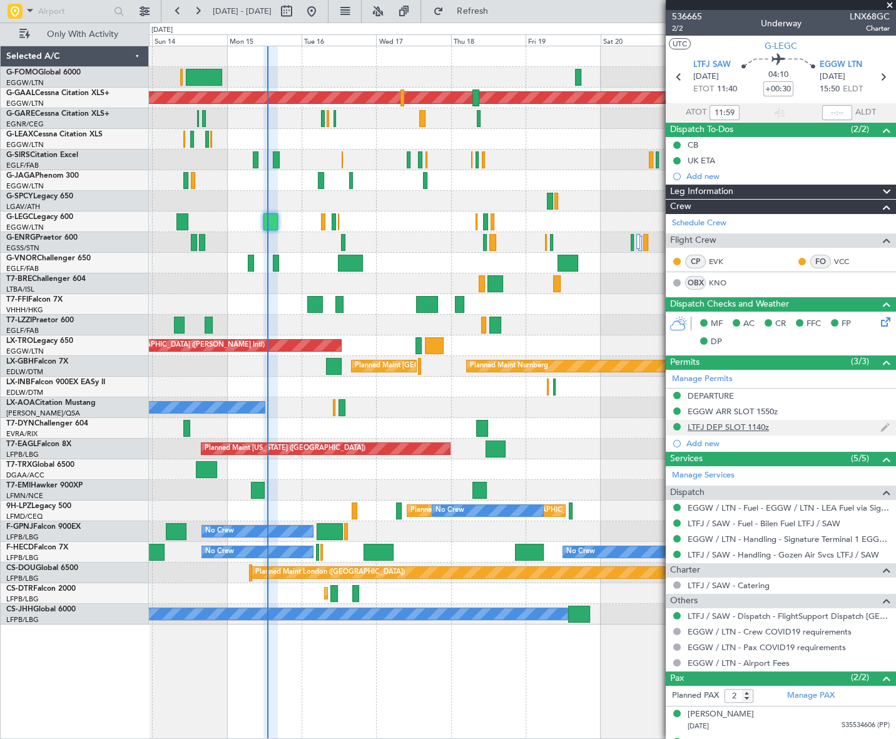
click at [751, 422] on div "LTFJ DEP SLOT 1140z" at bounding box center [727, 427] width 81 height 11
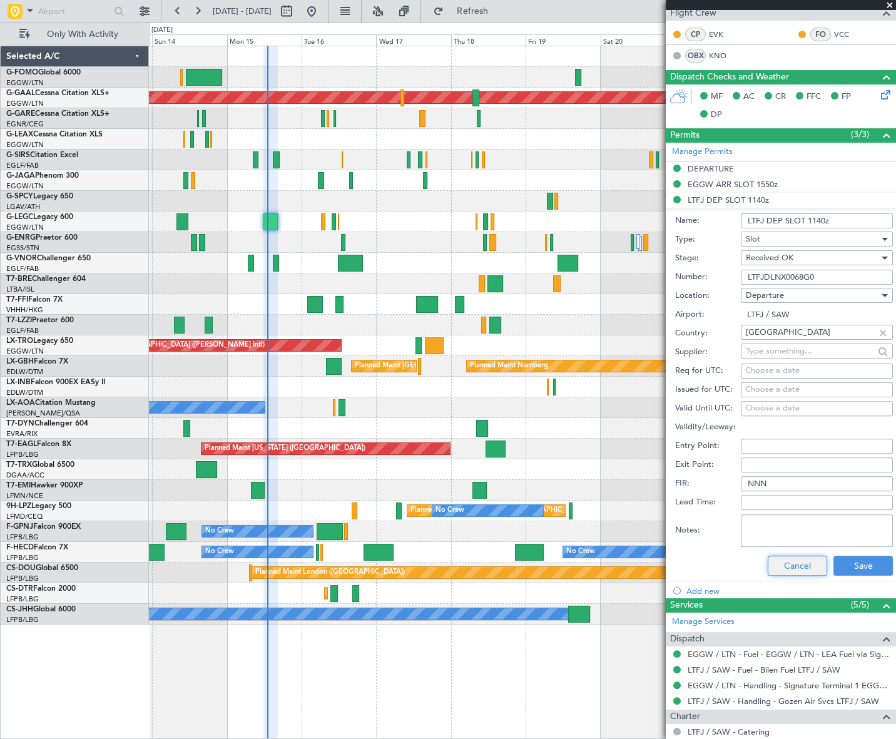
click at [801, 558] on button "Cancel" at bounding box center [796, 565] width 59 height 20
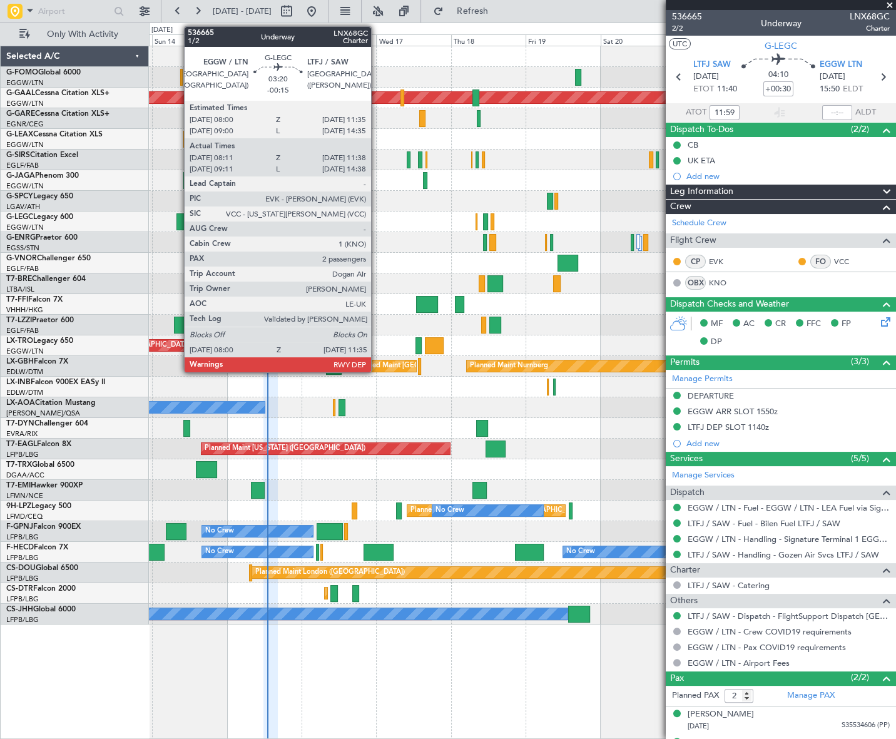
click at [178, 220] on div at bounding box center [181, 221] width 11 height 17
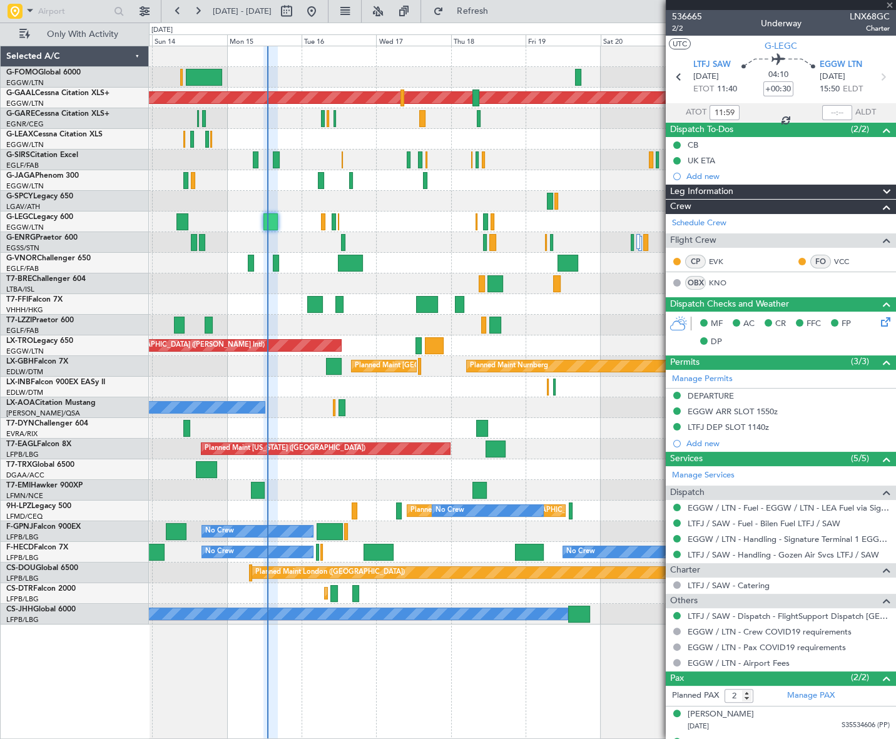
type input "-00:15"
type input "08:11"
type input "11:23"
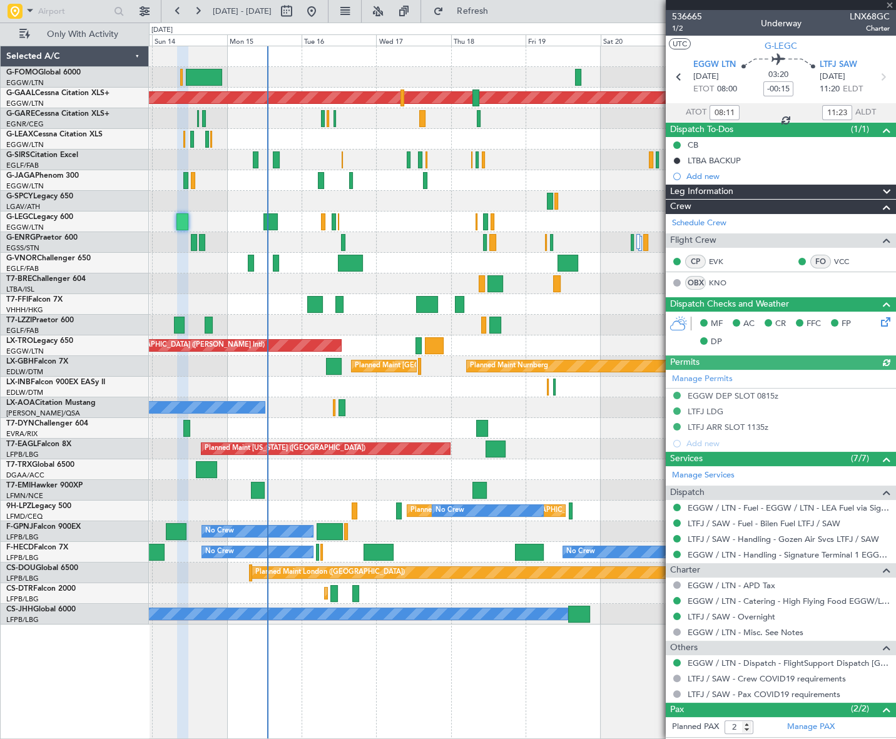
click at [709, 190] on span "Leg Information" at bounding box center [701, 192] width 63 height 14
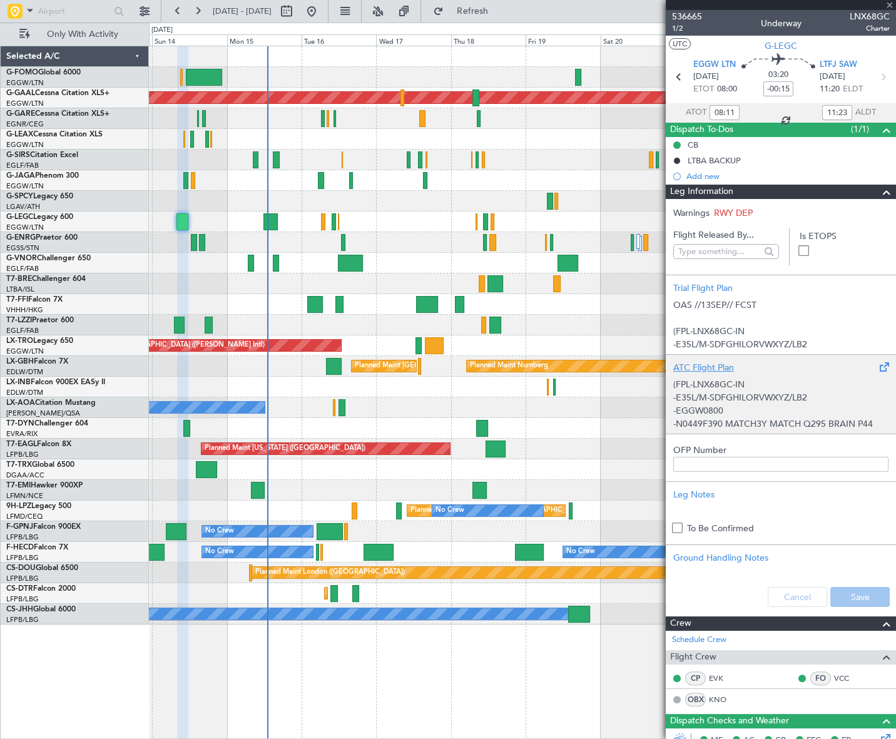
click at [789, 402] on p "-E35L/M-SDFGHILORVWXYZ/LB2" at bounding box center [780, 397] width 215 height 13
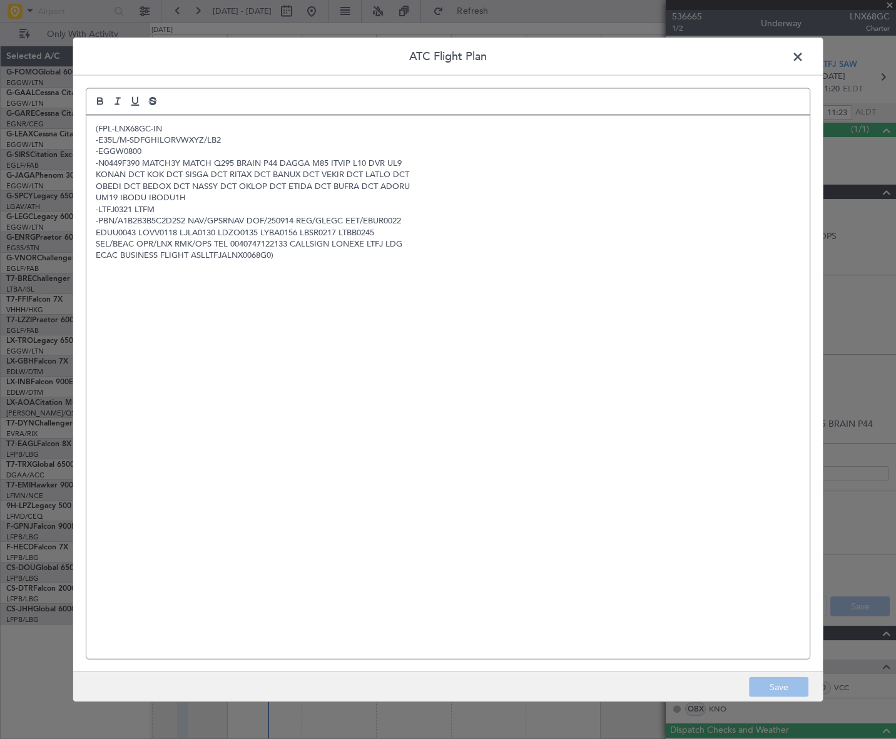
click at [804, 54] on span at bounding box center [804, 59] width 0 height 25
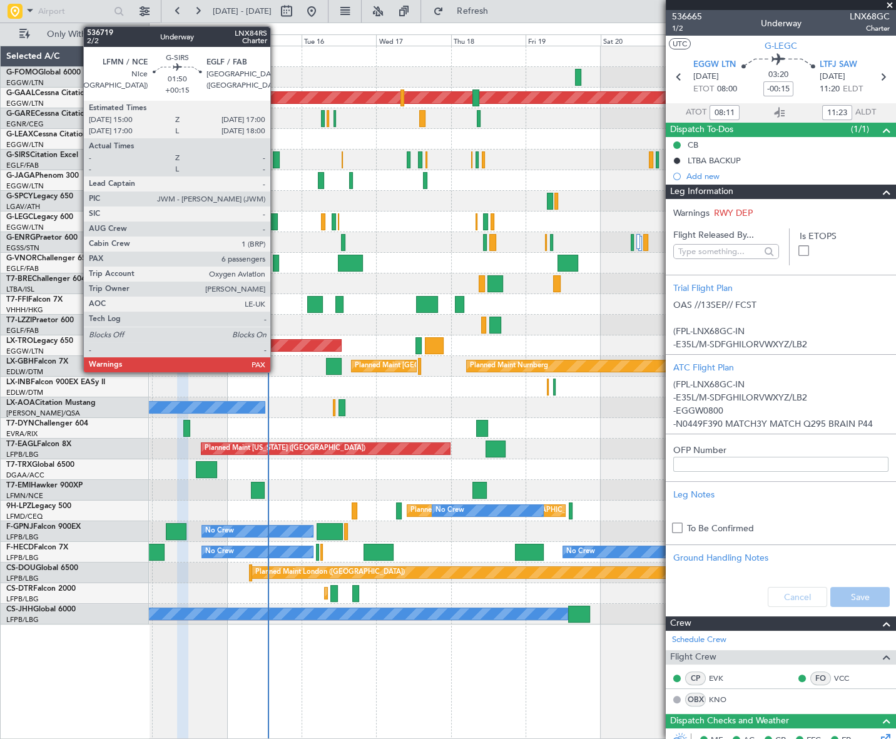
click at [276, 158] on div at bounding box center [276, 159] width 6 height 17
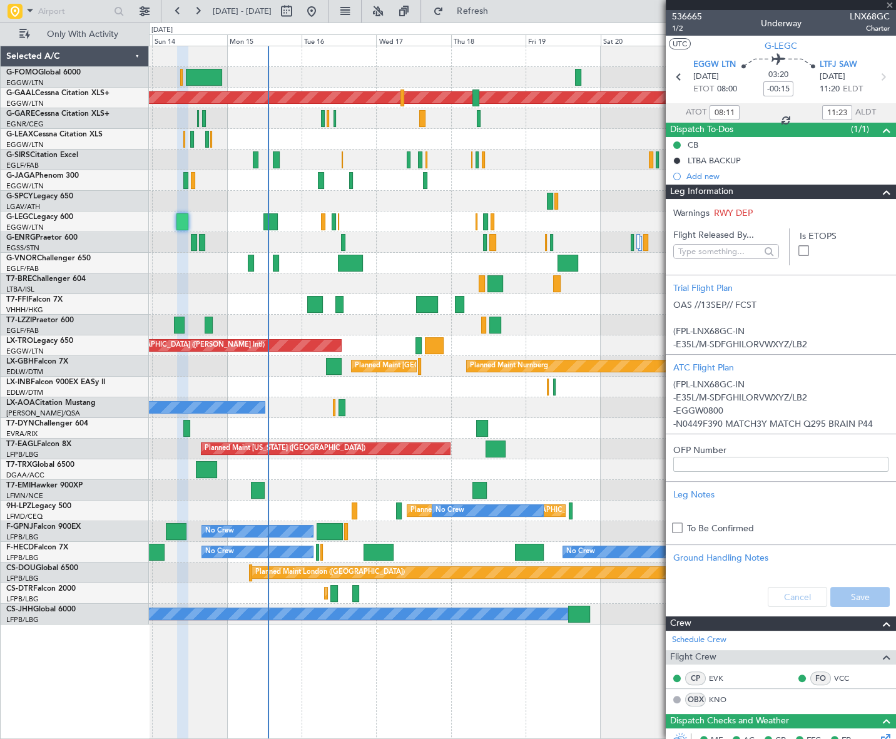
type input "+00:15"
type input "6"
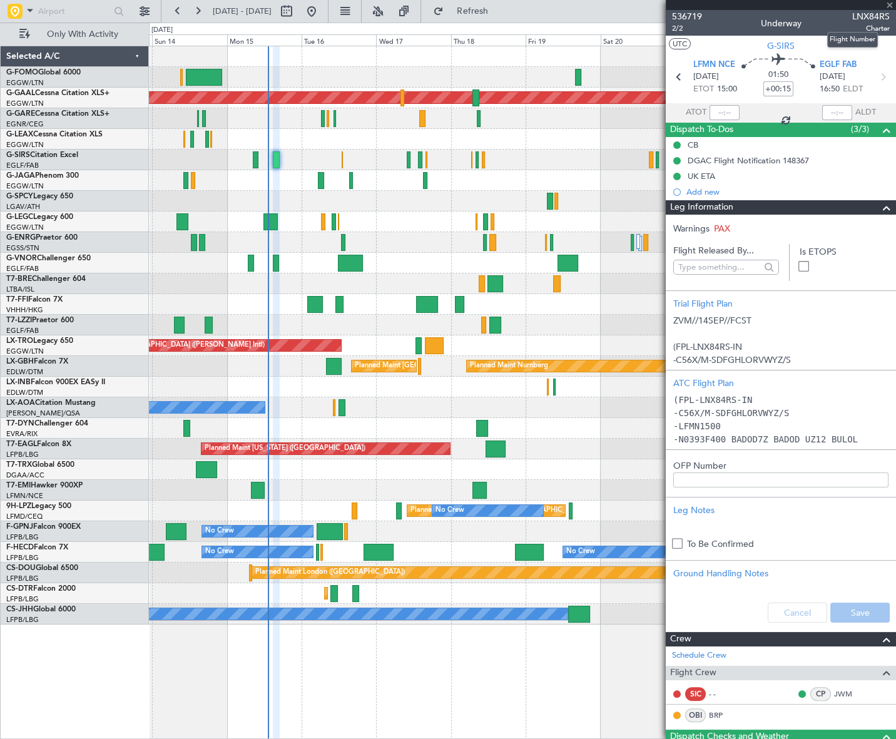
click at [857, 14] on span "LNX84RS" at bounding box center [871, 16] width 38 height 13
copy span "LNX84RS"
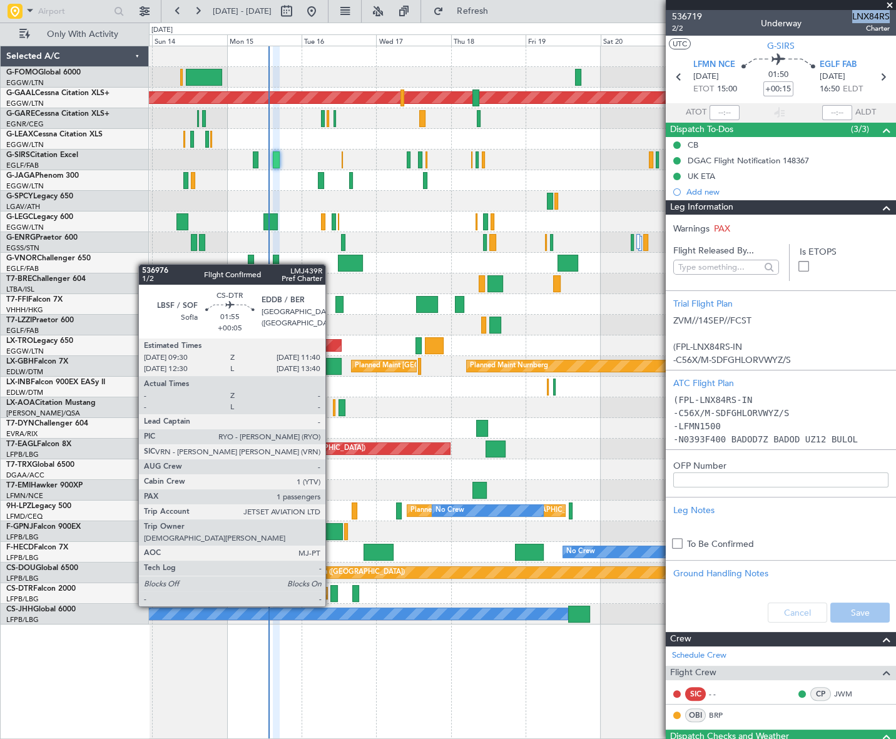
click at [331, 594] on div at bounding box center [333, 593] width 7 height 17
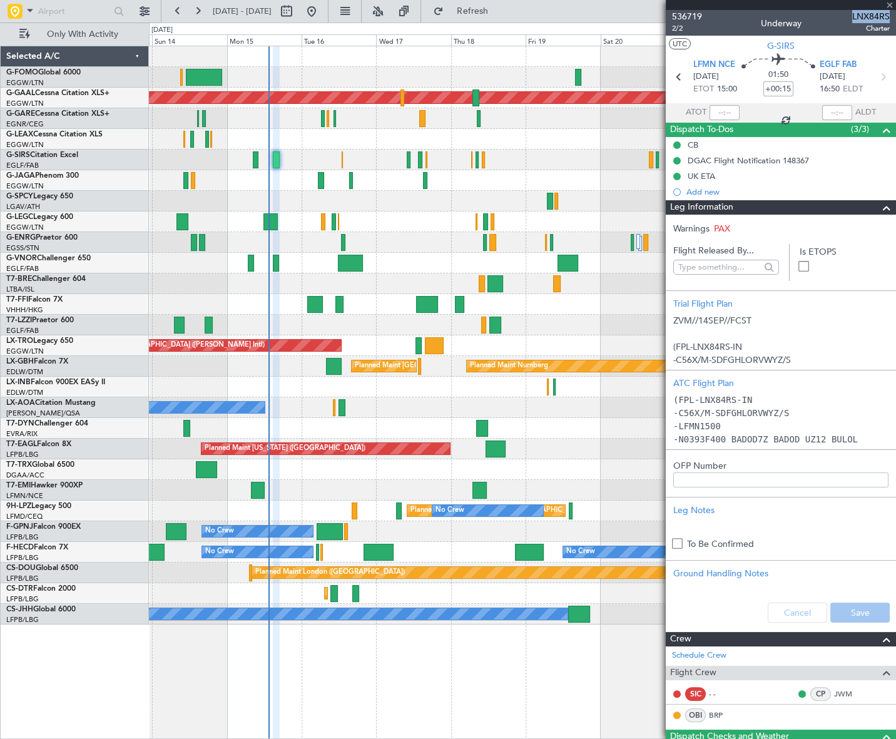
type input "+00:05"
type input "1"
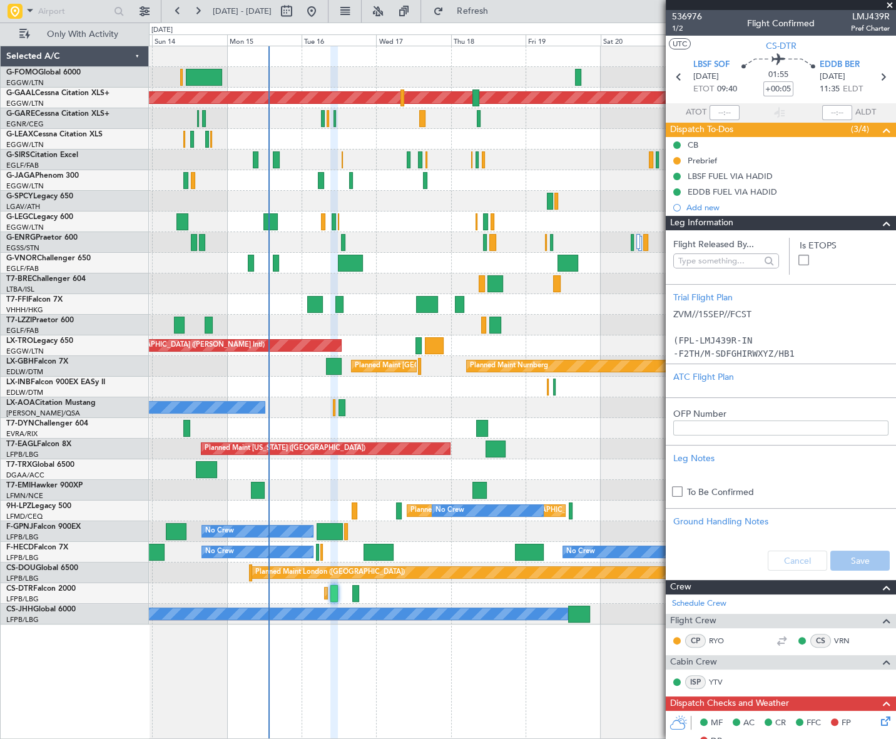
click at [879, 223] on span at bounding box center [886, 223] width 15 height 15
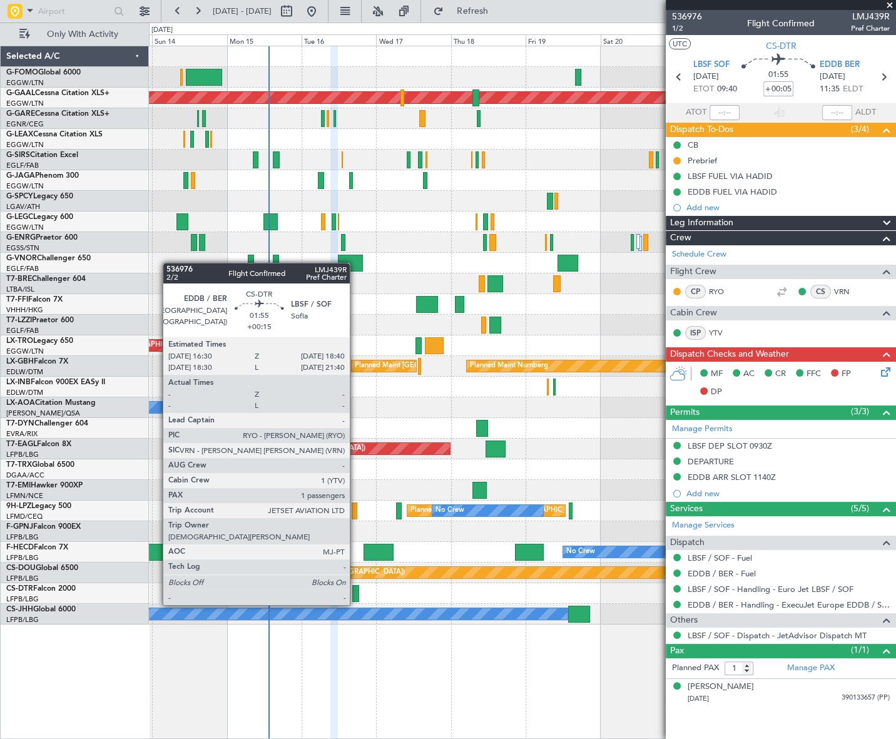
click at [355, 592] on div at bounding box center [355, 593] width 7 height 17
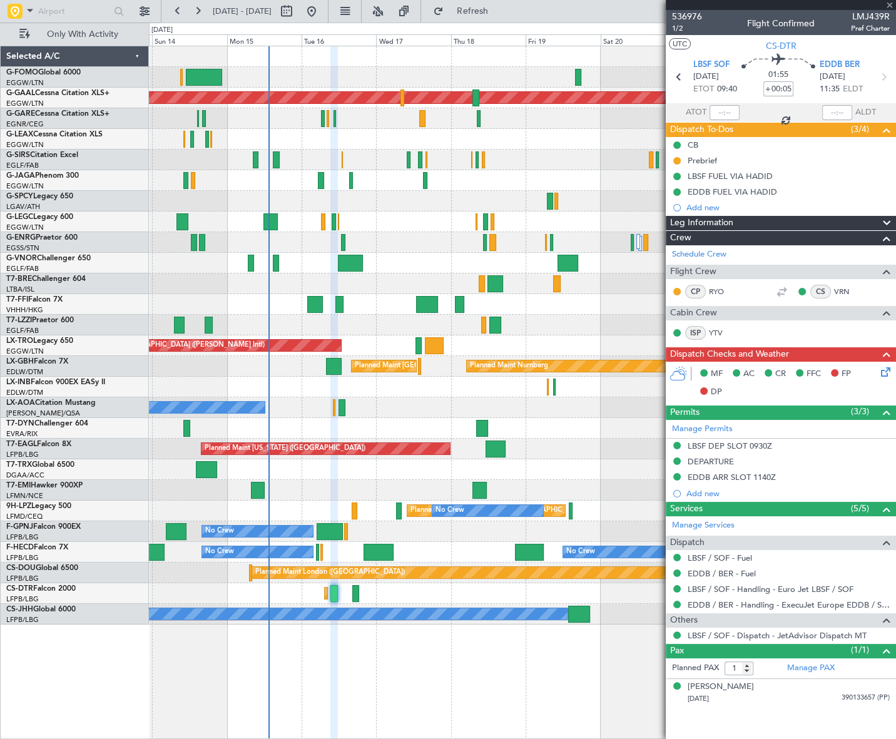
type input "+00:15"
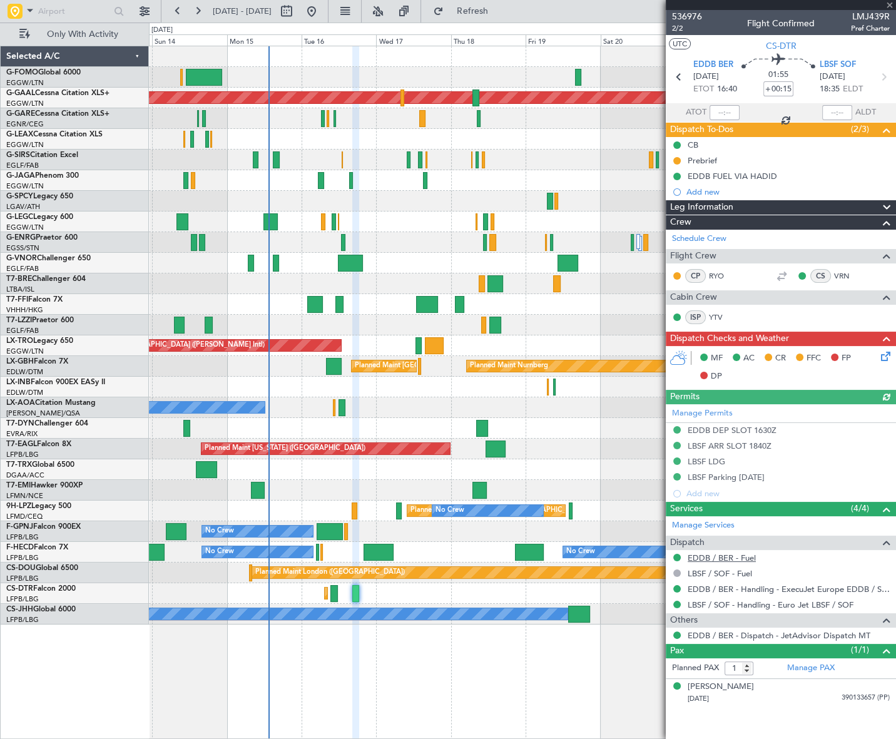
click at [717, 556] on link "EDDB / BER - Fuel" at bounding box center [721, 557] width 68 height 11
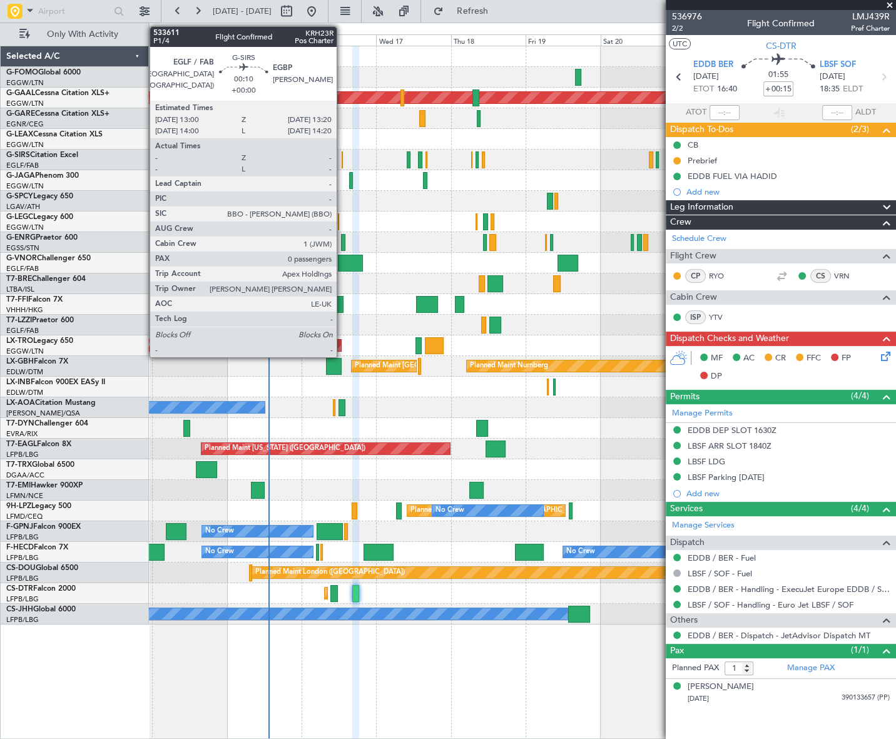
click at [342, 158] on div at bounding box center [342, 159] width 1 height 17
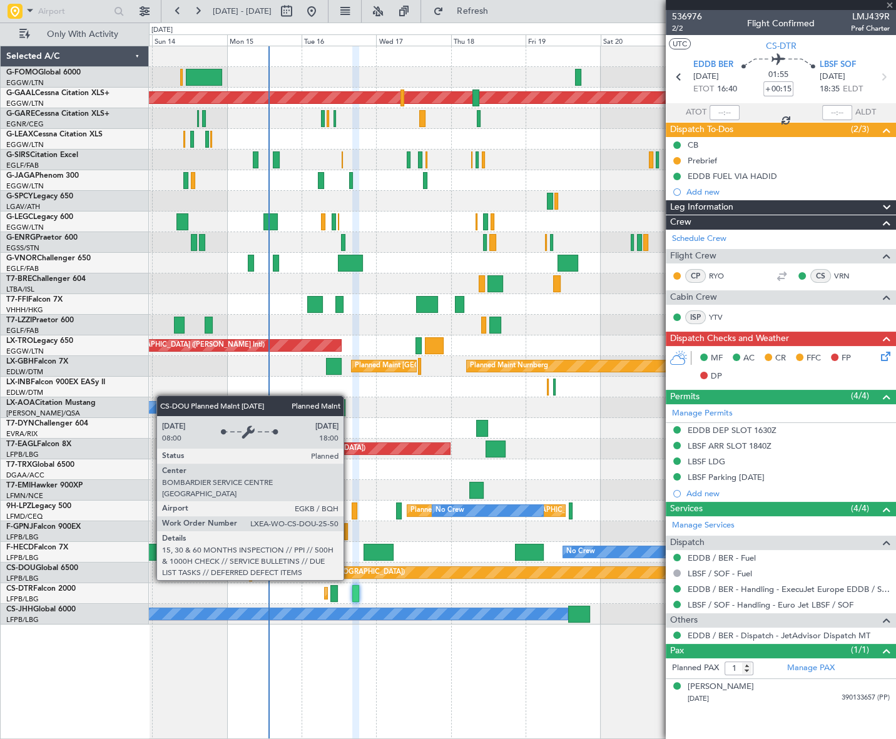
type input "0"
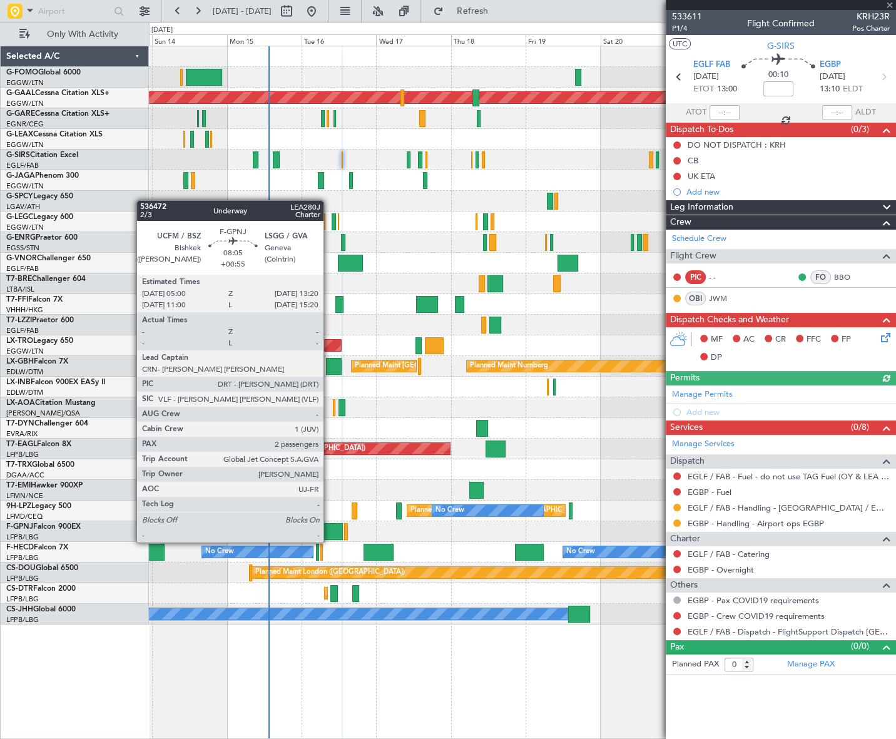
click at [329, 530] on div at bounding box center [329, 531] width 26 height 17
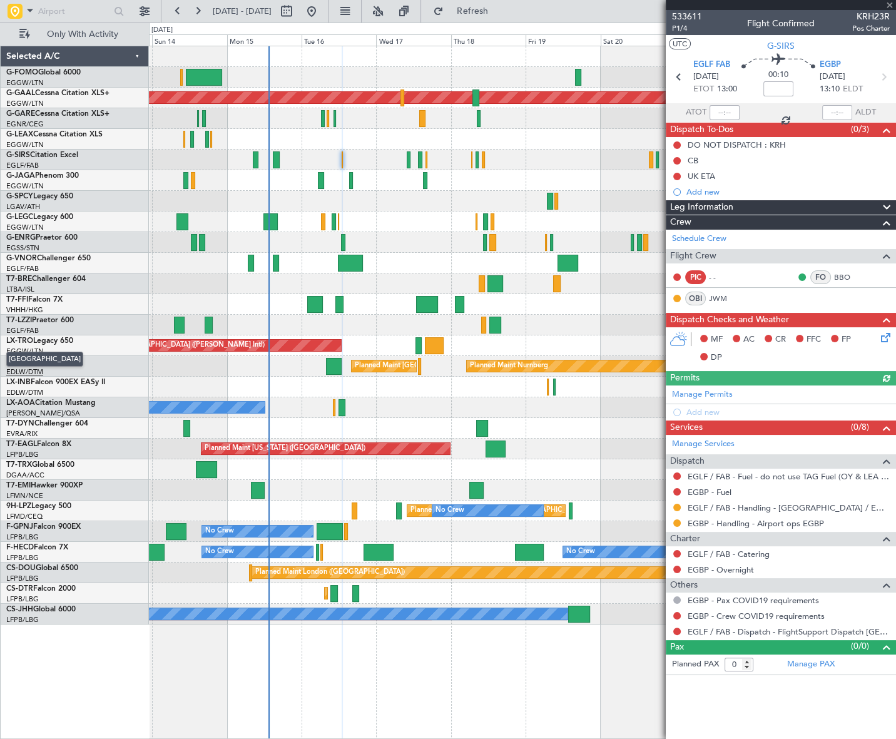
type input "+00:55"
type input "2"
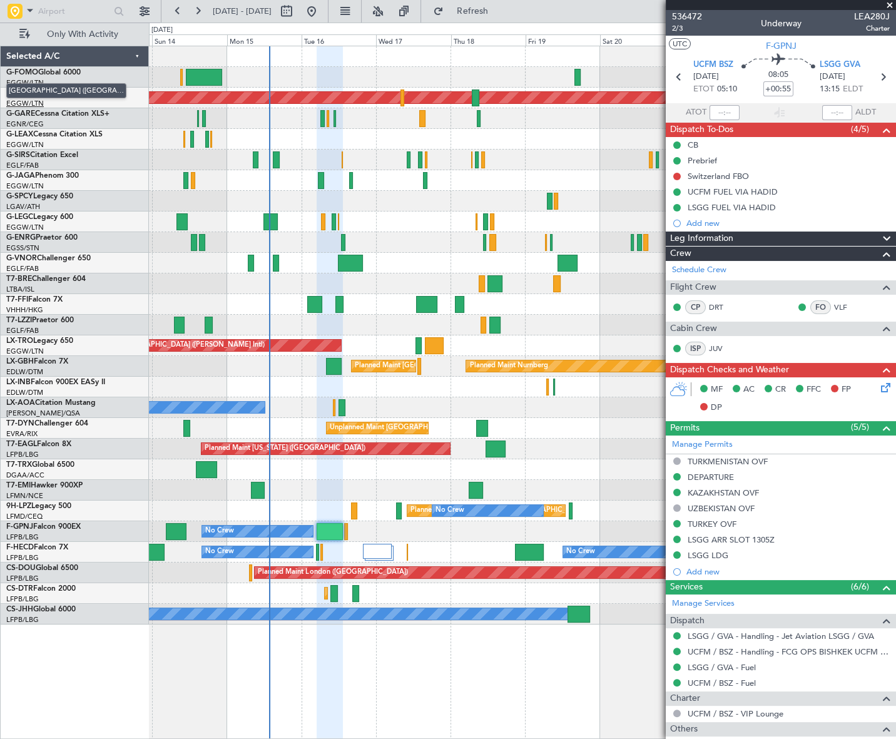
click at [40, 103] on link "EGGW/LTN London ([GEOGRAPHIC_DATA])" at bounding box center [25, 103] width 38 height 9
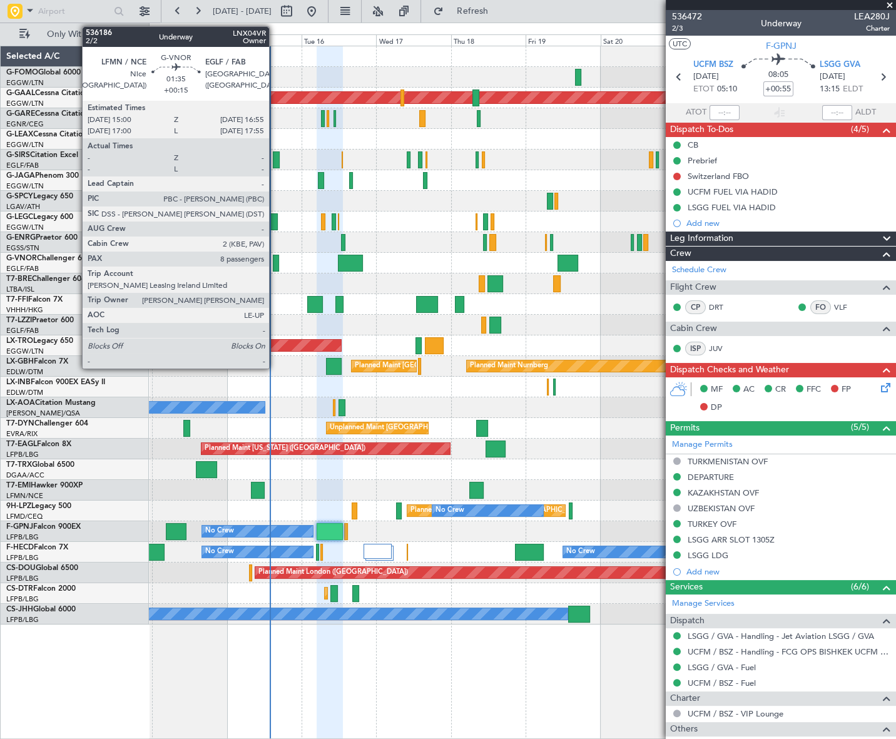
click at [275, 264] on div at bounding box center [276, 263] width 6 height 17
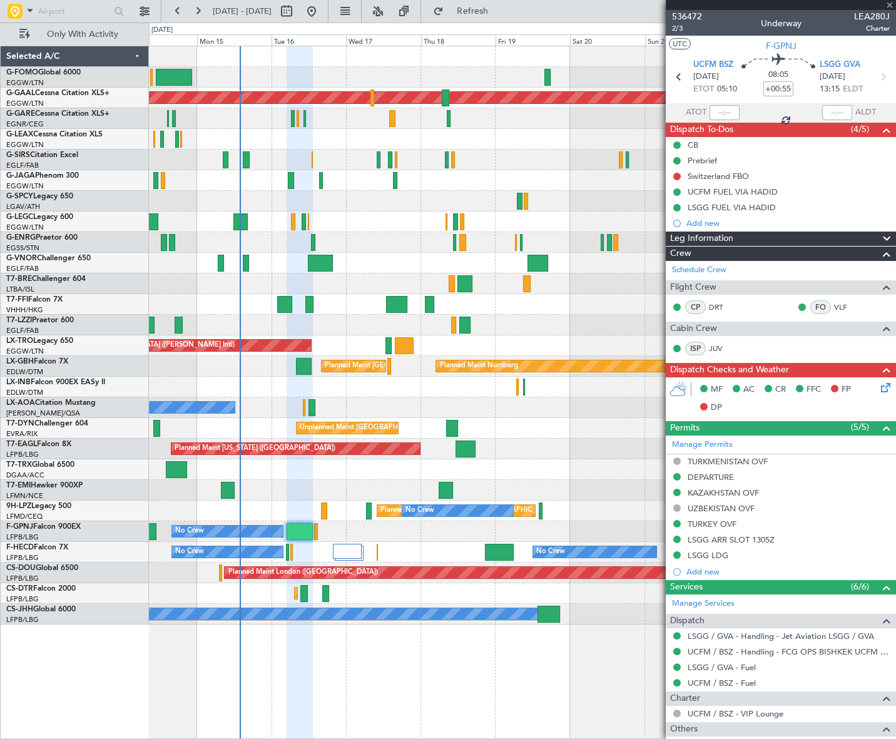
click at [250, 309] on div "Planned Maint Tianjin ([GEOGRAPHIC_DATA])" at bounding box center [522, 304] width 746 height 21
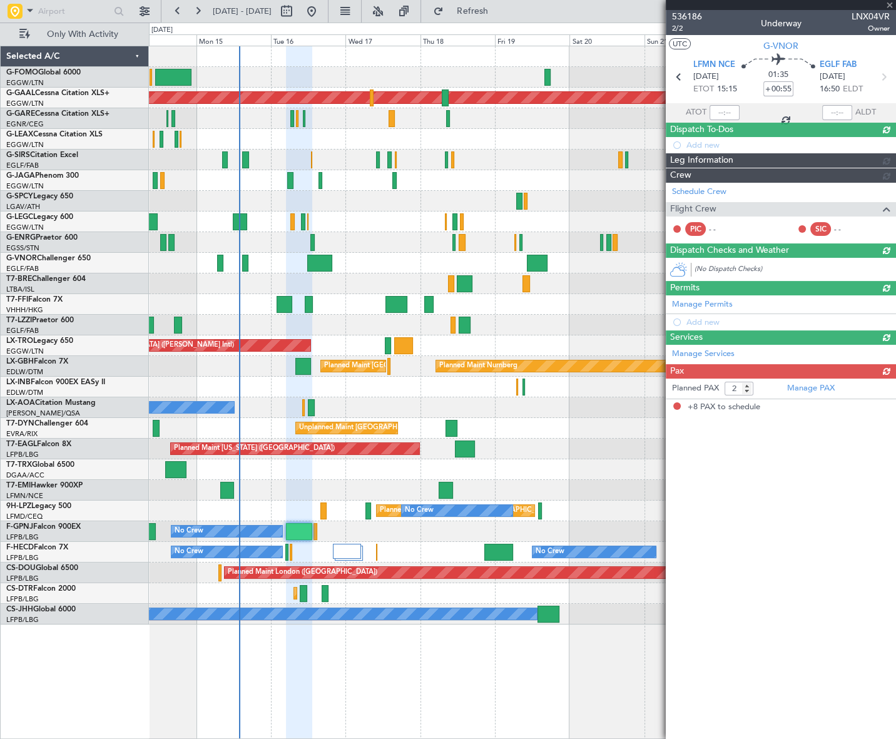
type input "+00:15"
type input "8"
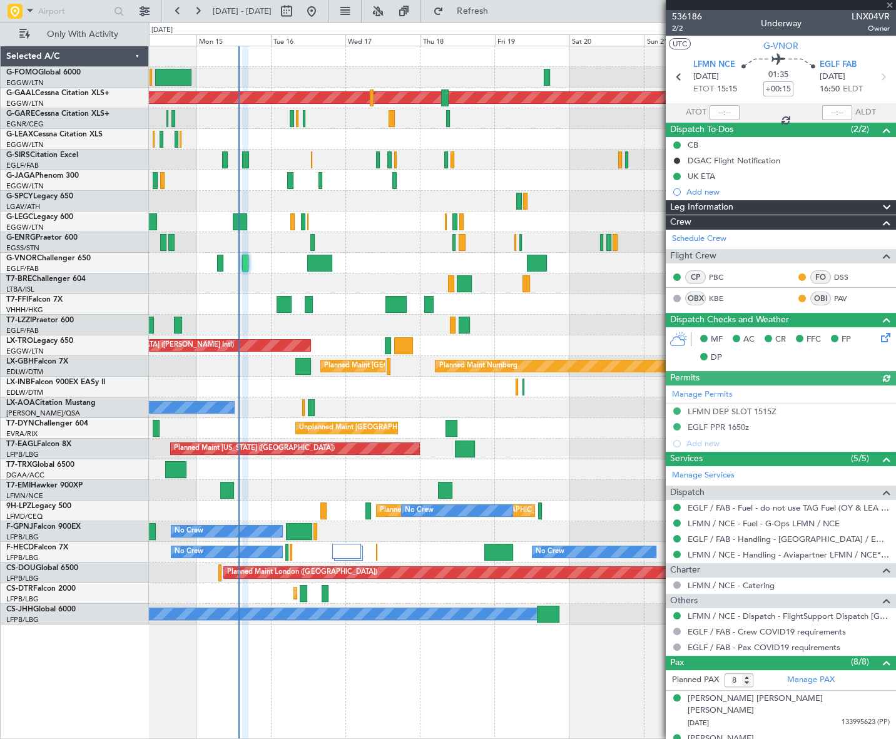
click at [756, 408] on div "Manage Permits LFMN DEP SLOT 1515Z EGLF PPR 1650z Add new" at bounding box center [781, 418] width 230 height 66
click at [732, 413] on div "LFMN DEP SLOT 1515Z" at bounding box center [731, 411] width 89 height 11
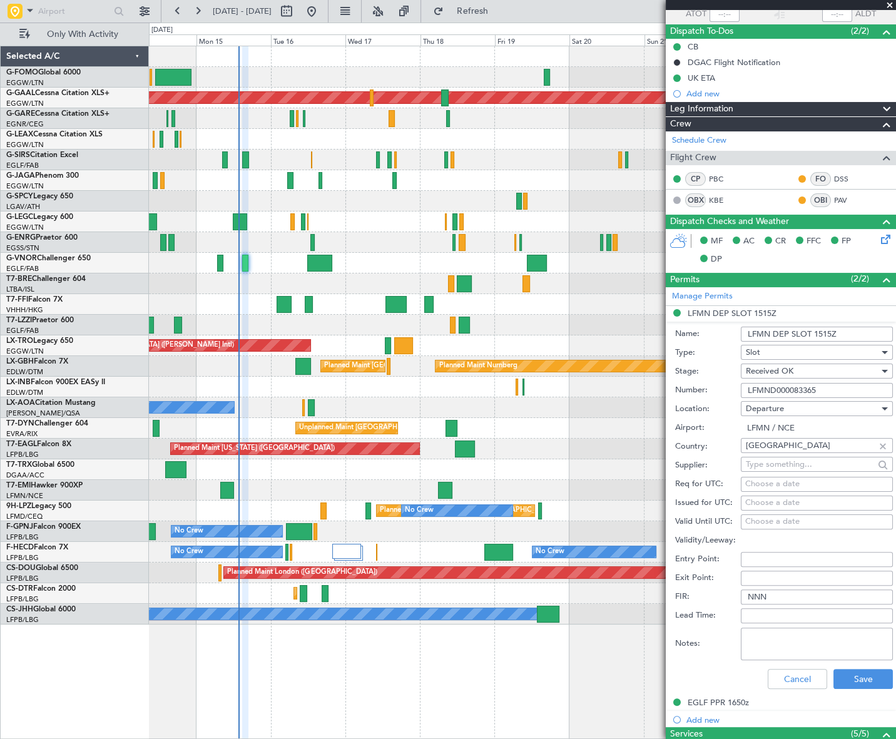
scroll to position [170, 0]
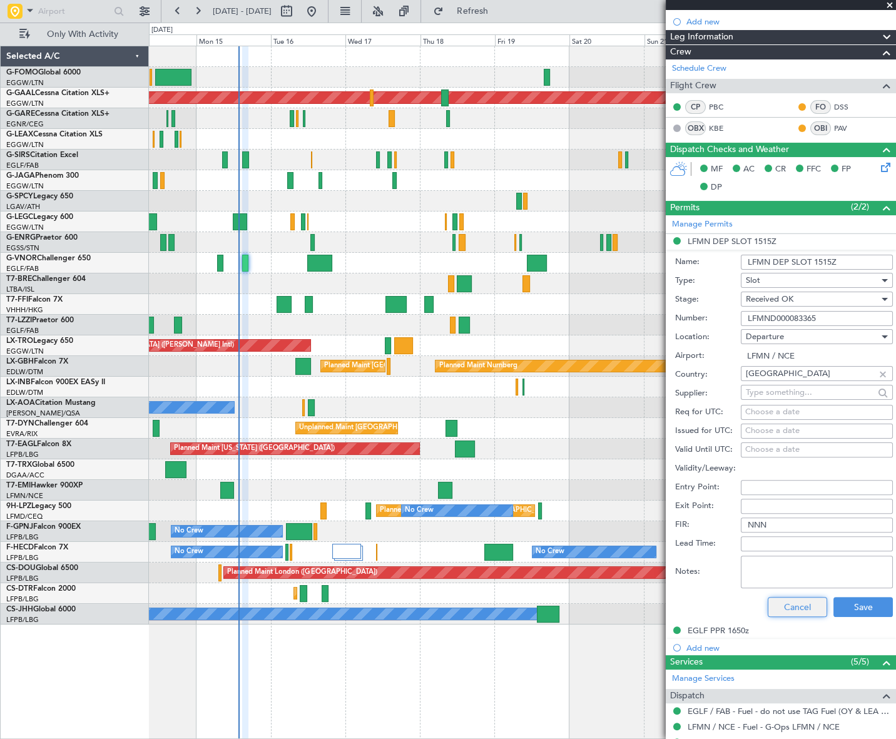
click at [812, 612] on button "Cancel" at bounding box center [796, 607] width 59 height 20
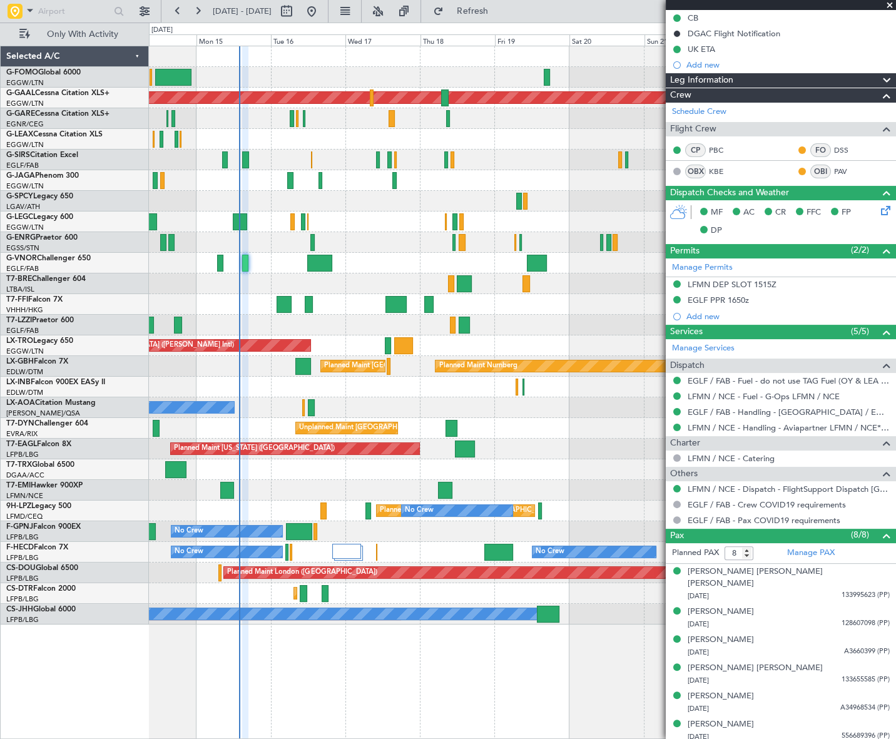
scroll to position [0, 0]
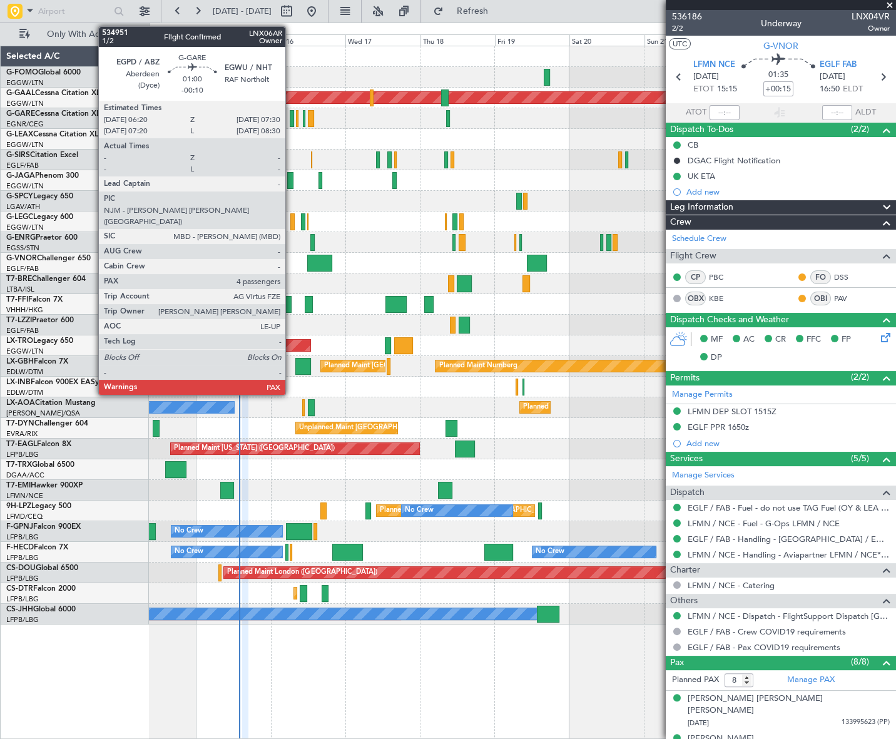
click at [291, 120] on div at bounding box center [292, 118] width 4 height 17
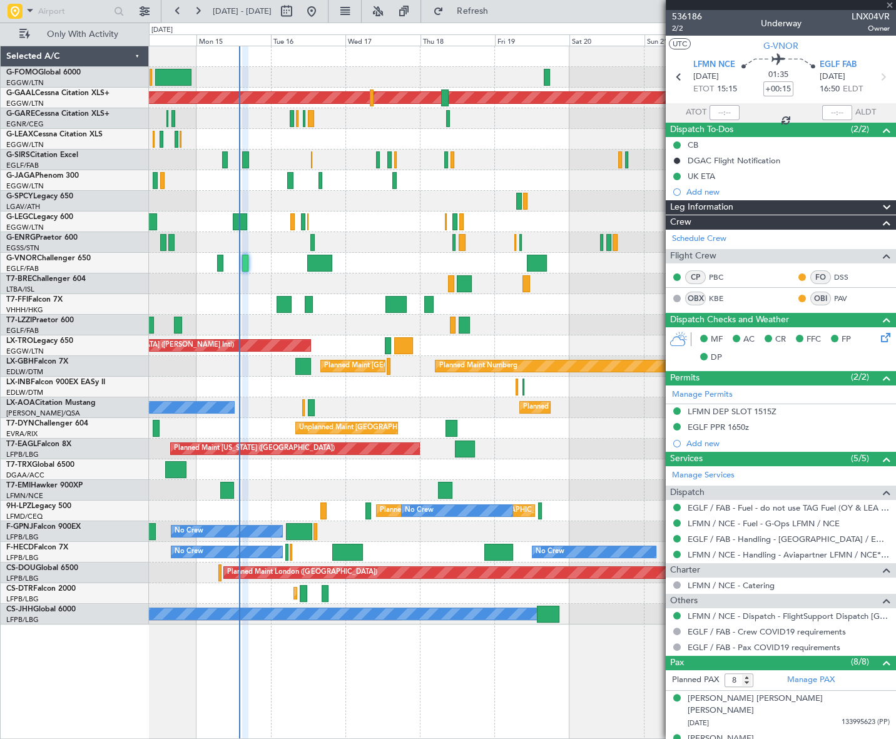
type input "-00:10"
type input "4"
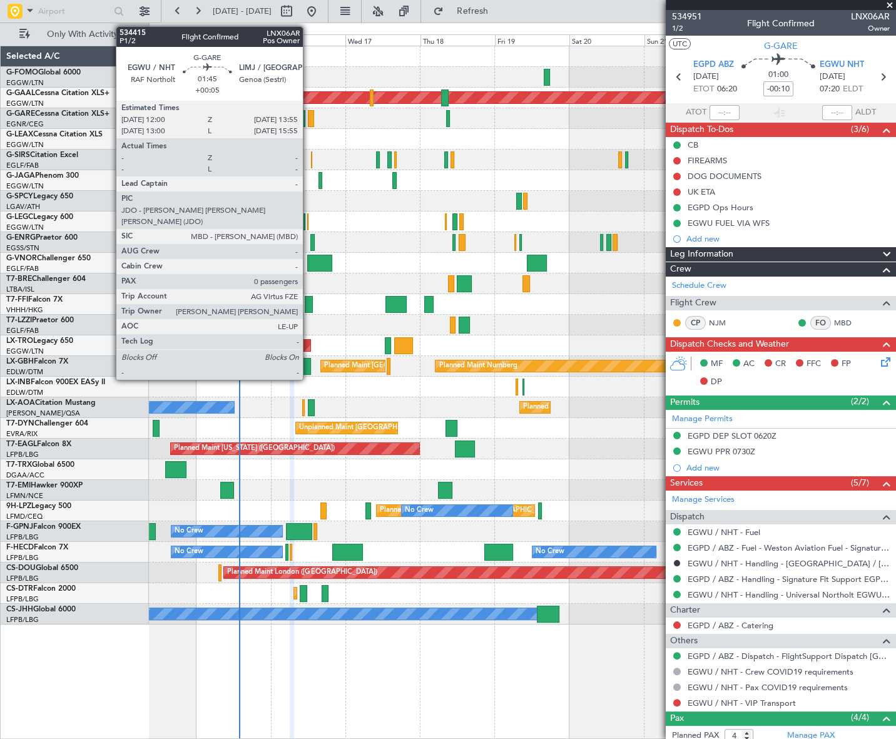
click at [309, 118] on div at bounding box center [311, 118] width 6 height 17
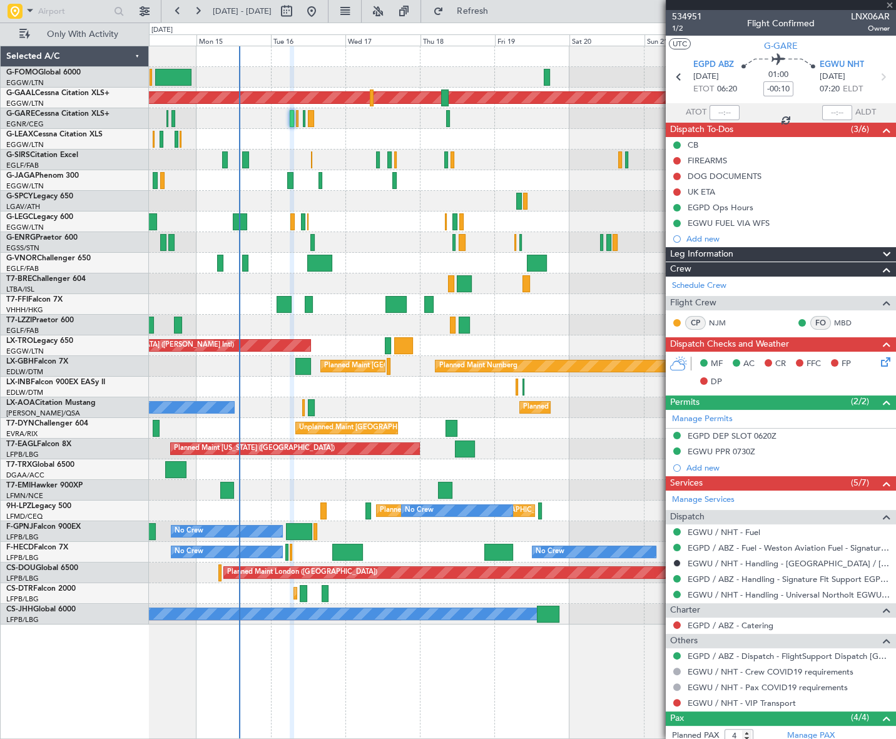
type input "+00:05"
type input "0"
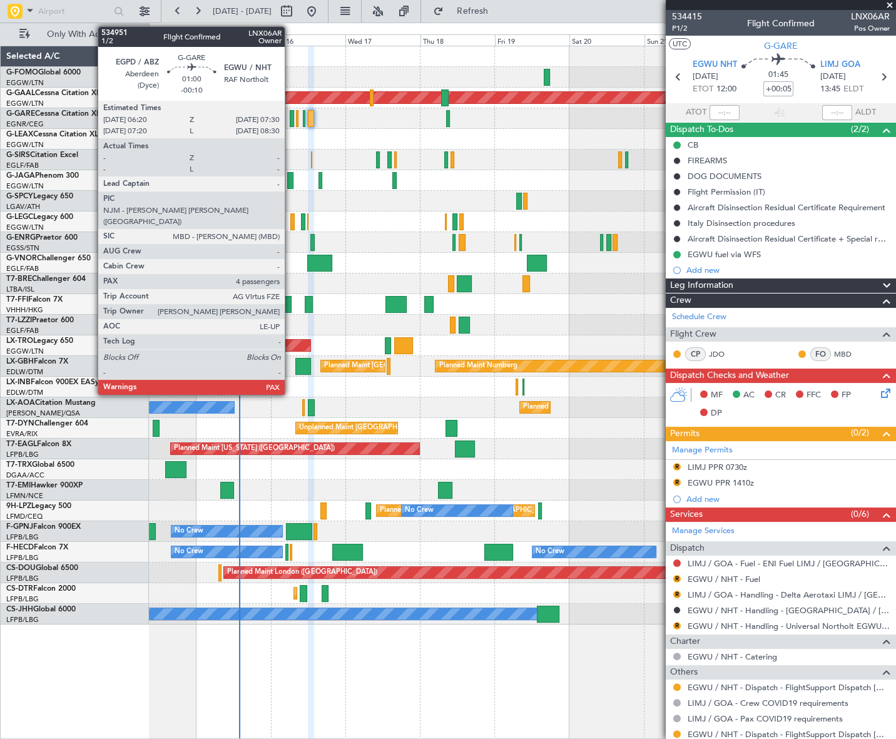
click at [291, 118] on div at bounding box center [292, 118] width 4 height 17
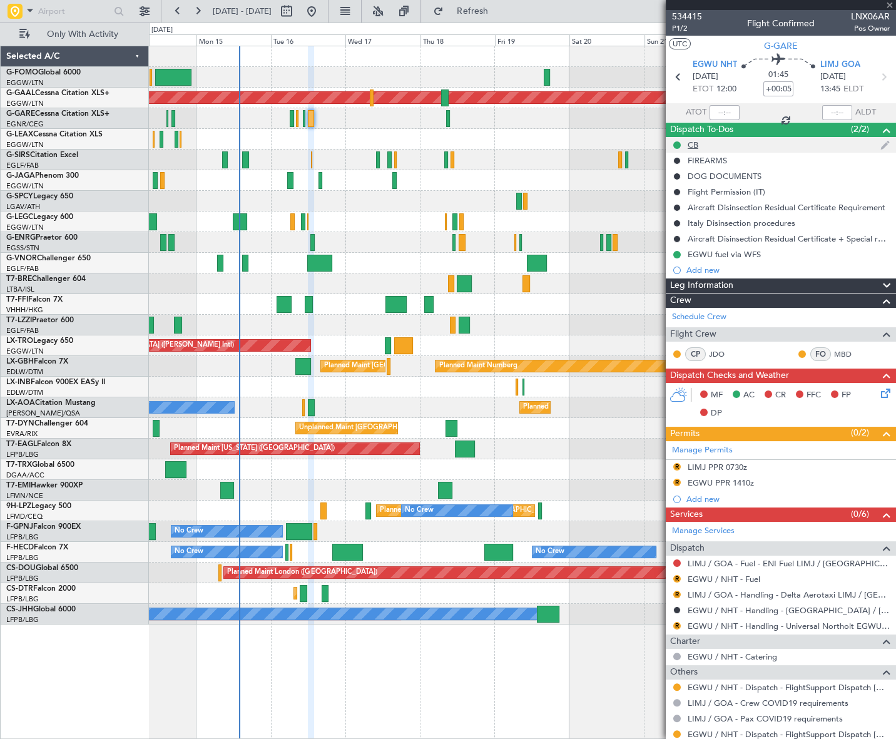
type input "-00:10"
type input "4"
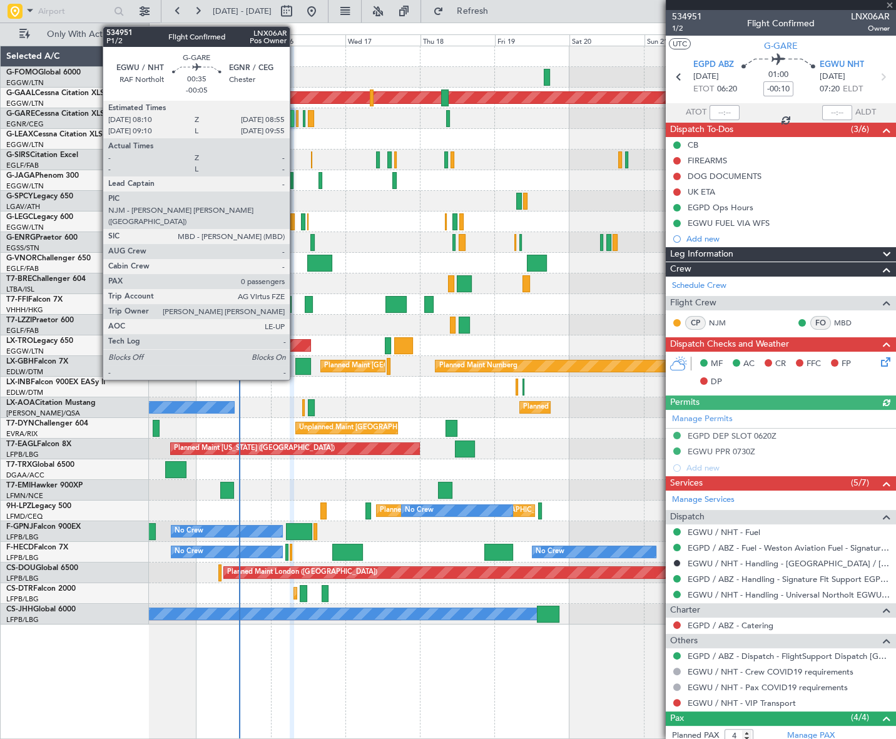
click at [296, 119] on div at bounding box center [297, 118] width 3 height 17
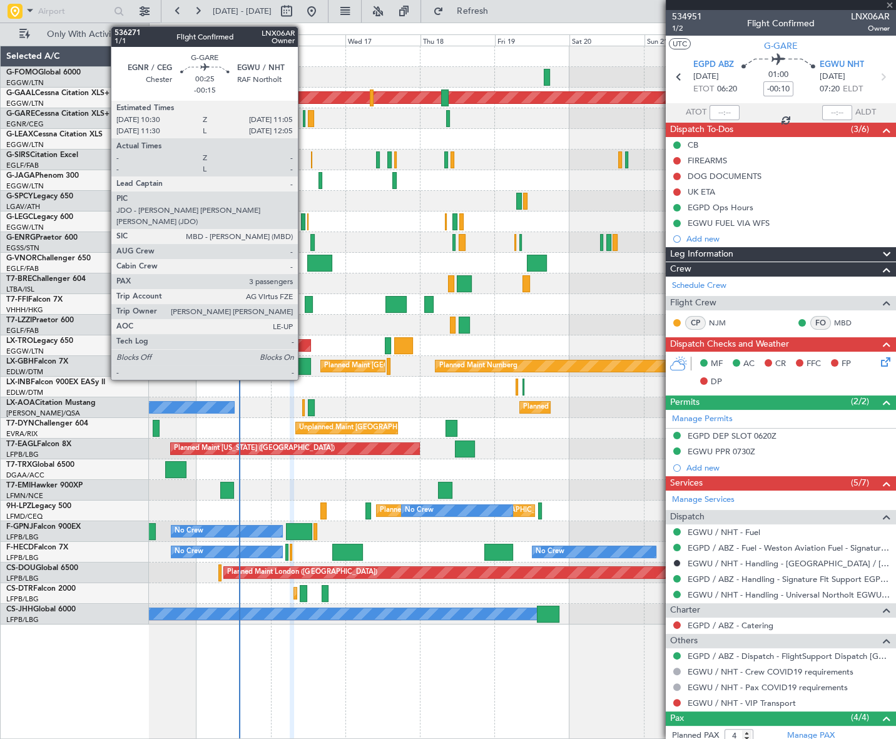
type input "-00:05"
type input "0"
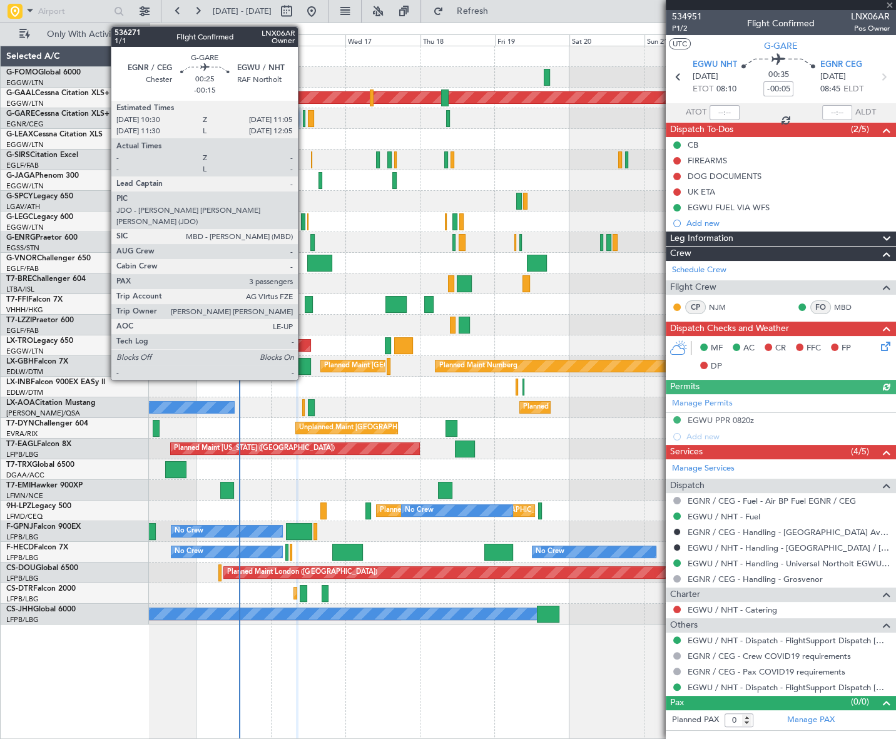
click at [303, 119] on div at bounding box center [304, 118] width 2 height 17
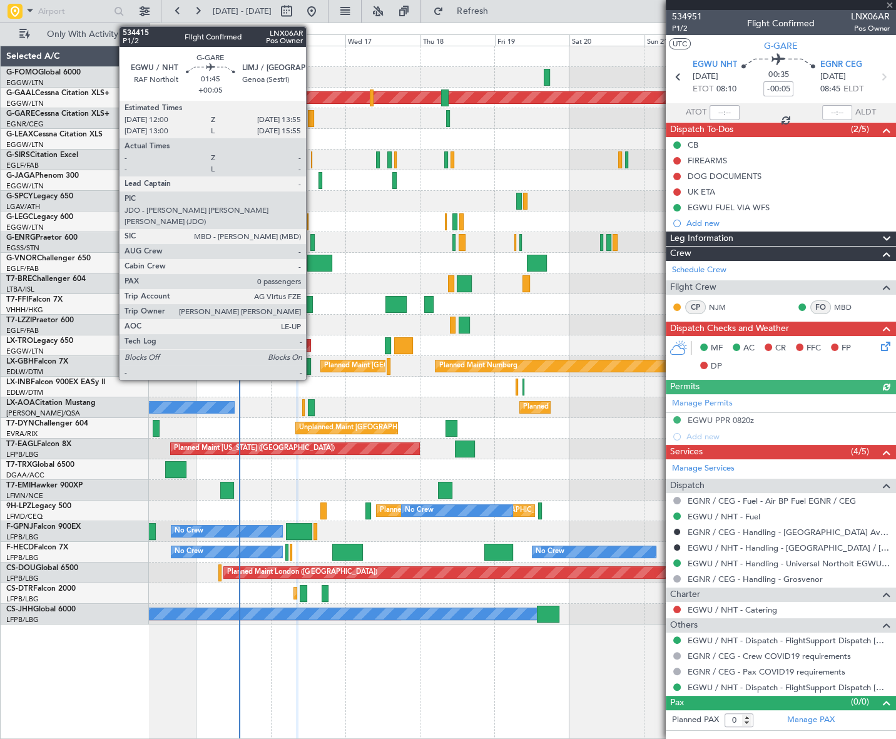
type input "-00:15"
type input "3"
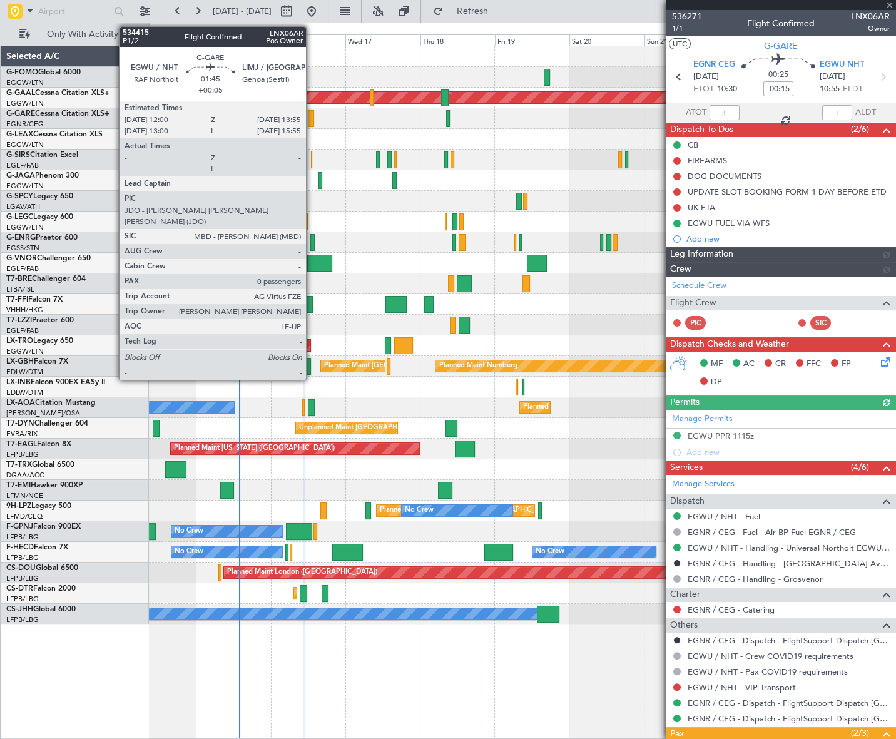
click at [311, 120] on div at bounding box center [311, 118] width 6 height 17
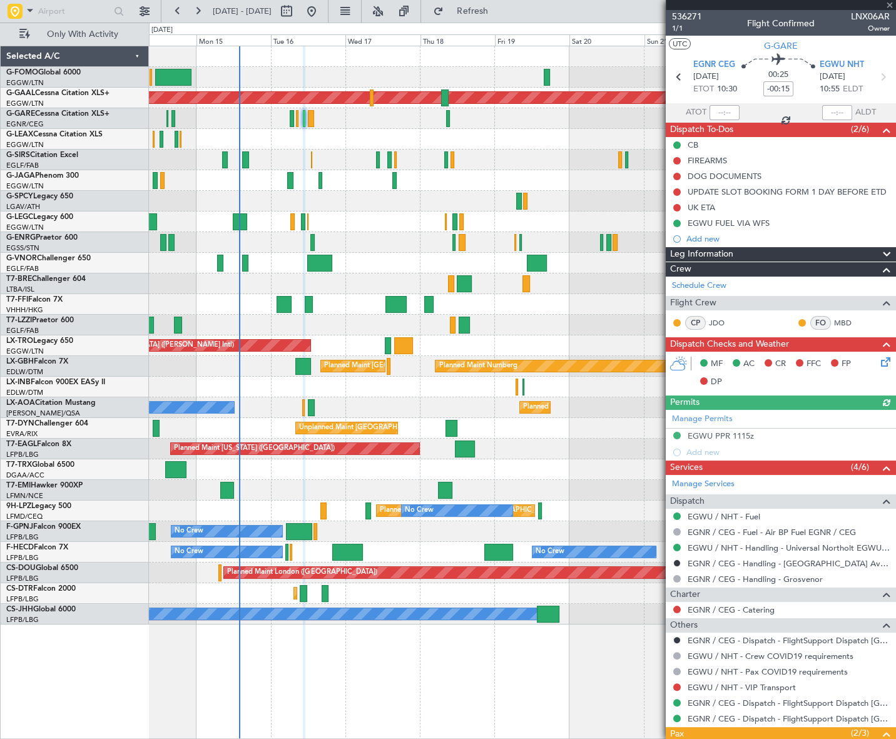
type input "+00:05"
type input "0"
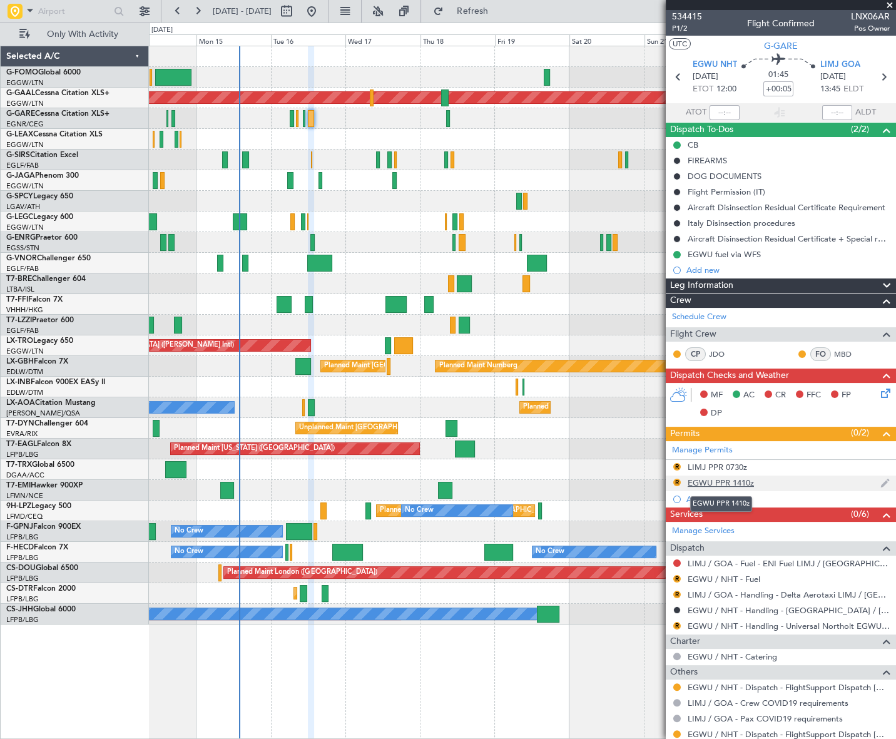
click at [741, 482] on div "EGWU PPR 1410z" at bounding box center [720, 482] width 66 height 11
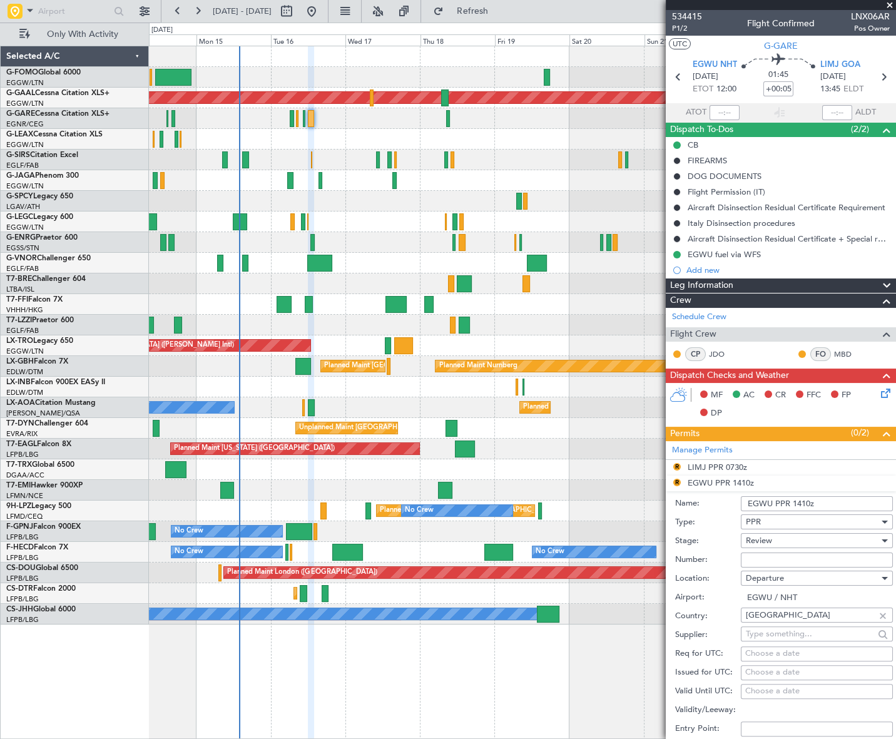
drag, startPoint x: 813, startPoint y: 502, endPoint x: 796, endPoint y: 503, distance: 17.6
click at [796, 503] on input "EGWU PPR 1410z" at bounding box center [817, 503] width 152 height 15
type input "EGWU PPR 1200Z"
click at [797, 535] on div "Review" at bounding box center [812, 540] width 133 height 19
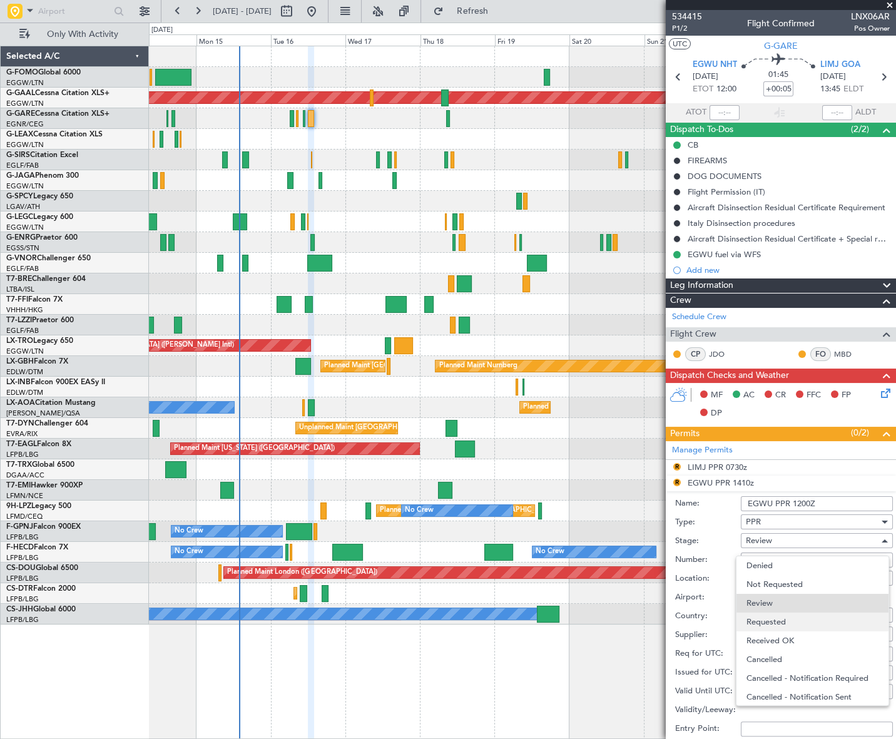
click at [775, 624] on span "Requested" at bounding box center [812, 621] width 133 height 19
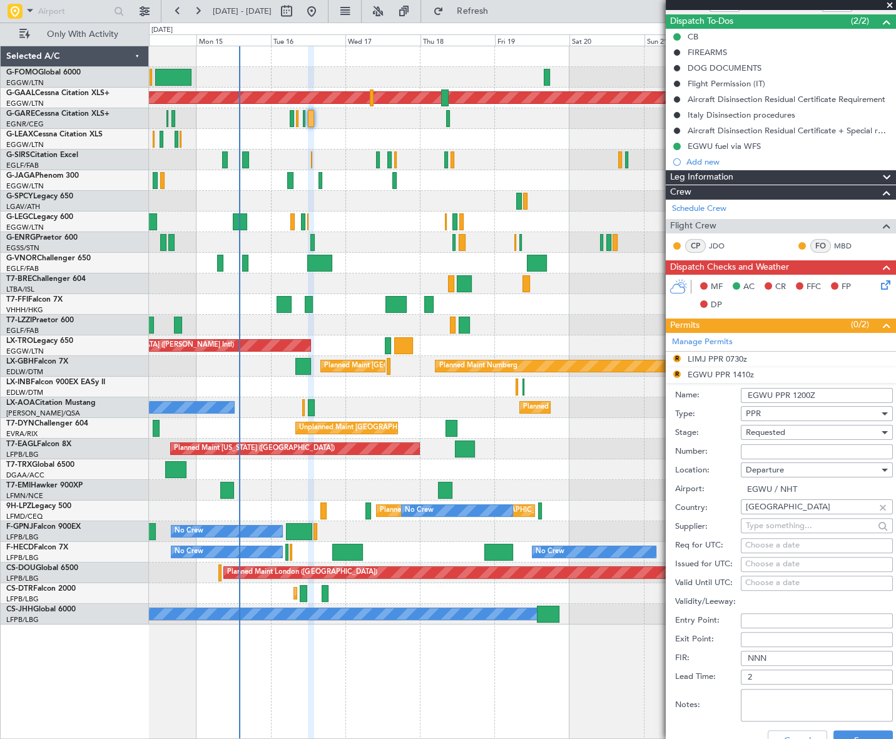
scroll to position [170, 0]
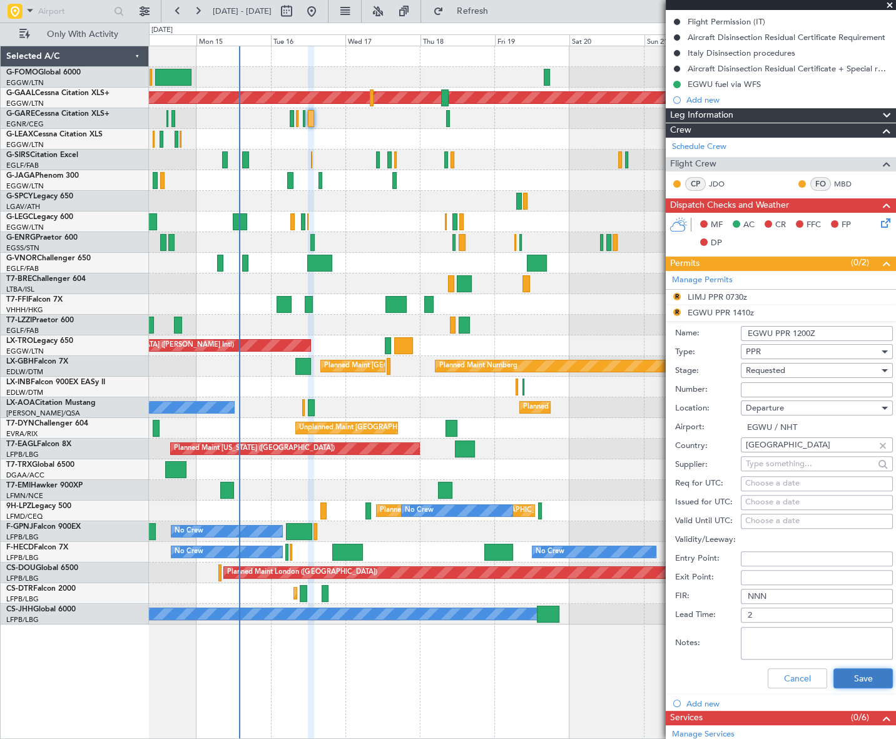
click at [863, 677] on button "Save" at bounding box center [862, 678] width 59 height 20
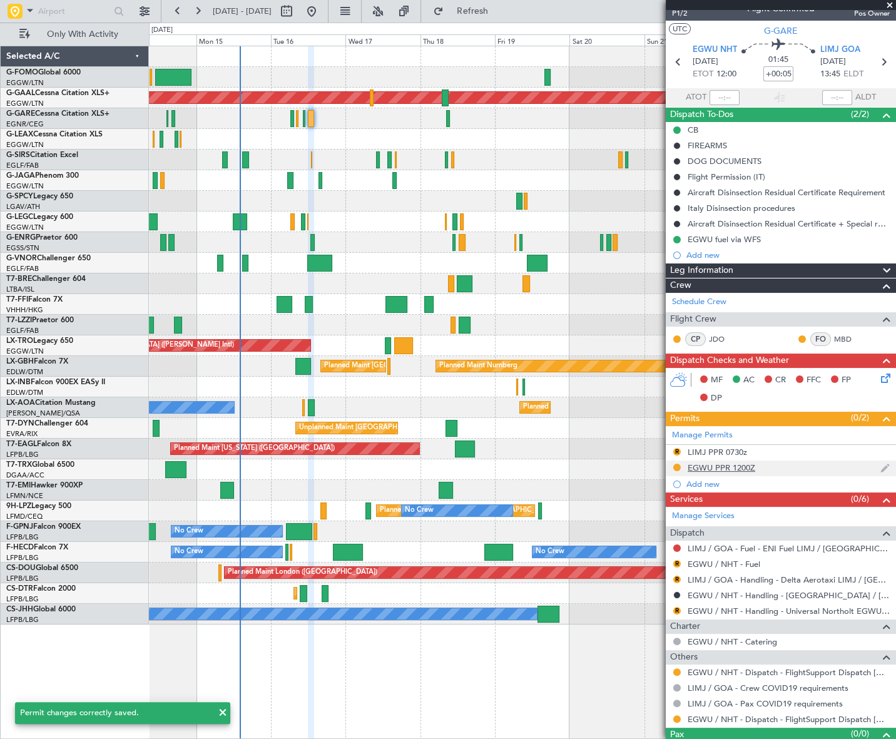
scroll to position [0, 0]
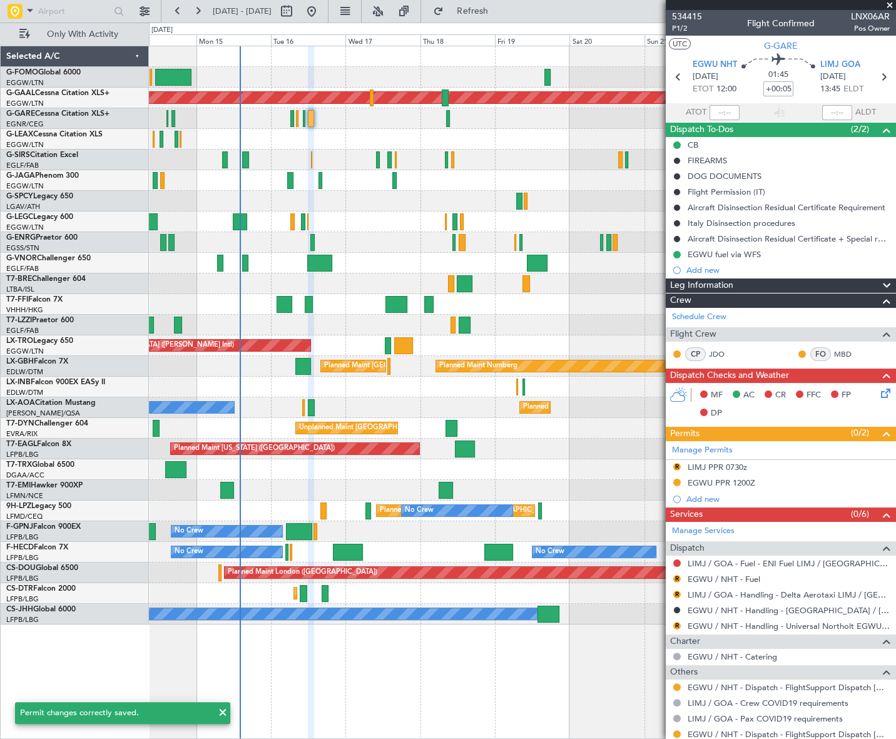
drag, startPoint x: 731, startPoint y: 465, endPoint x: 752, endPoint y: 470, distance: 22.0
click at [731, 465] on div "LIMJ PPR 0730z" at bounding box center [716, 467] width 59 height 11
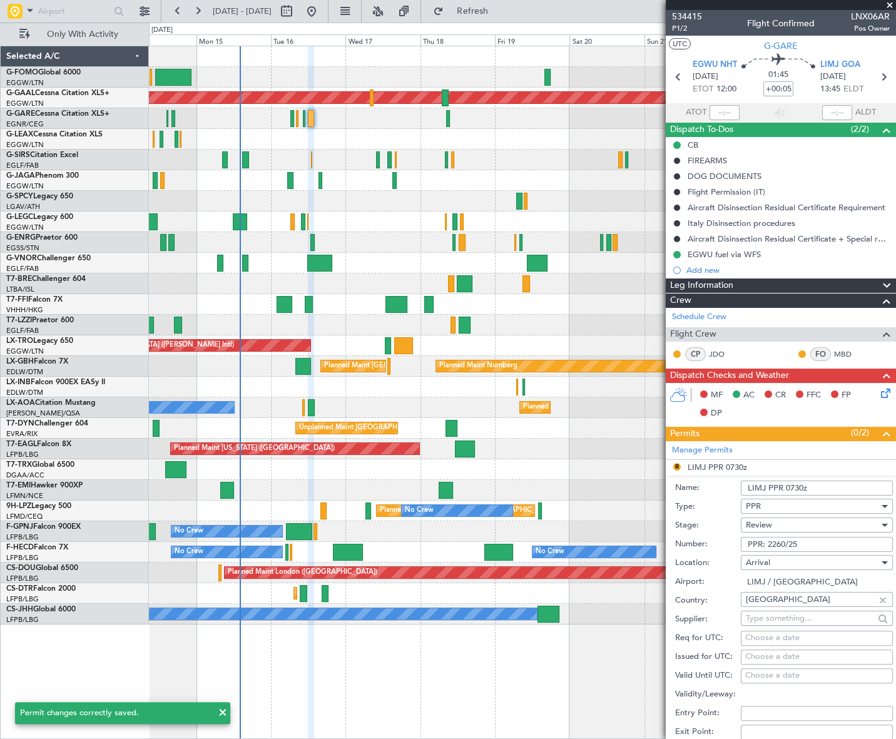
drag, startPoint x: 816, startPoint y: 485, endPoint x: 784, endPoint y: 489, distance: 32.7
click at [784, 489] on input "LIMJ PPR 0730z" at bounding box center [817, 487] width 152 height 15
type input "LIMJ PPR 1345Z"
click at [788, 523] on div "Review" at bounding box center [812, 524] width 133 height 19
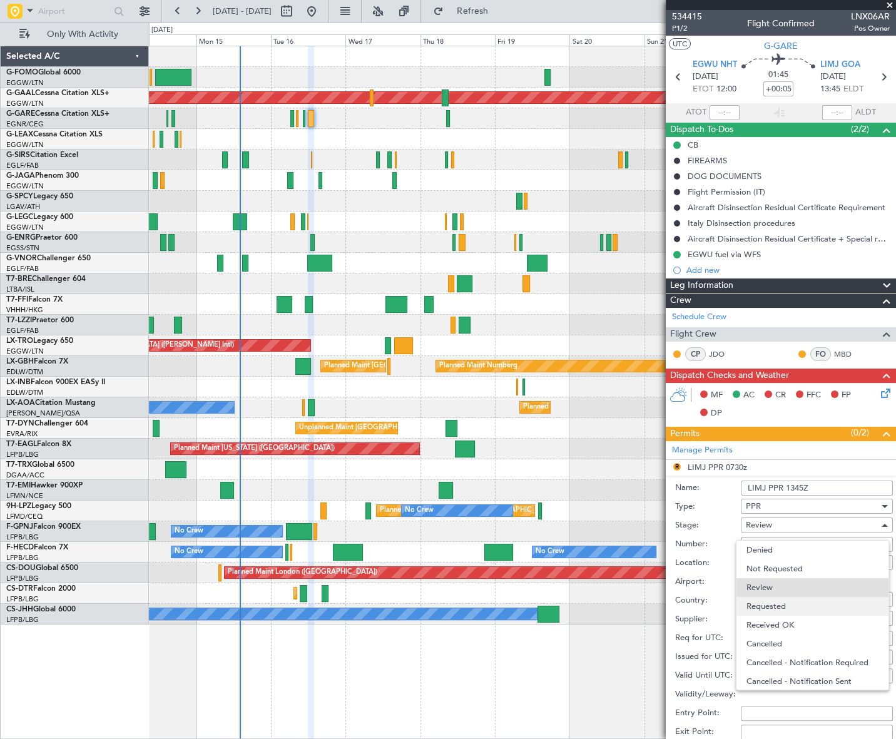
click at [777, 604] on span "Requested" at bounding box center [812, 606] width 133 height 19
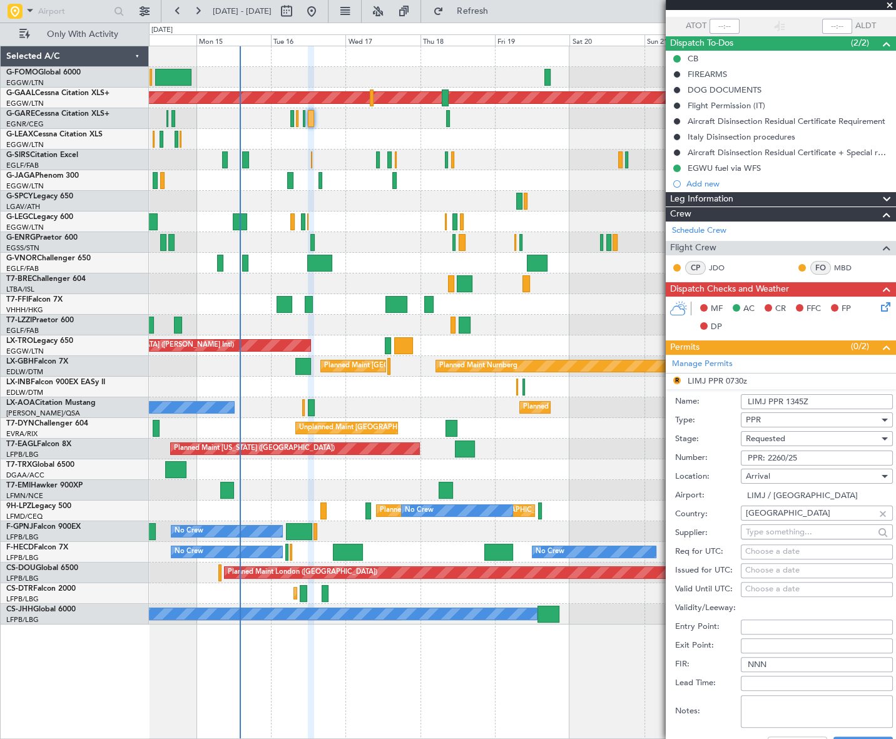
scroll to position [170, 0]
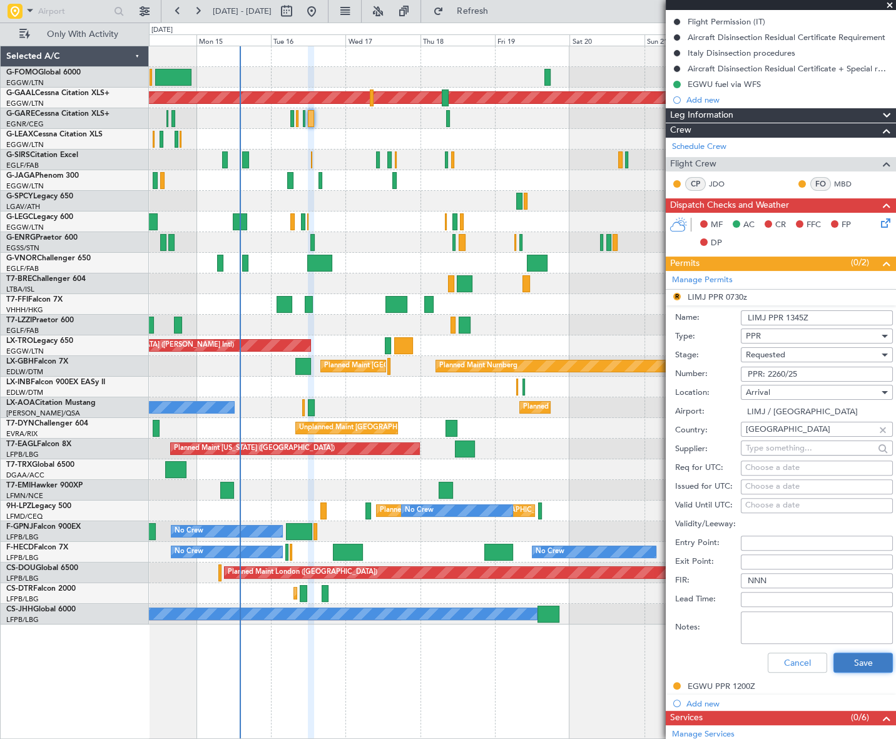
click at [856, 655] on button "Save" at bounding box center [862, 662] width 59 height 20
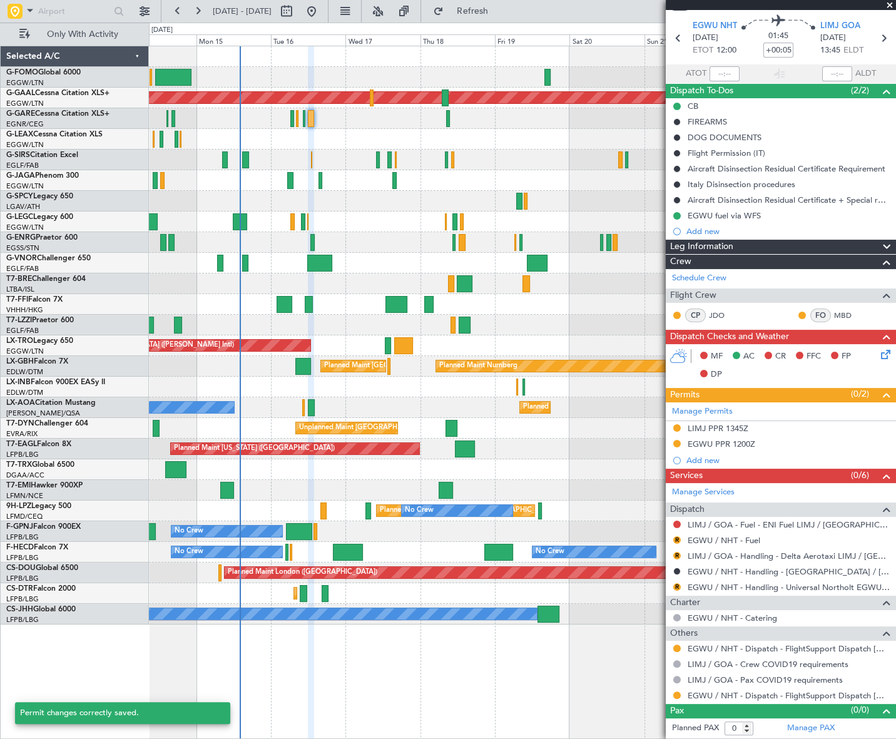
scroll to position [38, 0]
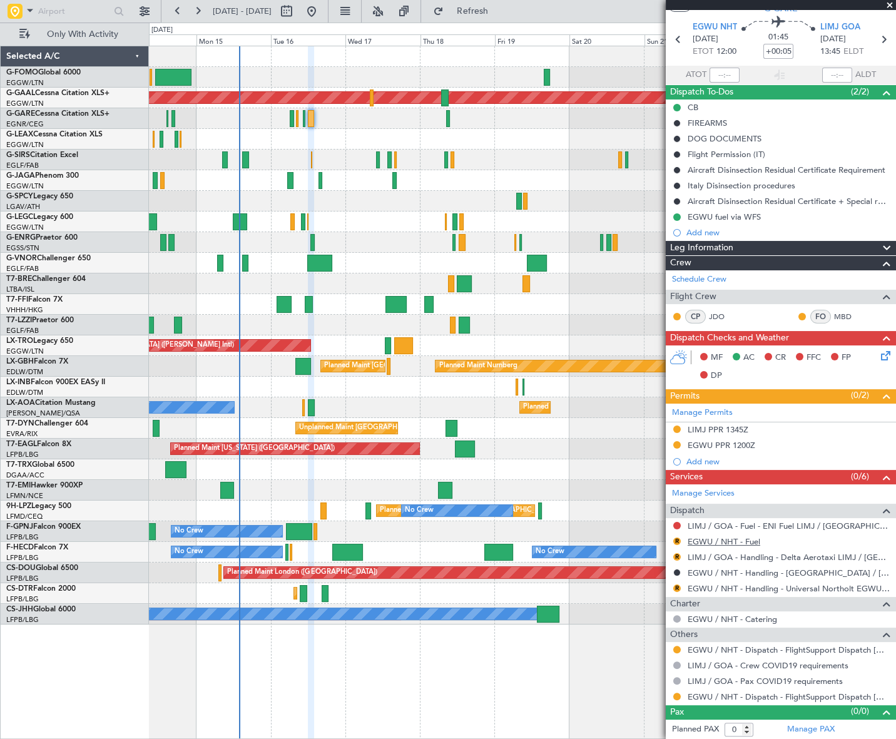
click at [712, 538] on link "EGWU / NHT - Fuel" at bounding box center [723, 541] width 73 height 11
click at [675, 541] on button "R" at bounding box center [677, 541] width 8 height 8
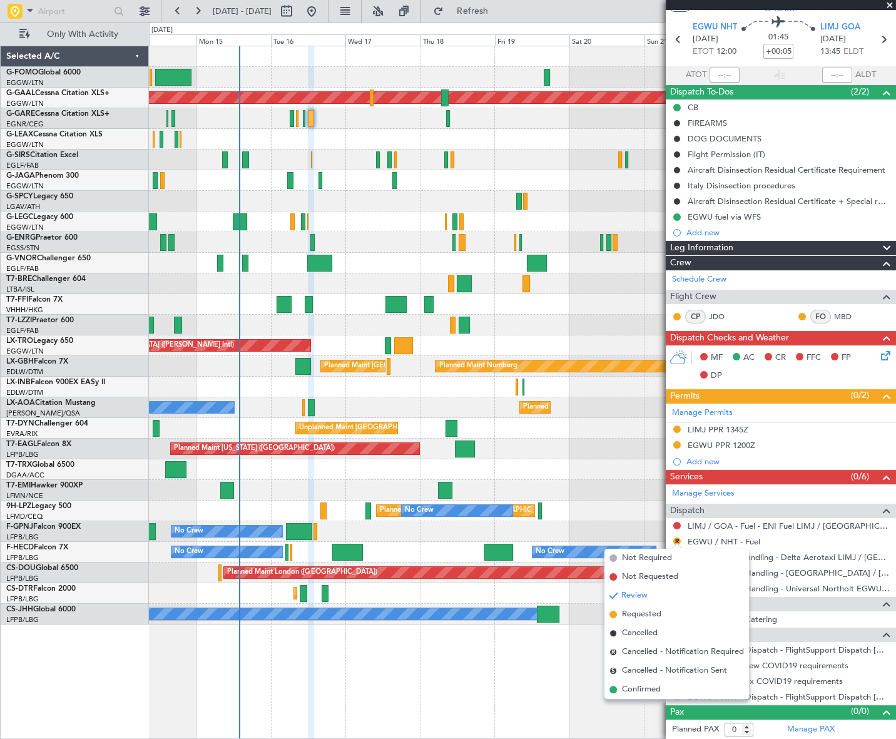
click at [634, 688] on span "Confirmed" at bounding box center [641, 689] width 39 height 13
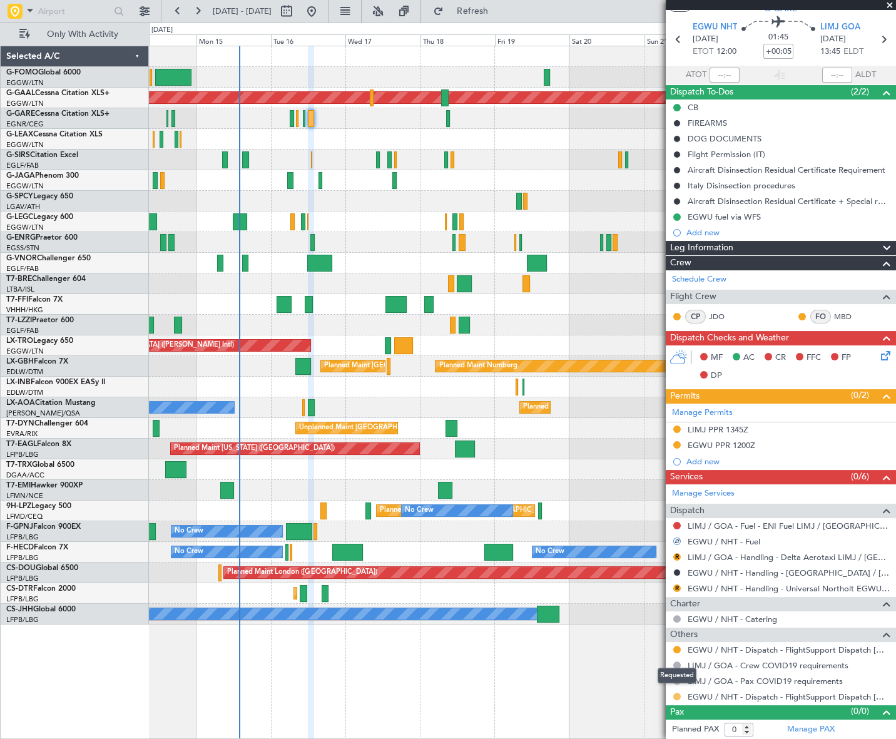
click at [677, 694] on button at bounding box center [677, 696] width 8 height 8
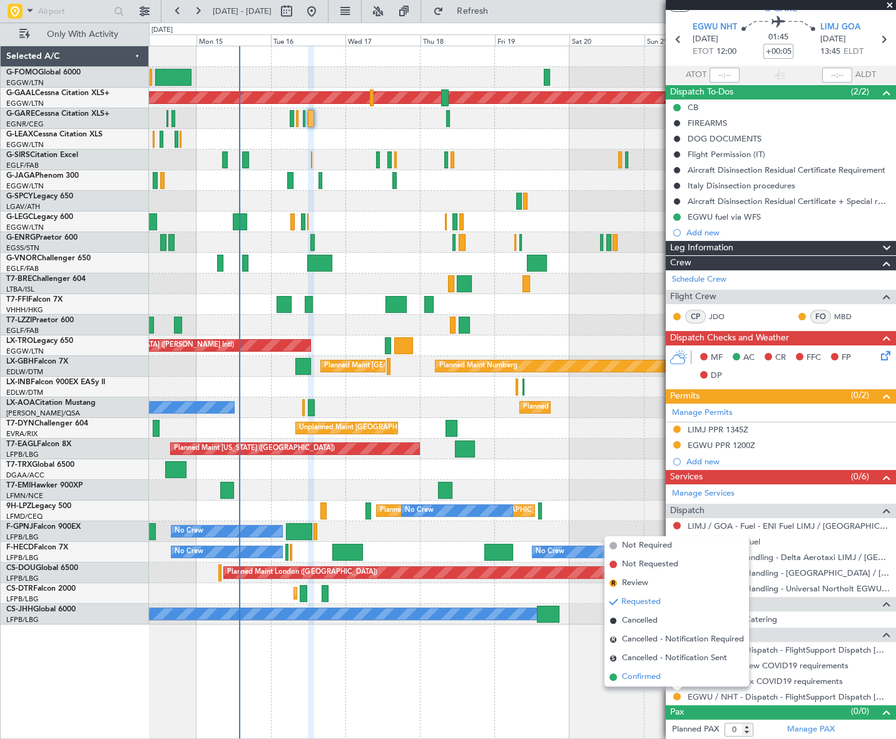
click at [641, 672] on span "Confirmed" at bounding box center [641, 677] width 39 height 13
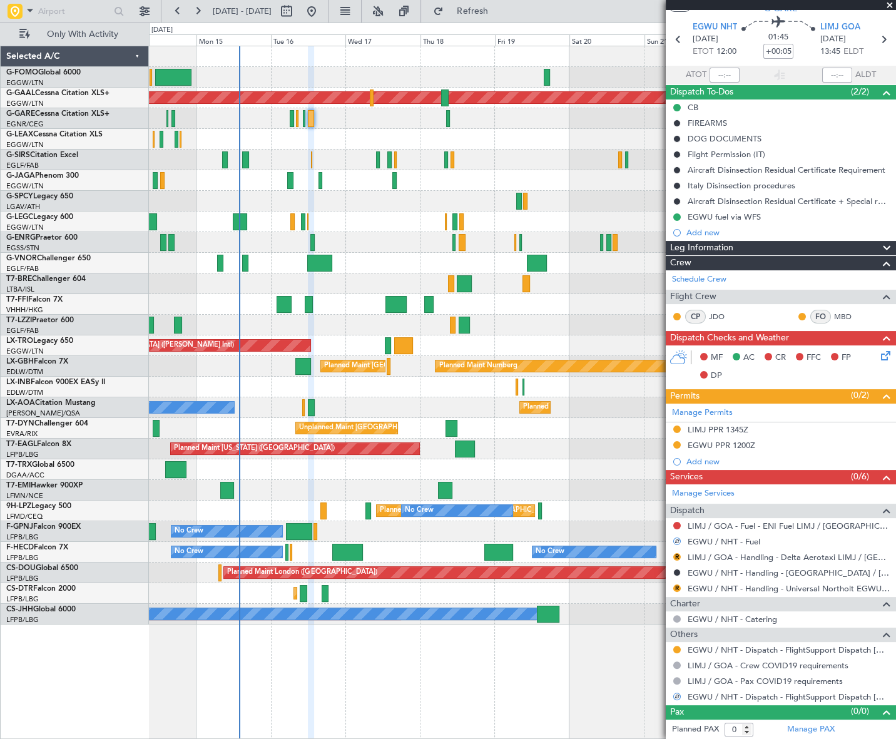
click at [672, 649] on div at bounding box center [677, 649] width 10 height 10
click at [676, 649] on button at bounding box center [677, 650] width 8 height 8
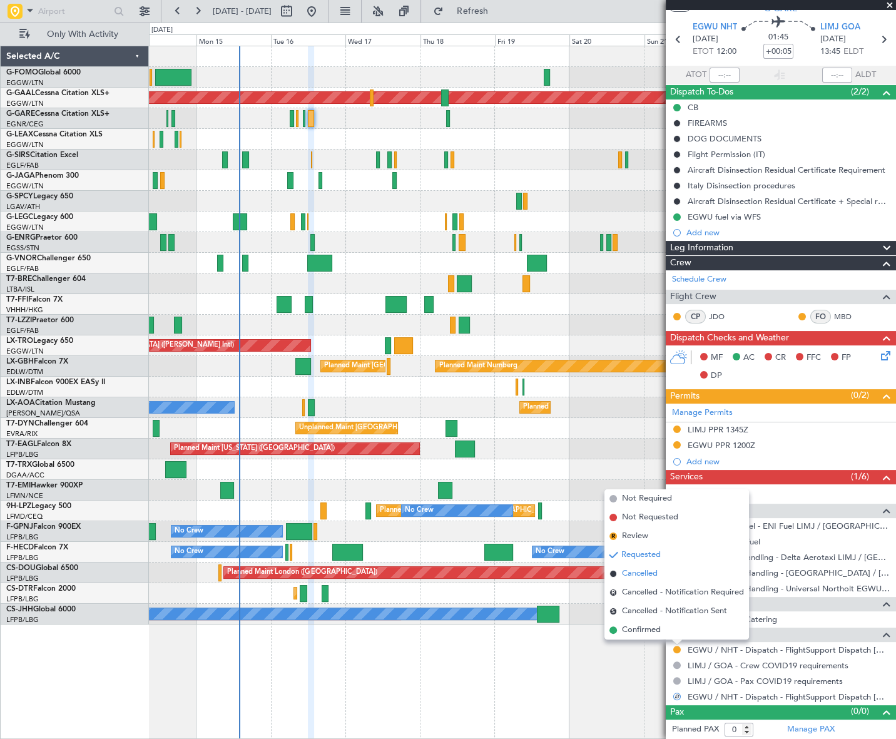
click at [632, 575] on span "Cancelled" at bounding box center [640, 573] width 36 height 13
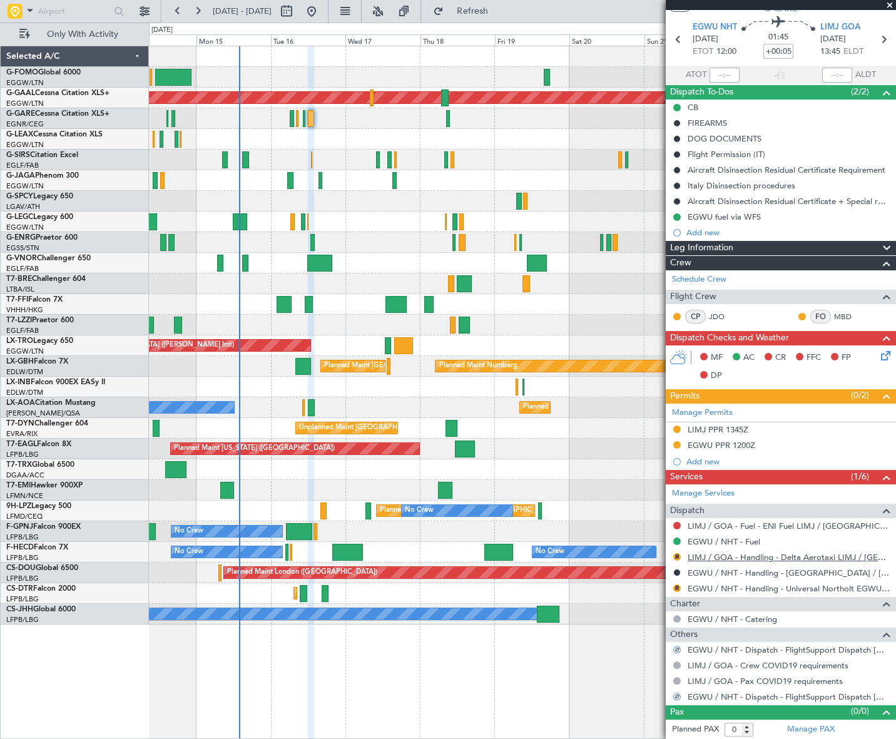
click at [776, 557] on link "LIMJ / GOA - Handling - Delta Aerotaxi LIMJ / GOA" at bounding box center [788, 557] width 202 height 11
click at [731, 587] on link "EGWU / NHT - Handling - Universal Northolt EGWU / NHT" at bounding box center [788, 588] width 202 height 11
click at [301, 662] on div "Planned Maint Dusseldorf Planned Maint London (Farnborough) Planned Maint Londo…" at bounding box center [522, 392] width 746 height 693
click at [712, 525] on link "LIMJ / GOA - Fuel - ENI Fuel LIMJ / GOA" at bounding box center [788, 525] width 202 height 11
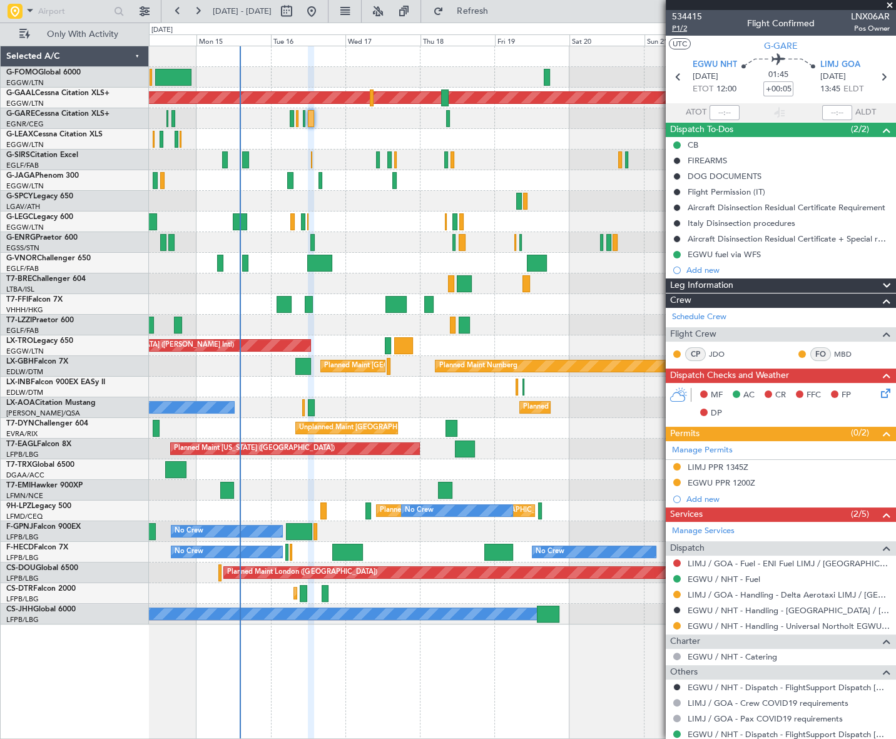
click at [679, 28] on span "P1/2" at bounding box center [687, 28] width 30 height 11
click at [678, 27] on span "P1/2" at bounding box center [687, 28] width 30 height 11
click at [682, 29] on span "P1/2" at bounding box center [687, 28] width 30 height 11
click at [878, 393] on icon at bounding box center [883, 391] width 10 height 10
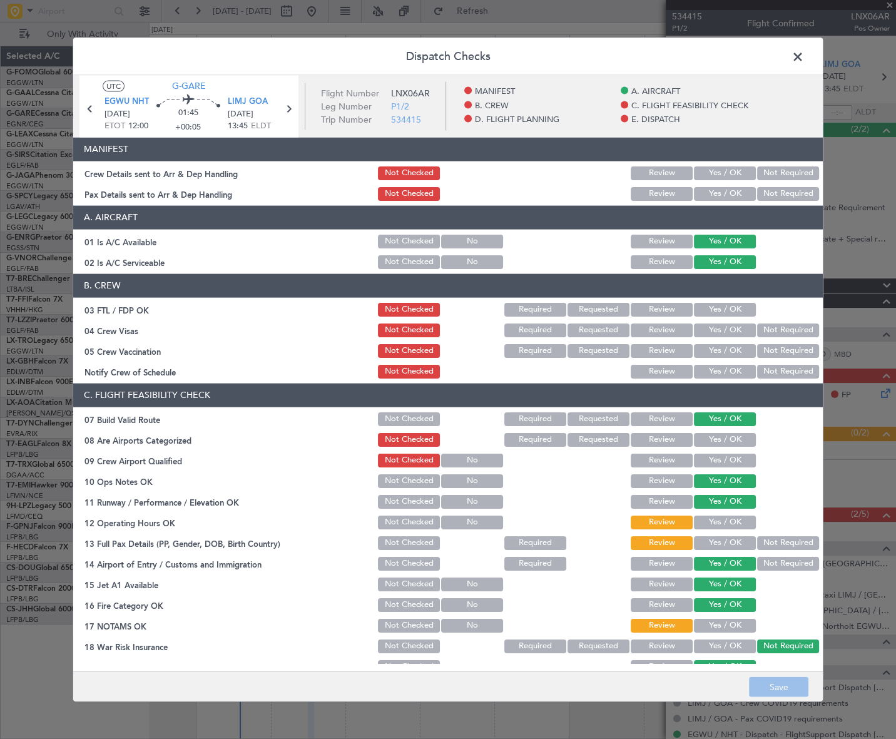
click at [722, 169] on button "Yes / OK" at bounding box center [725, 173] width 62 height 14
click at [722, 191] on button "Yes / OK" at bounding box center [725, 193] width 62 height 14
click at [725, 518] on button "Yes / OK" at bounding box center [725, 522] width 62 height 14
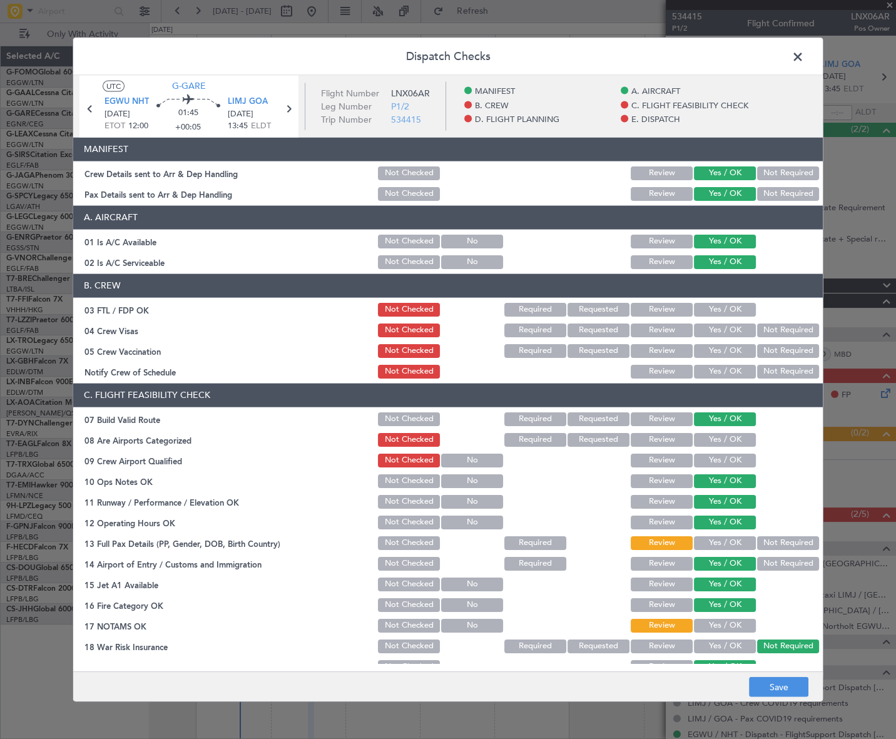
click at [726, 539] on button "Yes / OK" at bounding box center [725, 542] width 62 height 14
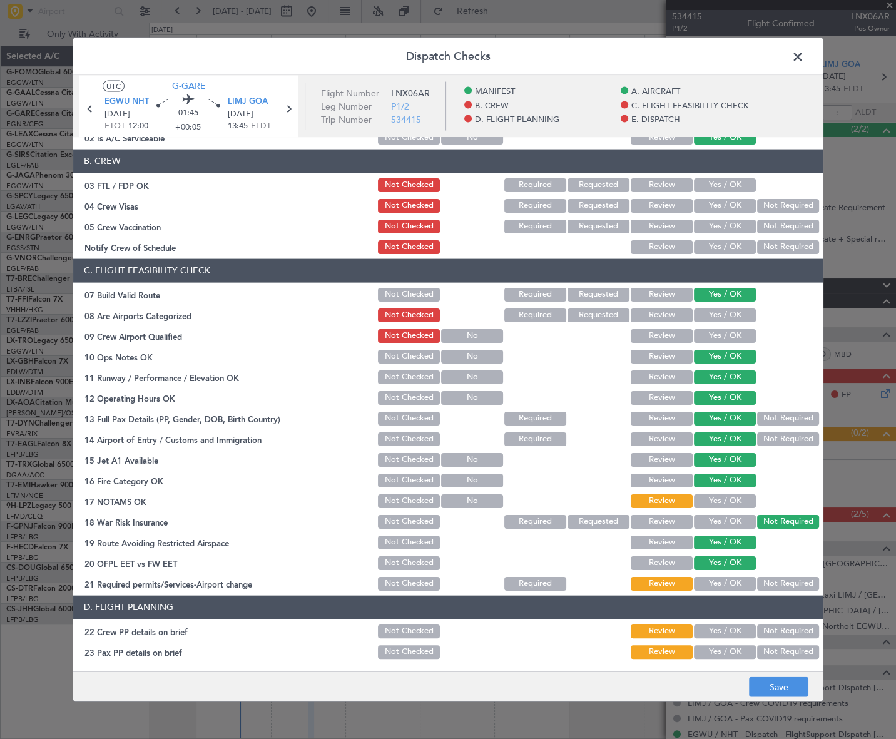
scroll to position [170, 0]
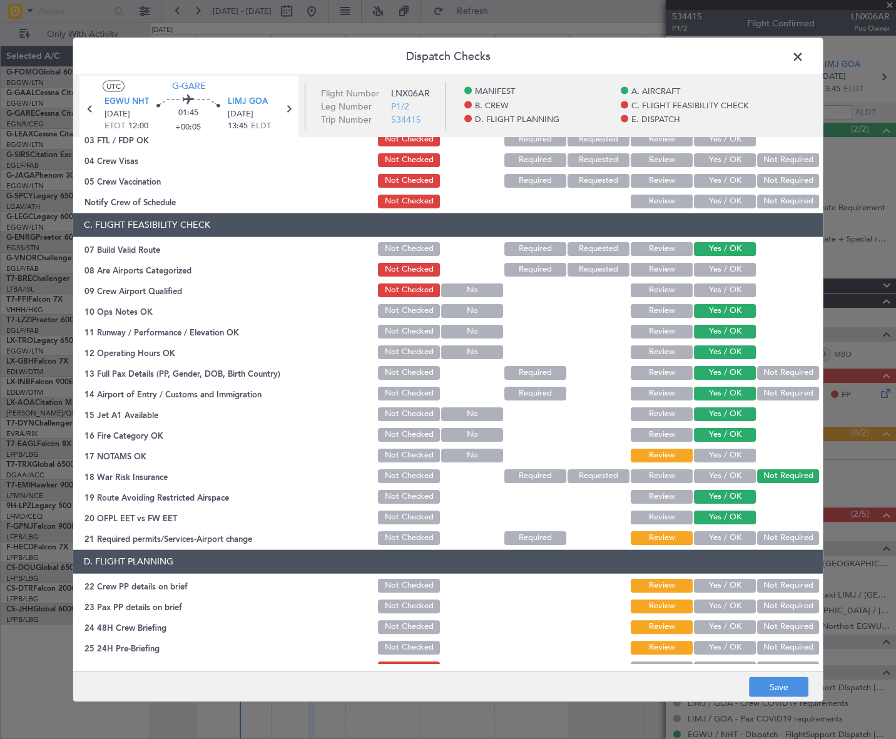
click at [731, 455] on button "Yes / OK" at bounding box center [725, 455] width 62 height 14
click at [722, 534] on button "Yes / OK" at bounding box center [725, 537] width 62 height 14
drag, startPoint x: 722, startPoint y: 575, endPoint x: 729, endPoint y: 596, distance: 22.6
click at [722, 575] on section "D. FLIGHT PLANNING 22 Crew PP details on brief Not Checked Review Yes / OK Not …" at bounding box center [447, 674] width 749 height 251
drag, startPoint x: 732, startPoint y: 589, endPoint x: 732, endPoint y: 600, distance: 11.3
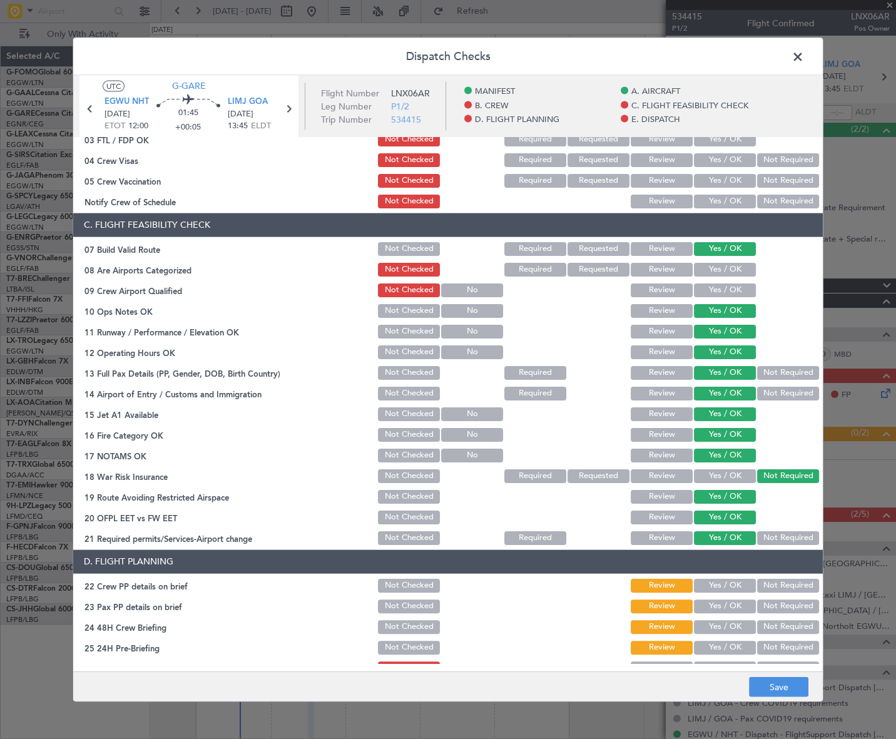
click at [732, 589] on button "Yes / OK" at bounding box center [725, 585] width 62 height 14
click at [733, 606] on button "Yes / OK" at bounding box center [725, 606] width 62 height 14
click at [734, 627] on button "Yes / OK" at bounding box center [725, 626] width 62 height 14
click at [763, 642] on button "Not Required" at bounding box center [788, 647] width 62 height 14
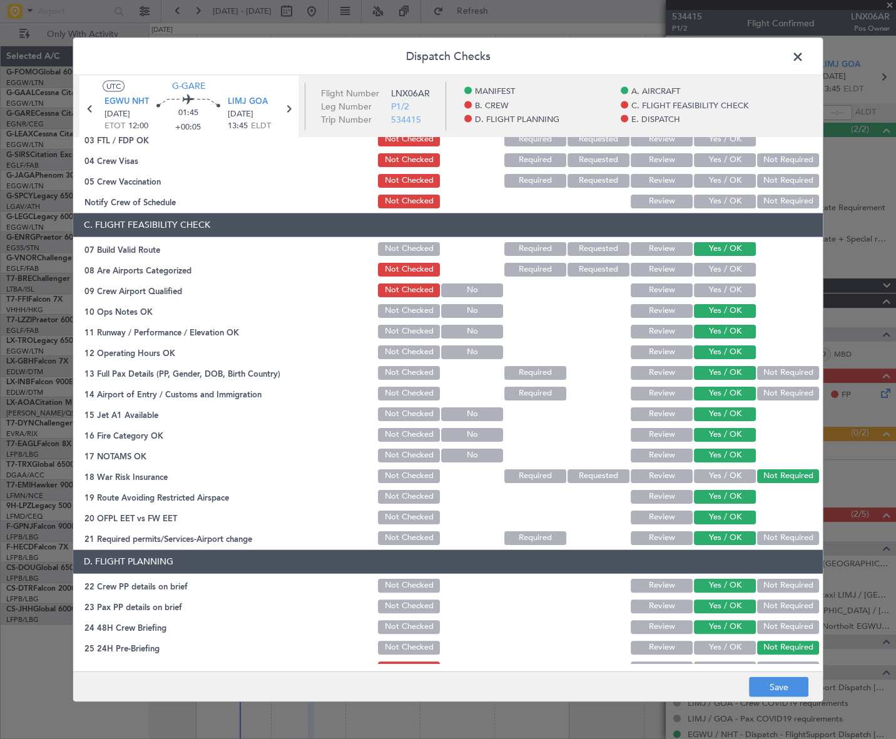
scroll to position [0, 0]
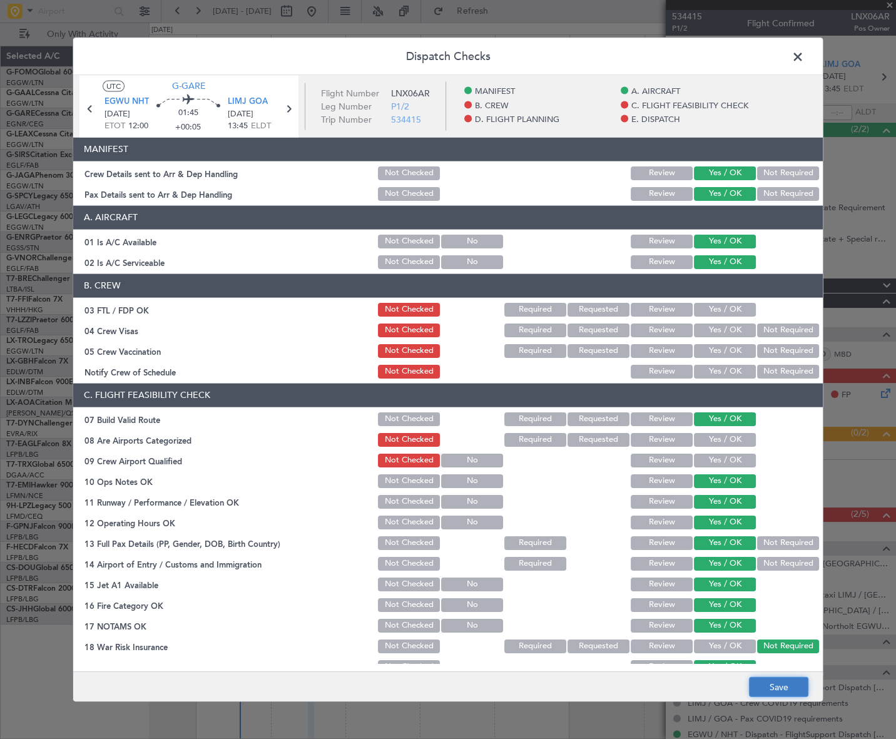
click at [791, 691] on button "Save" at bounding box center [778, 687] width 59 height 20
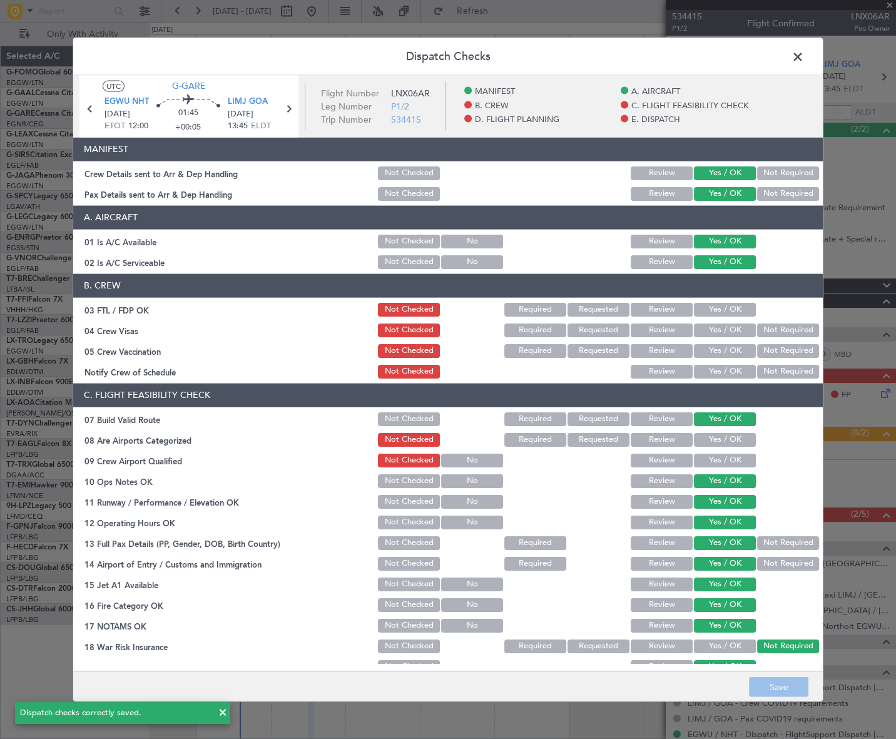
click at [804, 60] on span at bounding box center [804, 59] width 0 height 25
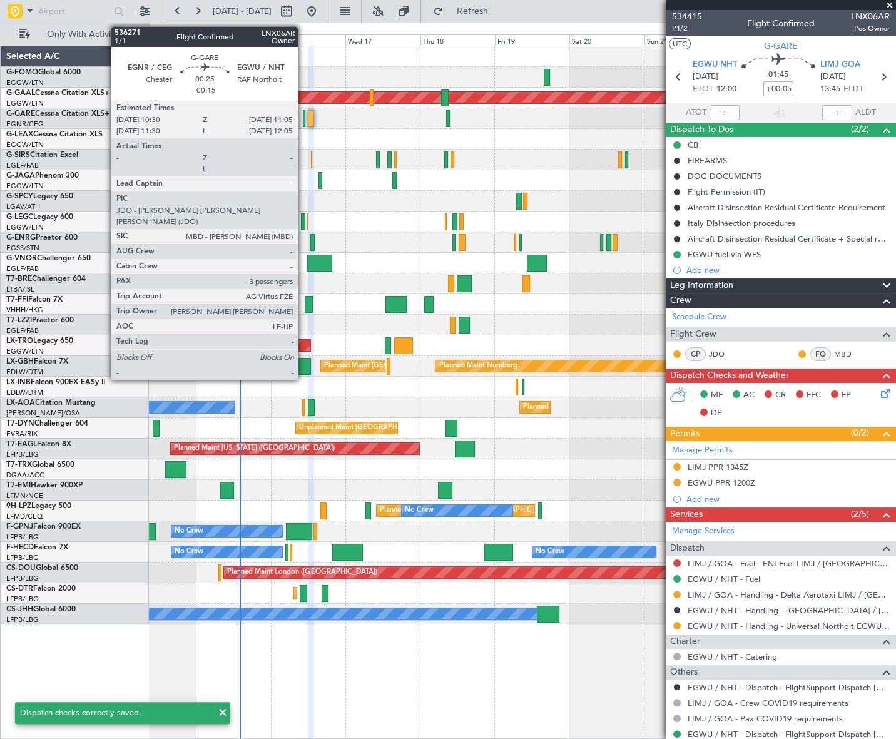
click at [303, 119] on div at bounding box center [304, 118] width 2 height 17
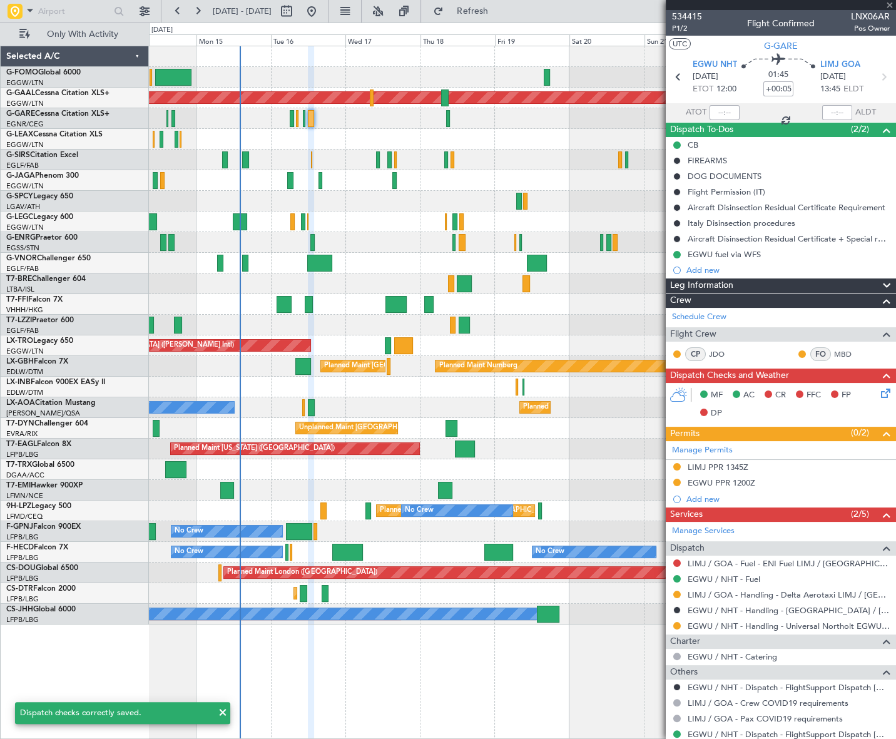
type input "-00:15"
type input "3"
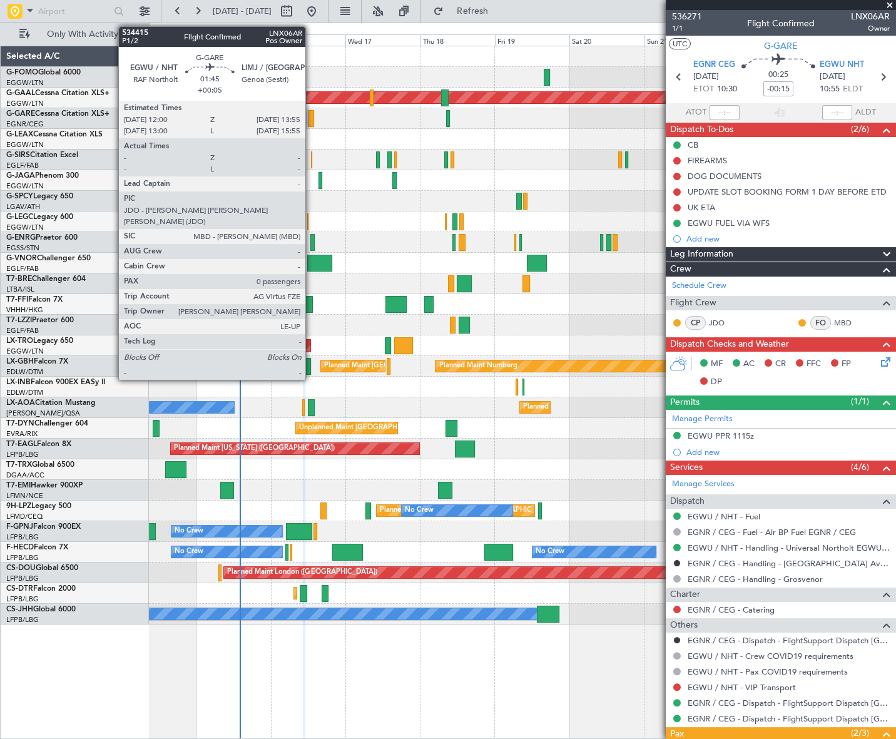
click at [311, 113] on div at bounding box center [311, 118] width 6 height 17
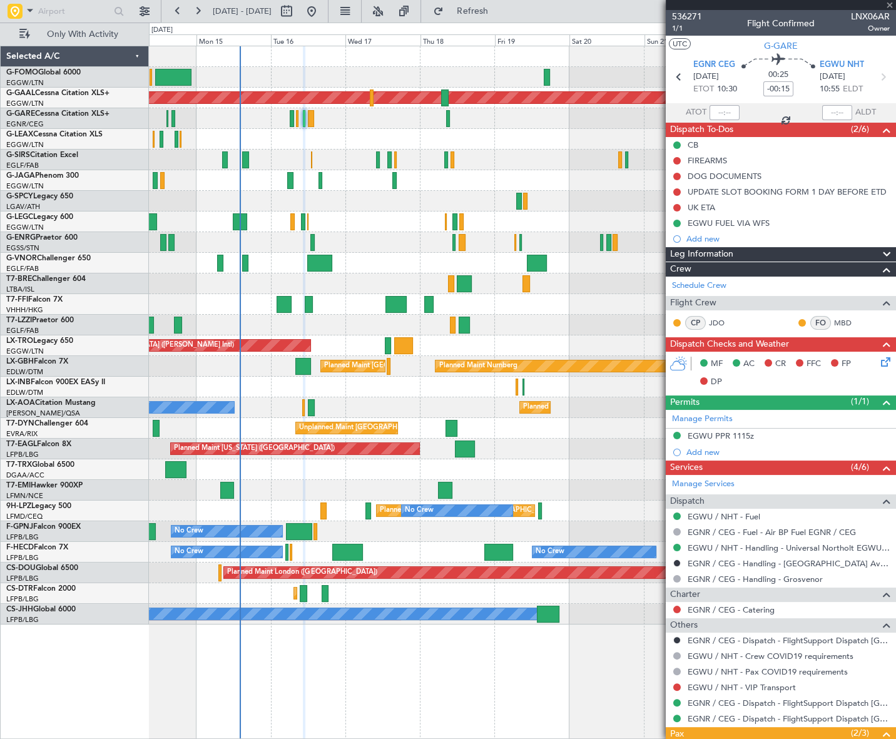
type input "+00:05"
type input "0"
